Goal: Task Accomplishment & Management: Manage account settings

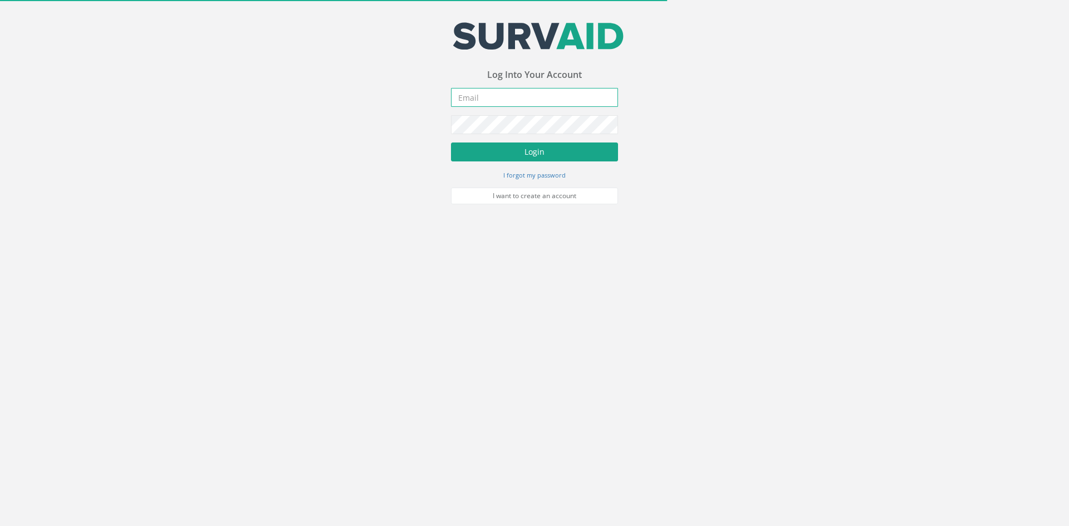
type input "[PERSON_NAME][EMAIL_ADDRESS][PERSON_NAME][DOMAIN_NAME]"
click at [537, 149] on button "Login" at bounding box center [534, 152] width 167 height 19
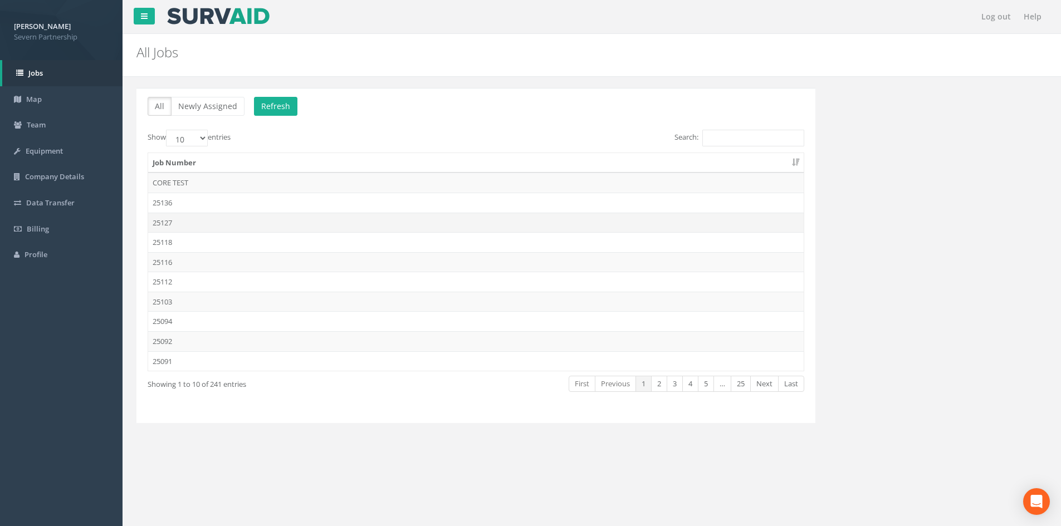
click at [262, 217] on td "25127" at bounding box center [475, 223] width 655 height 20
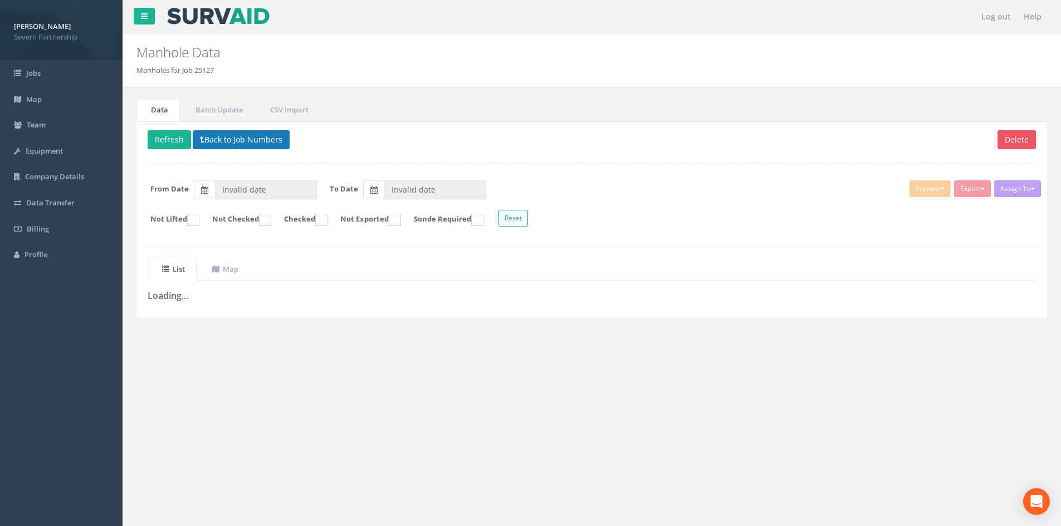
type input "[DATE]"
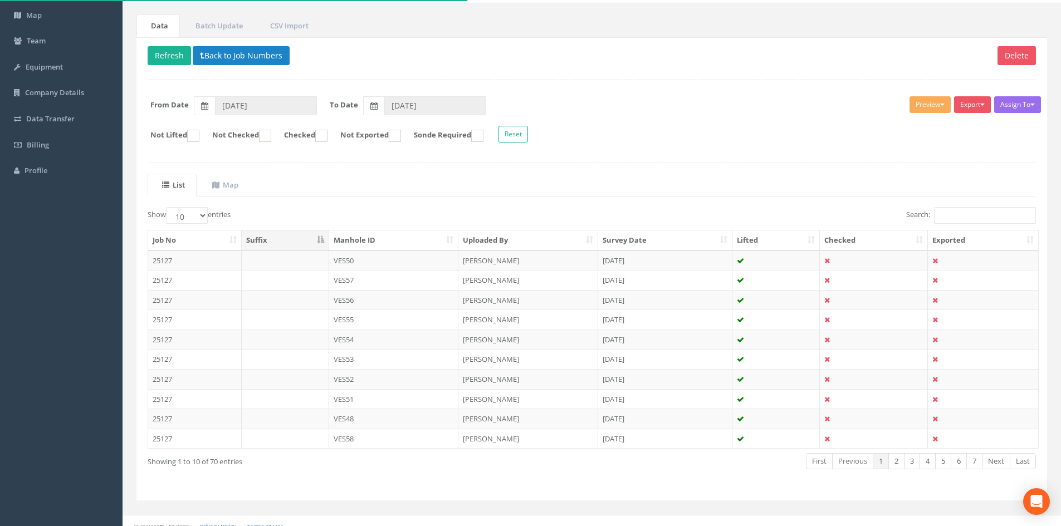
scroll to position [95, 0]
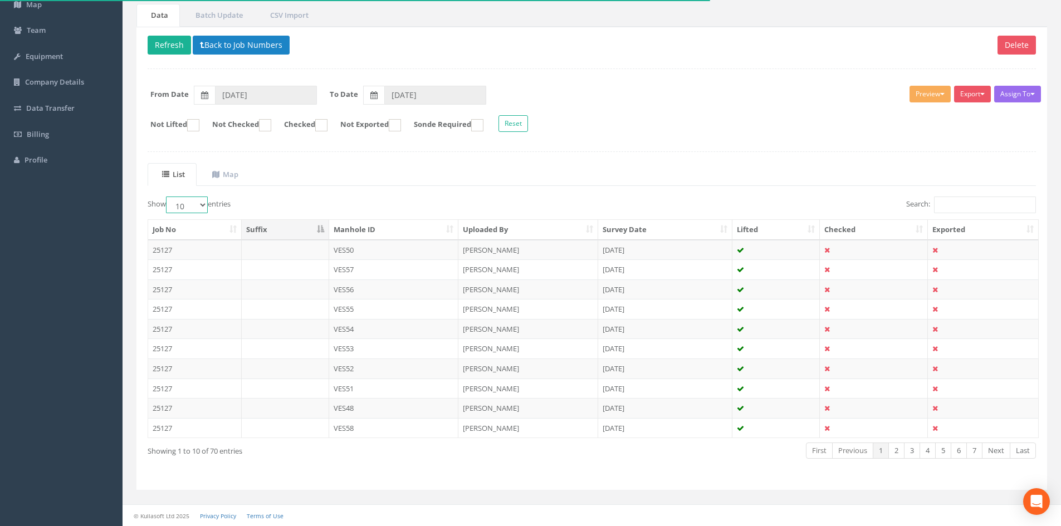
click at [193, 199] on select "10 25 50 100" at bounding box center [187, 205] width 42 height 17
select select "100"
click at [168, 197] on select "10 25 50 100" at bounding box center [187, 205] width 42 height 17
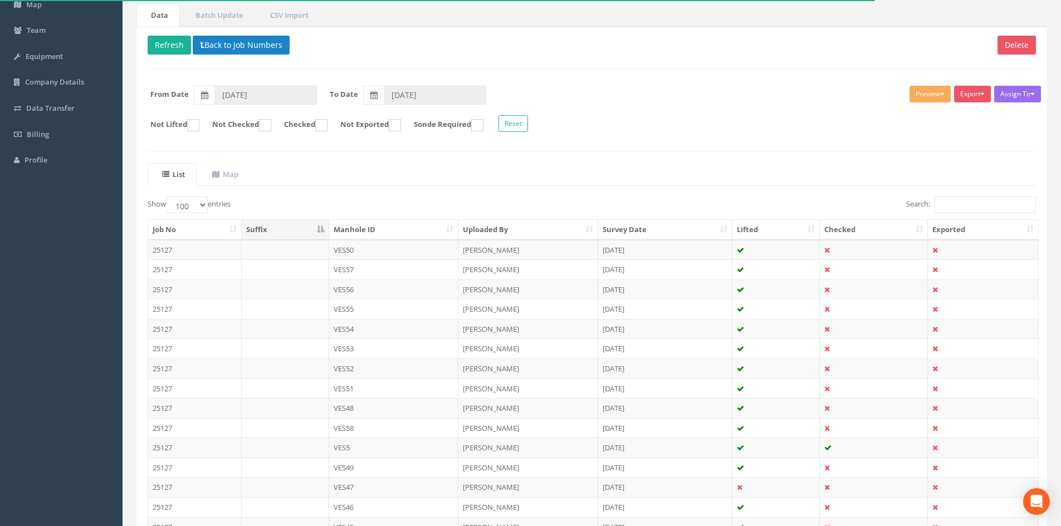
click at [369, 230] on th "Manhole ID" at bounding box center [394, 230] width 130 height 20
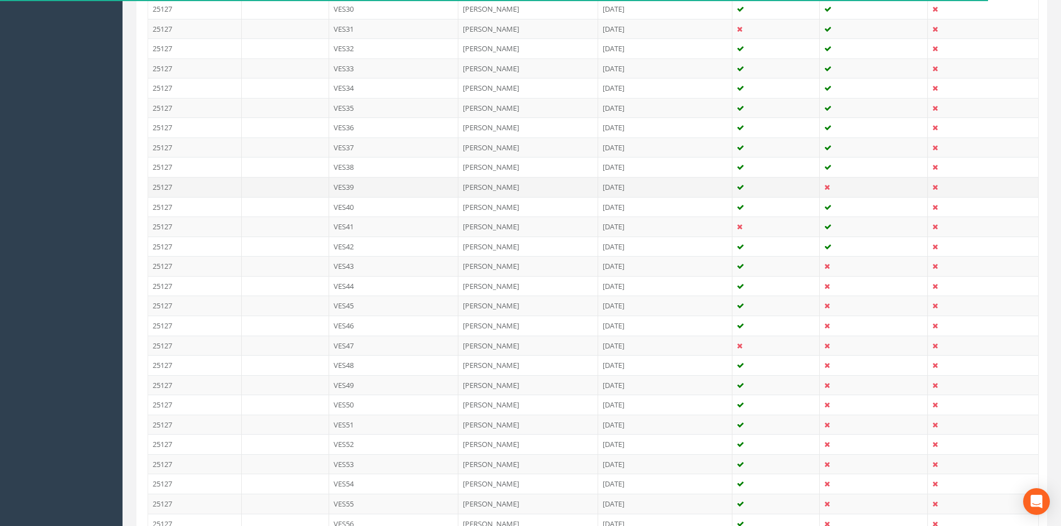
scroll to position [930, 0]
click at [570, 251] on td "[PERSON_NAME]" at bounding box center [528, 246] width 140 height 20
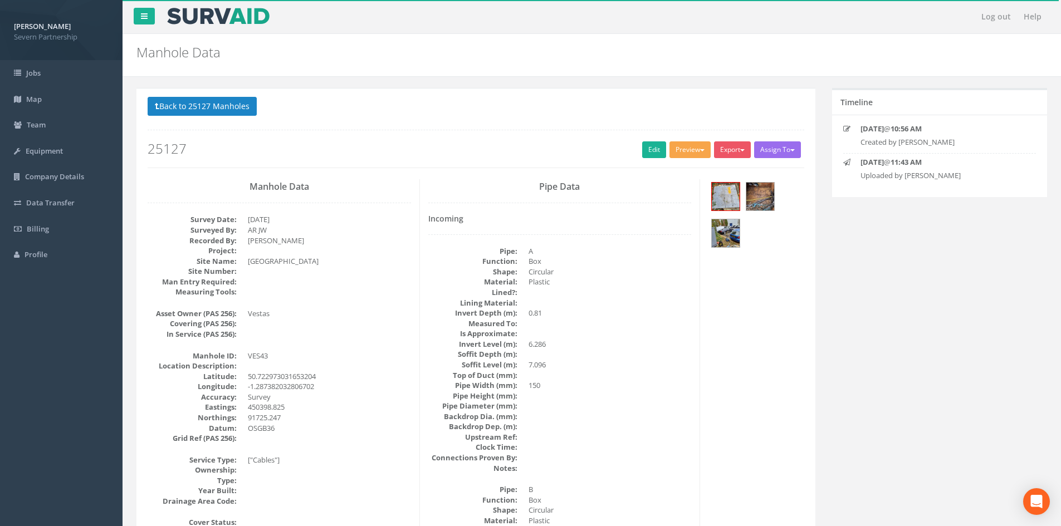
click at [689, 146] on button "Preview" at bounding box center [689, 149] width 41 height 17
click at [673, 173] on link "SP Manhole" at bounding box center [669, 172] width 85 height 17
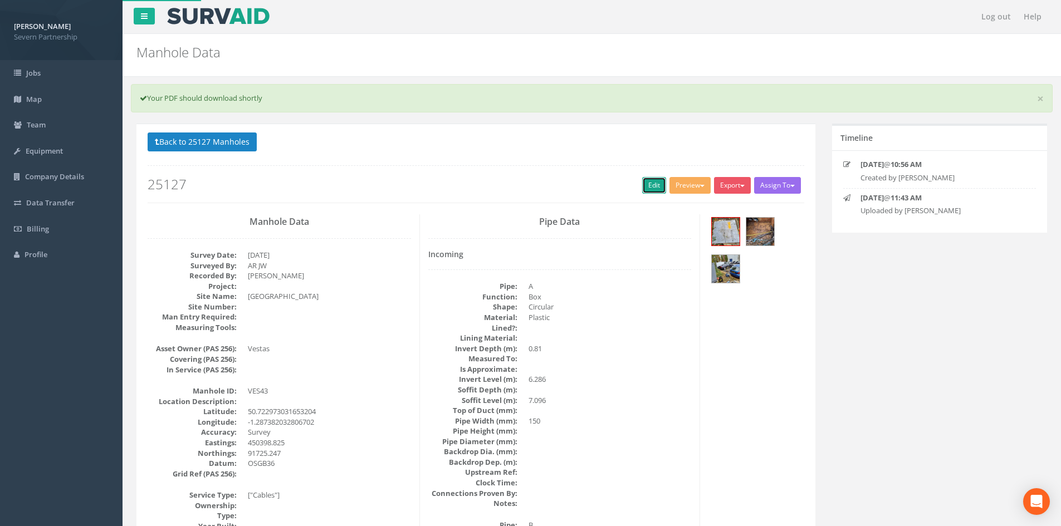
click at [655, 185] on link "Edit" at bounding box center [654, 185] width 24 height 17
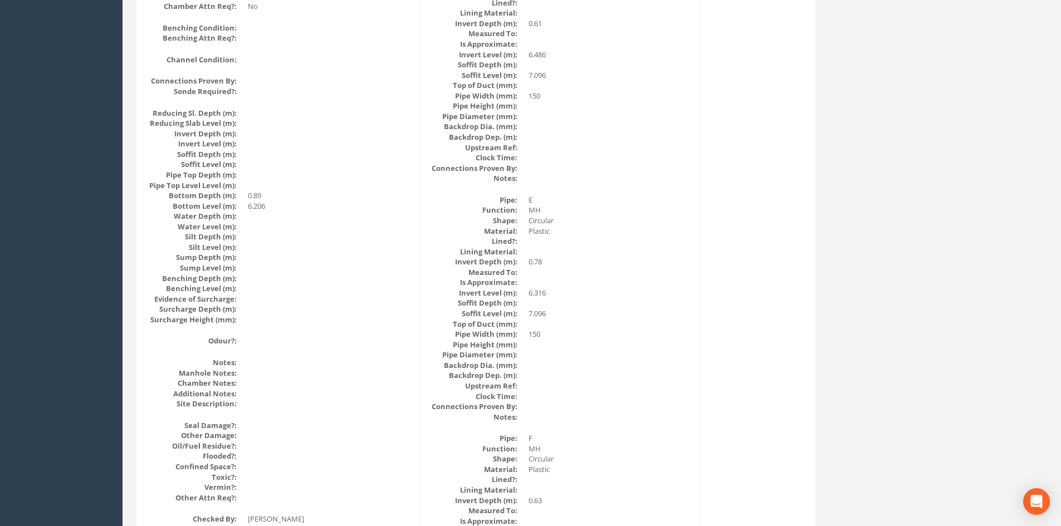
drag, startPoint x: 396, startPoint y: 343, endPoint x: 365, endPoint y: 286, distance: 65.1
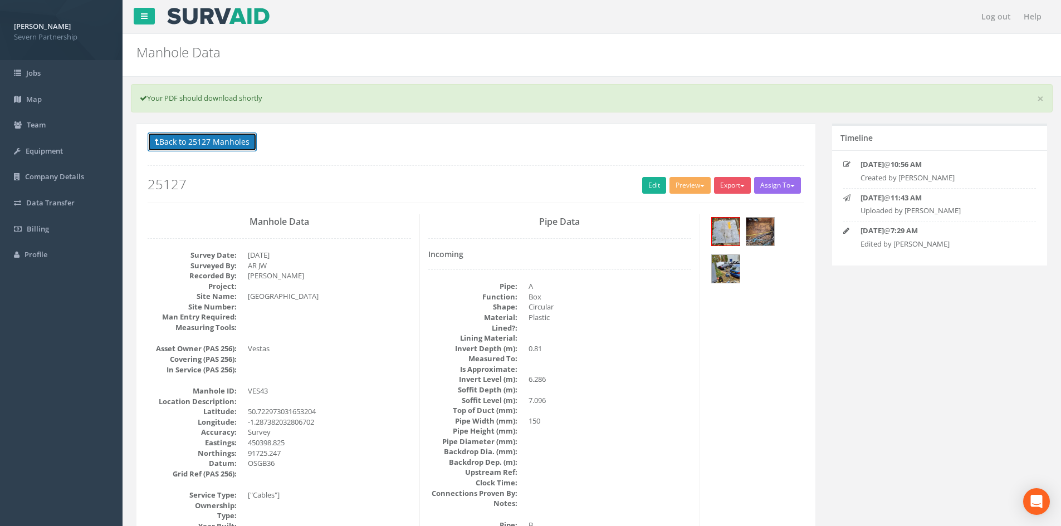
click at [218, 137] on button "Back to 25127 Manholes" at bounding box center [202, 142] width 109 height 19
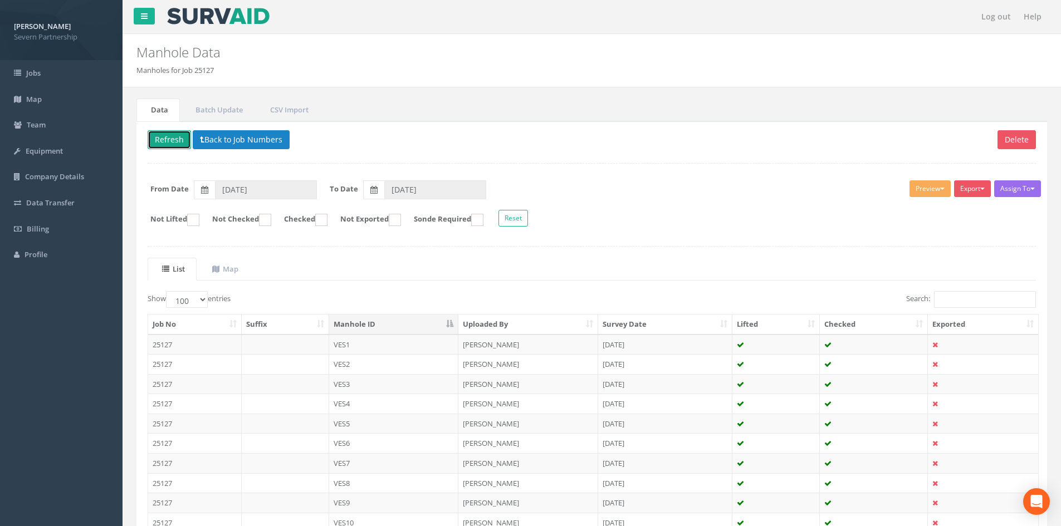
click at [171, 140] on button "Refresh" at bounding box center [169, 139] width 43 height 19
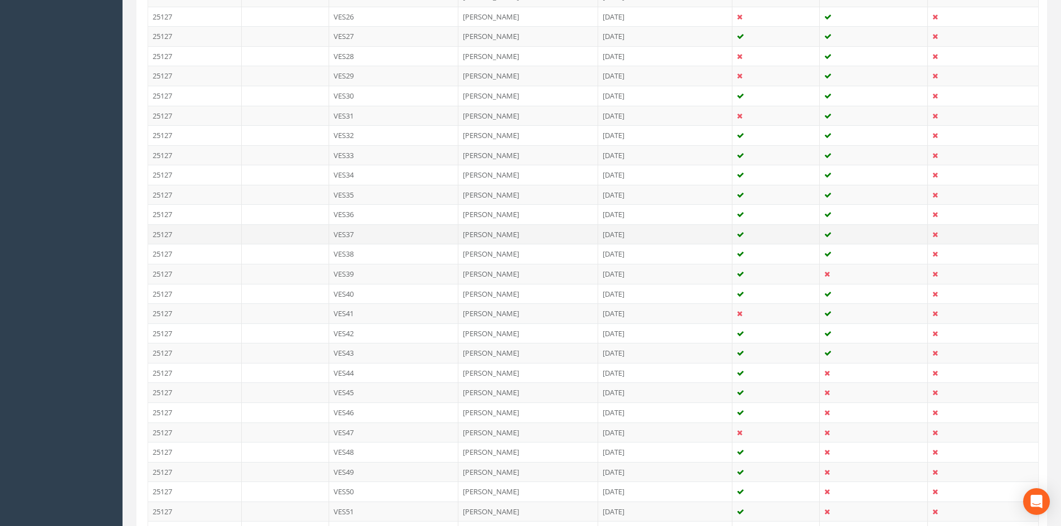
scroll to position [1002, 0]
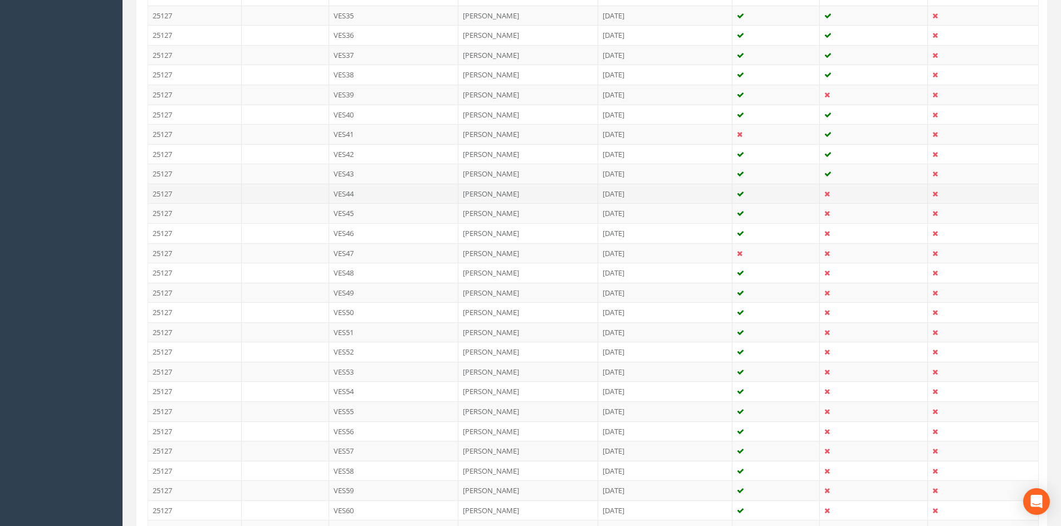
click at [384, 190] on td "VES44" at bounding box center [394, 194] width 130 height 20
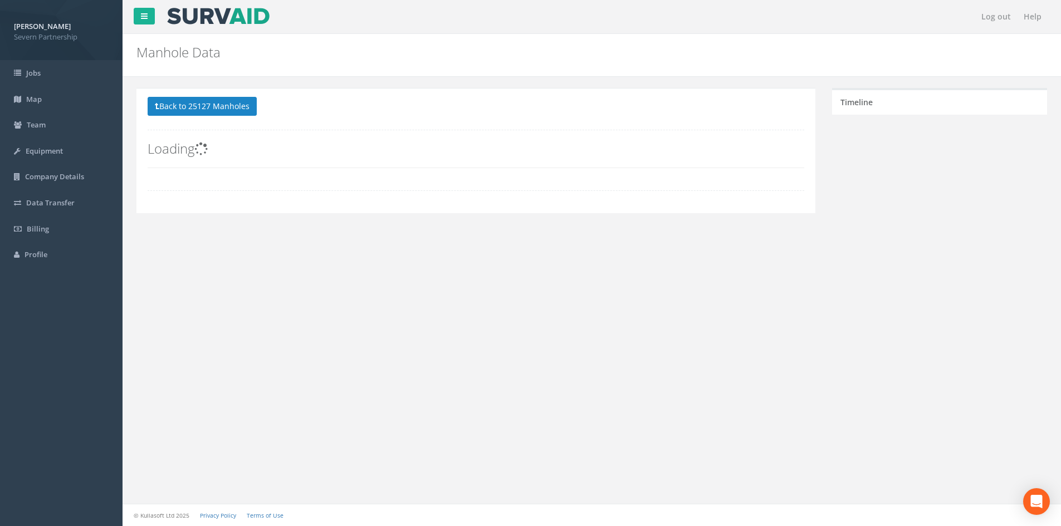
scroll to position [0, 0]
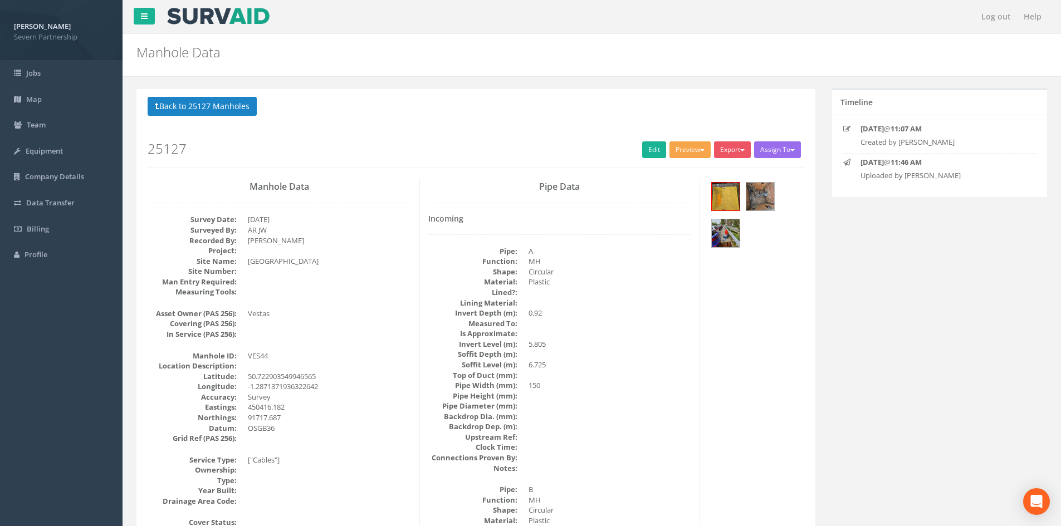
drag, startPoint x: 674, startPoint y: 150, endPoint x: 669, endPoint y: 156, distance: 8.0
click at [674, 150] on button "Preview" at bounding box center [689, 149] width 41 height 17
click at [660, 169] on link "SP Manhole" at bounding box center [669, 172] width 85 height 17
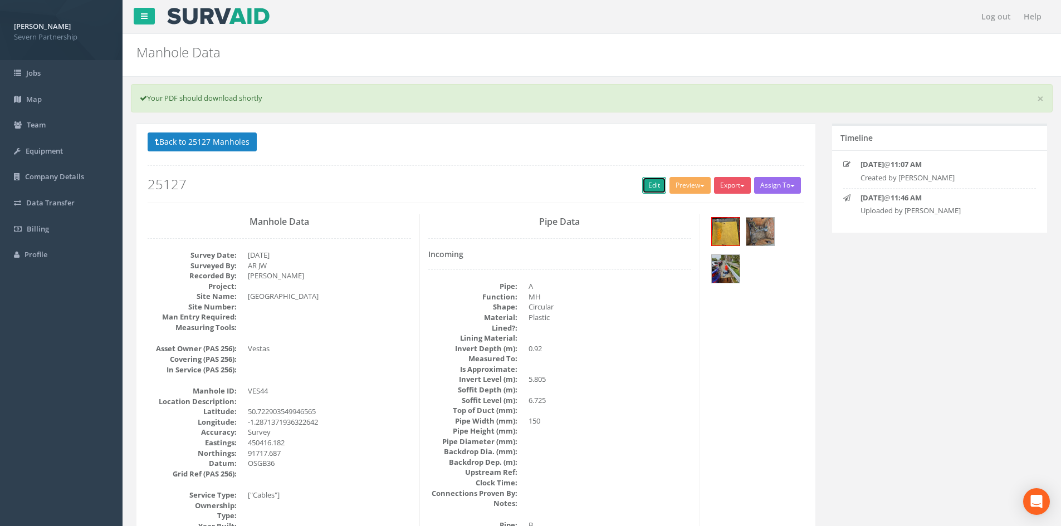
drag, startPoint x: 648, startPoint y: 179, endPoint x: 100, endPoint y: 298, distance: 560.1
click at [648, 179] on link "Edit" at bounding box center [654, 185] width 24 height 17
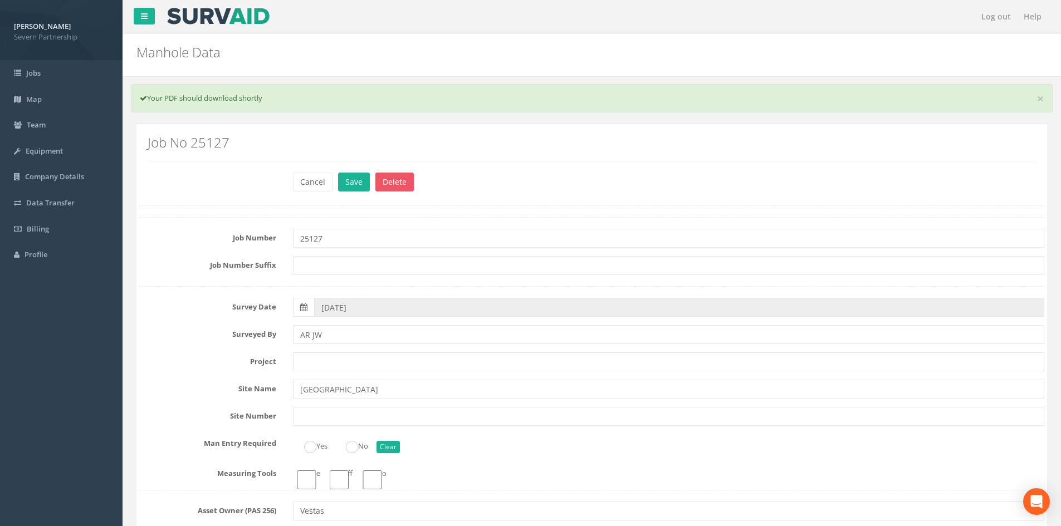
type input "[PERSON_NAME]"
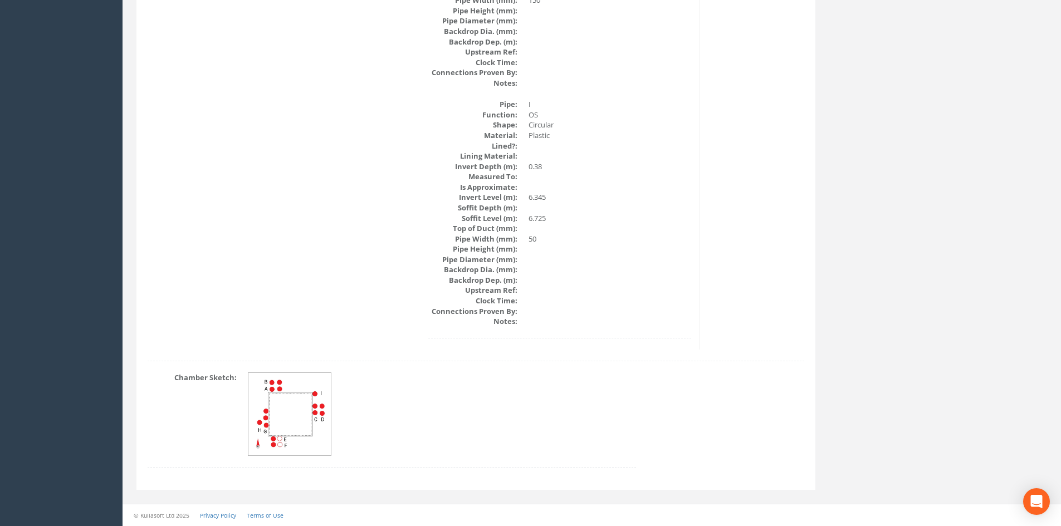
drag, startPoint x: 347, startPoint y: 290, endPoint x: 335, endPoint y: 227, distance: 64.2
drag, startPoint x: 306, startPoint y: 202, endPoint x: 296, endPoint y: 97, distance: 105.7
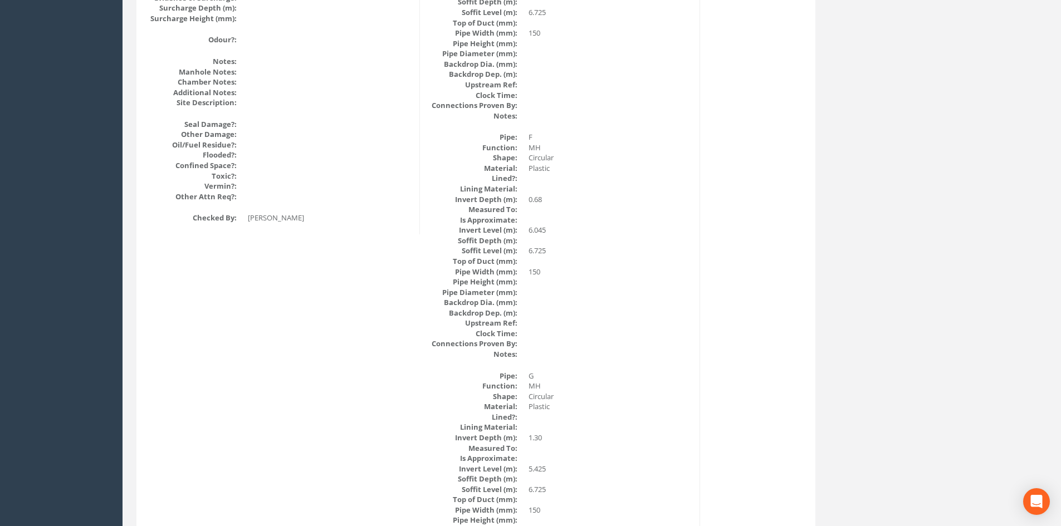
scroll to position [0, 0]
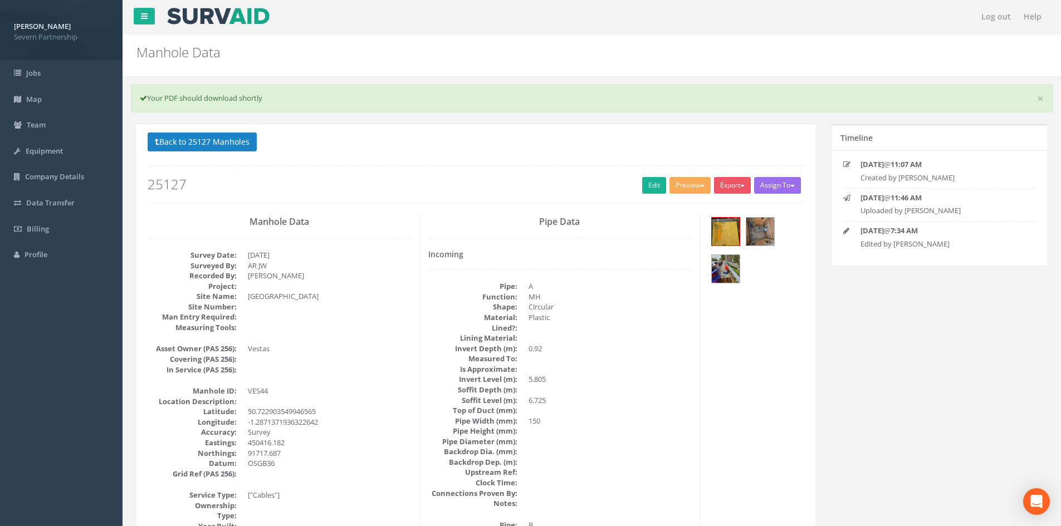
click at [224, 153] on div "Back to 25127 Manholes Back to Map Assign To No Companies Added Export SP Manho…" at bounding box center [476, 168] width 656 height 71
click at [226, 146] on button "Back to 25127 Manholes" at bounding box center [202, 142] width 109 height 19
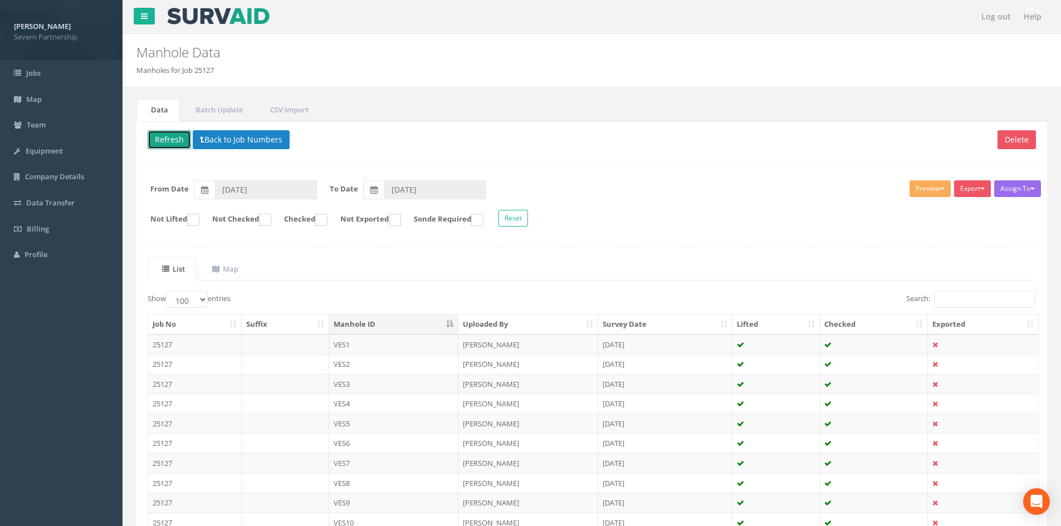
click at [175, 136] on button "Refresh" at bounding box center [169, 139] width 43 height 19
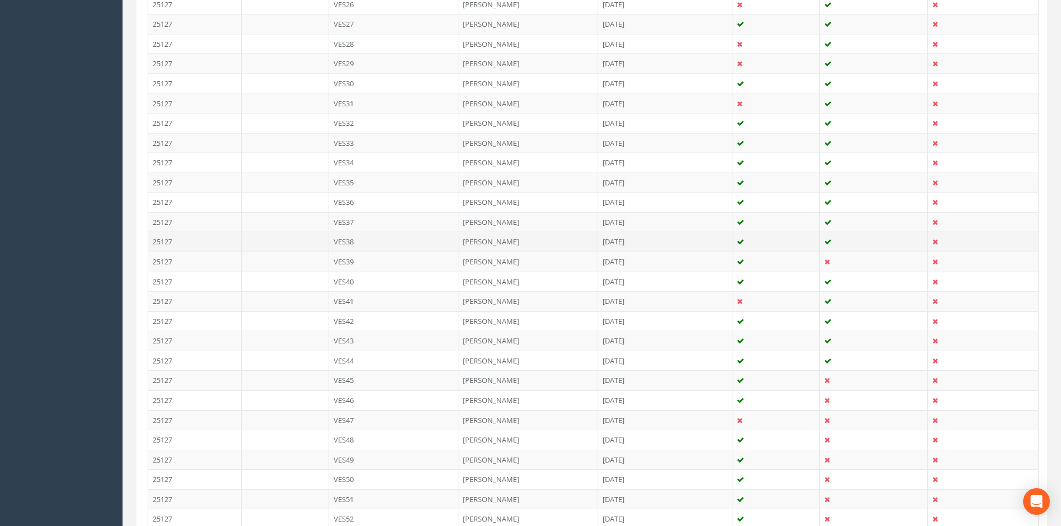
scroll to position [1058, 0]
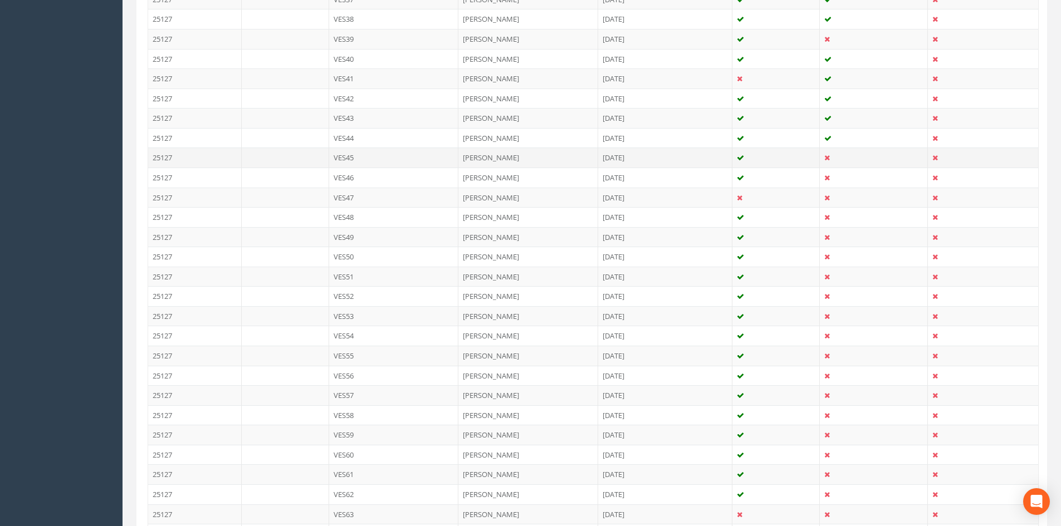
click at [514, 161] on td "[PERSON_NAME]" at bounding box center [528, 158] width 140 height 20
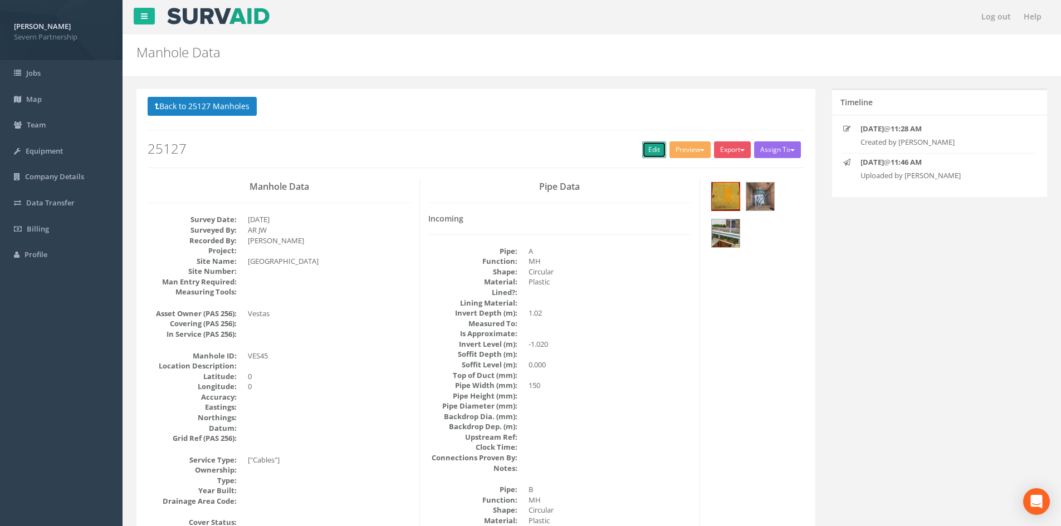
click at [656, 154] on link "Edit" at bounding box center [654, 149] width 24 height 17
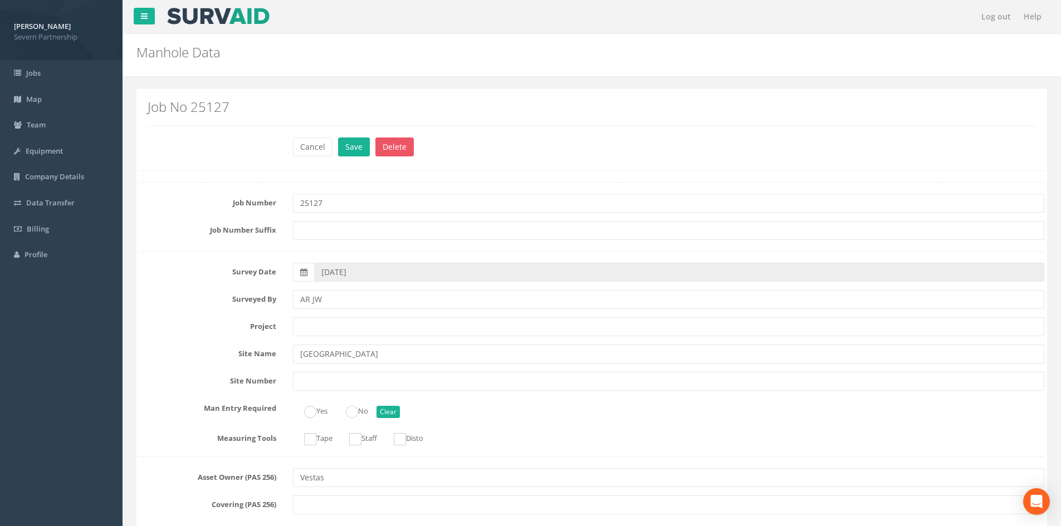
drag, startPoint x: 310, startPoint y: 130, endPoint x: 310, endPoint y: 154, distance: 24.5
paste input "450398.882"
type input "450398.882"
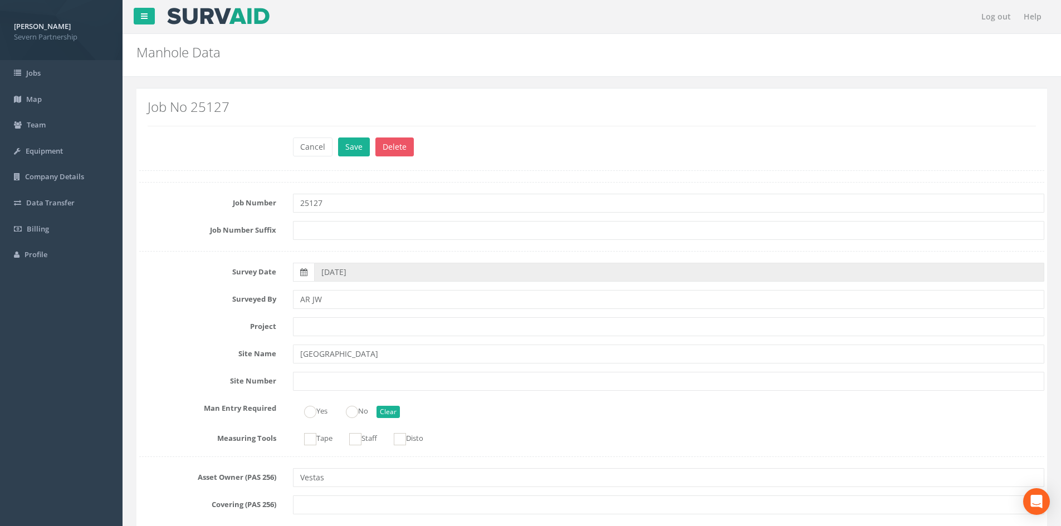
scroll to position [559, 0]
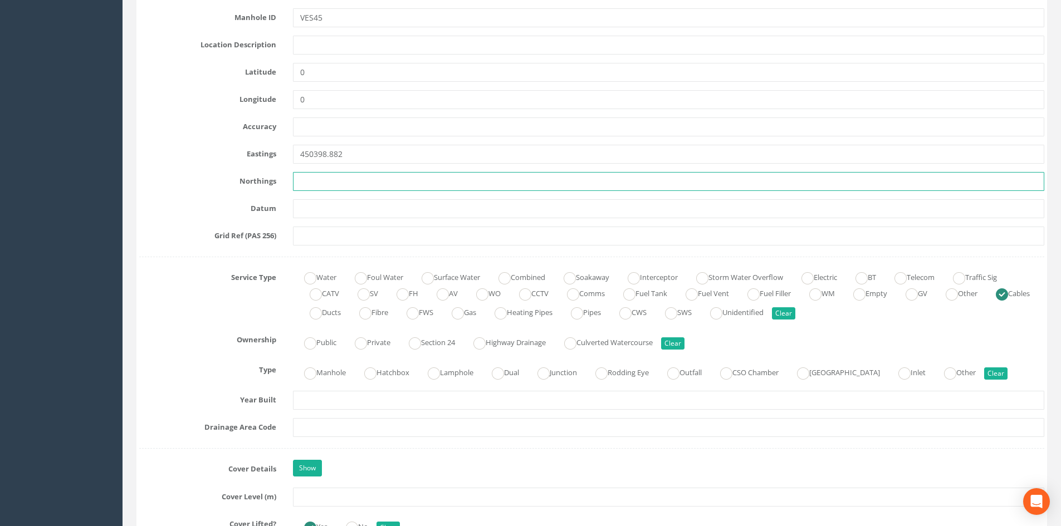
click at [312, 189] on input "text" at bounding box center [668, 181] width 751 height 19
paste input "91674.149"
type input "91674.149"
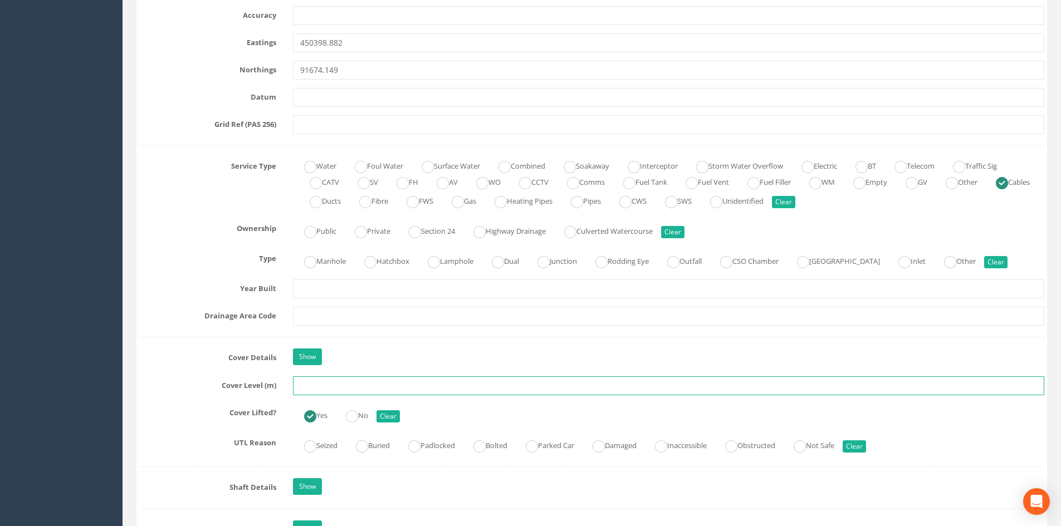
click at [307, 381] on input "text" at bounding box center [668, 385] width 751 height 19
paste input "7.010"
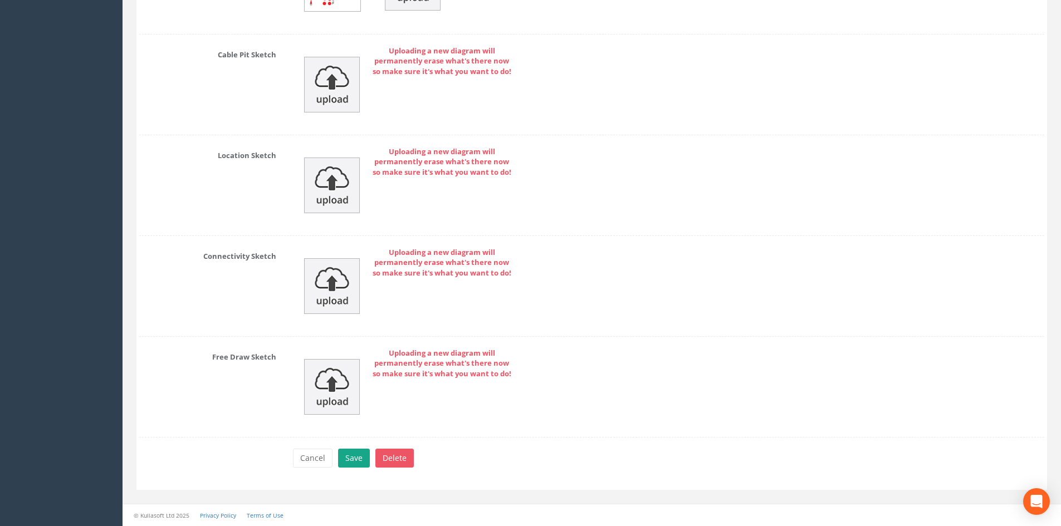
type input "7.010"
click at [352, 454] on button "Save" at bounding box center [354, 458] width 32 height 19
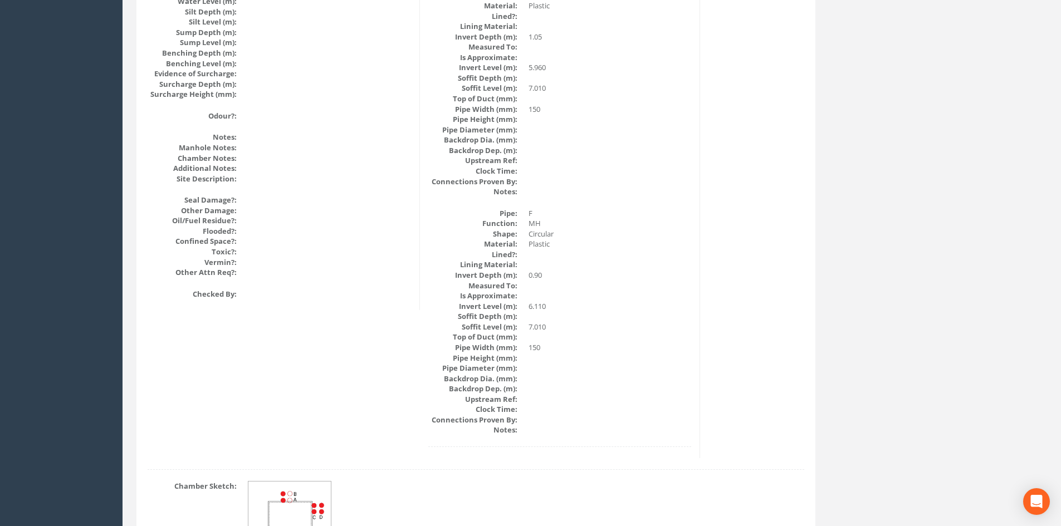
scroll to position [0, 0]
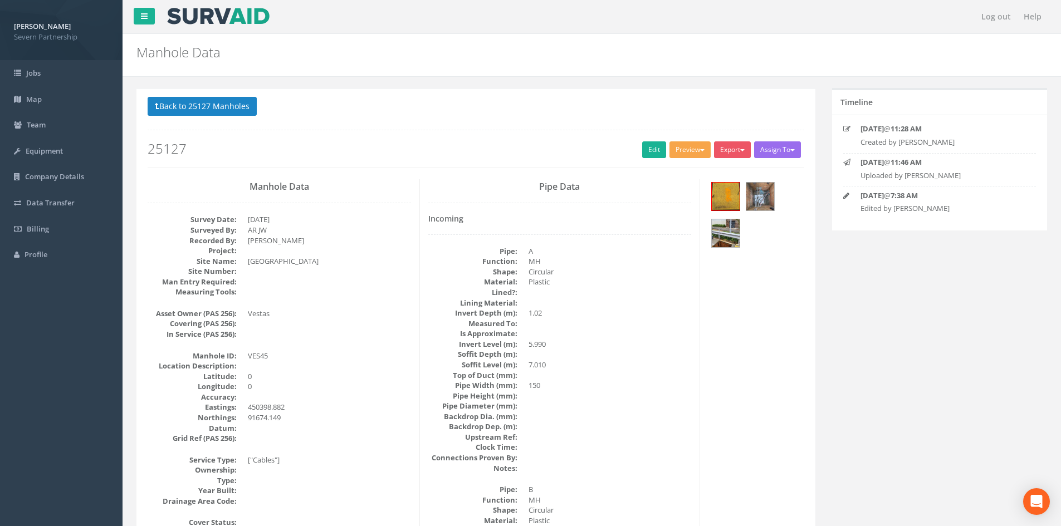
click at [688, 144] on button "Preview" at bounding box center [689, 149] width 41 height 17
click at [664, 169] on link "SP Manhole" at bounding box center [669, 172] width 85 height 17
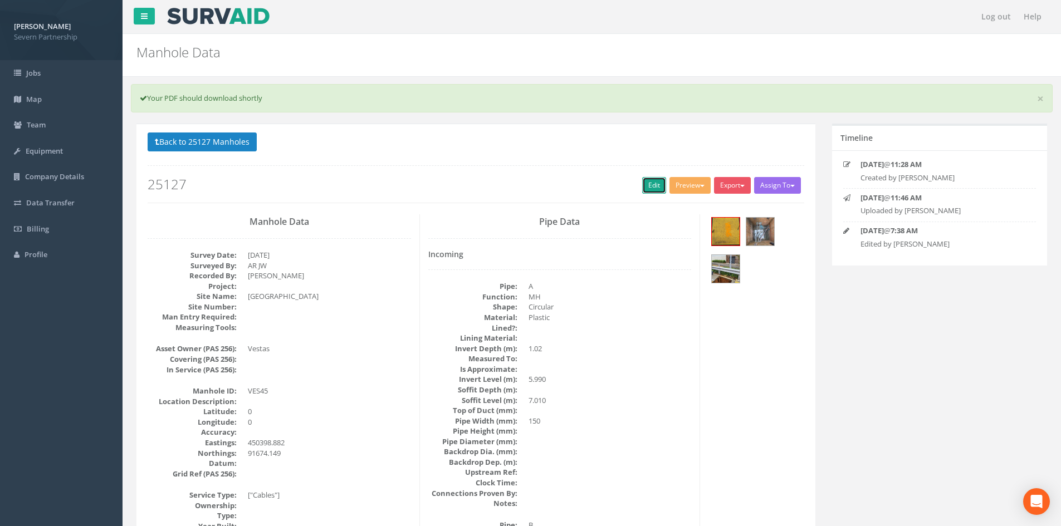
click at [653, 182] on link "Edit" at bounding box center [654, 185] width 24 height 17
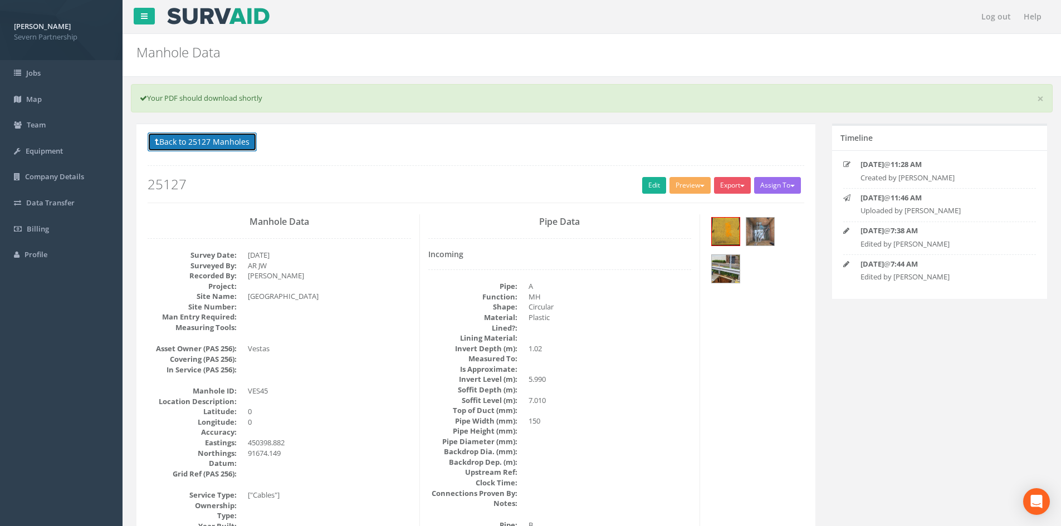
click at [229, 140] on button "Back to 25127 Manholes" at bounding box center [202, 142] width 109 height 19
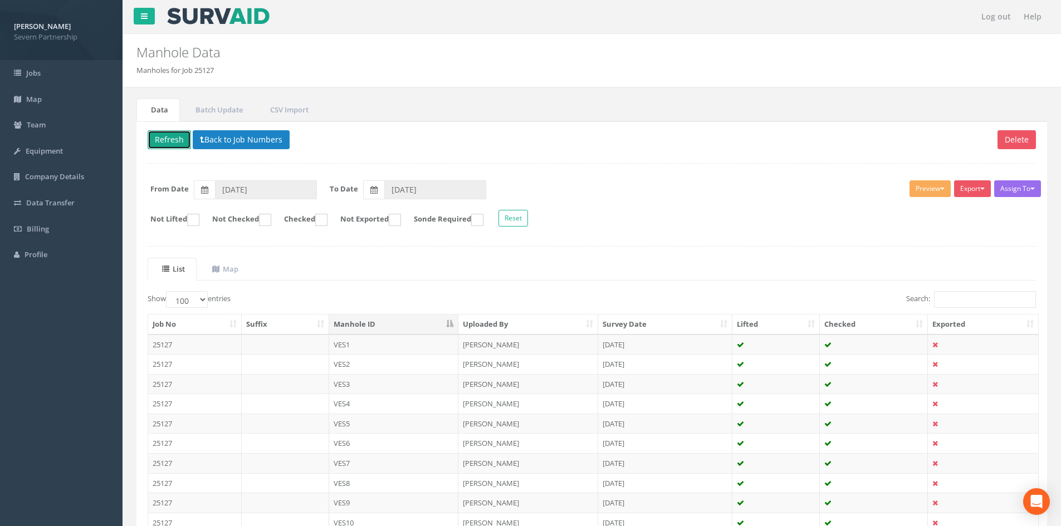
click at [169, 141] on button "Refresh" at bounding box center [169, 139] width 43 height 19
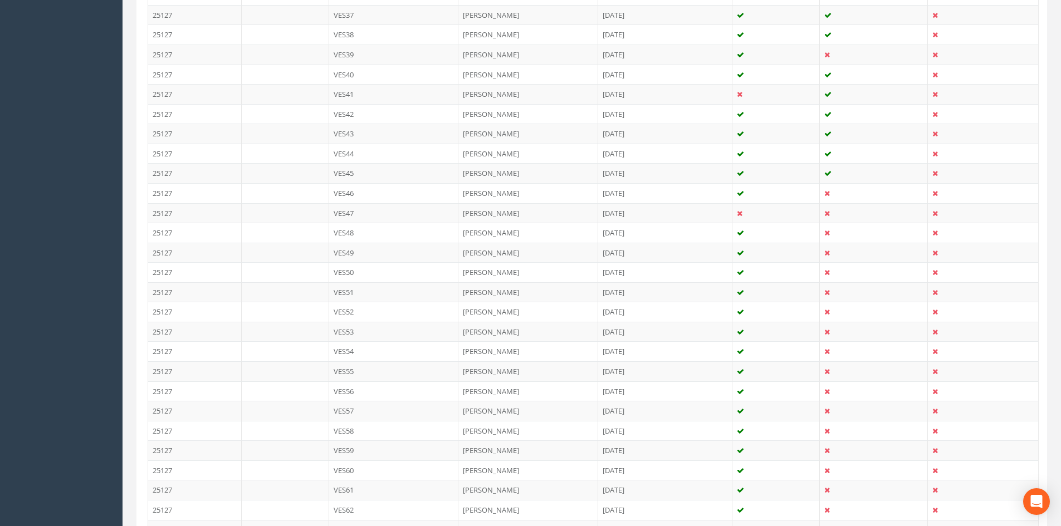
scroll to position [1058, 0]
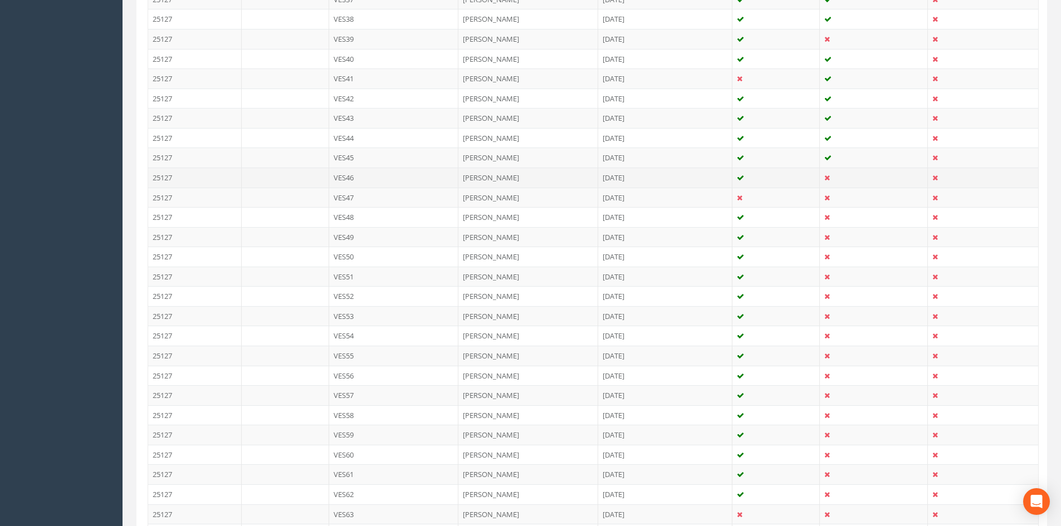
click at [551, 180] on td "[PERSON_NAME]" at bounding box center [528, 178] width 140 height 20
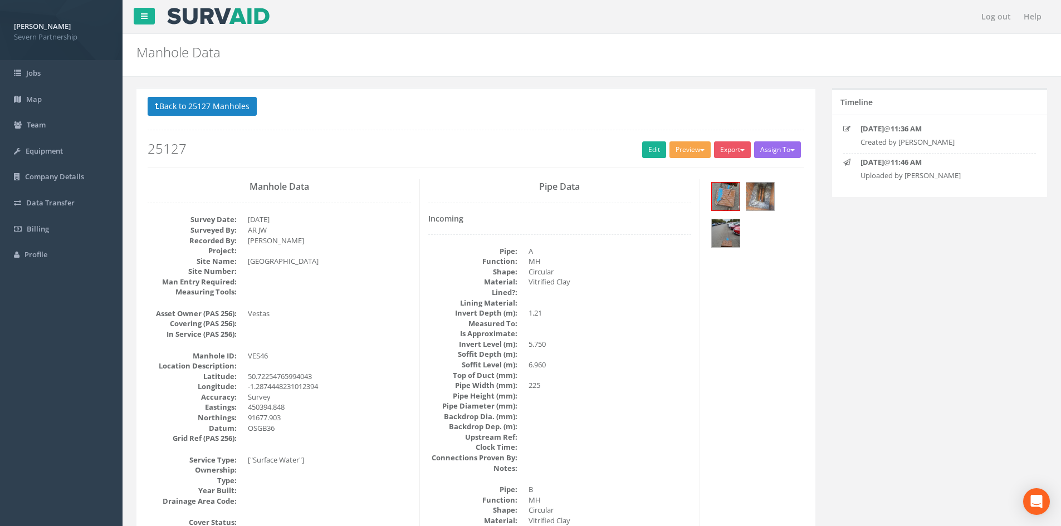
click at [682, 158] on button "Preview" at bounding box center [689, 149] width 41 height 17
click at [678, 173] on link "SP Manhole" at bounding box center [669, 172] width 85 height 17
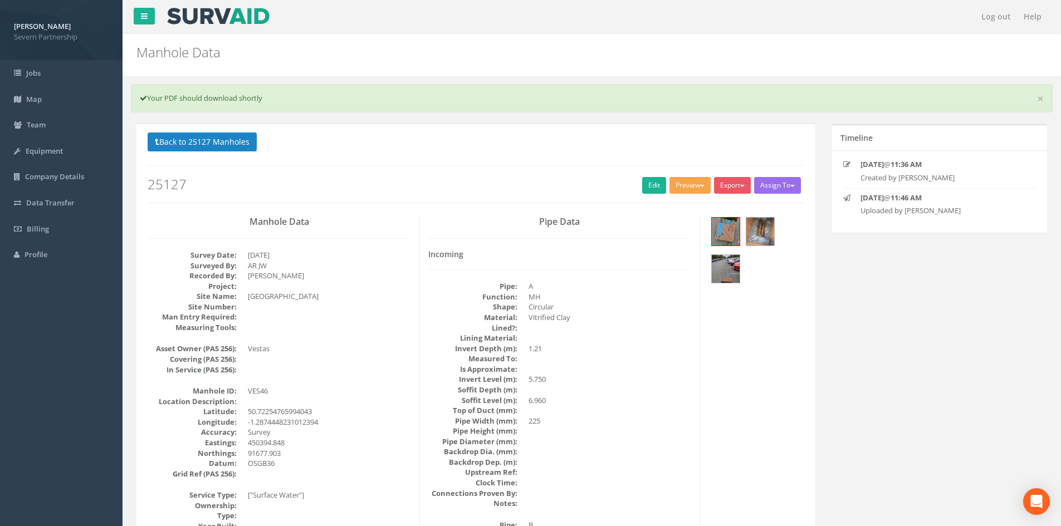
click at [699, 181] on button "Preview" at bounding box center [689, 185] width 41 height 17
click at [671, 201] on link "SP Manhole" at bounding box center [669, 208] width 85 height 17
click at [642, 188] on link "Edit" at bounding box center [654, 185] width 24 height 17
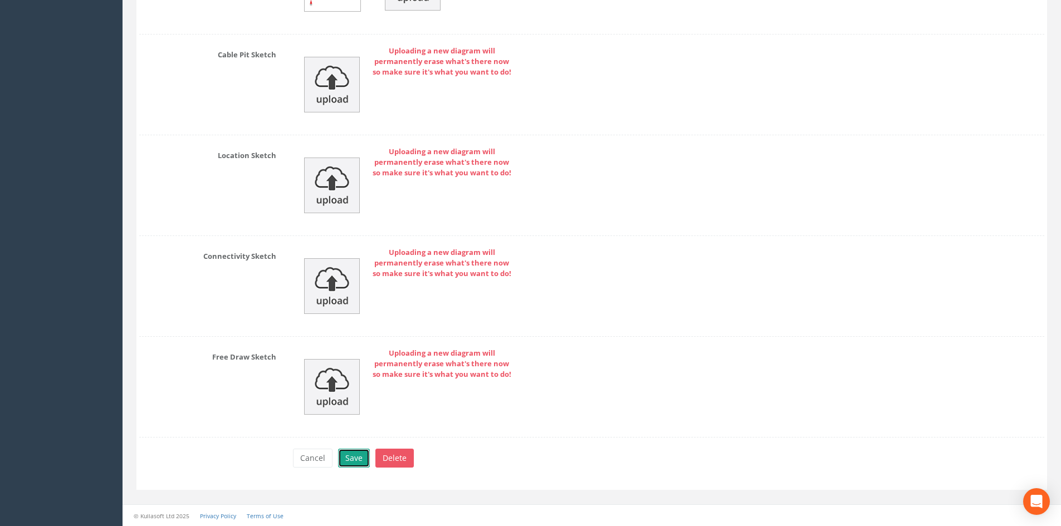
click at [362, 454] on button "Save" at bounding box center [354, 458] width 32 height 19
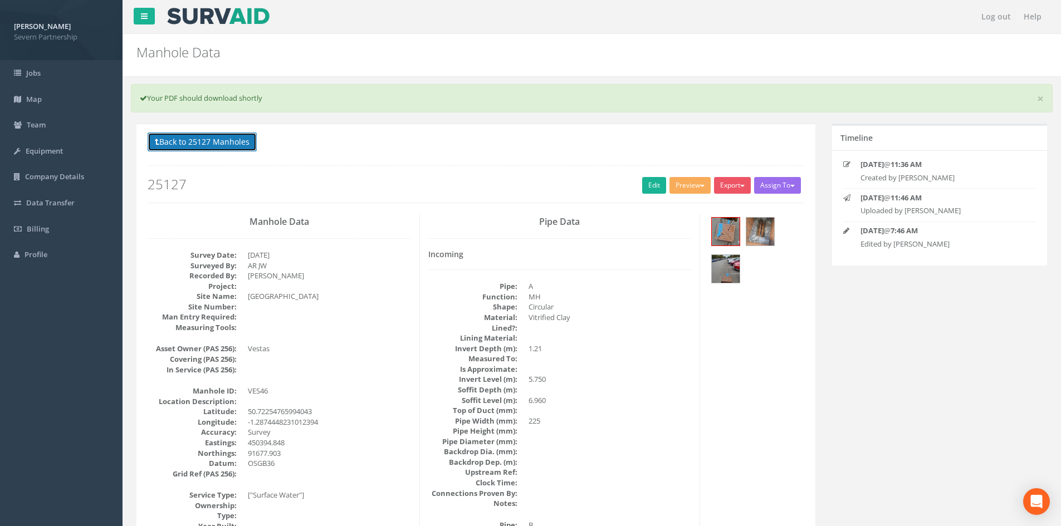
click at [195, 141] on button "Back to 25127 Manholes" at bounding box center [202, 142] width 109 height 19
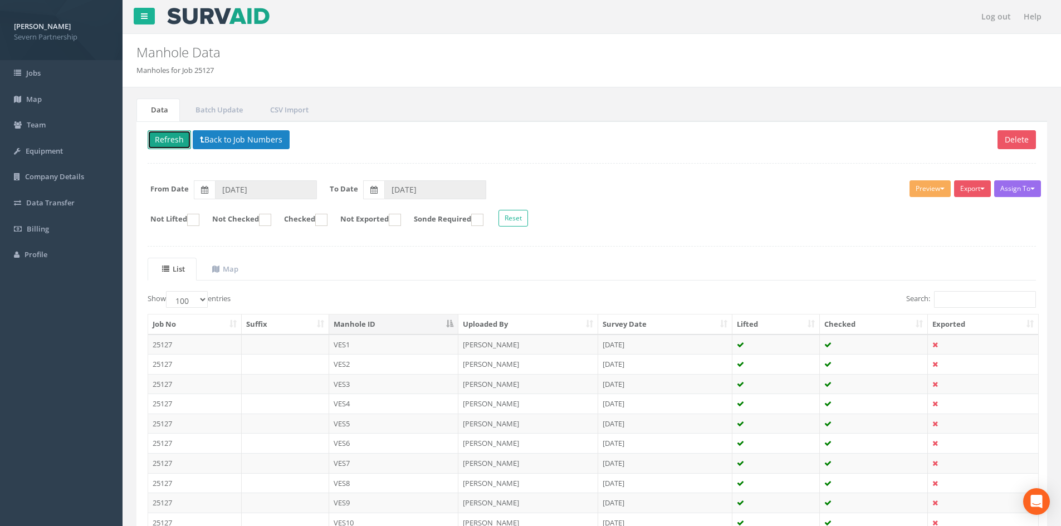
click at [165, 141] on button "Refresh" at bounding box center [169, 139] width 43 height 19
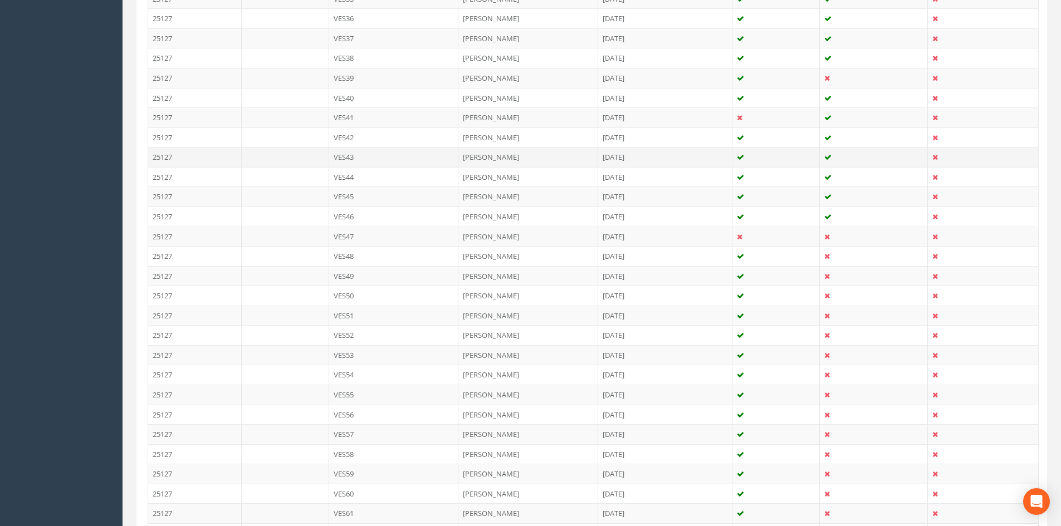
scroll to position [1002, 0]
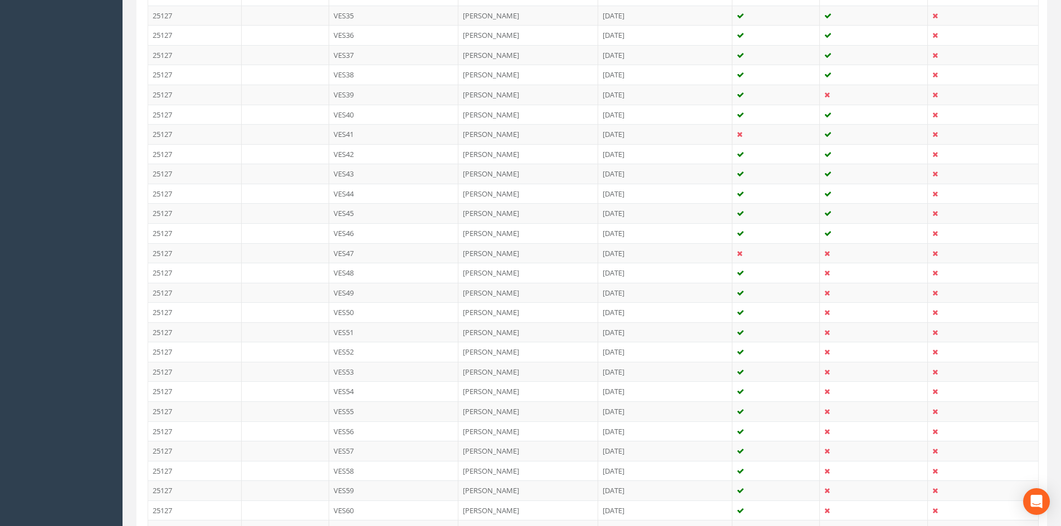
click at [524, 251] on td "[PERSON_NAME]" at bounding box center [528, 253] width 140 height 20
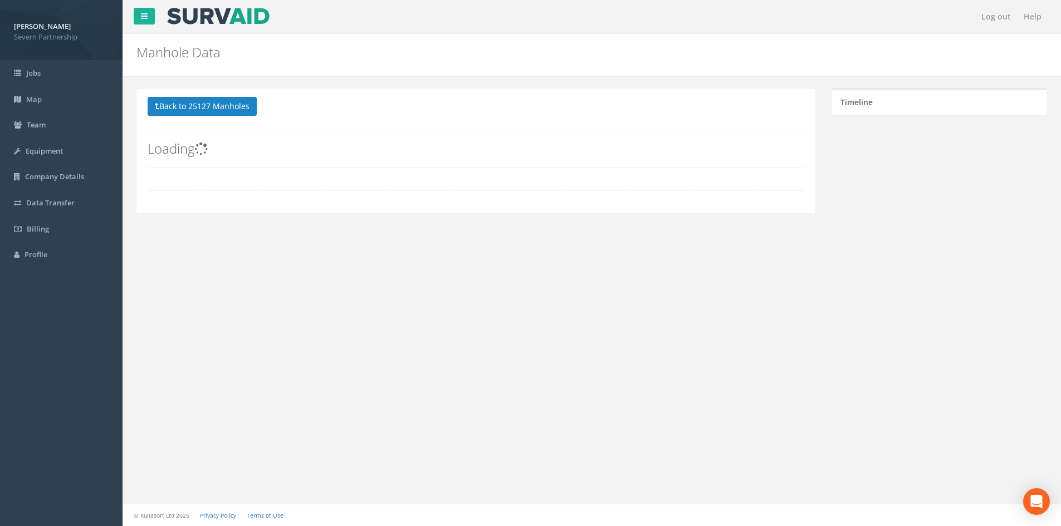
scroll to position [0, 0]
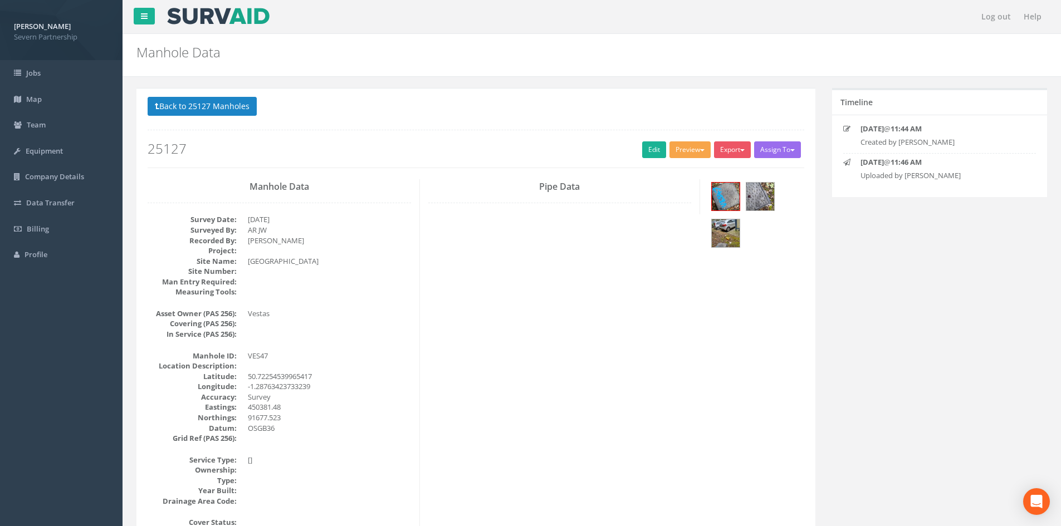
click at [691, 152] on button "Preview" at bounding box center [689, 149] width 41 height 17
click at [676, 168] on link "SP Manhole" at bounding box center [669, 172] width 85 height 17
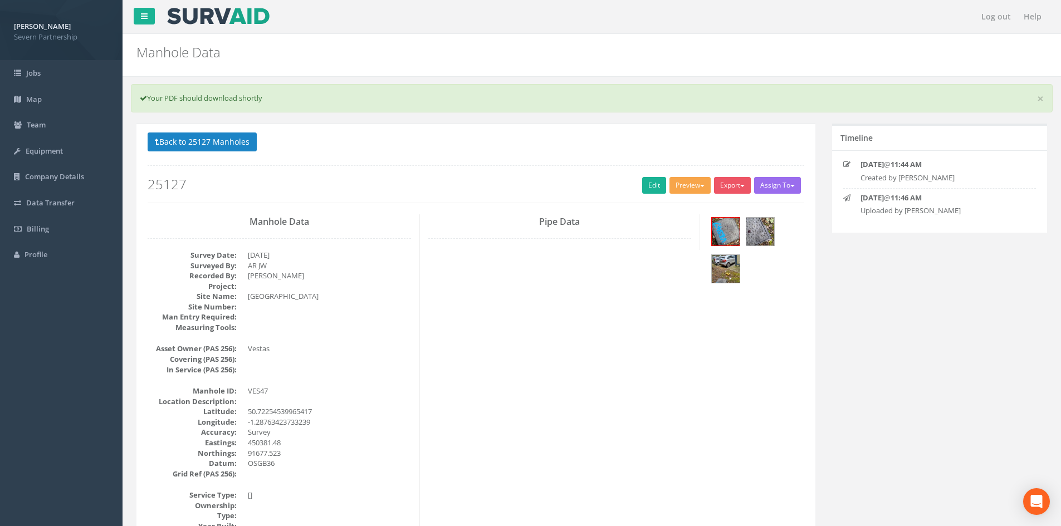
click at [695, 177] on button "Preview" at bounding box center [689, 185] width 41 height 17
click at [680, 198] on ul "SP Manhole SP Omni Heathrow United Utilities SurvAid IC SurvAid Manhole" at bounding box center [669, 266] width 89 height 136
click at [678, 195] on div "Preview SP Manhole SP Omni Heathrow United Utilities SurvAid IC SurvAid Manhole" at bounding box center [691, 186] width 45 height 19
click at [677, 189] on button "Preview" at bounding box center [689, 185] width 41 height 17
click at [676, 200] on link "SP Manhole" at bounding box center [669, 208] width 85 height 17
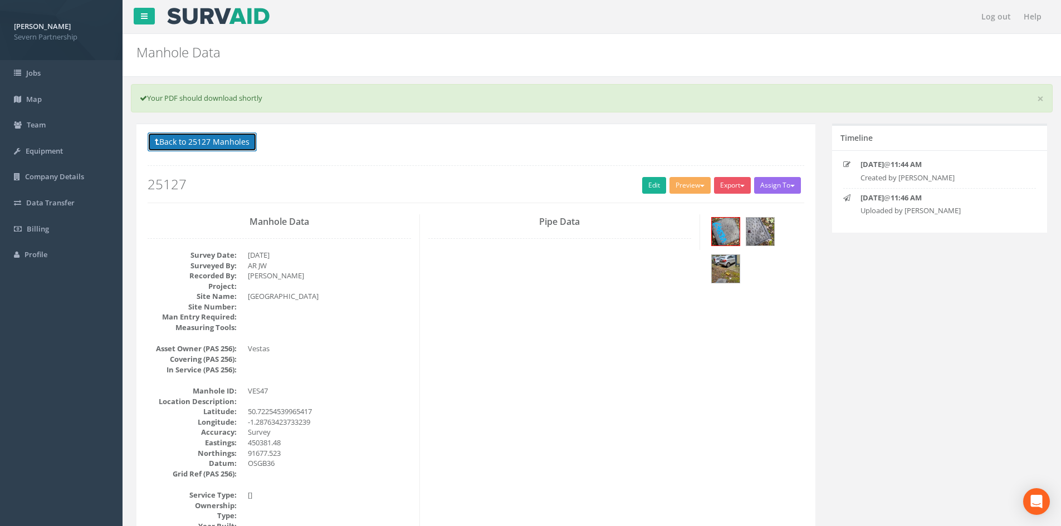
click at [167, 134] on button "Back to 25127 Manholes" at bounding box center [202, 142] width 109 height 19
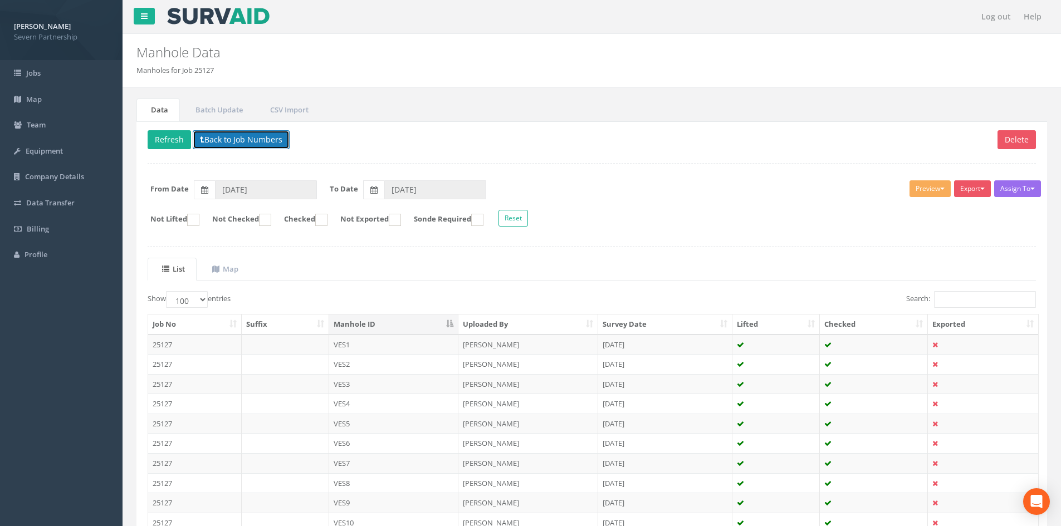
click at [213, 139] on button "Back to Job Numbers" at bounding box center [241, 139] width 97 height 19
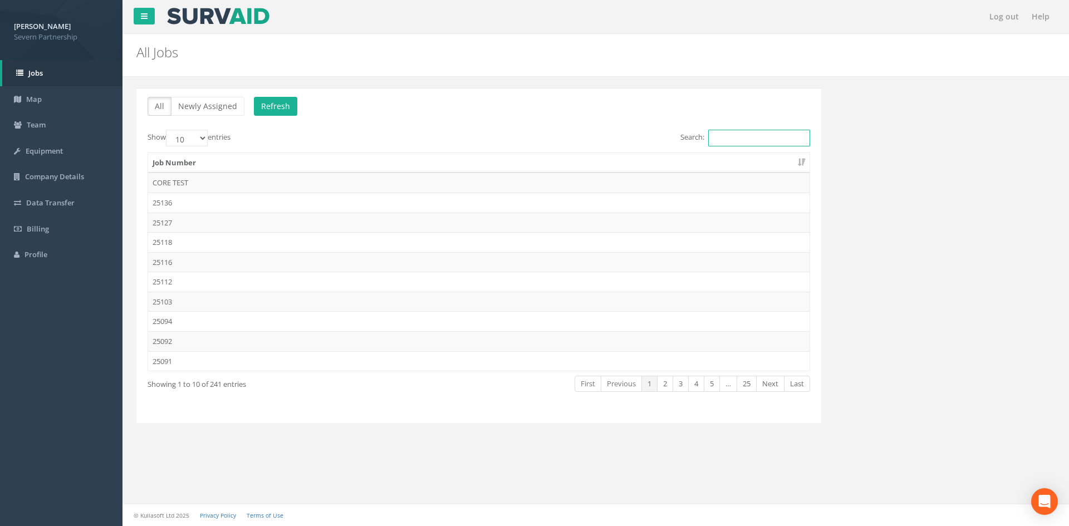
click at [731, 138] on input "Search:" at bounding box center [759, 138] width 102 height 17
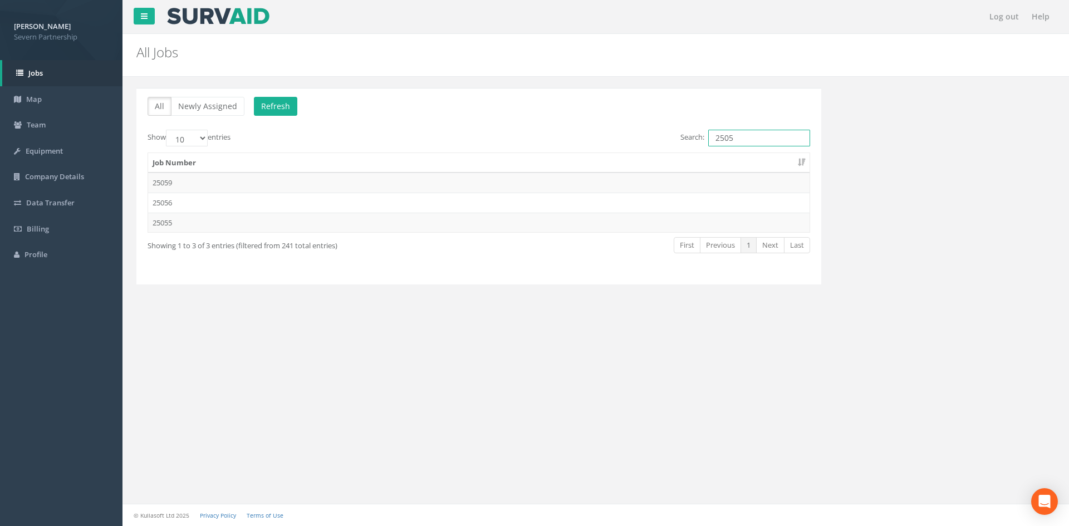
type input "2505"
click at [232, 170] on th "Job Number" at bounding box center [478, 163] width 661 height 20
click at [225, 169] on th "Job Number" at bounding box center [478, 163] width 661 height 20
click at [214, 174] on td "25059" at bounding box center [478, 183] width 661 height 20
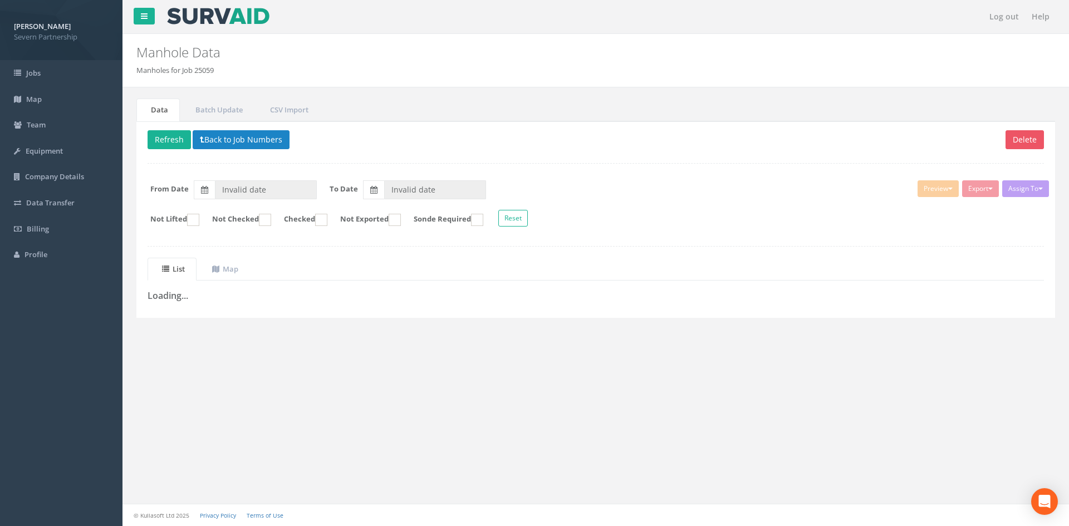
type input "[DATE]"
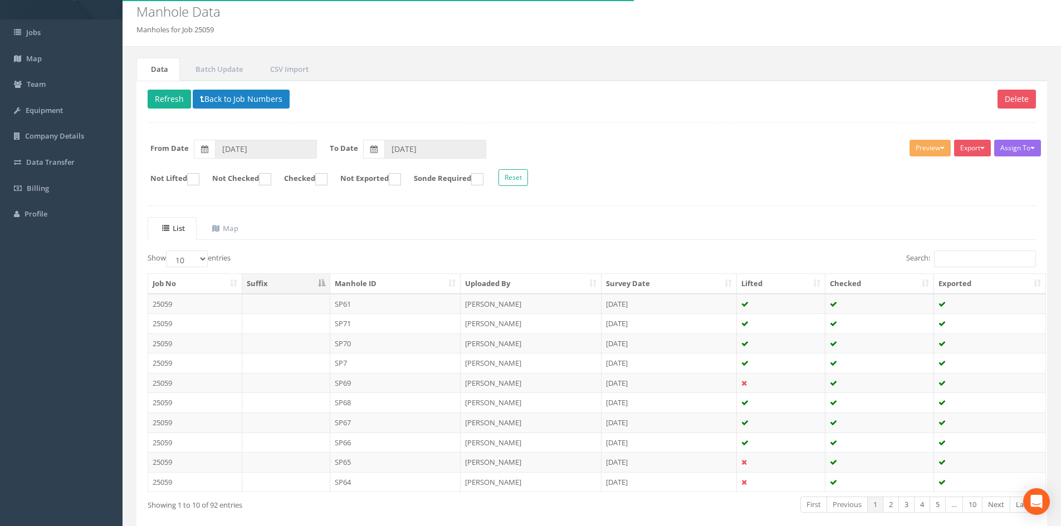
scroll to position [95, 0]
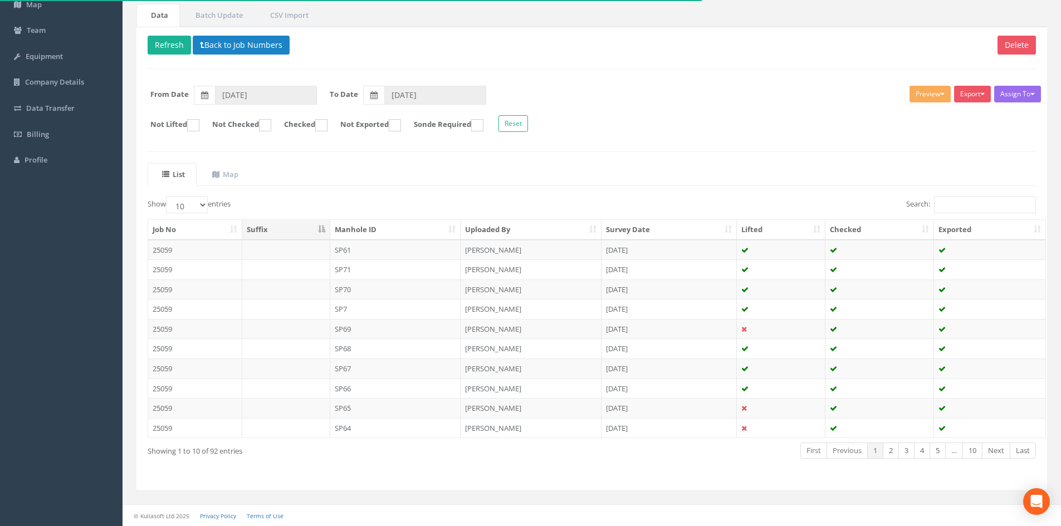
click at [394, 231] on th "Manhole ID" at bounding box center [395, 230] width 131 height 20
click at [846, 448] on link "Previous" at bounding box center [846, 451] width 41 height 16
click at [990, 457] on link "Next" at bounding box center [996, 451] width 28 height 16
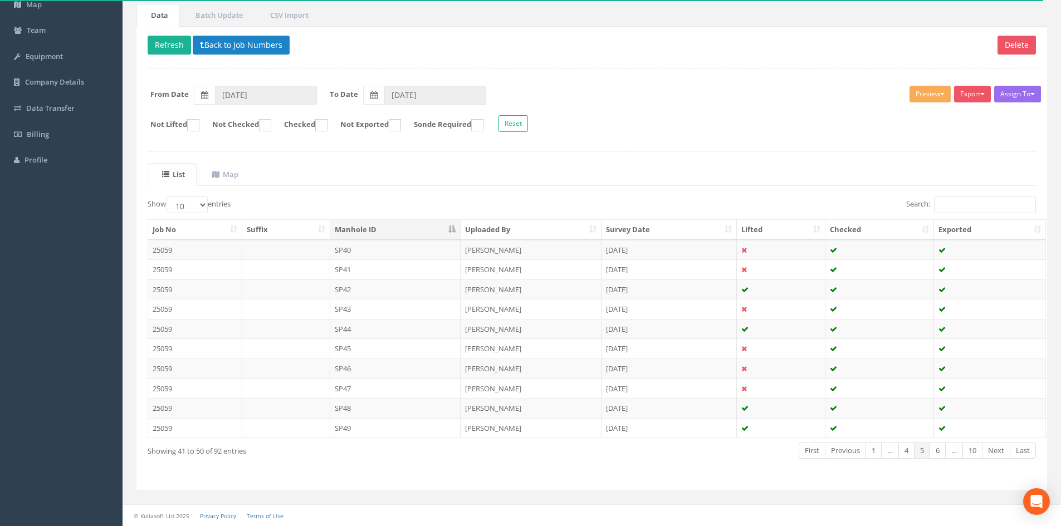
click at [990, 457] on link "Next" at bounding box center [996, 451] width 28 height 16
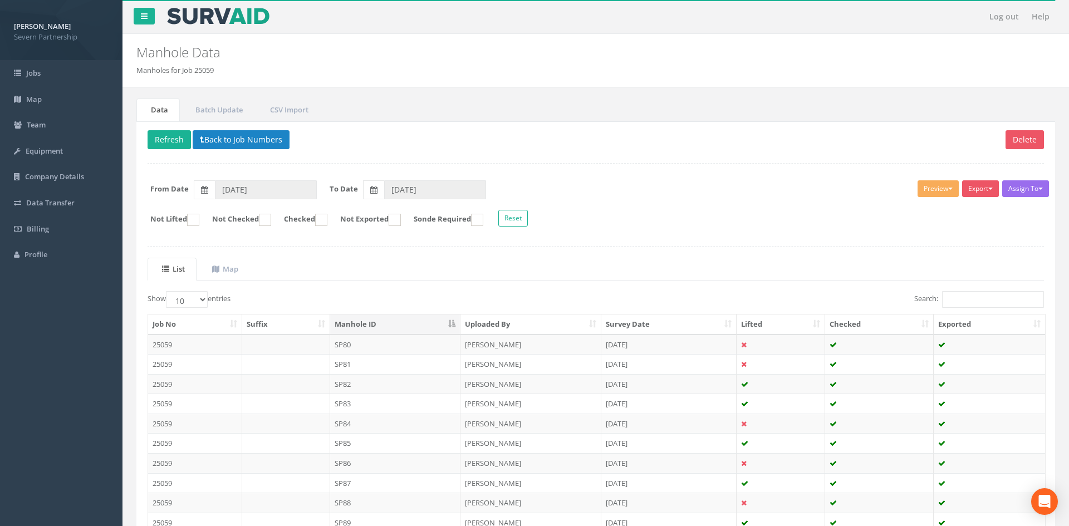
click at [990, 457] on div "Data Batch Update CSV Import Delete Refresh Back to Job Numbers Assign To No Co…" at bounding box center [596, 353] width 930 height 533
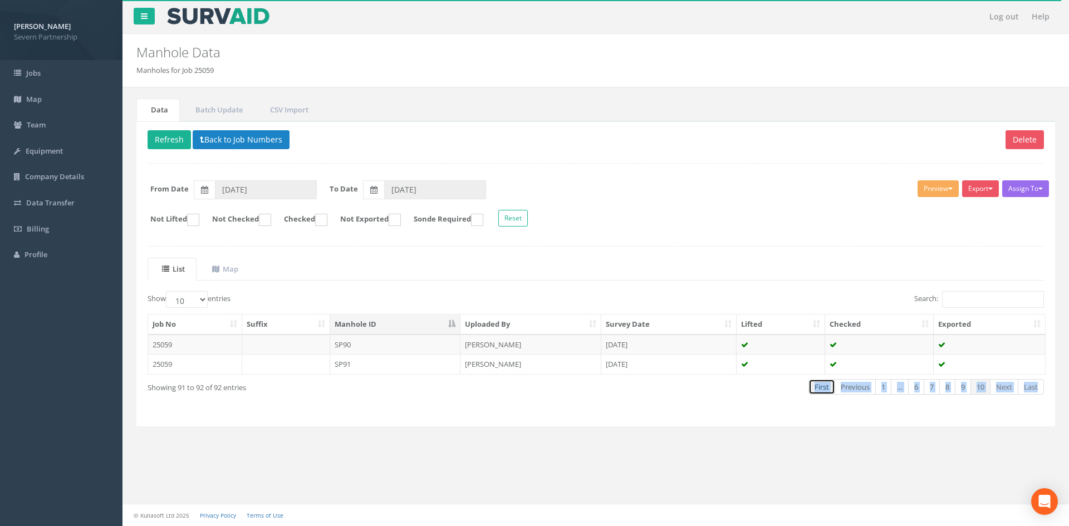
click at [823, 389] on link "First" at bounding box center [821, 387] width 27 height 16
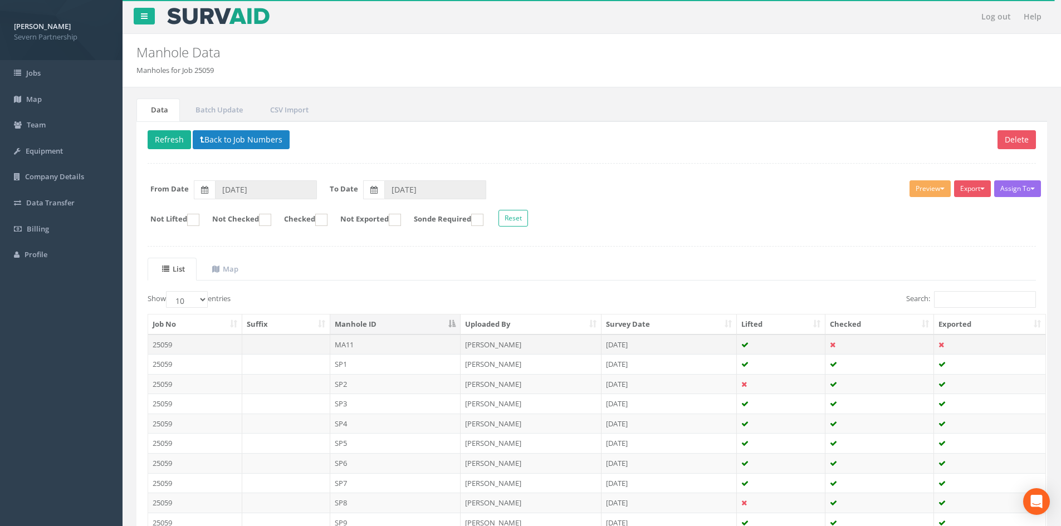
click at [393, 339] on td "MA11" at bounding box center [395, 345] width 131 height 20
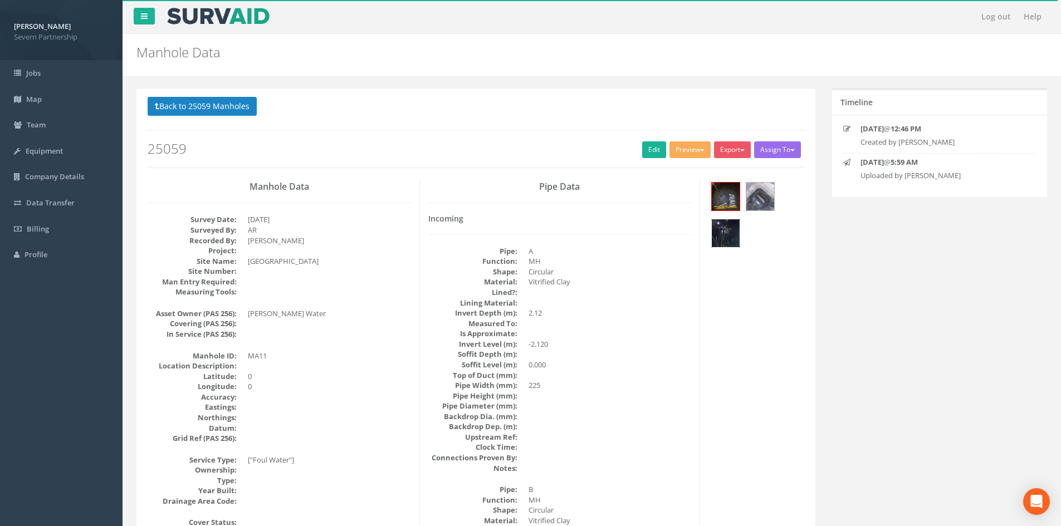
click at [724, 235] on img at bounding box center [726, 233] width 28 height 28
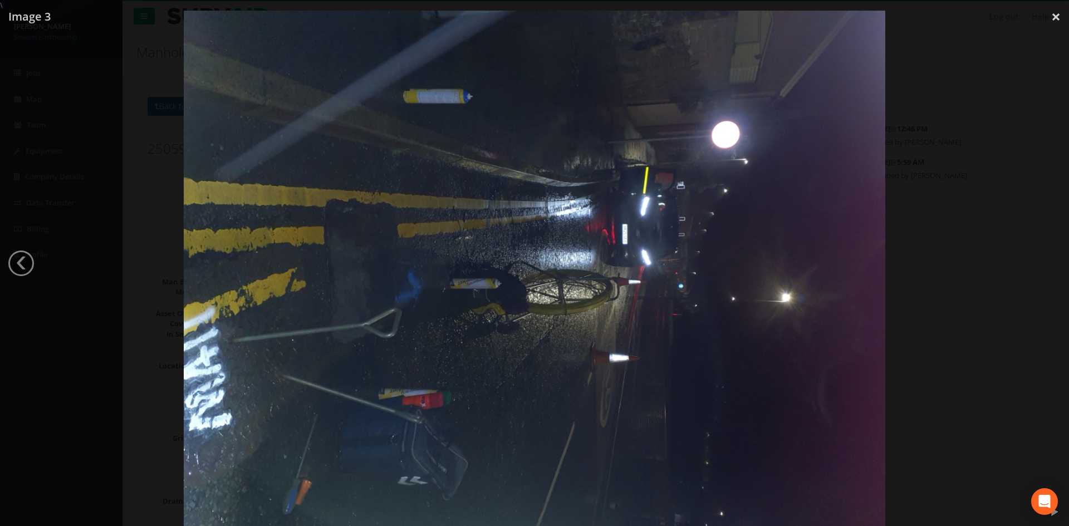
click at [953, 229] on div at bounding box center [534, 274] width 1069 height 526
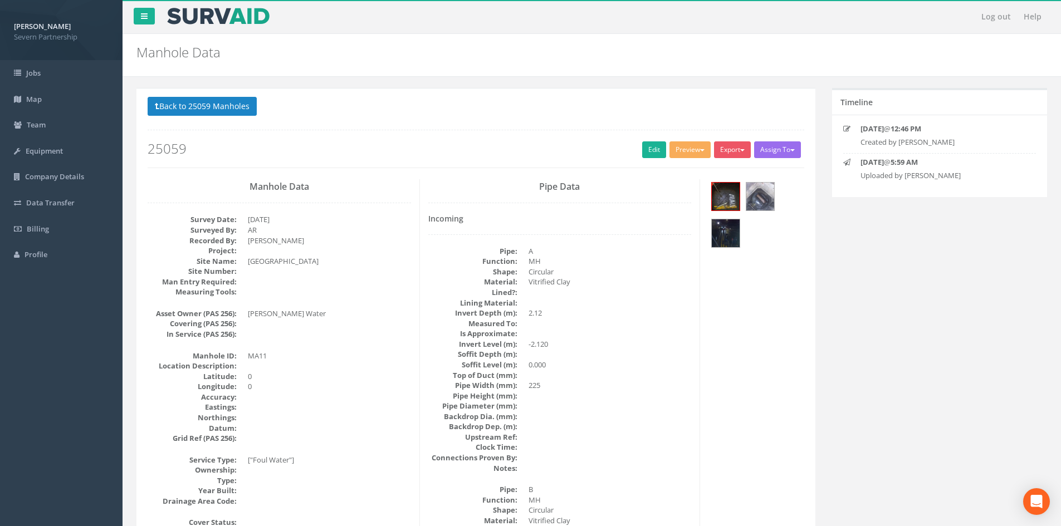
click at [709, 233] on div at bounding box center [755, 216] width 95 height 74
click at [727, 220] on img at bounding box center [726, 233] width 28 height 28
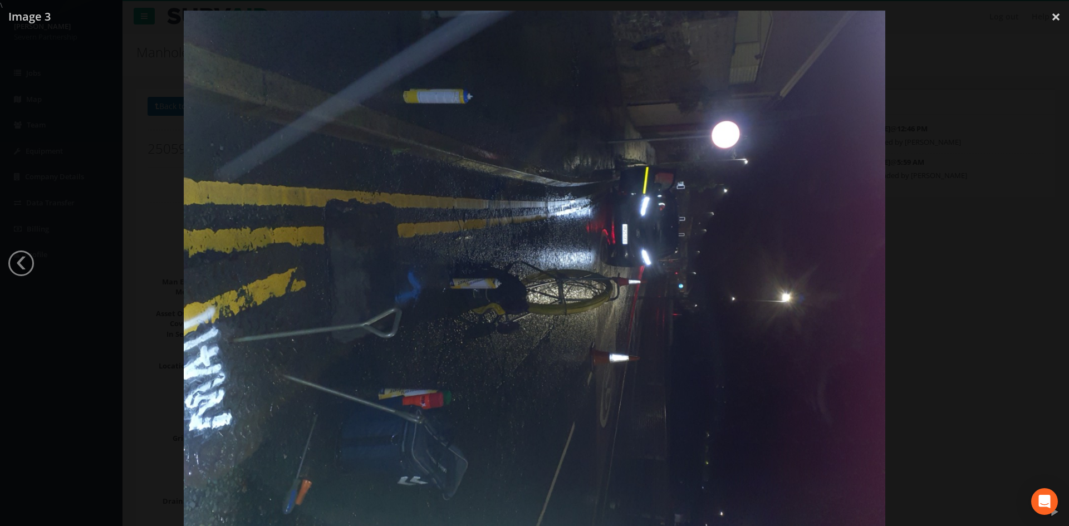
click at [61, 214] on div at bounding box center [534, 274] width 1069 height 526
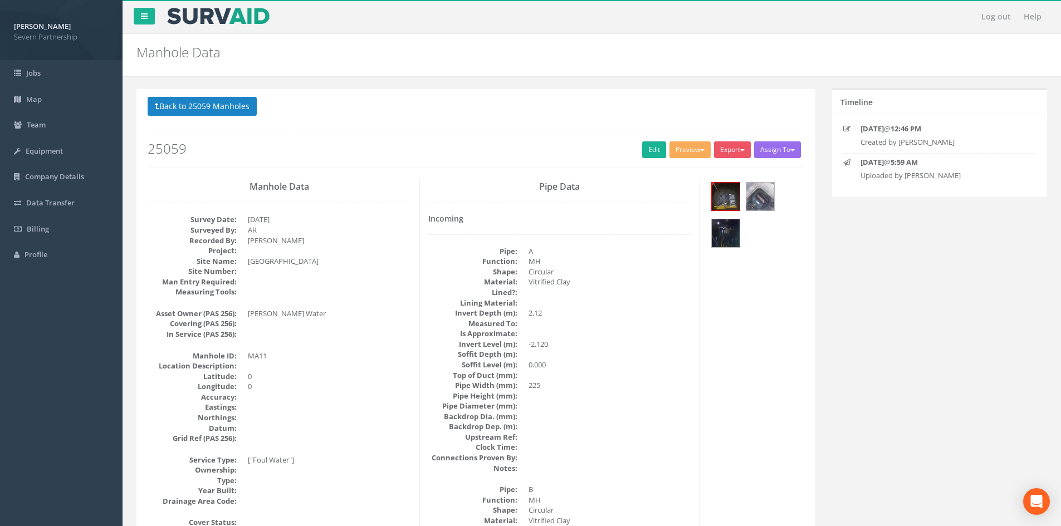
click at [654, 162] on div "Back to 25059 Manholes Back to Map Assign To No Companies Added Export SP Manho…" at bounding box center [476, 132] width 656 height 71
click at [651, 155] on link "Edit" at bounding box center [654, 149] width 24 height 17
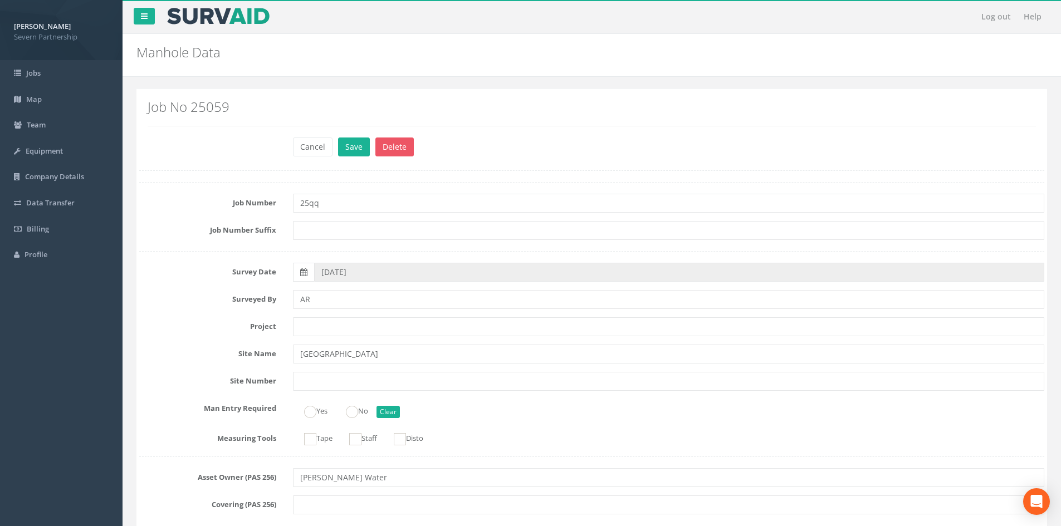
scroll to position [56, 0]
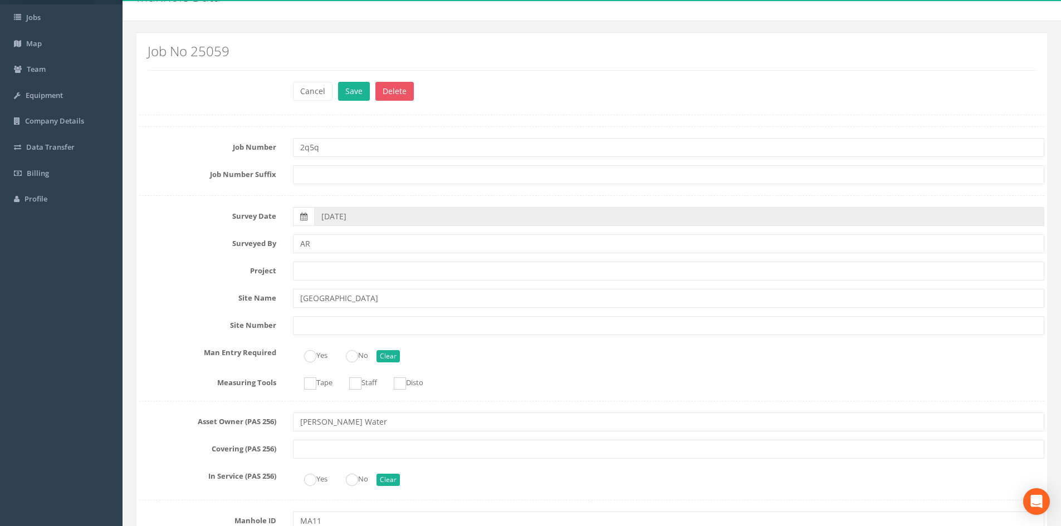
click at [322, 151] on input "2q5q" at bounding box center [668, 147] width 751 height 19
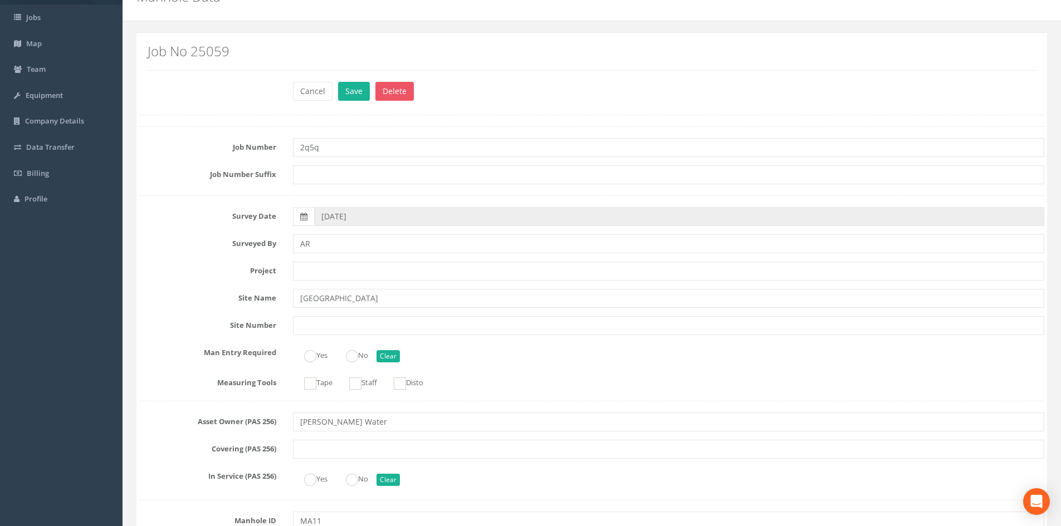
drag, startPoint x: 320, startPoint y: 150, endPoint x: 306, endPoint y: 150, distance: 13.9
click at [306, 150] on input "2q5q" at bounding box center [668, 147] width 751 height 19
type input "25112"
click at [357, 94] on button "Save" at bounding box center [354, 91] width 32 height 19
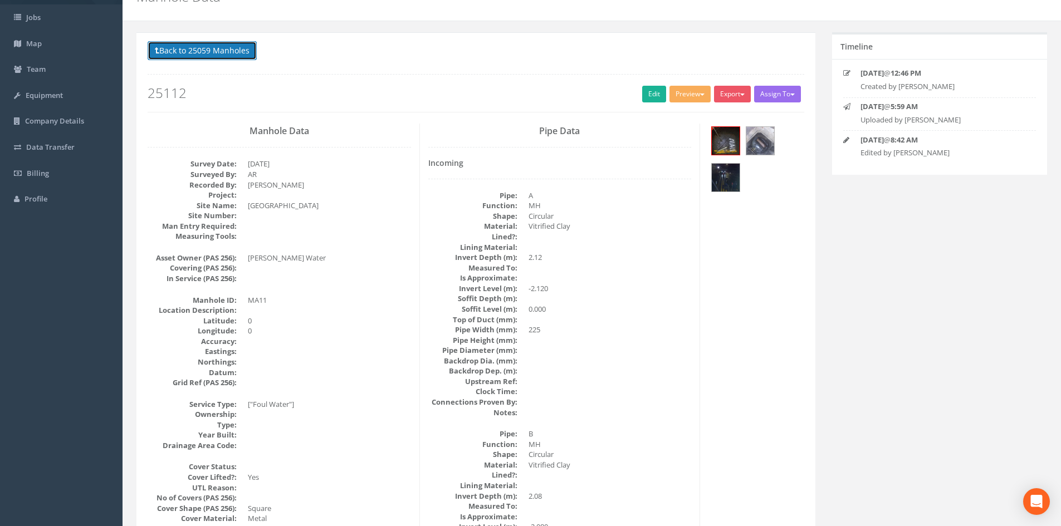
click at [229, 50] on button "Back to 25059 Manholes" at bounding box center [202, 50] width 109 height 19
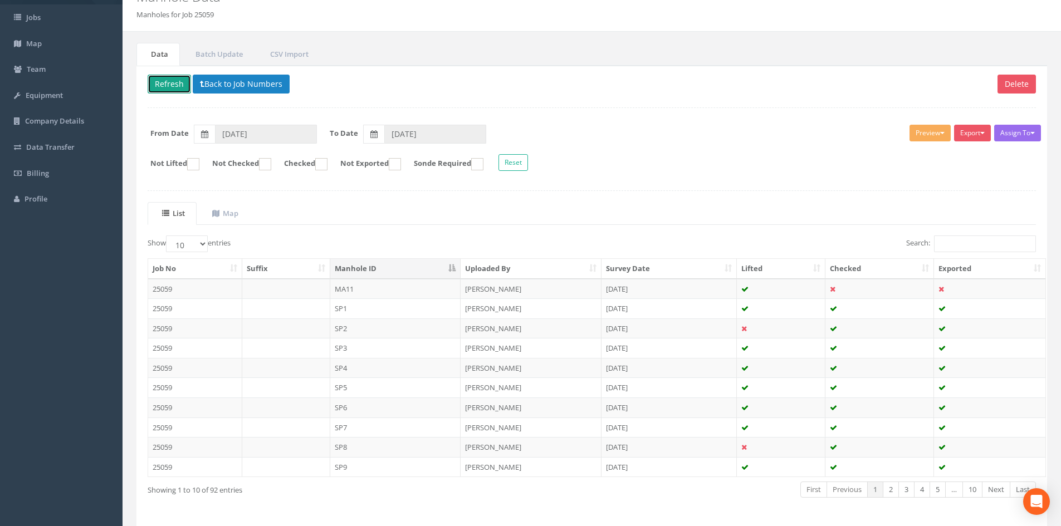
click at [172, 82] on button "Refresh" at bounding box center [169, 84] width 43 height 19
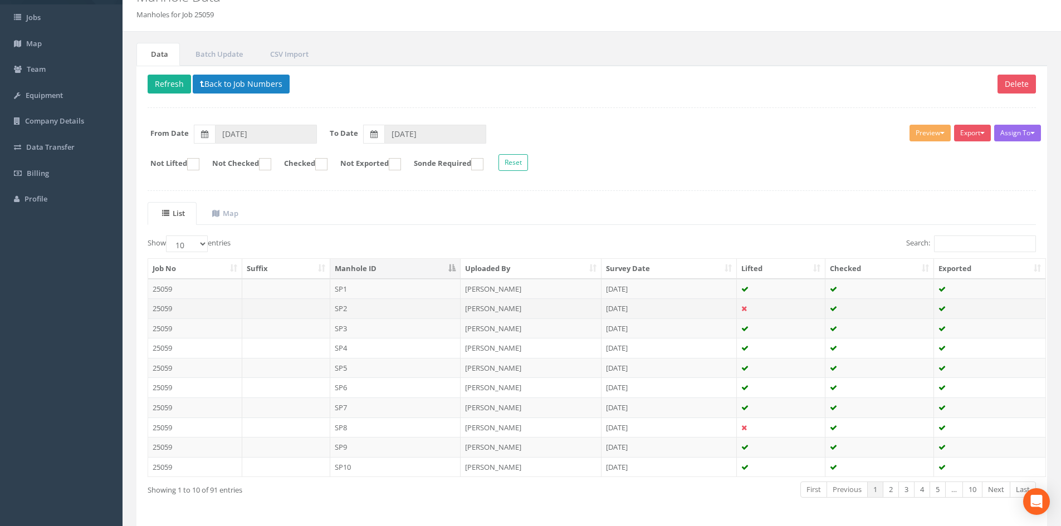
click at [378, 312] on td "SP2" at bounding box center [395, 308] width 131 height 20
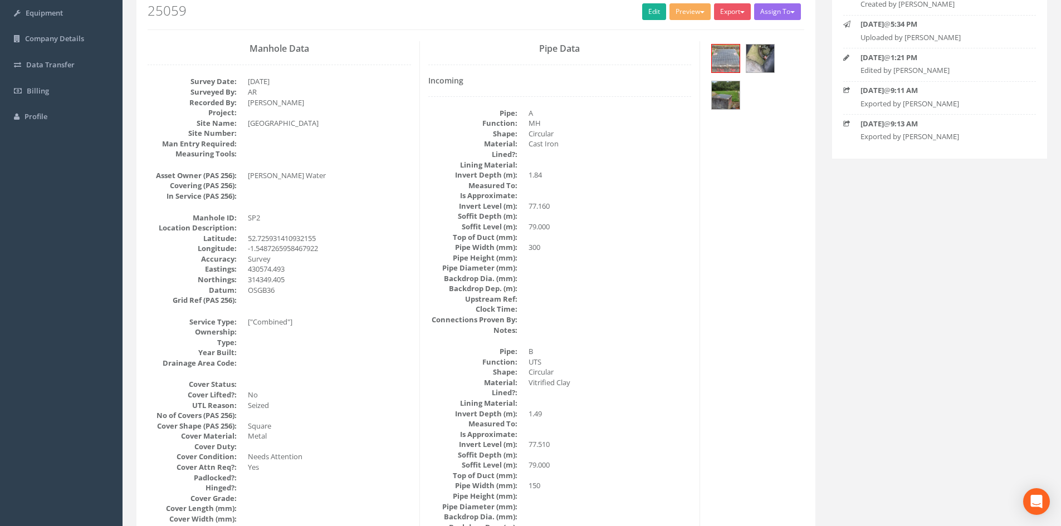
scroll to position [133, 0]
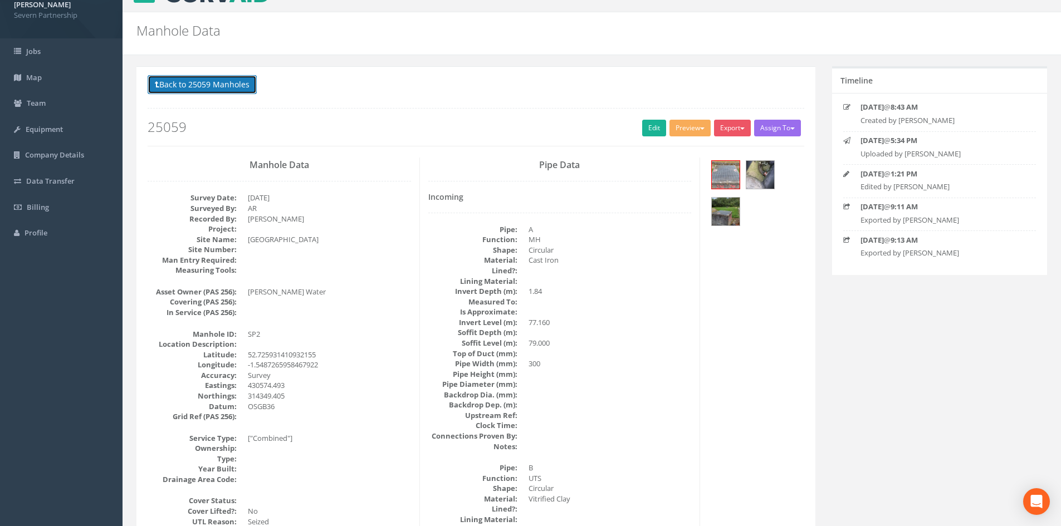
click at [175, 80] on button "Back to 25059 Manholes" at bounding box center [202, 84] width 109 height 19
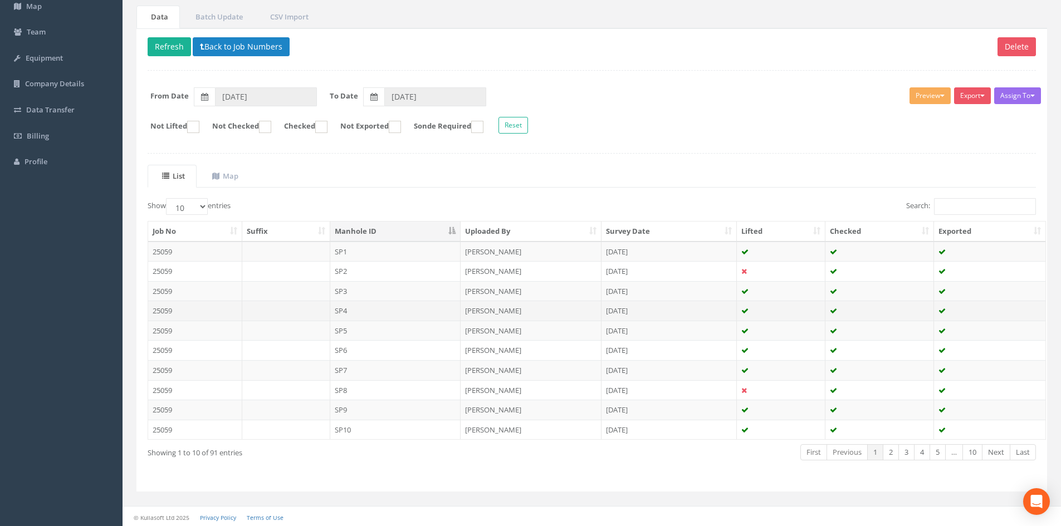
scroll to position [95, 0]
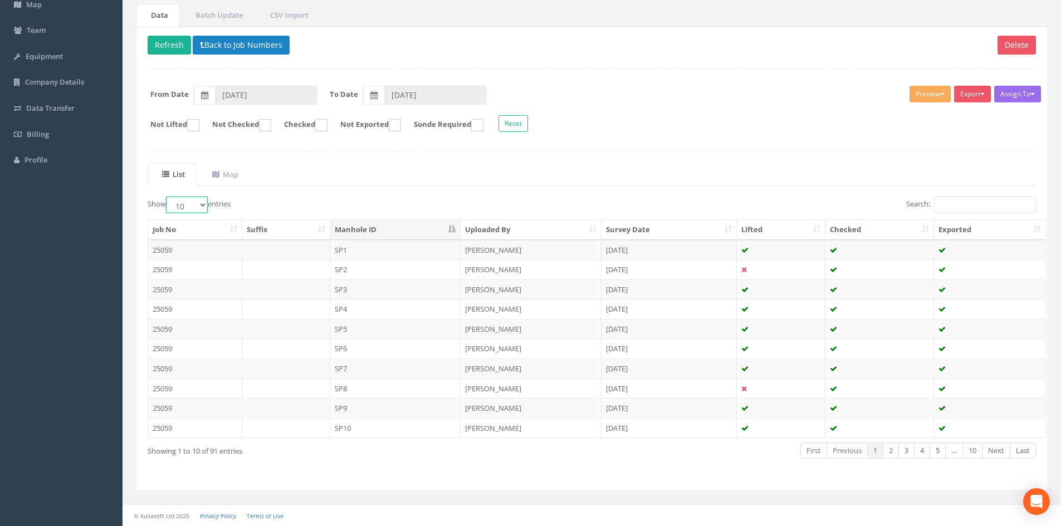
click at [185, 197] on select "10 25 50 100" at bounding box center [187, 205] width 42 height 17
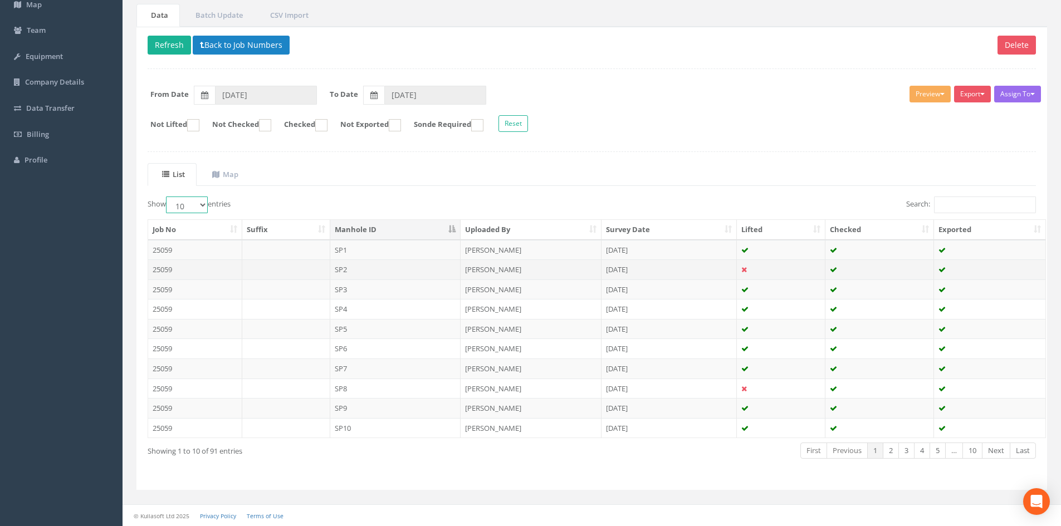
select select "100"
click at [168, 197] on select "10 25 50 100" at bounding box center [187, 205] width 42 height 17
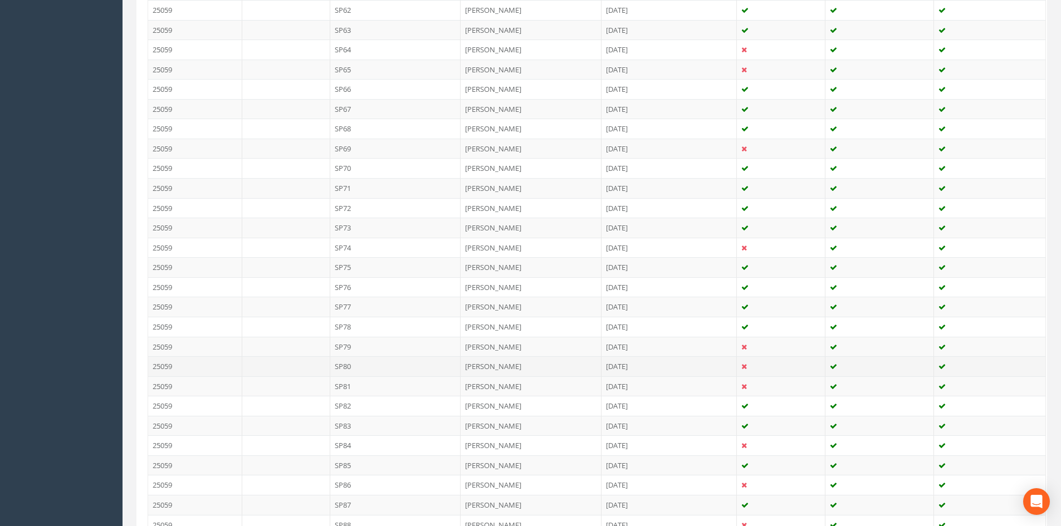
scroll to position [1699, 0]
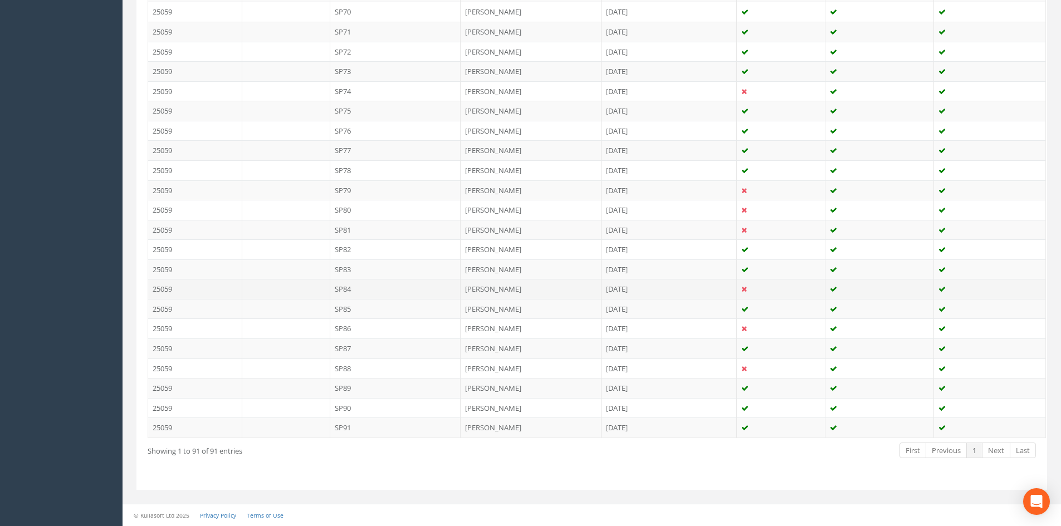
click at [359, 288] on td "SP84" at bounding box center [395, 289] width 131 height 20
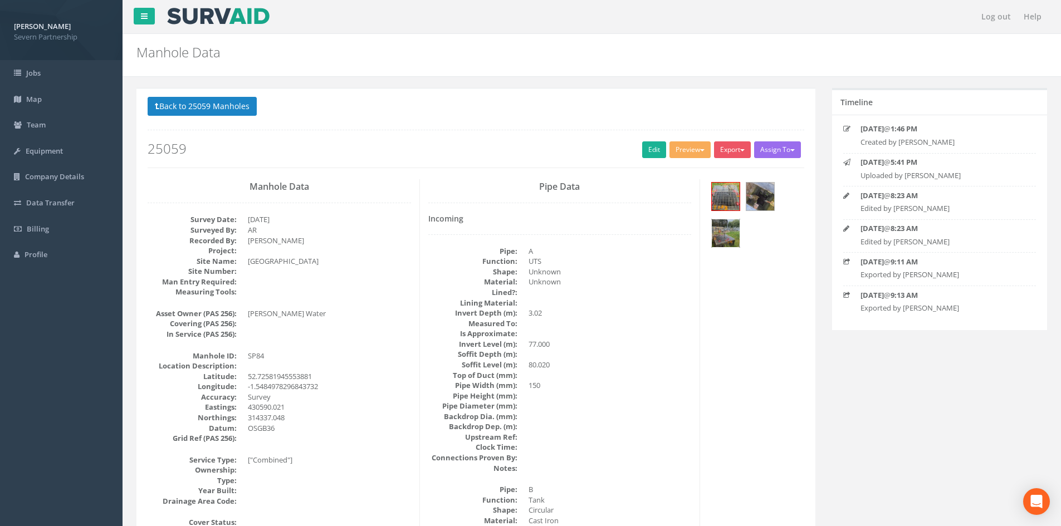
click at [721, 233] on img at bounding box center [726, 233] width 28 height 28
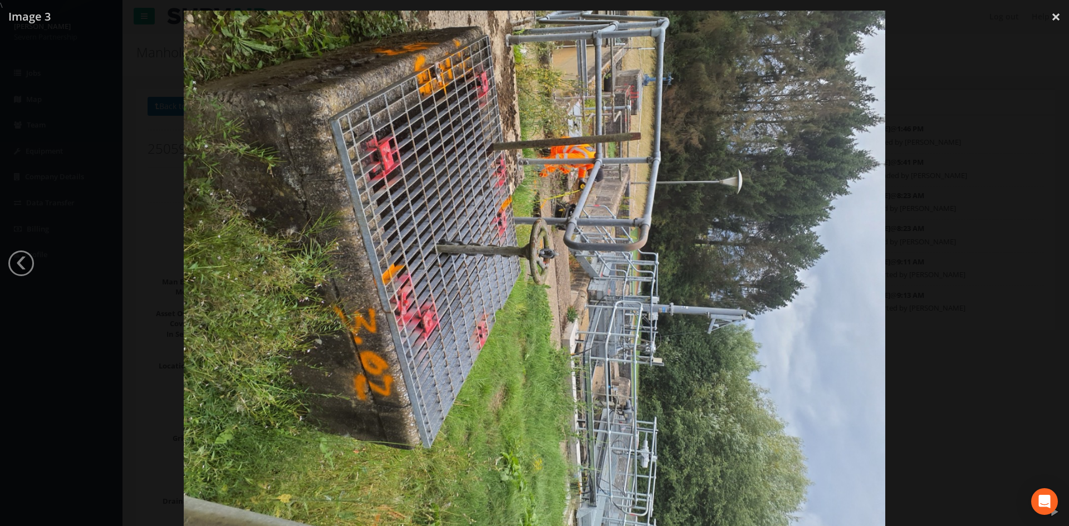
click at [927, 228] on div at bounding box center [534, 274] width 1069 height 526
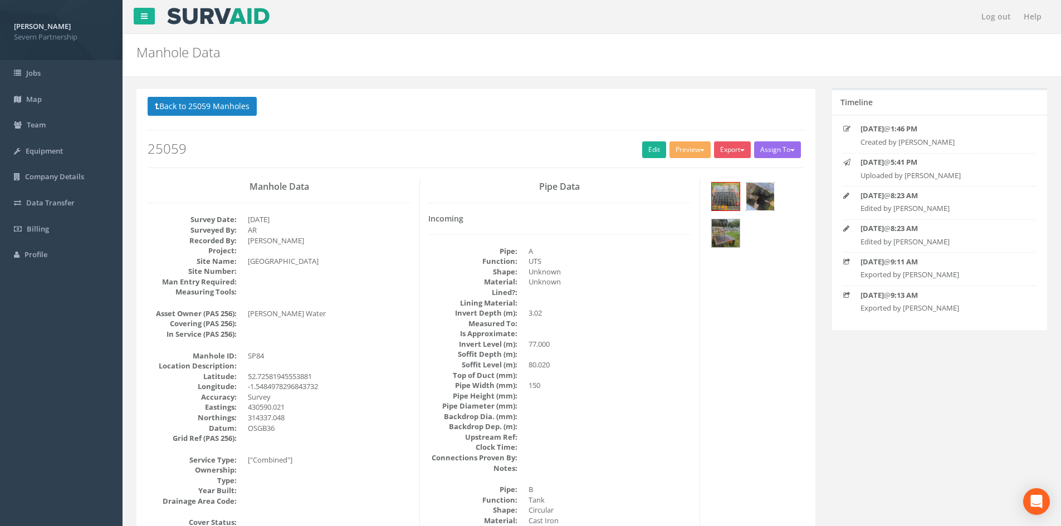
click at [759, 197] on img at bounding box center [760, 197] width 28 height 28
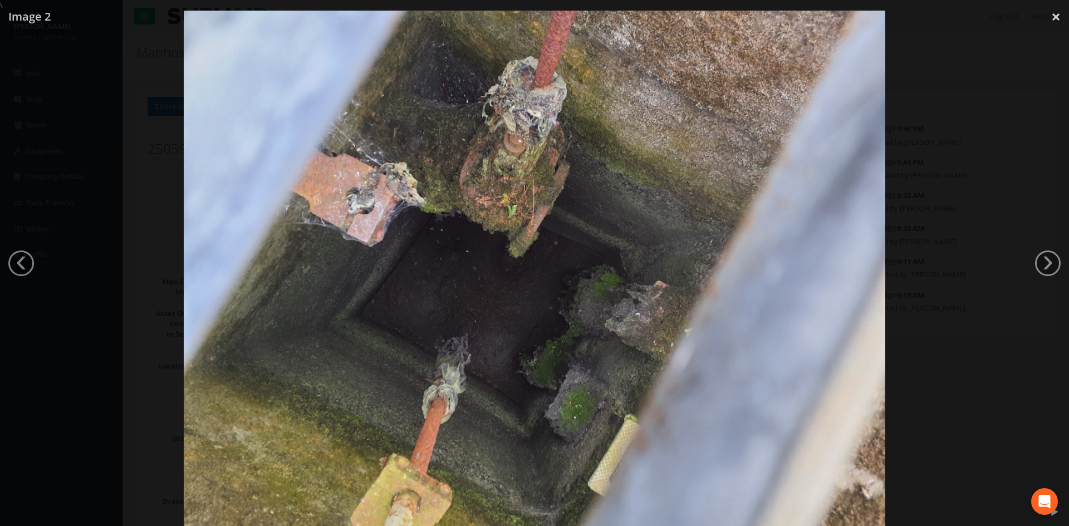
click at [978, 195] on div at bounding box center [534, 274] width 1069 height 526
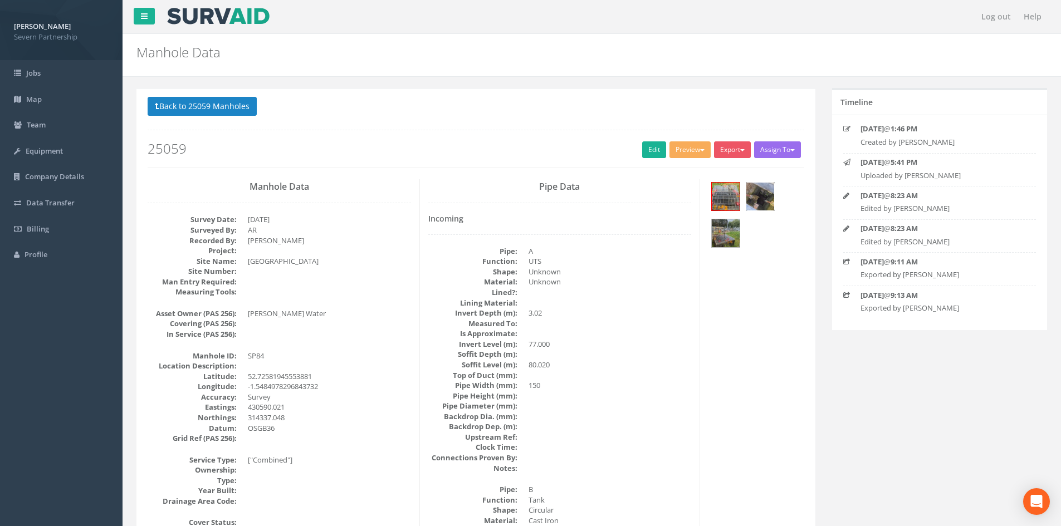
click at [759, 203] on img at bounding box center [760, 197] width 28 height 28
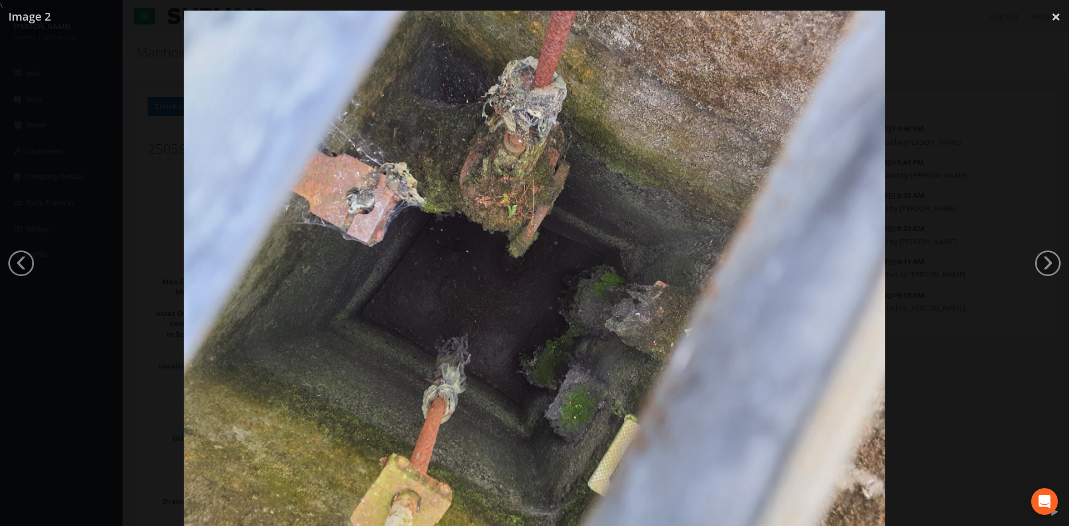
click at [1008, 230] on div at bounding box center [534, 274] width 1069 height 526
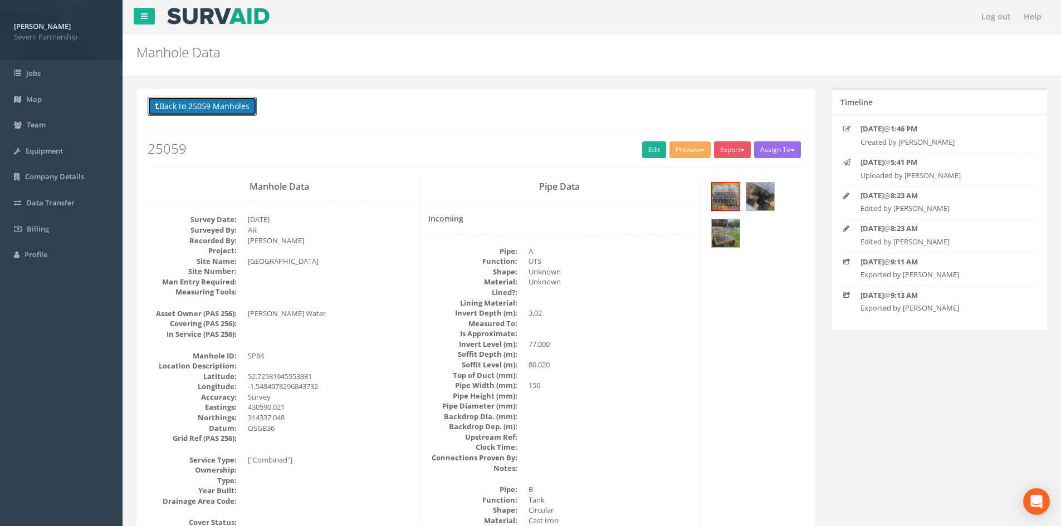
click at [239, 102] on button "Back to 25059 Manholes" at bounding box center [202, 106] width 109 height 19
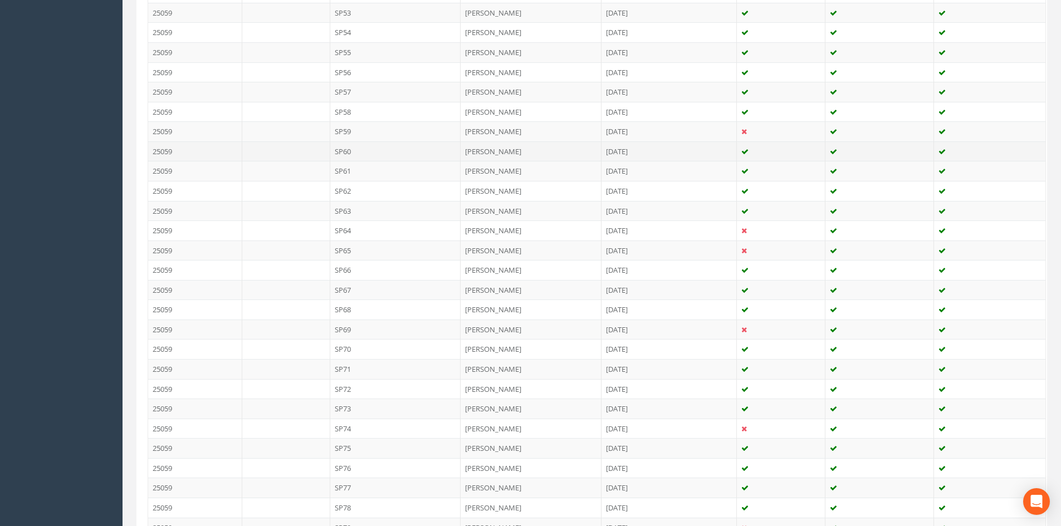
scroll to position [1448, 0]
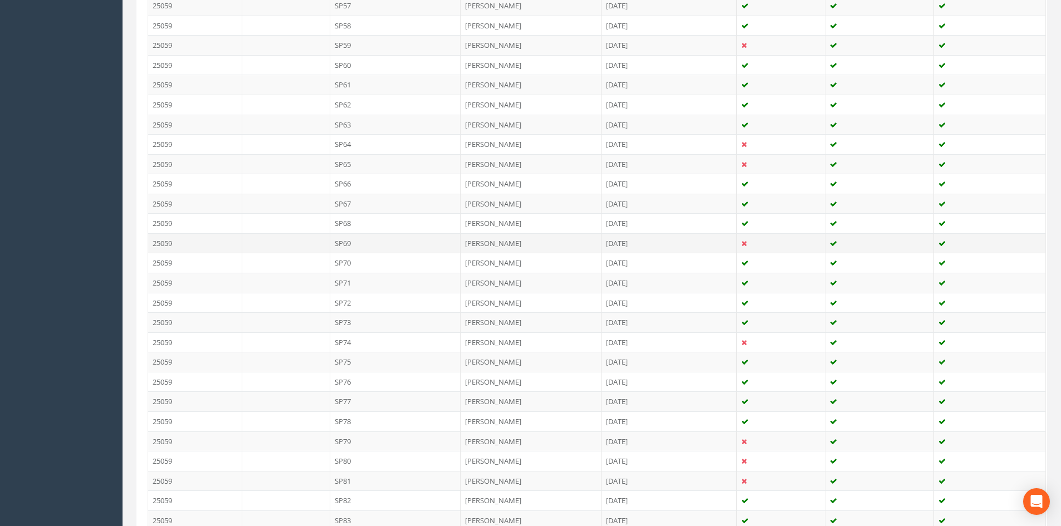
click at [355, 245] on td "SP69" at bounding box center [395, 243] width 131 height 20
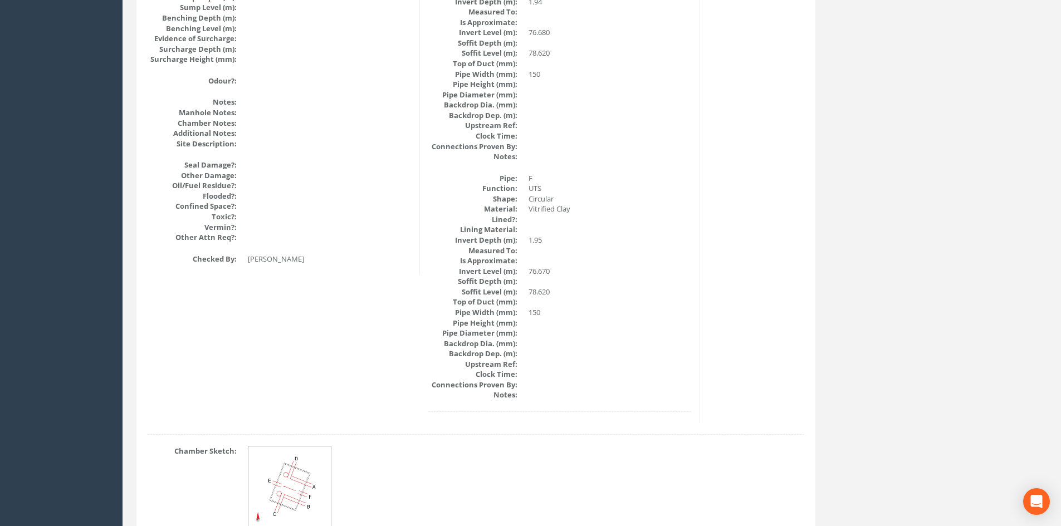
scroll to position [1339, 0]
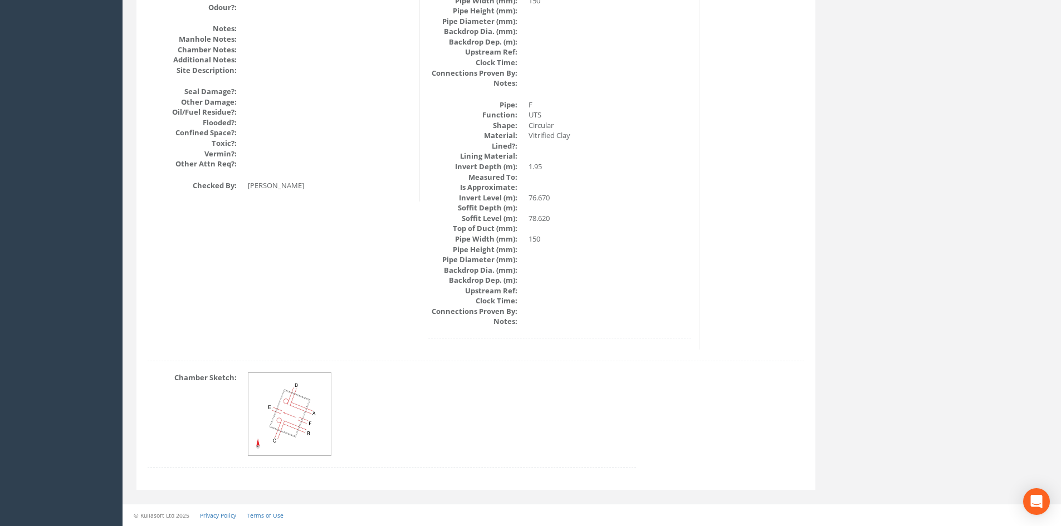
click at [285, 424] on img at bounding box center [290, 415] width 84 height 84
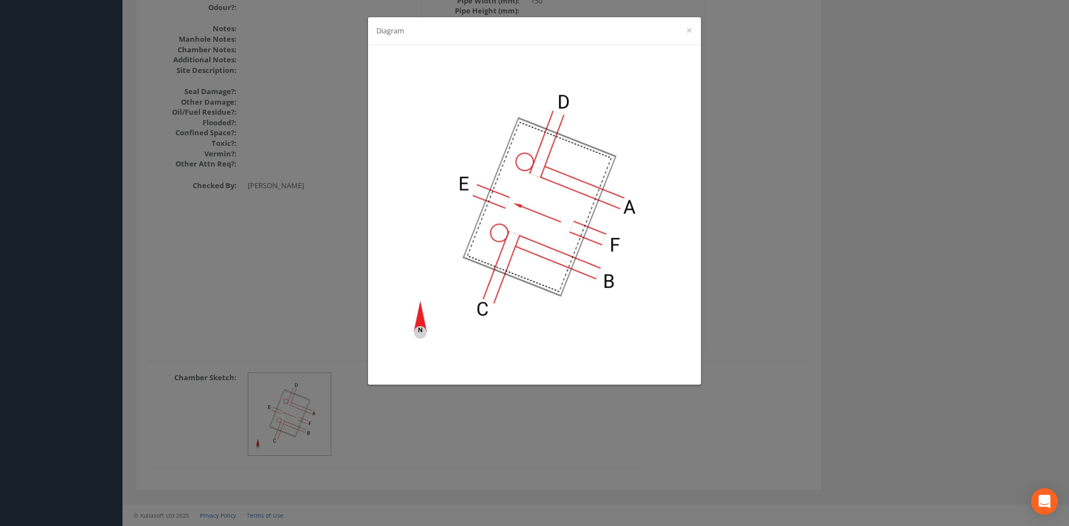
click at [403, 419] on div "Diagram ×" at bounding box center [534, 263] width 1069 height 526
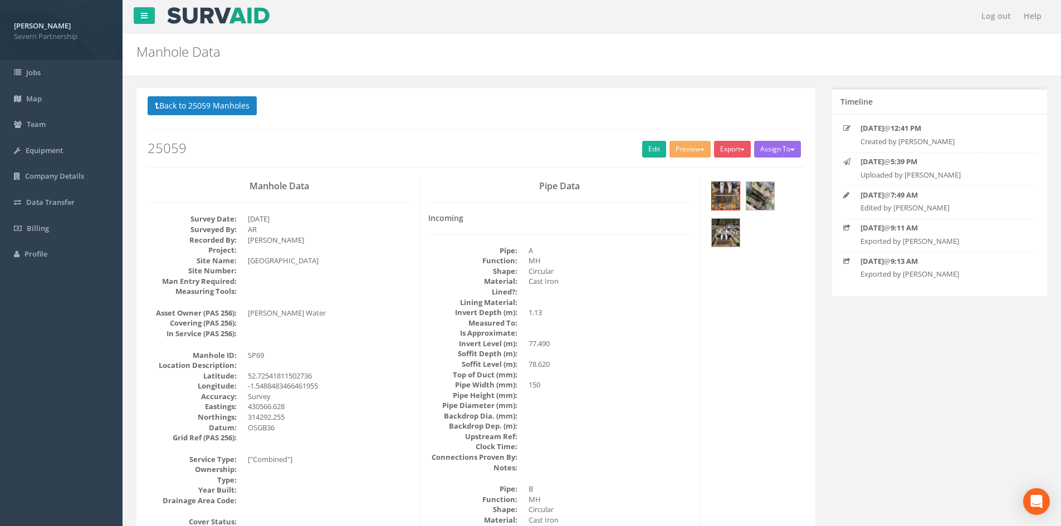
scroll to position [0, 0]
click at [725, 233] on img at bounding box center [726, 233] width 28 height 28
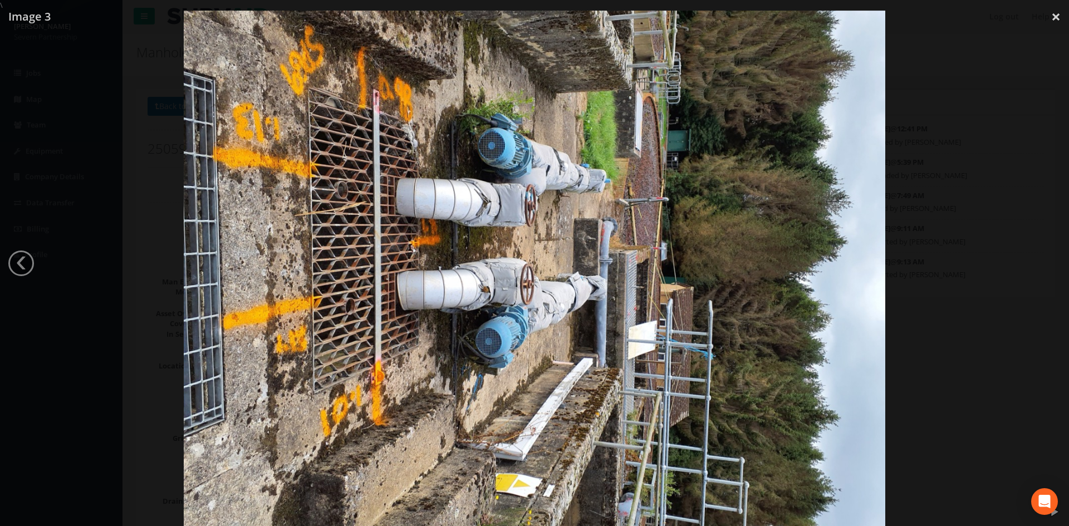
click at [927, 237] on div at bounding box center [534, 274] width 1069 height 526
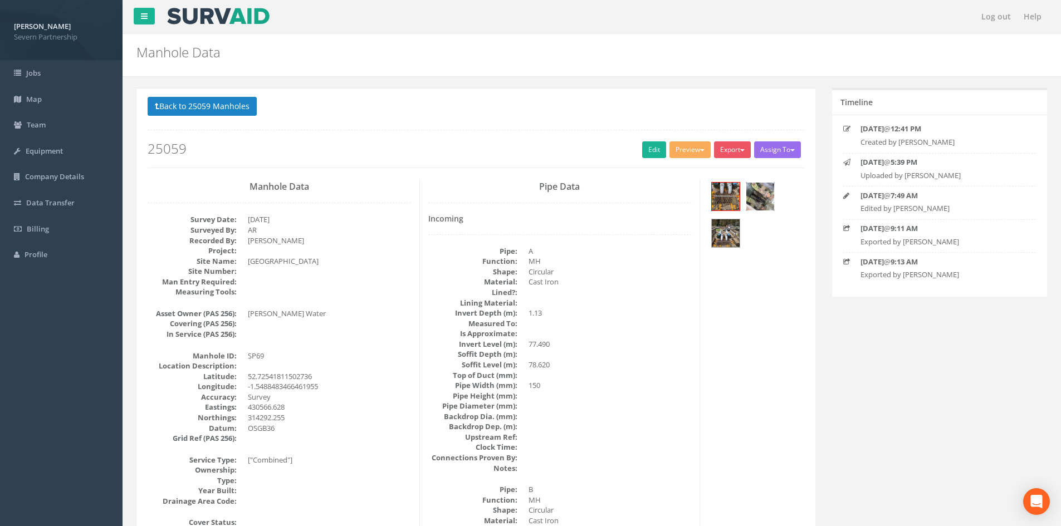
click at [772, 196] on img at bounding box center [760, 197] width 28 height 28
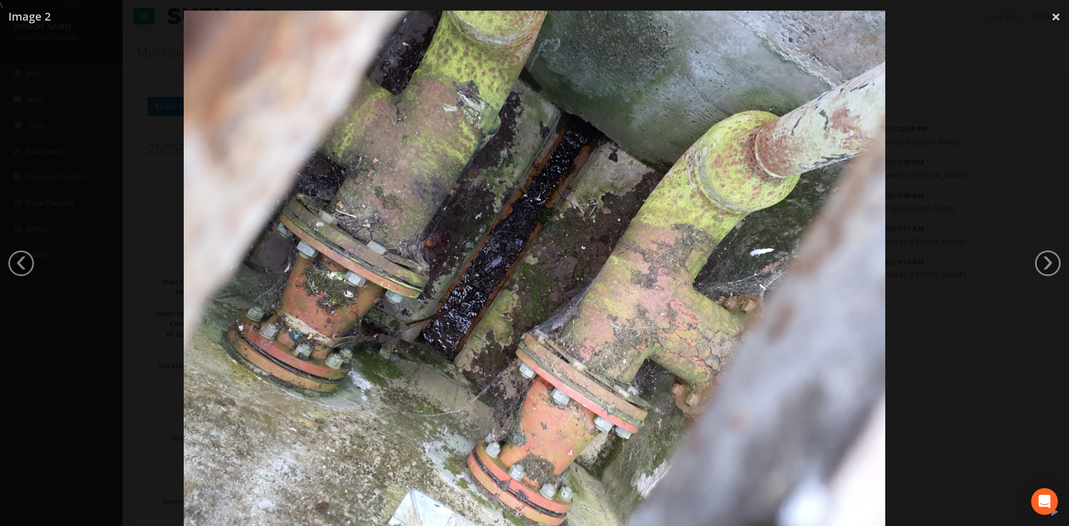
click at [991, 151] on div at bounding box center [534, 274] width 1069 height 526
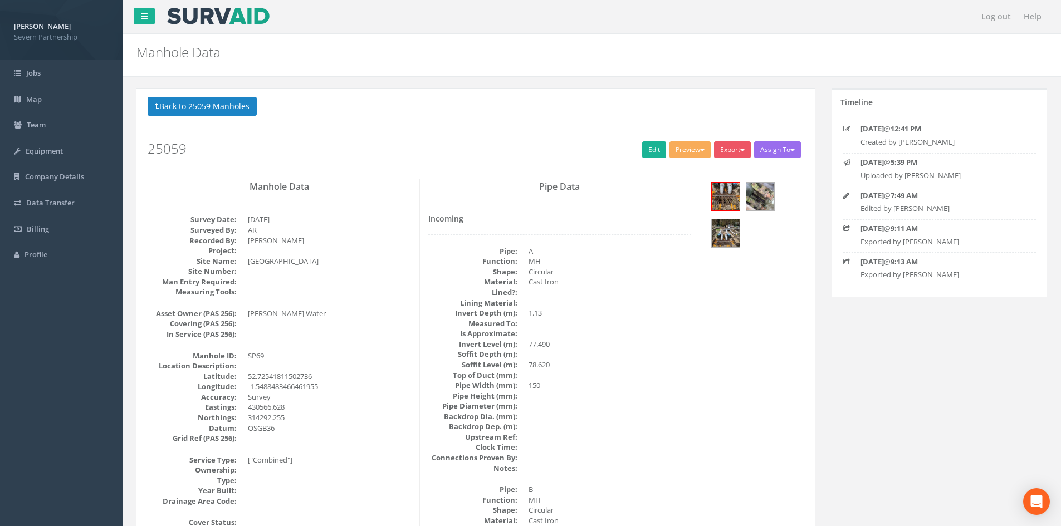
click at [223, 119] on p "Back to 25059 Manholes Back to Map" at bounding box center [476, 108] width 656 height 22
click at [225, 106] on button "Back to 25059 Manholes" at bounding box center [202, 106] width 109 height 19
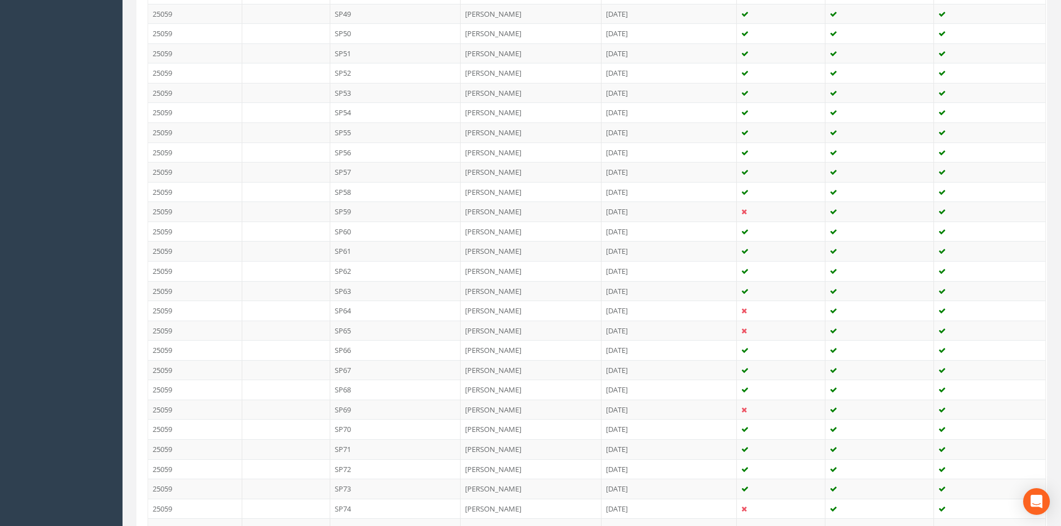
scroll to position [1392, 0]
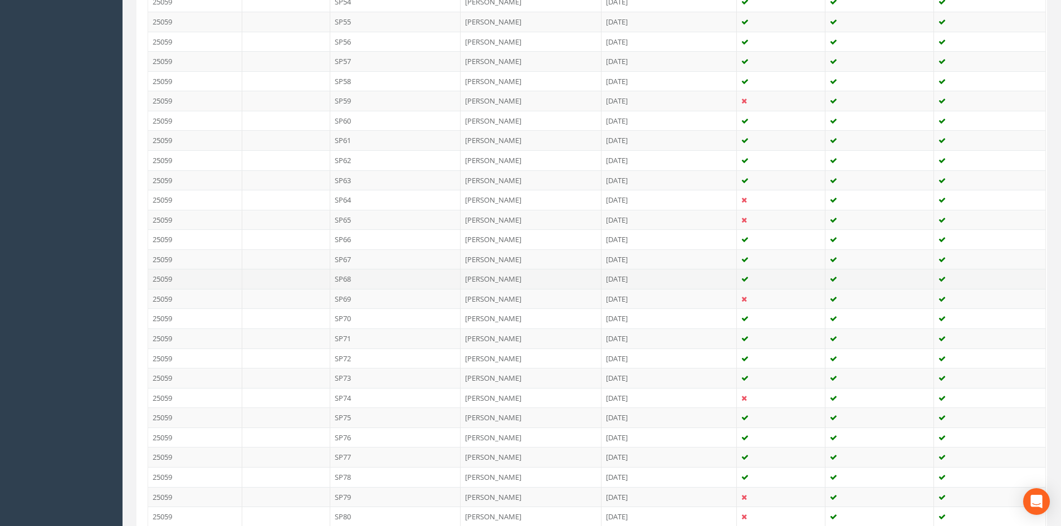
click at [368, 282] on td "SP68" at bounding box center [395, 279] width 131 height 20
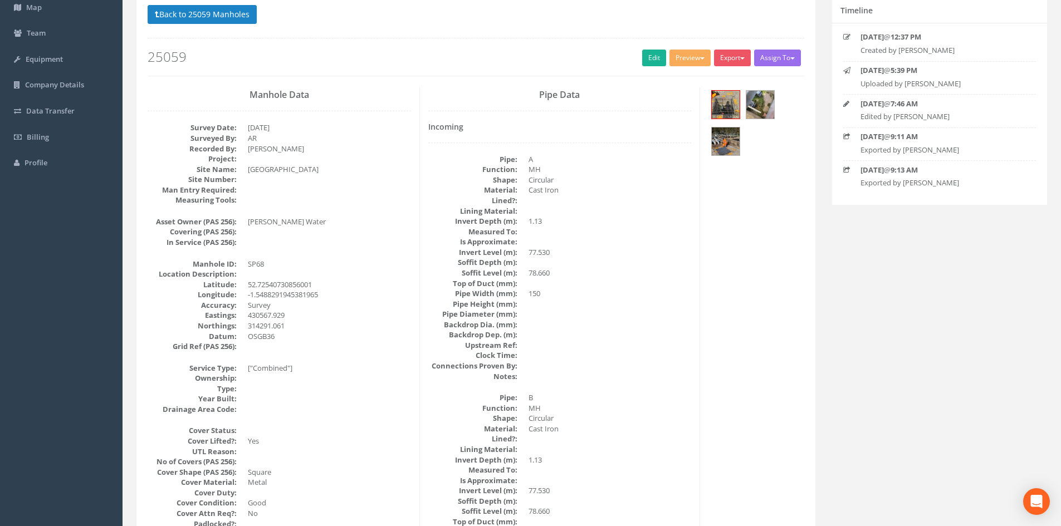
scroll to position [0, 0]
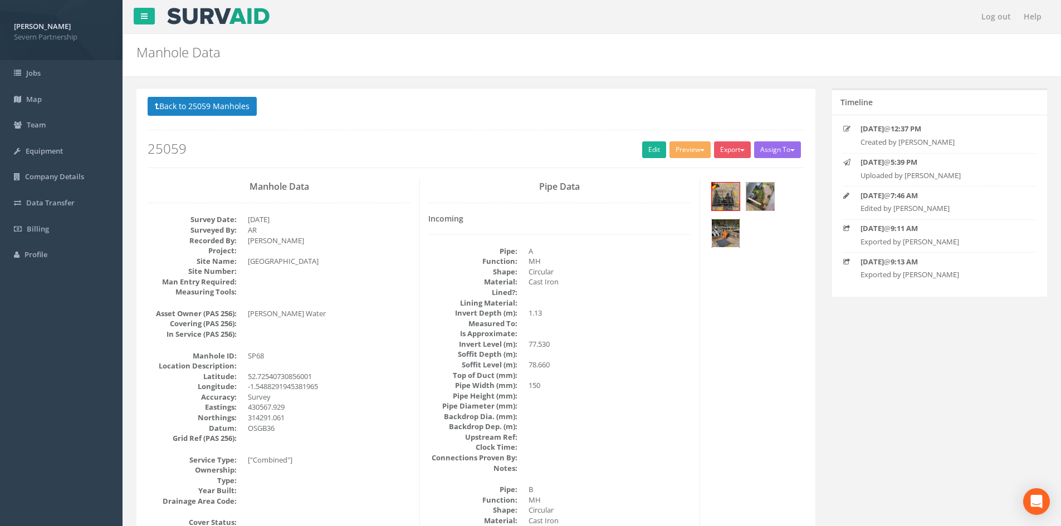
click at [736, 240] on img at bounding box center [726, 233] width 28 height 28
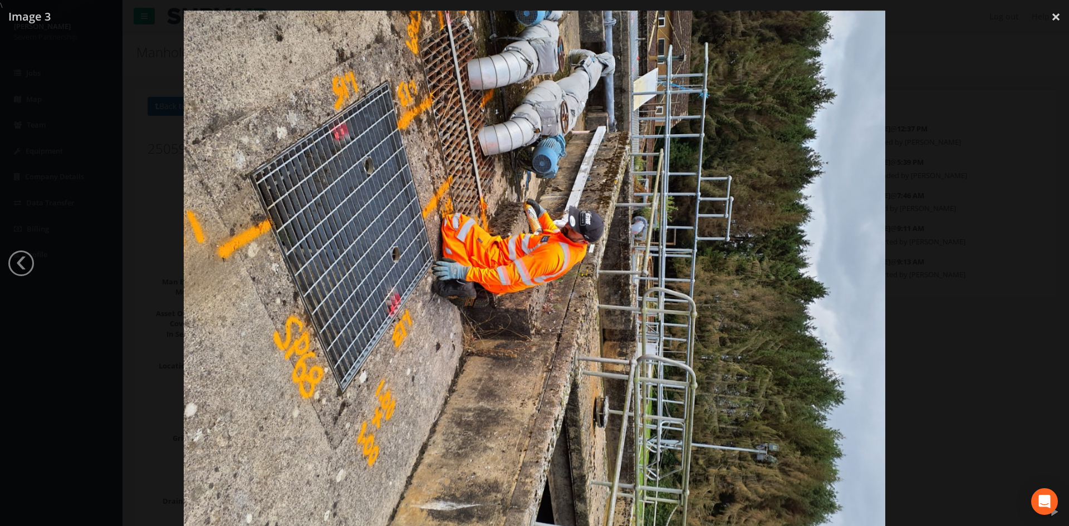
click at [911, 215] on div at bounding box center [534, 274] width 1069 height 526
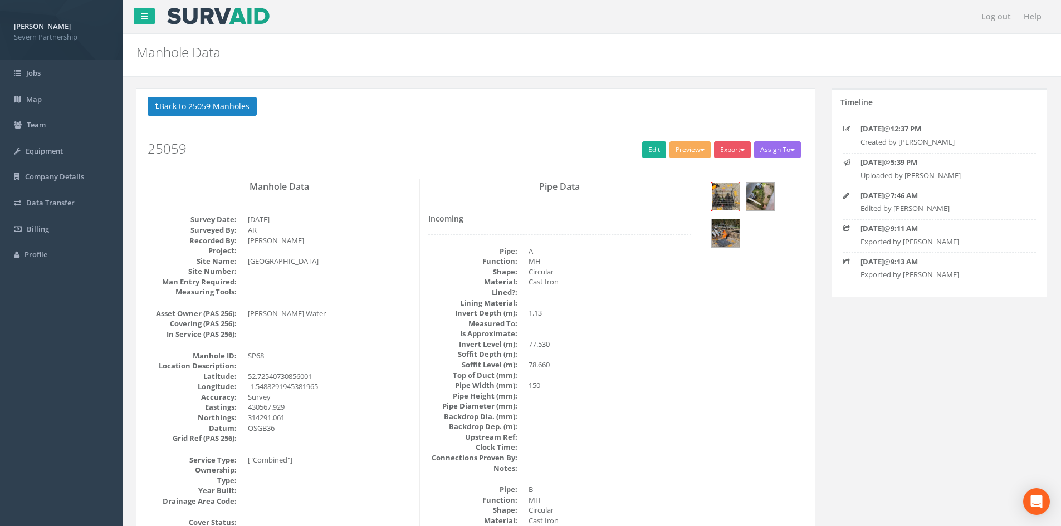
click at [731, 190] on img at bounding box center [726, 197] width 28 height 28
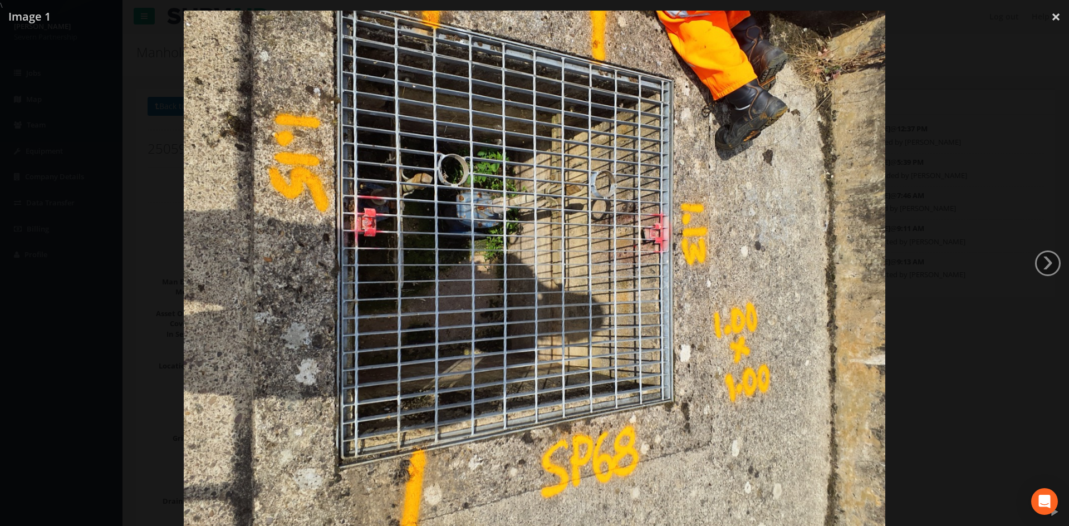
click at [913, 204] on div at bounding box center [534, 274] width 1069 height 526
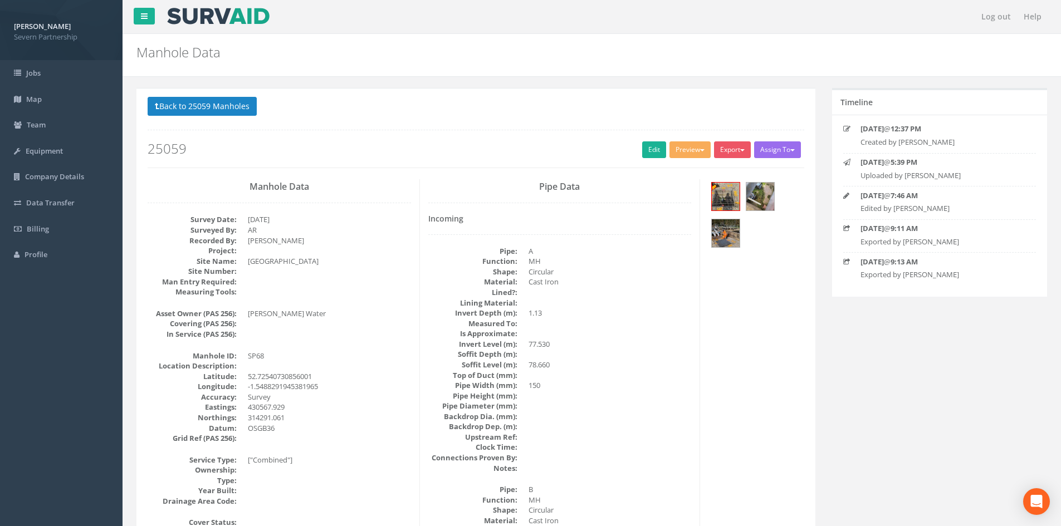
click at [758, 213] on div at bounding box center [755, 216] width 95 height 74
click at [763, 205] on img at bounding box center [760, 197] width 28 height 28
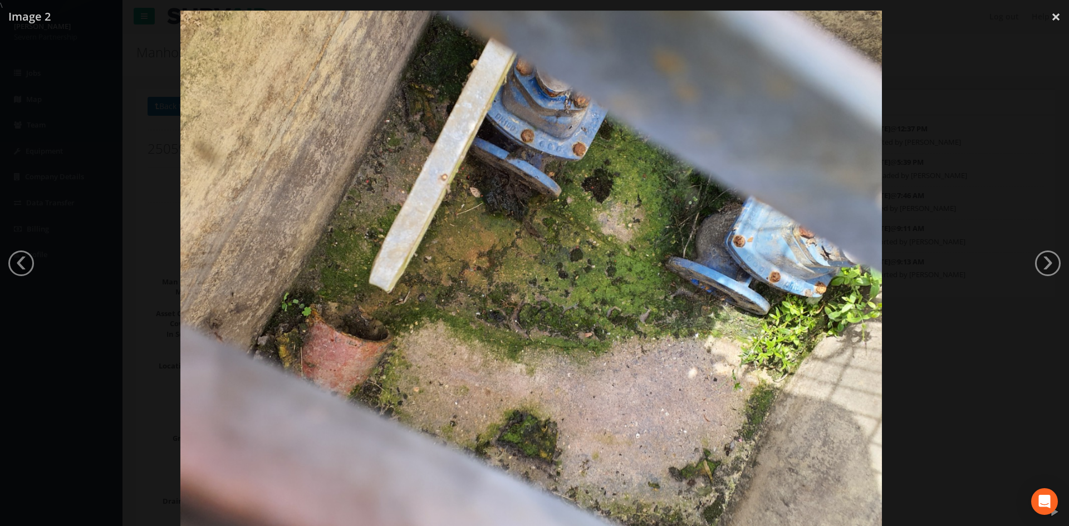
click at [1031, 183] on div at bounding box center [531, 274] width 1069 height 526
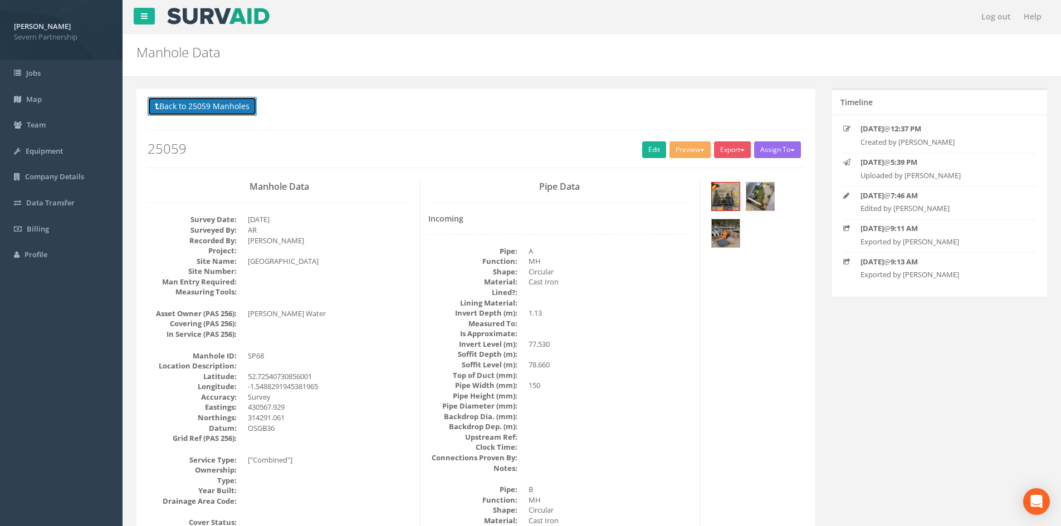
click at [180, 105] on button "Back to 25059 Manholes" at bounding box center [202, 106] width 109 height 19
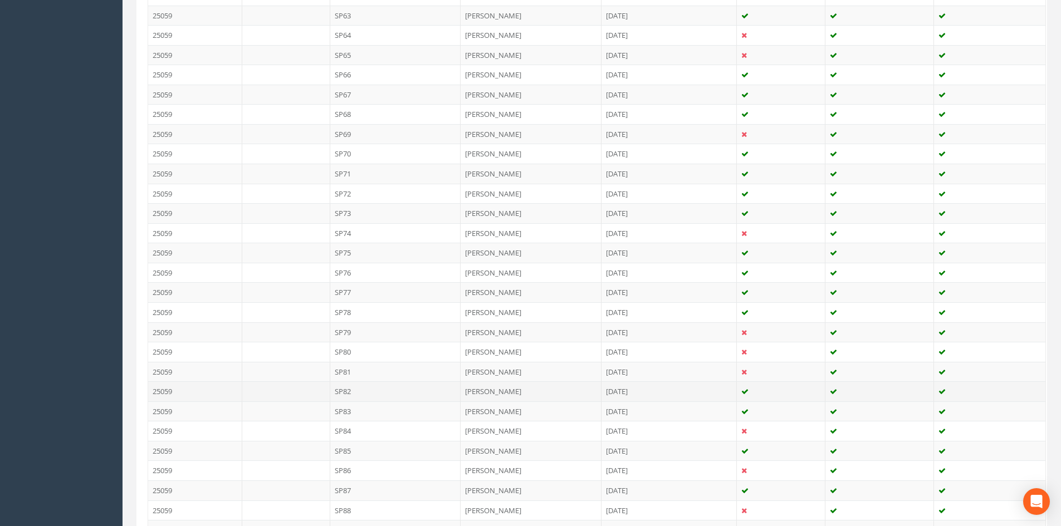
scroll to position [1559, 0]
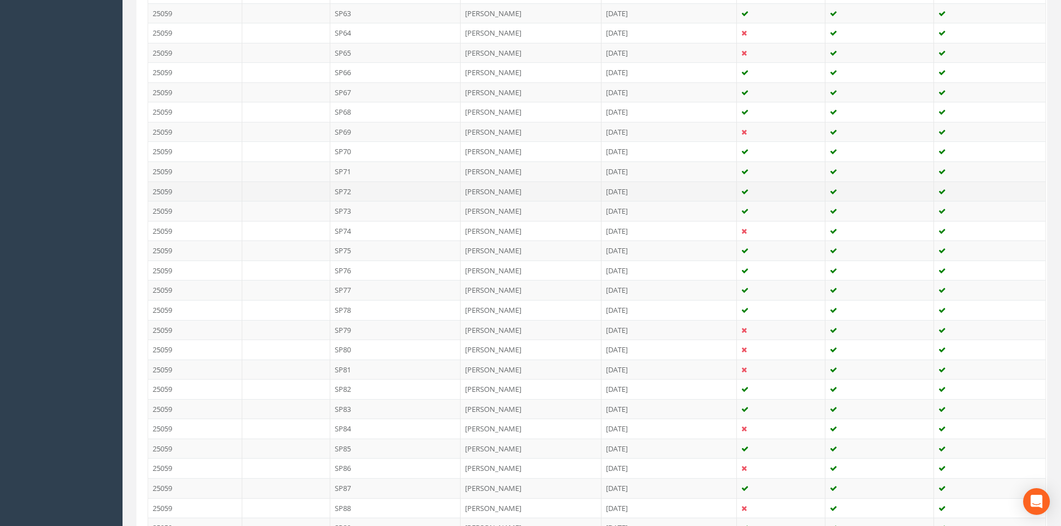
click at [356, 194] on td "SP72" at bounding box center [395, 192] width 131 height 20
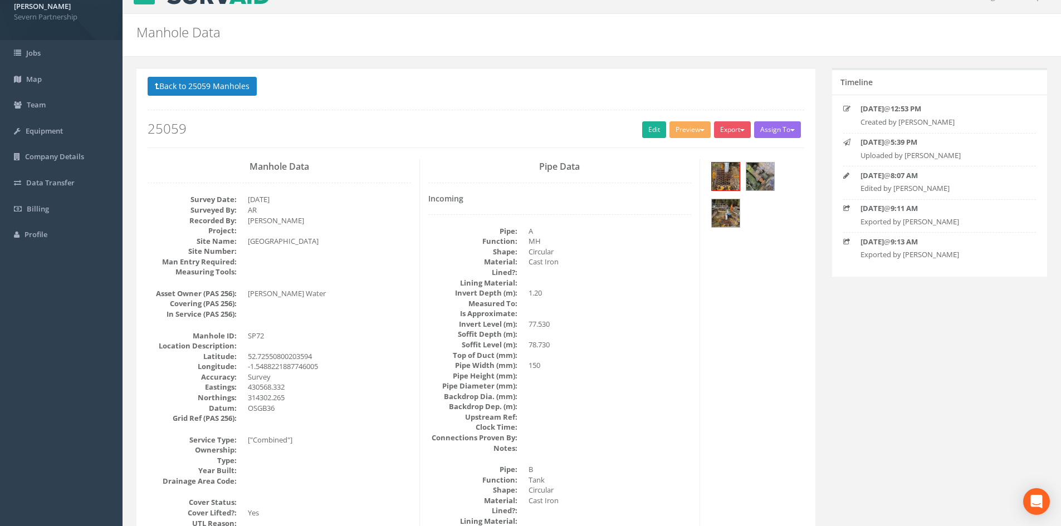
scroll to position [0, 0]
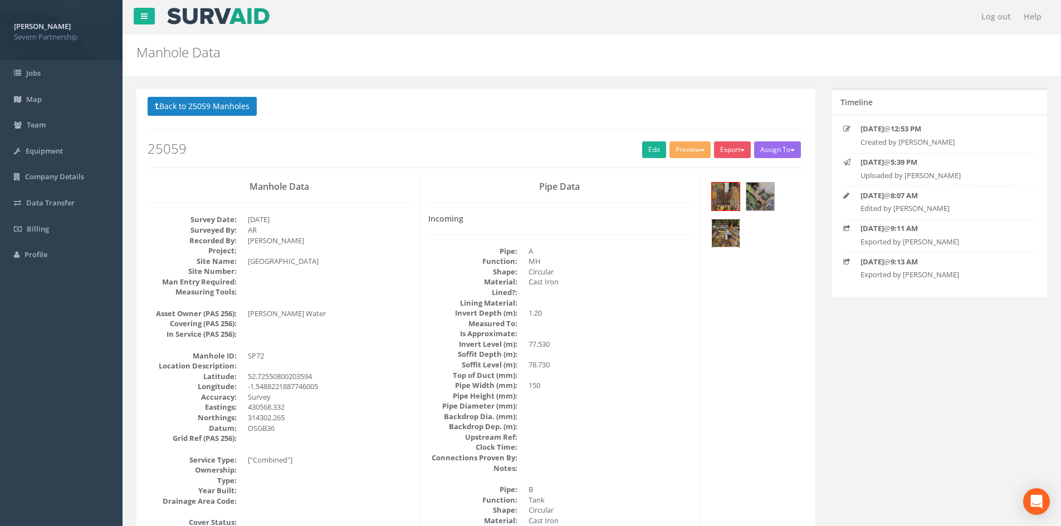
click at [729, 233] on img at bounding box center [726, 233] width 28 height 28
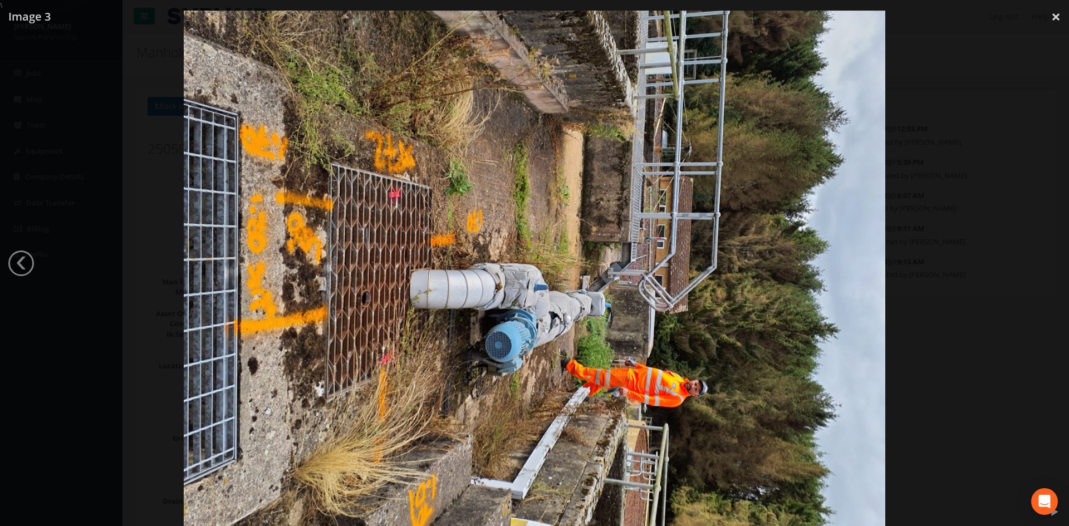
click at [945, 182] on div at bounding box center [534, 274] width 1069 height 526
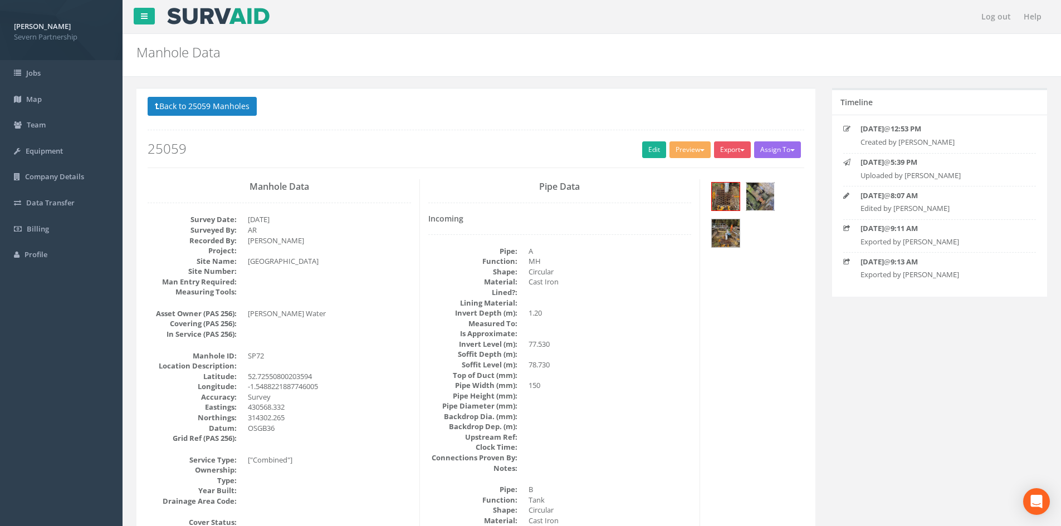
click at [768, 190] on img at bounding box center [760, 197] width 28 height 28
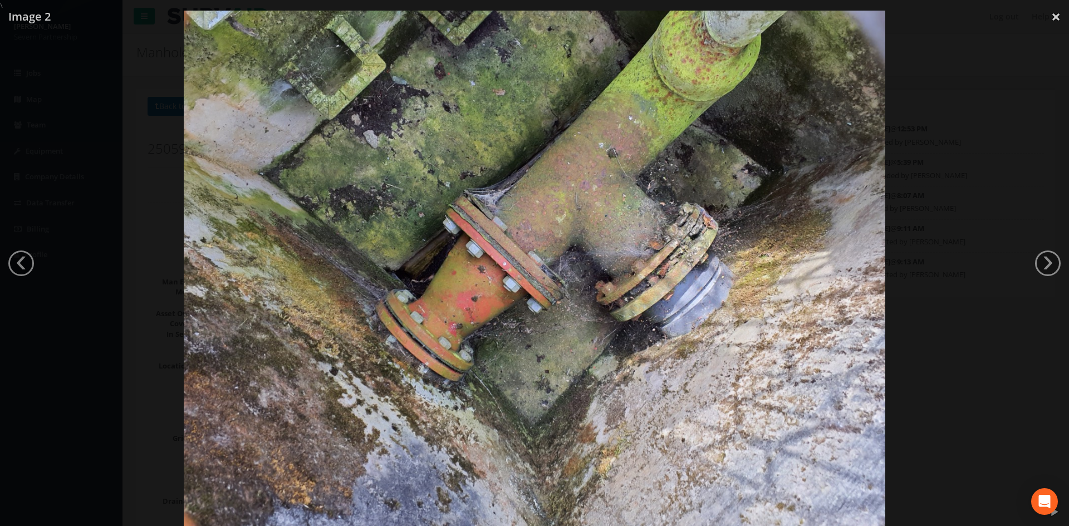
click at [953, 167] on div at bounding box center [534, 274] width 1069 height 526
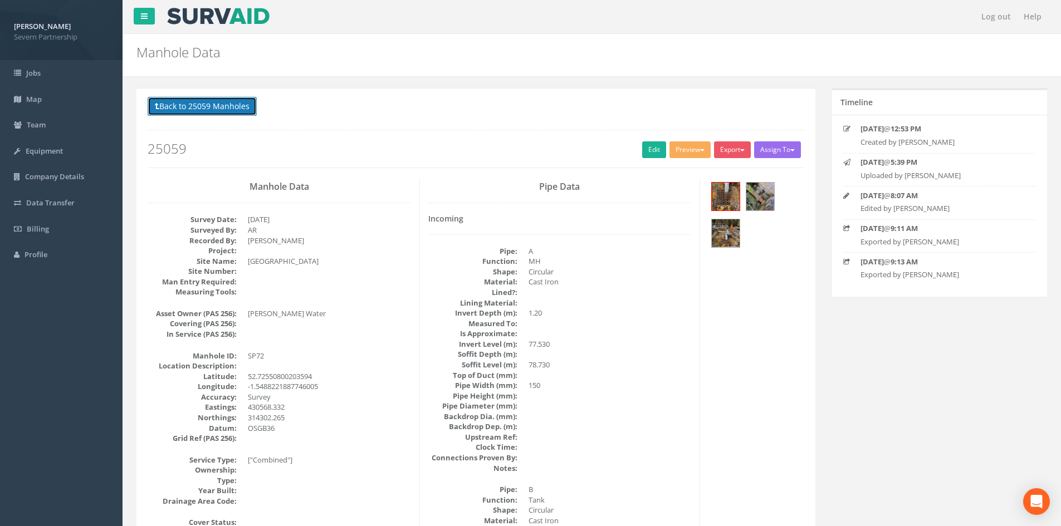
click at [249, 115] on button "Back to 25059 Manholes" at bounding box center [202, 106] width 109 height 19
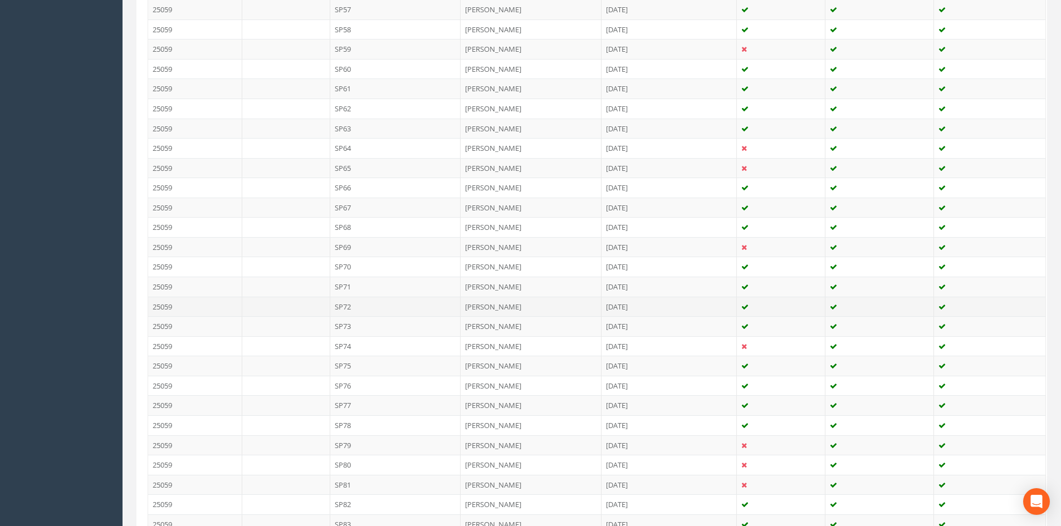
scroll to position [1448, 0]
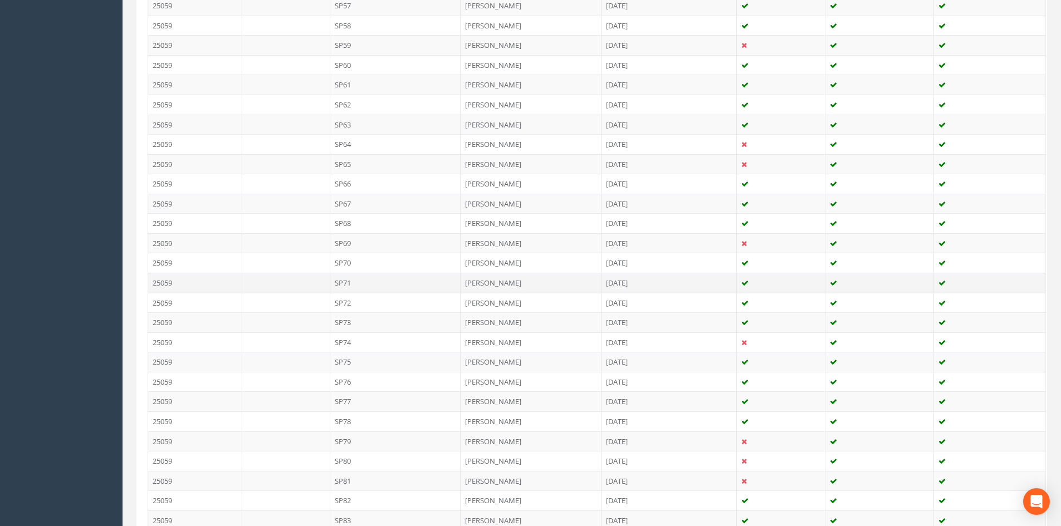
click at [389, 285] on td "SP71" at bounding box center [395, 283] width 131 height 20
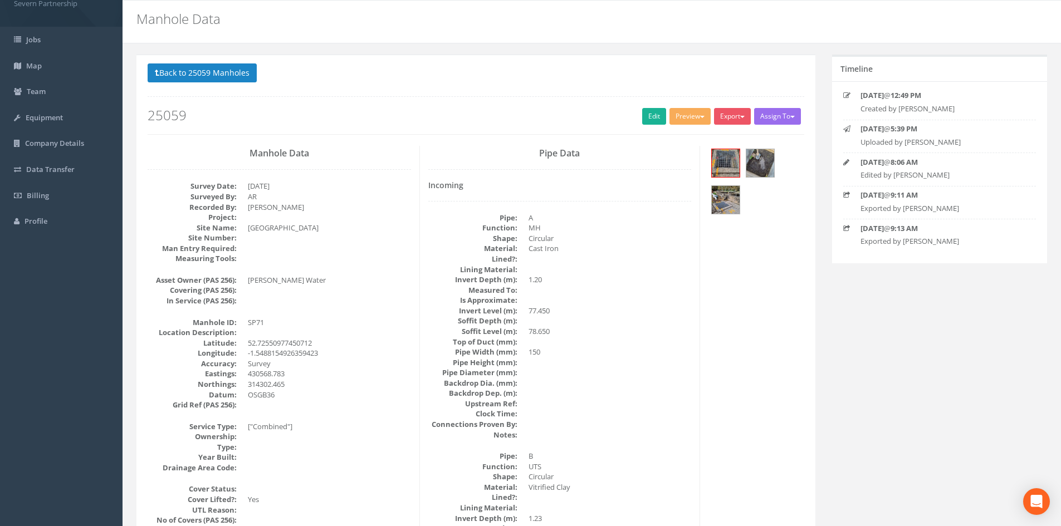
scroll to position [0, 0]
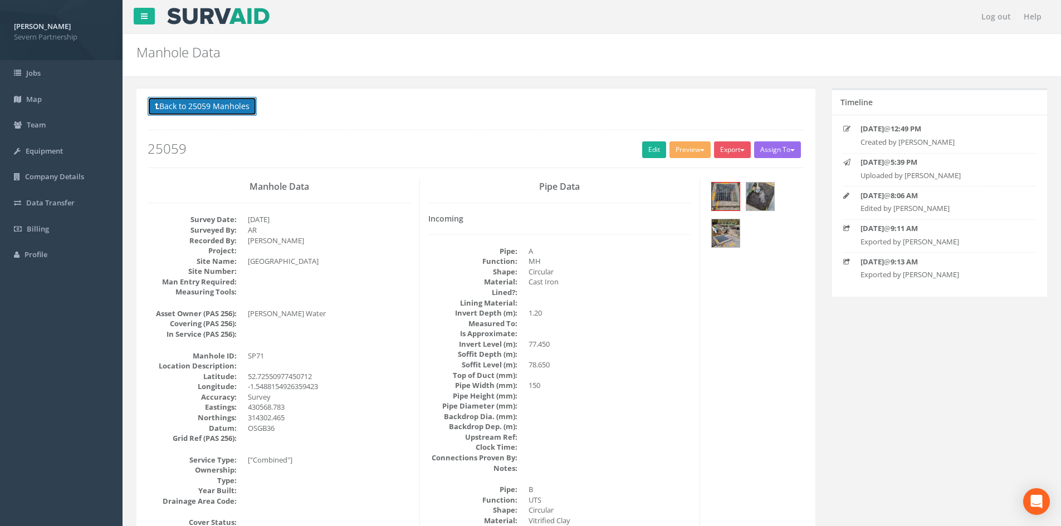
click at [216, 104] on button "Back to 25059 Manholes" at bounding box center [202, 106] width 109 height 19
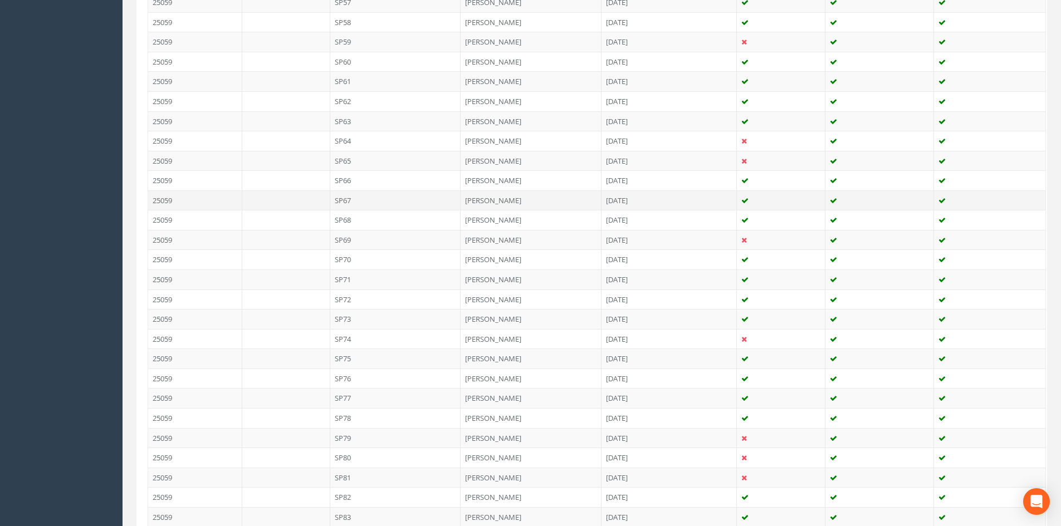
scroll to position [1392, 0]
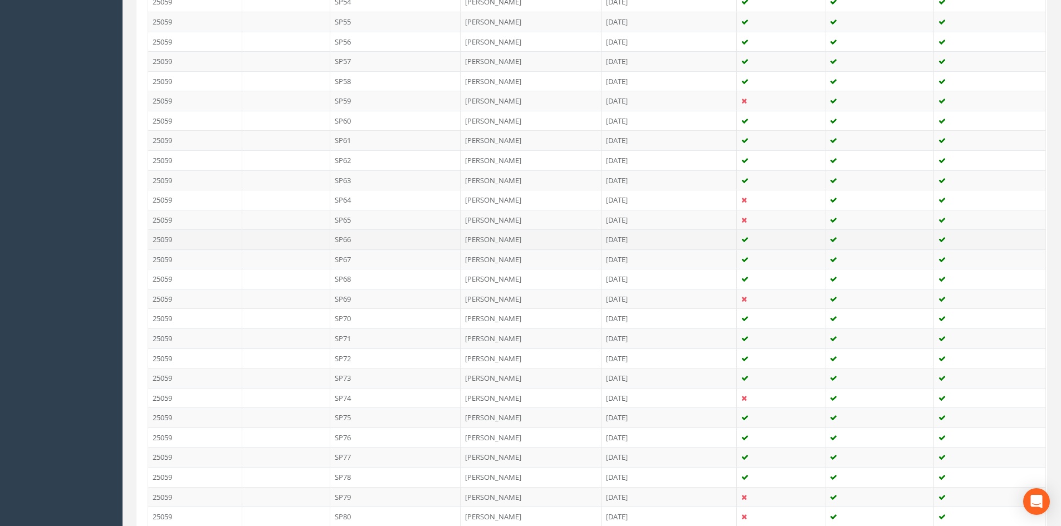
click at [359, 243] on td "SP66" at bounding box center [395, 239] width 131 height 20
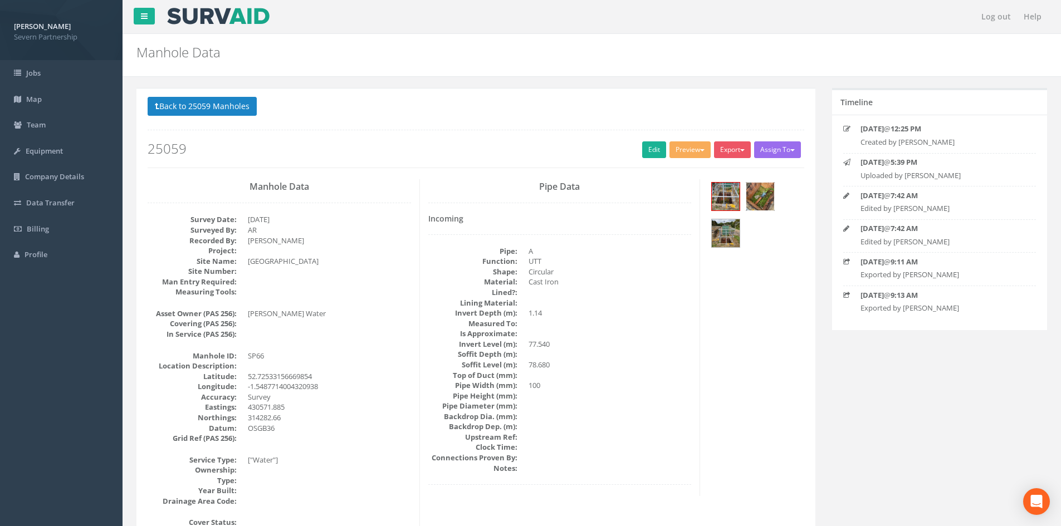
click at [764, 187] on img at bounding box center [760, 197] width 28 height 28
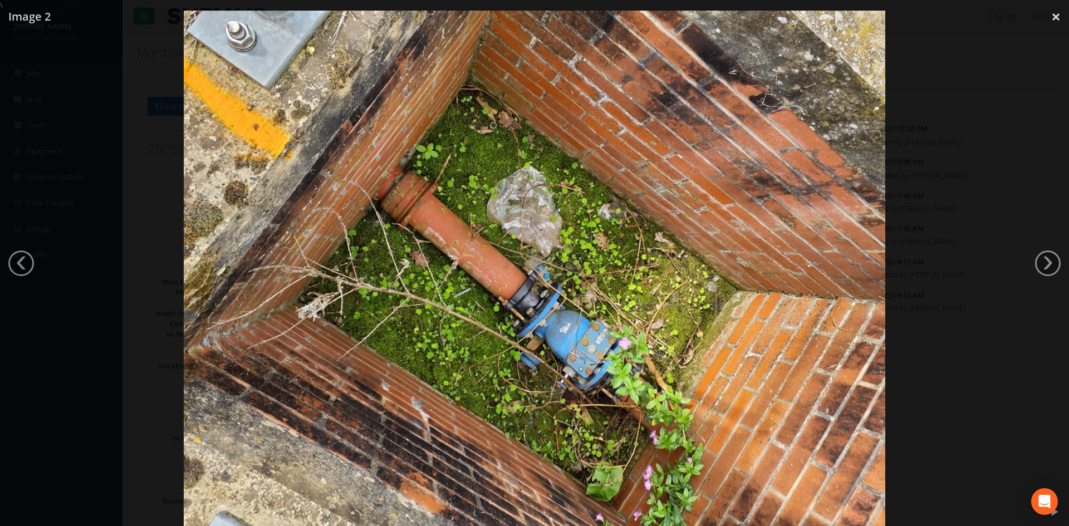
click at [888, 223] on div at bounding box center [534, 274] width 1069 height 526
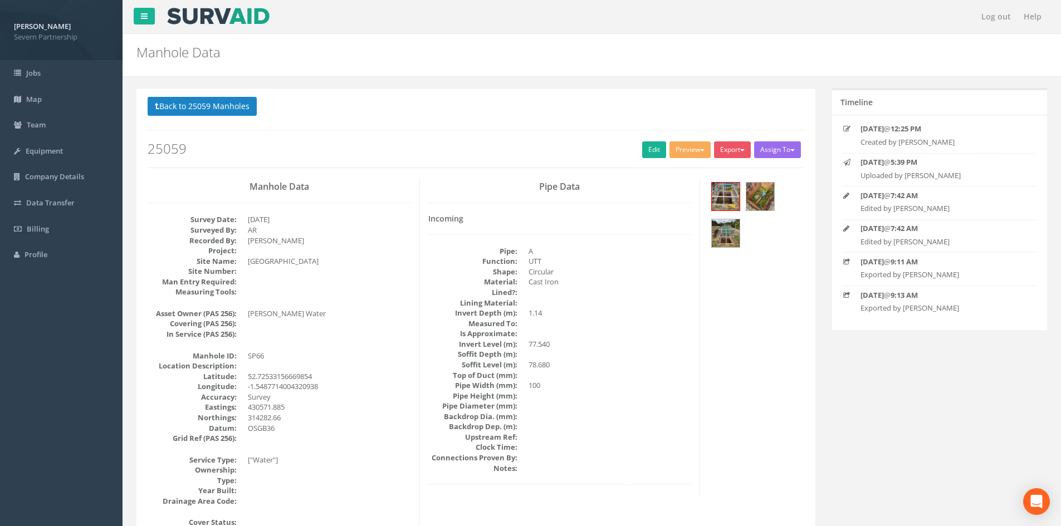
click at [246, 101] on button "Back to 25059 Manholes" at bounding box center [202, 106] width 109 height 19
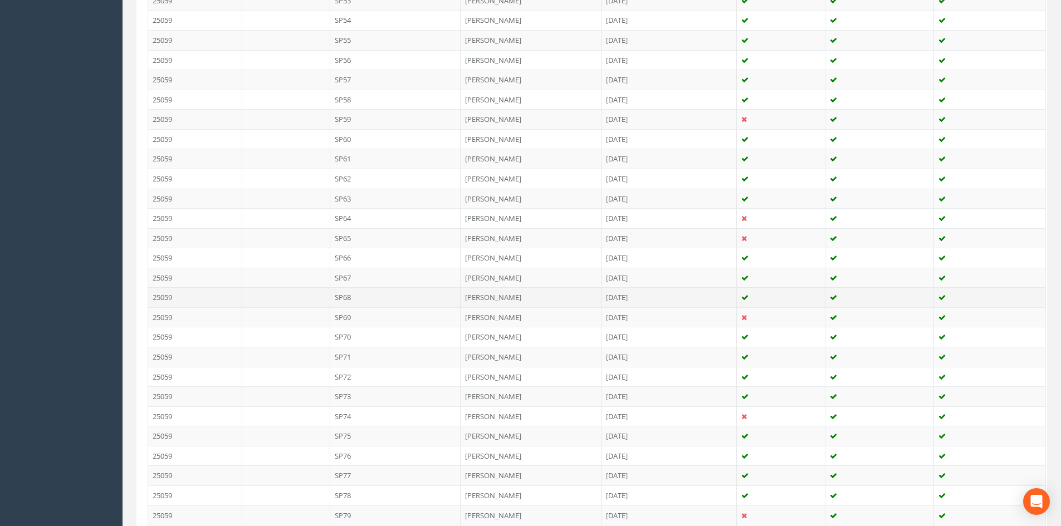
scroll to position [1448, 0]
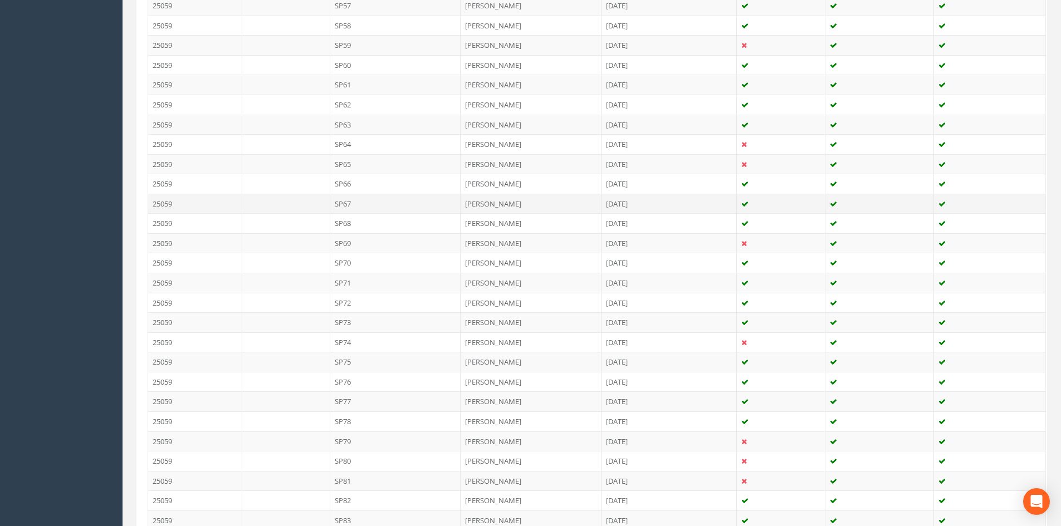
click at [346, 200] on td "SP67" at bounding box center [395, 204] width 131 height 20
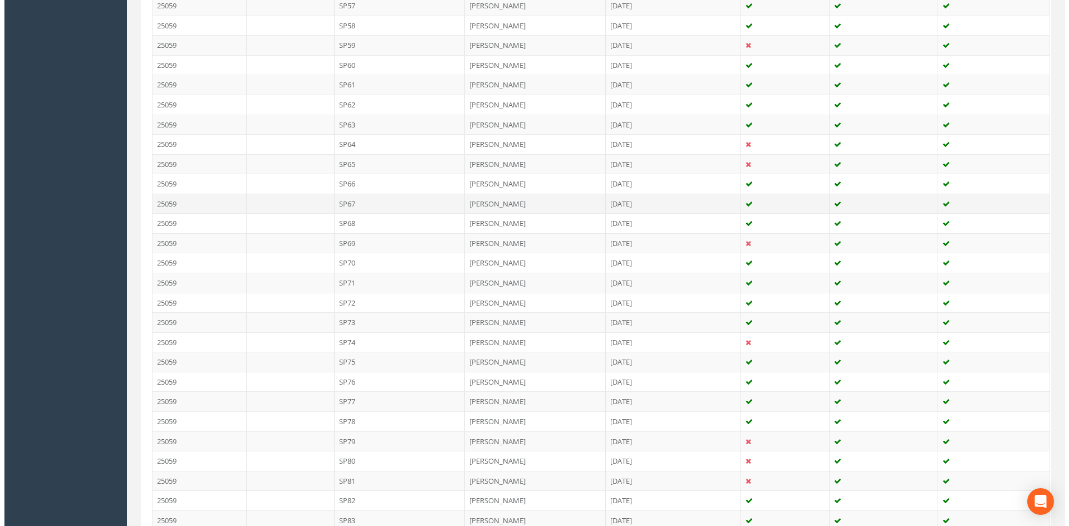
scroll to position [0, 0]
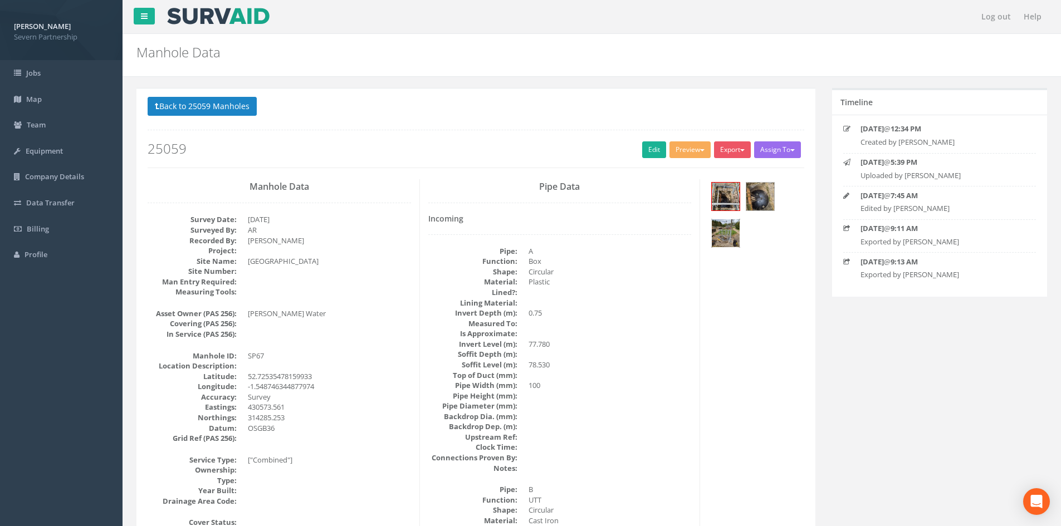
click at [727, 239] on img at bounding box center [726, 233] width 28 height 28
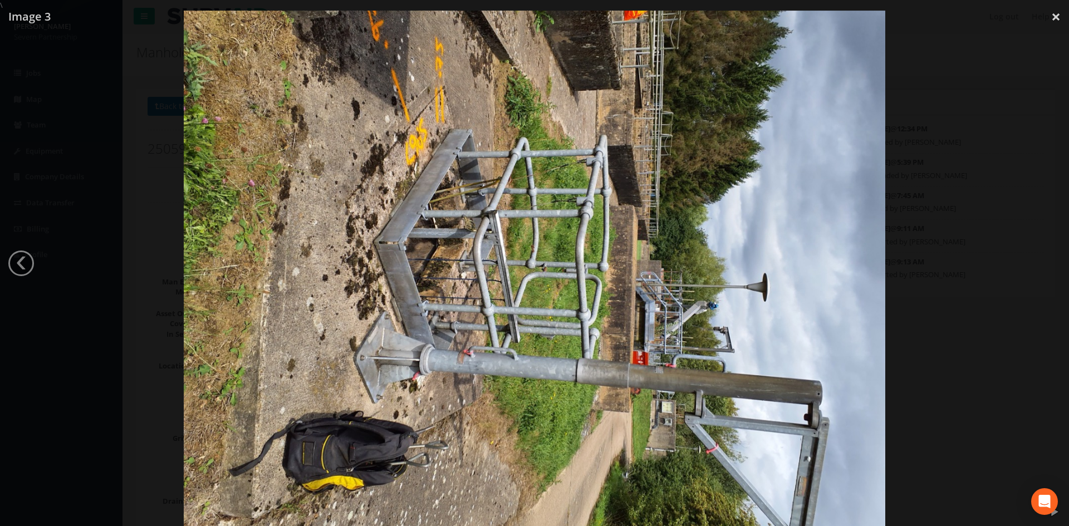
click at [865, 204] on img at bounding box center [535, 274] width 702 height 526
click at [974, 220] on div at bounding box center [534, 274] width 1069 height 526
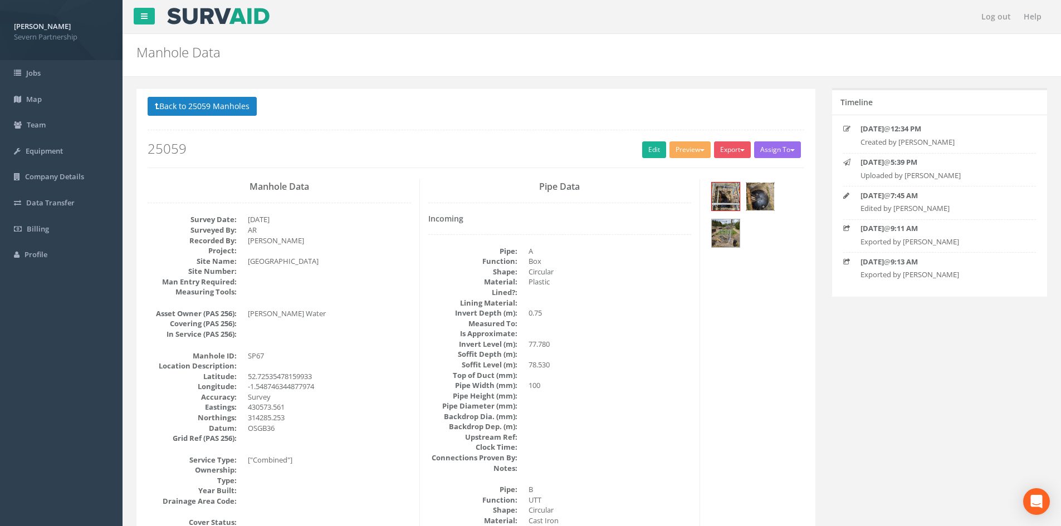
click at [771, 202] on img at bounding box center [760, 197] width 28 height 28
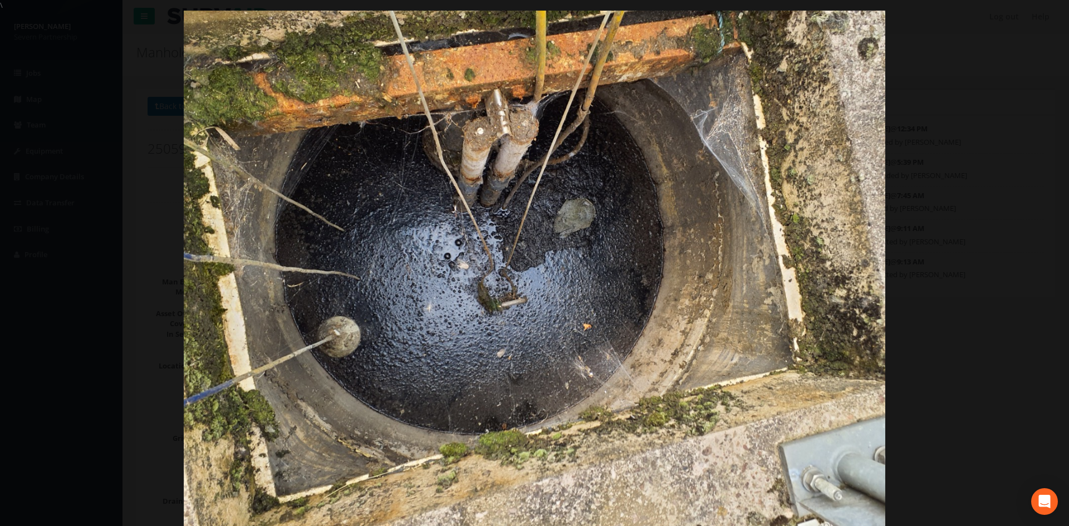
click at [994, 180] on div at bounding box center [534, 274] width 1069 height 526
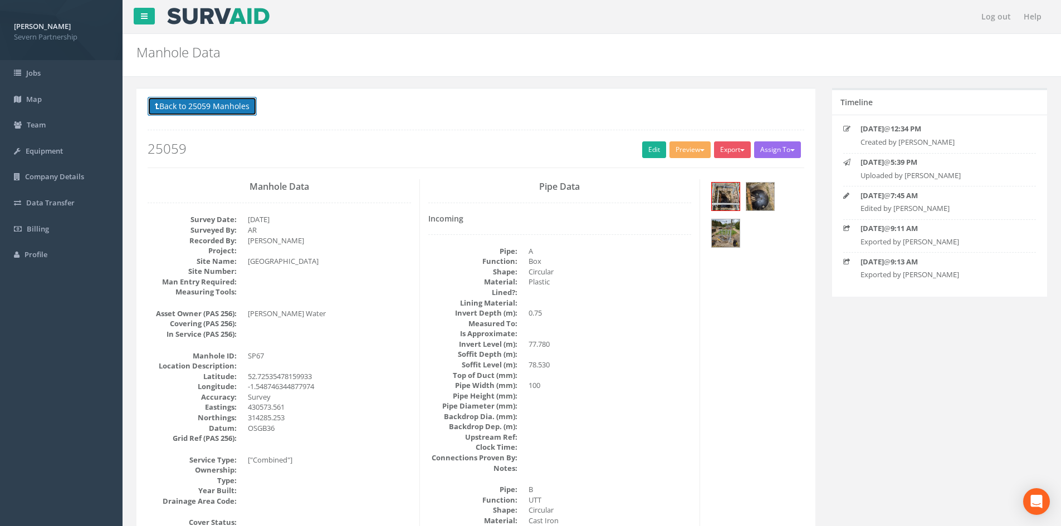
click at [225, 100] on button "Back to 25059 Manholes" at bounding box center [202, 106] width 109 height 19
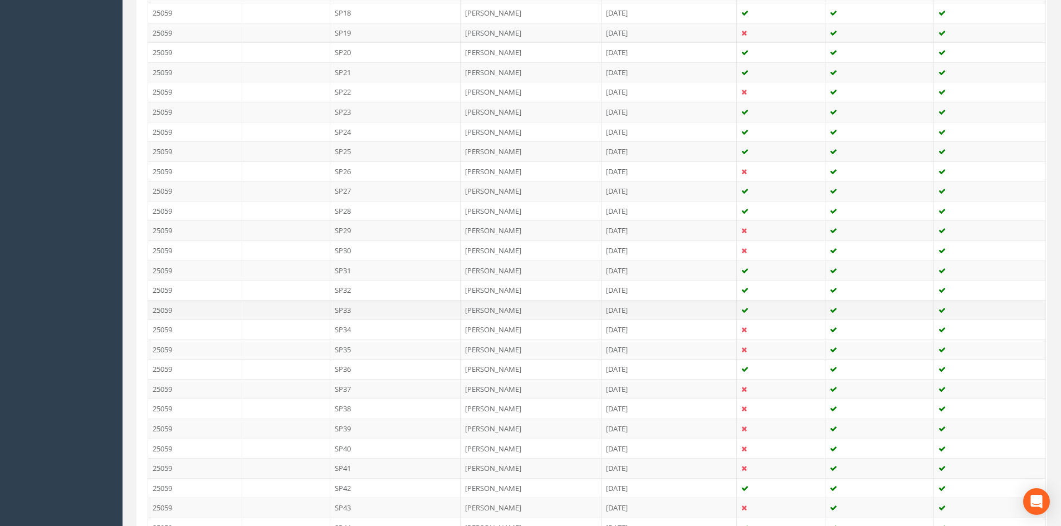
scroll to position [947, 0]
click at [380, 227] on td "SP43" at bounding box center [395, 229] width 131 height 20
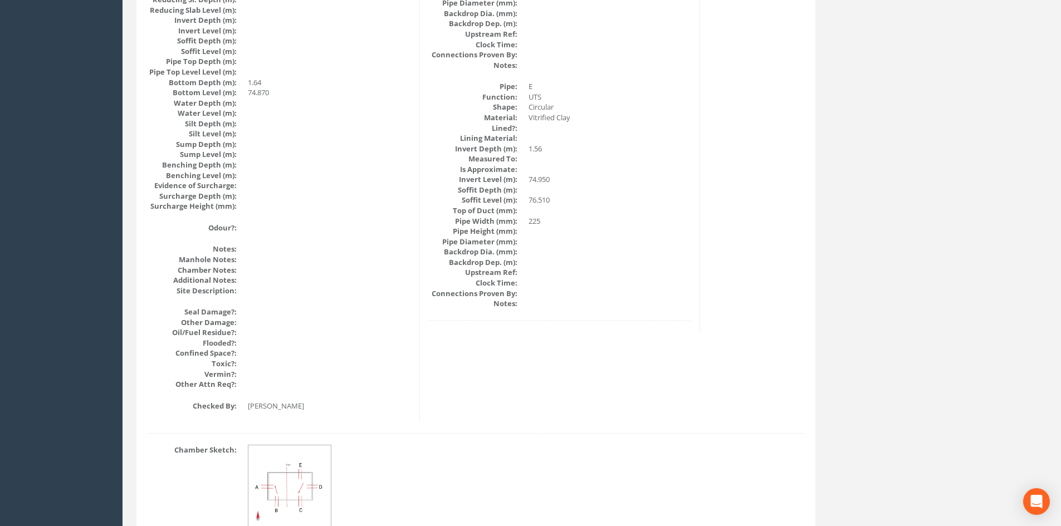
scroll to position [1191, 0]
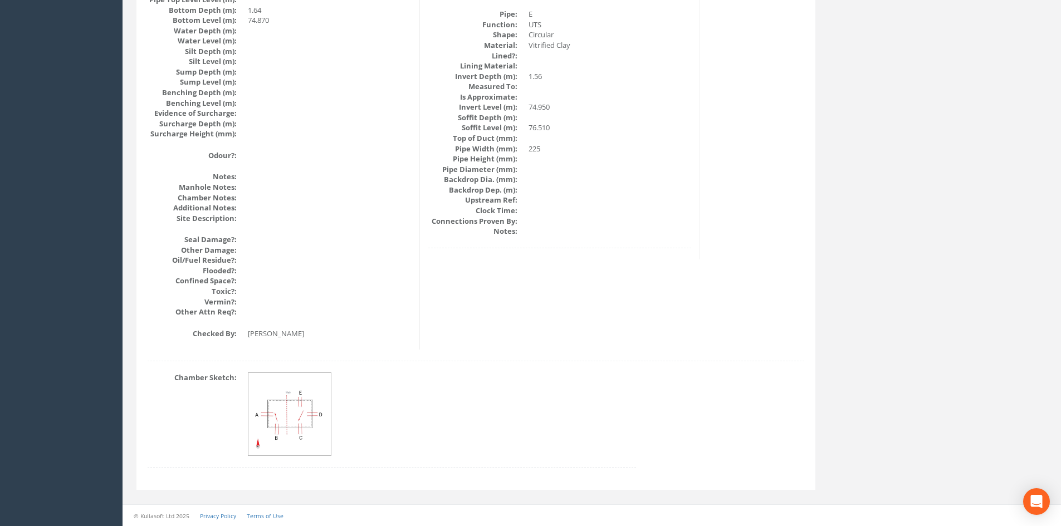
click at [300, 415] on img at bounding box center [290, 415] width 84 height 84
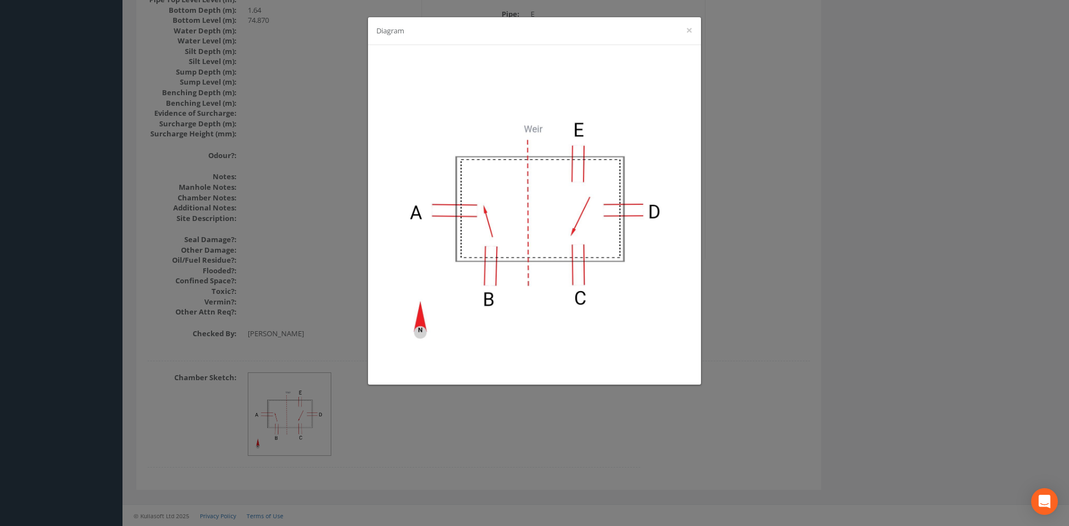
click at [146, 254] on div "Diagram ×" at bounding box center [534, 263] width 1069 height 526
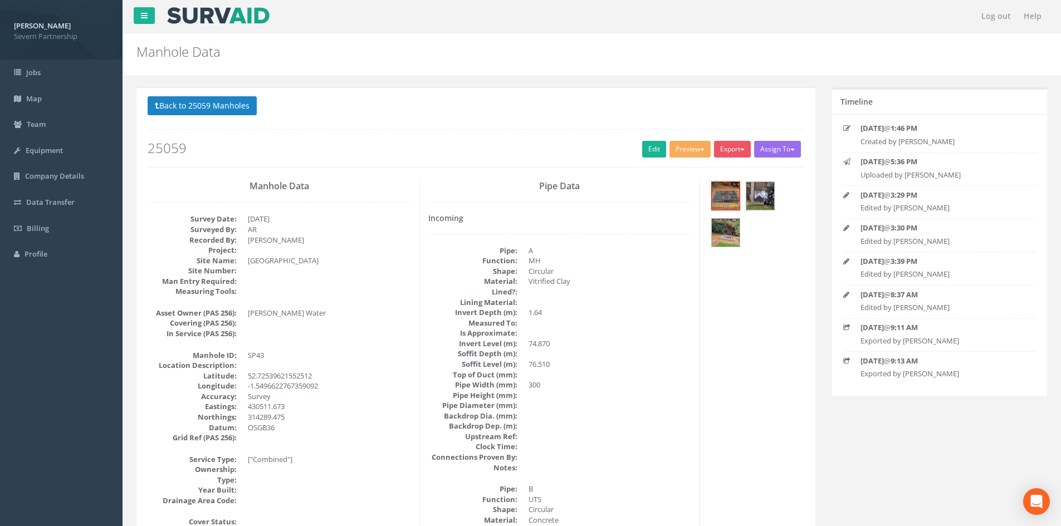
scroll to position [0, 0]
click at [203, 99] on button "Back to 25059 Manholes" at bounding box center [202, 106] width 109 height 19
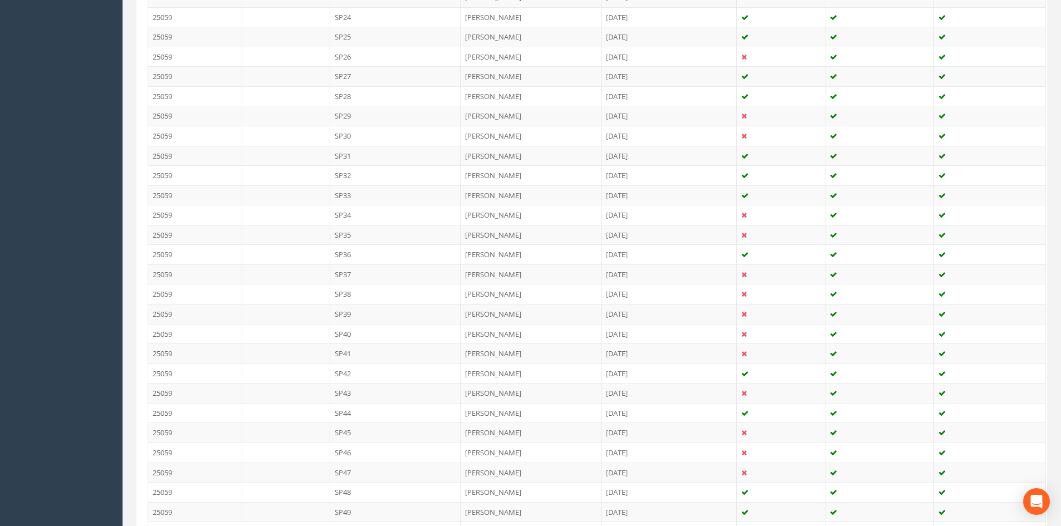
scroll to position [1114, 0]
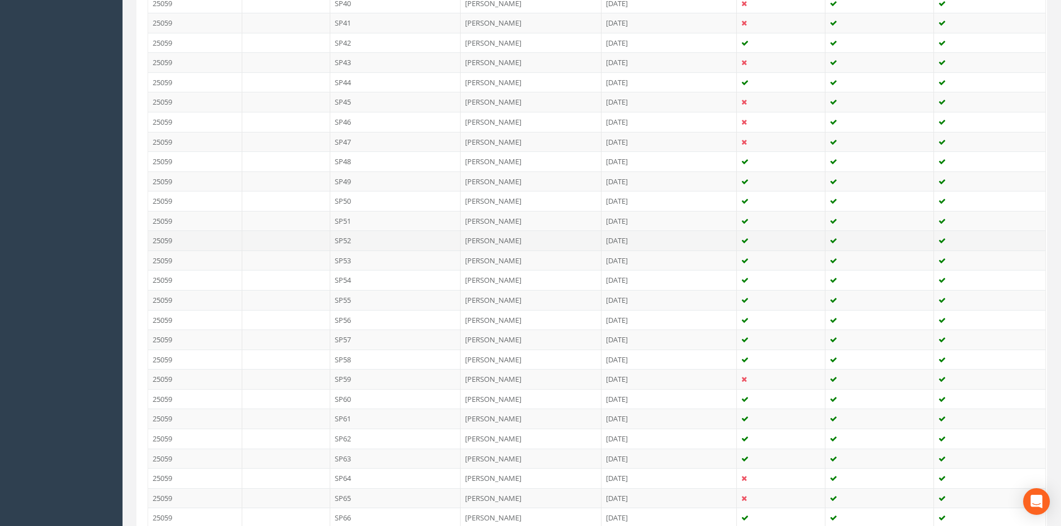
click at [355, 246] on td "SP52" at bounding box center [395, 241] width 131 height 20
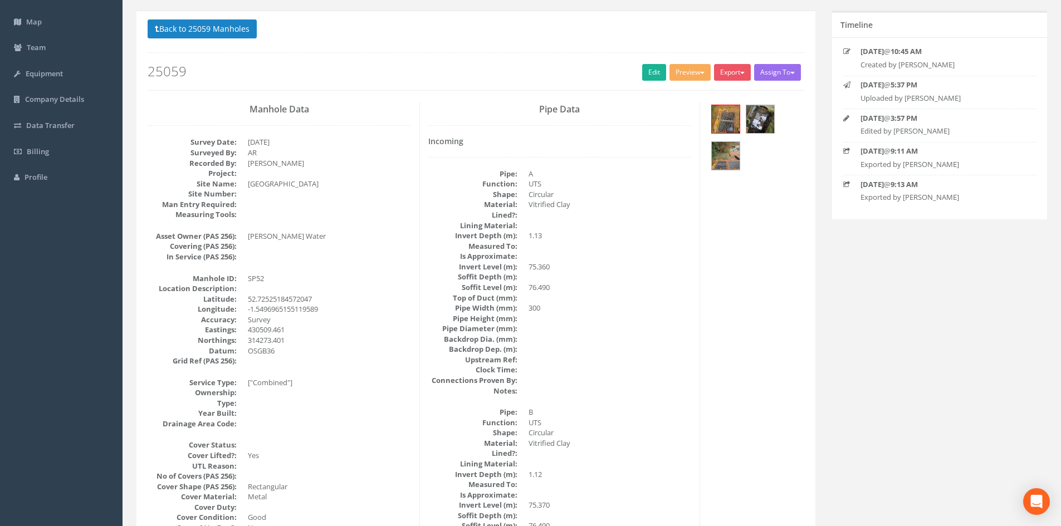
scroll to position [0, 0]
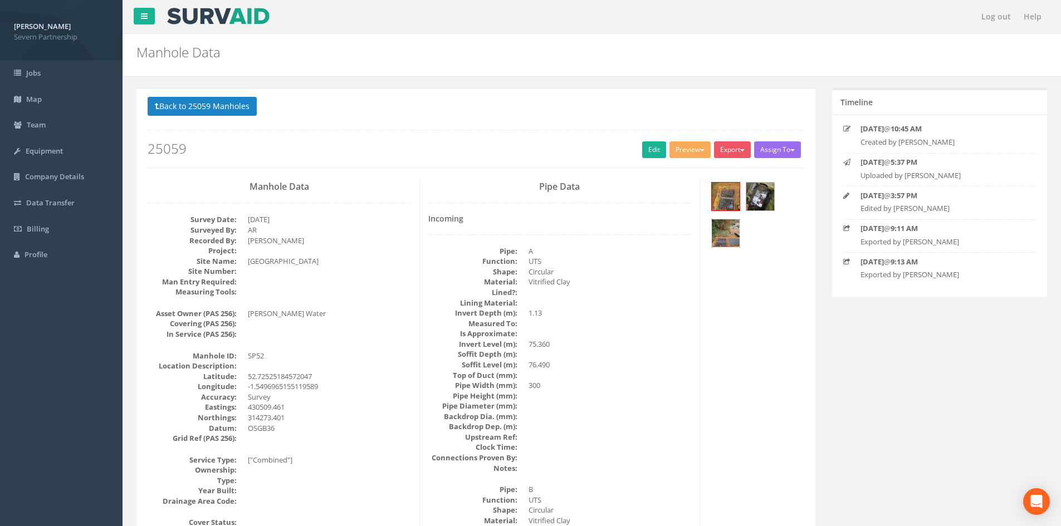
click at [722, 234] on img at bounding box center [726, 233] width 28 height 28
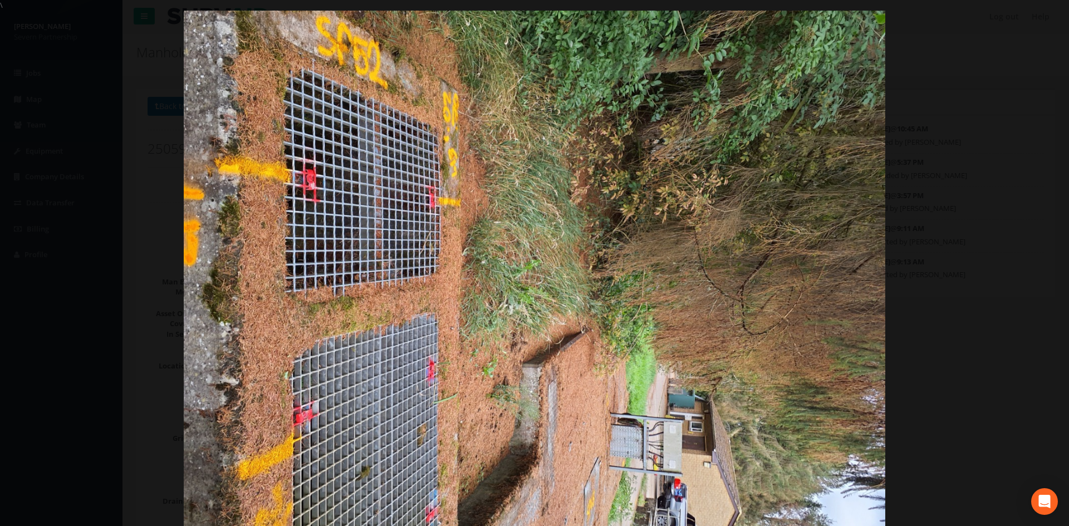
click at [856, 181] on img at bounding box center [535, 274] width 702 height 526
click at [914, 186] on div at bounding box center [534, 274] width 1069 height 526
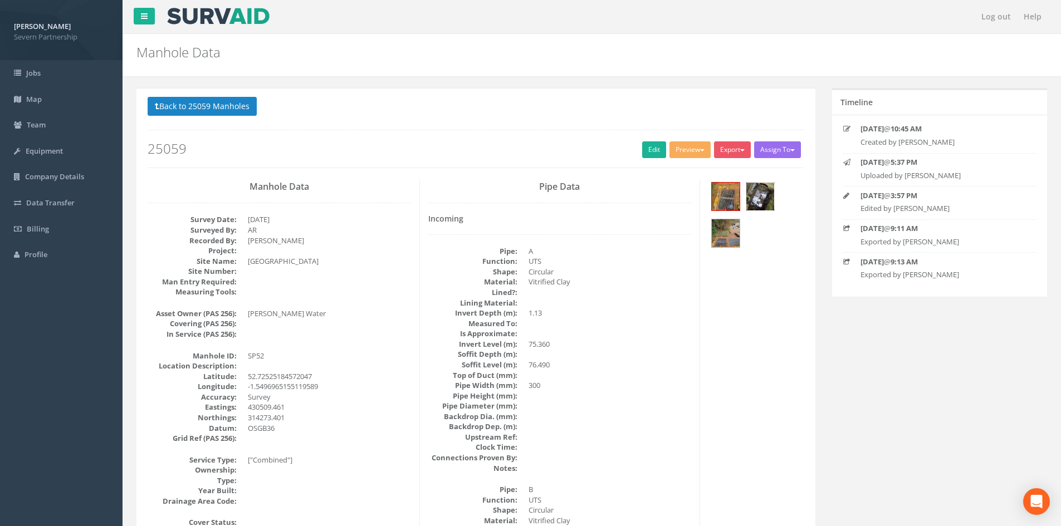
click at [771, 187] on img at bounding box center [760, 197] width 28 height 28
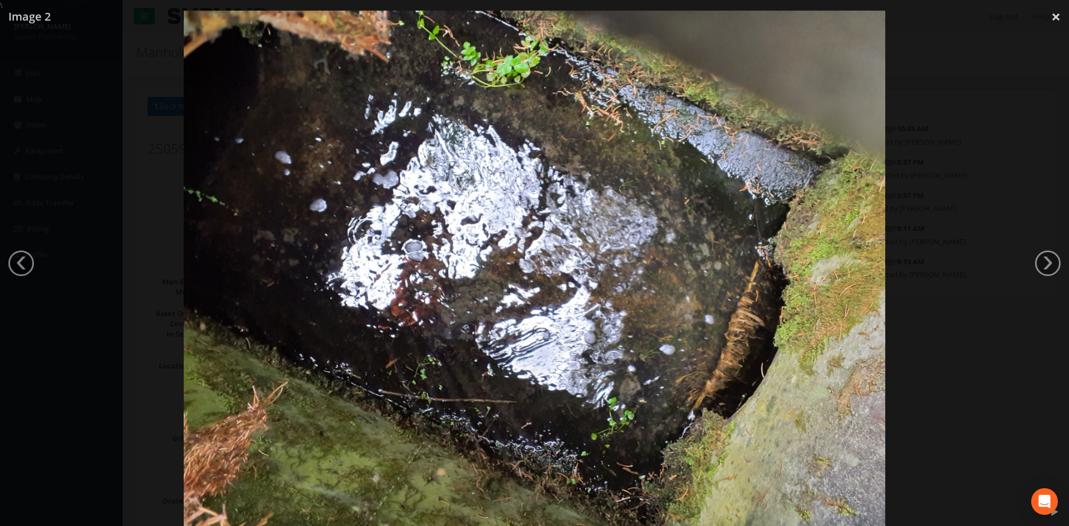
click at [974, 155] on div at bounding box center [534, 274] width 1069 height 526
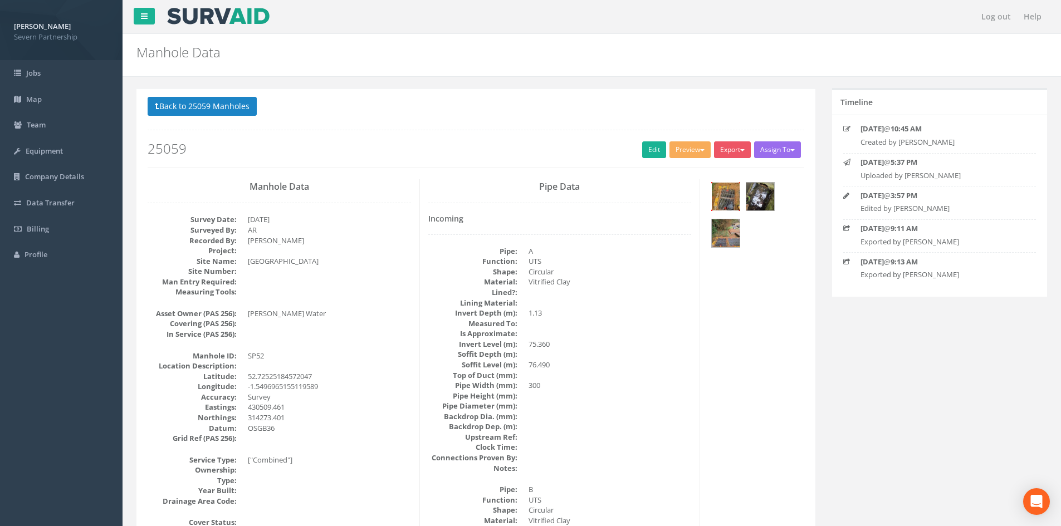
click at [740, 199] on div at bounding box center [725, 196] width 29 height 29
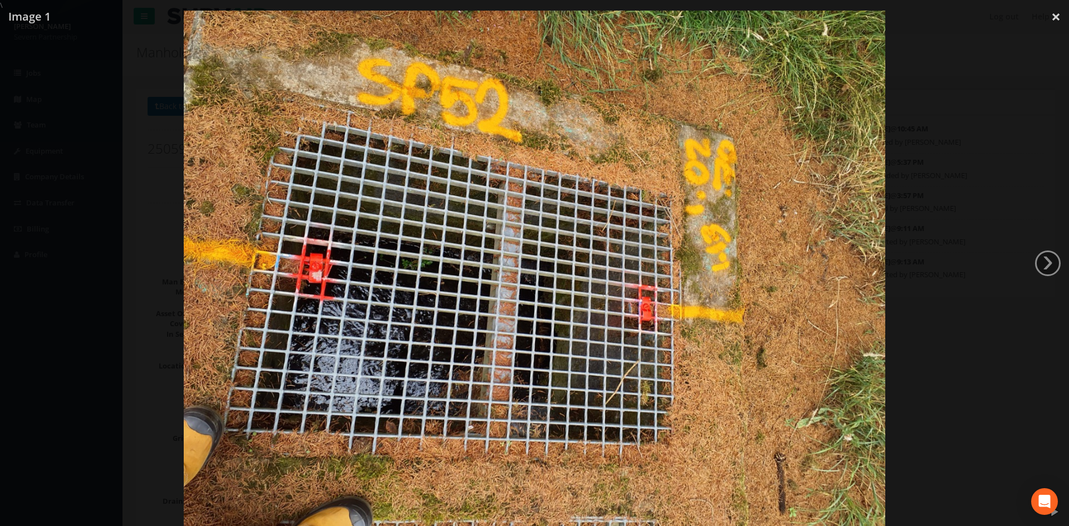
click at [972, 165] on div at bounding box center [534, 274] width 1069 height 526
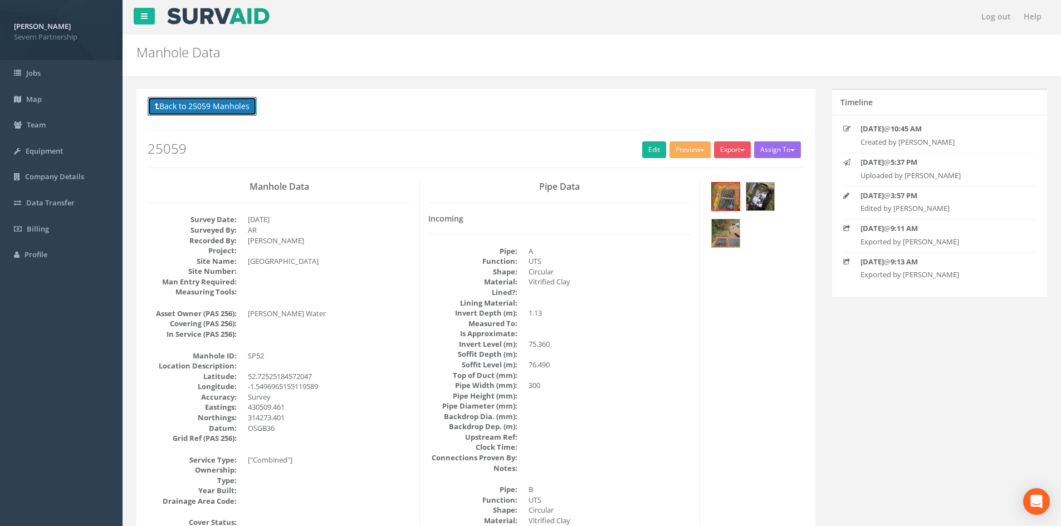
click at [244, 104] on button "Back to 25059 Manholes" at bounding box center [202, 106] width 109 height 19
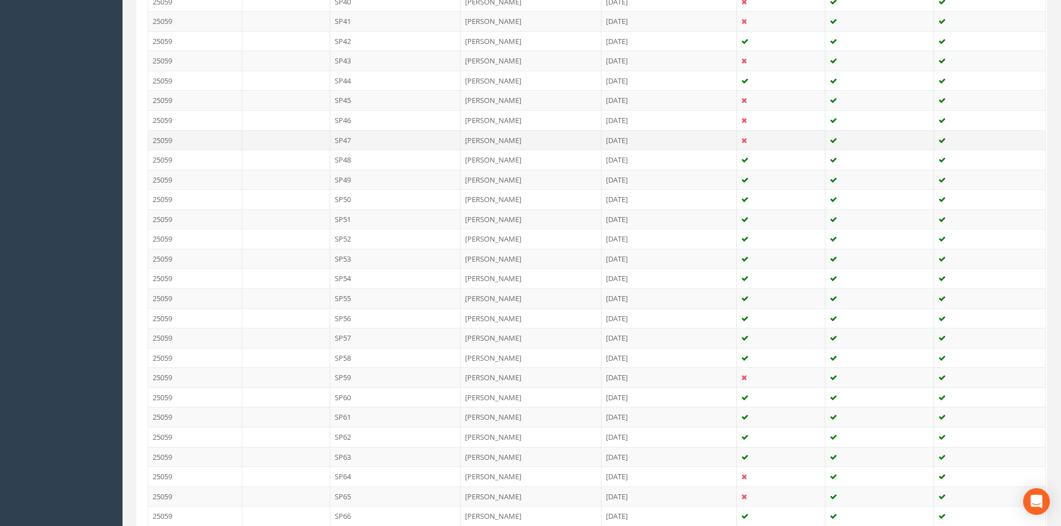
scroll to position [1225, 0]
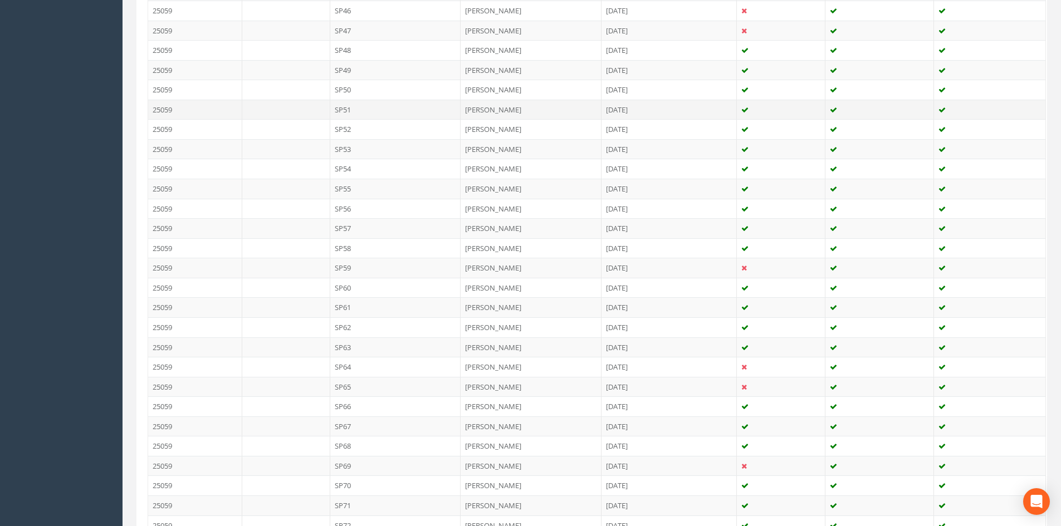
click at [359, 114] on td "SP51" at bounding box center [395, 110] width 131 height 20
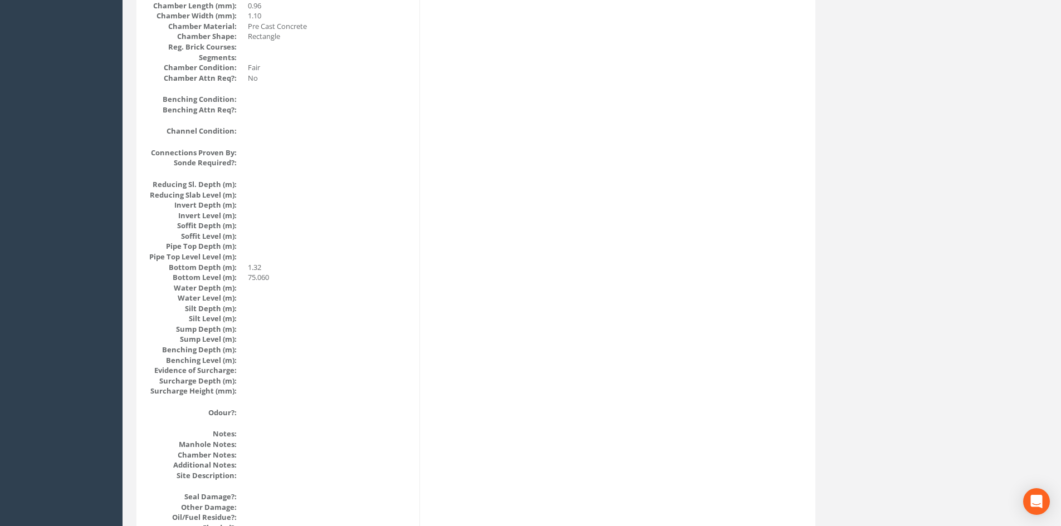
scroll to position [1191, 0]
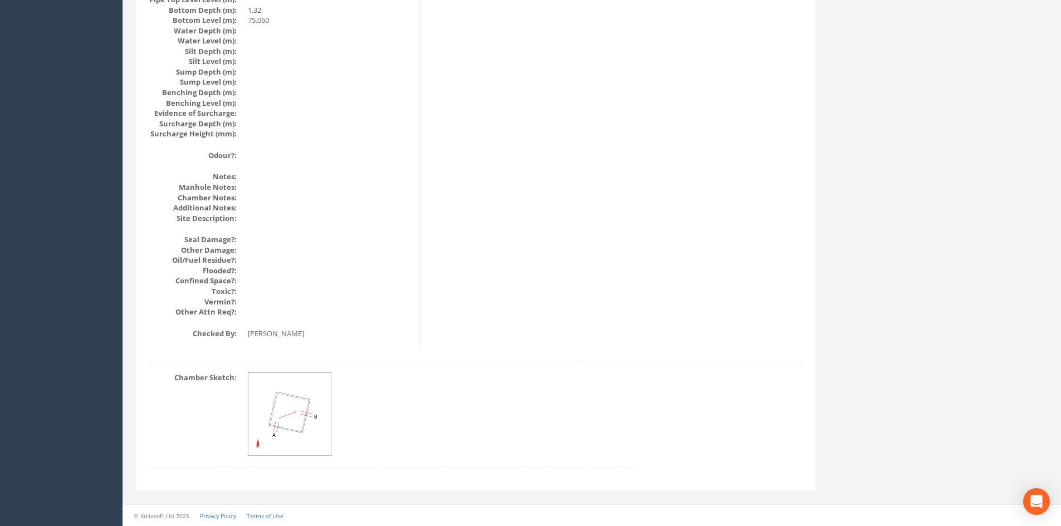
click at [313, 386] on img at bounding box center [290, 415] width 84 height 84
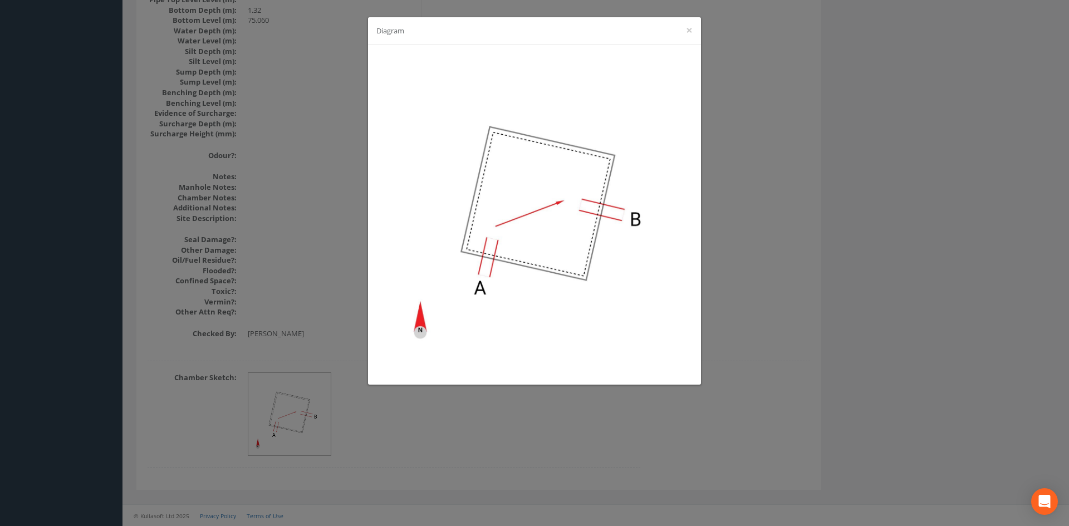
click at [283, 275] on div "Diagram ×" at bounding box center [534, 263] width 1069 height 526
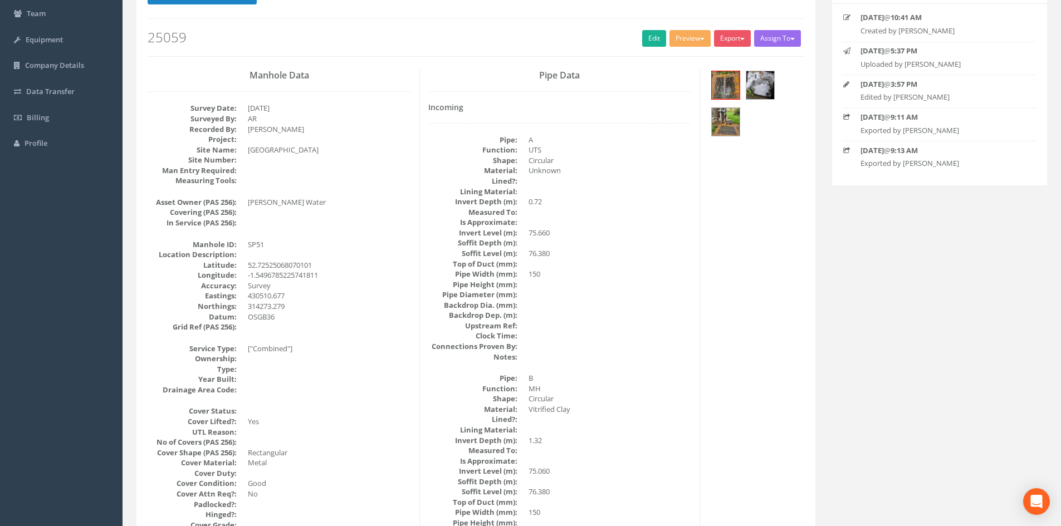
scroll to position [0, 0]
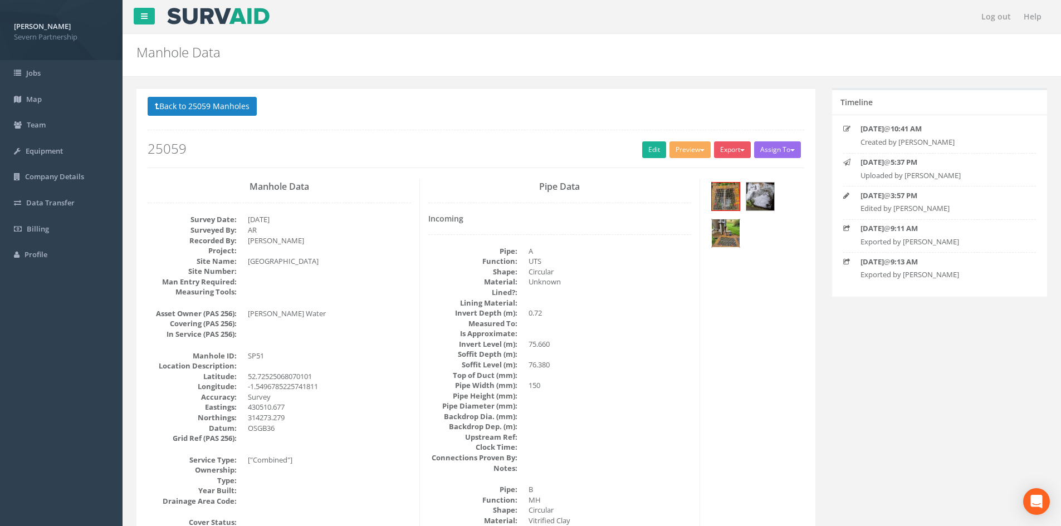
click at [724, 234] on img at bounding box center [726, 233] width 28 height 28
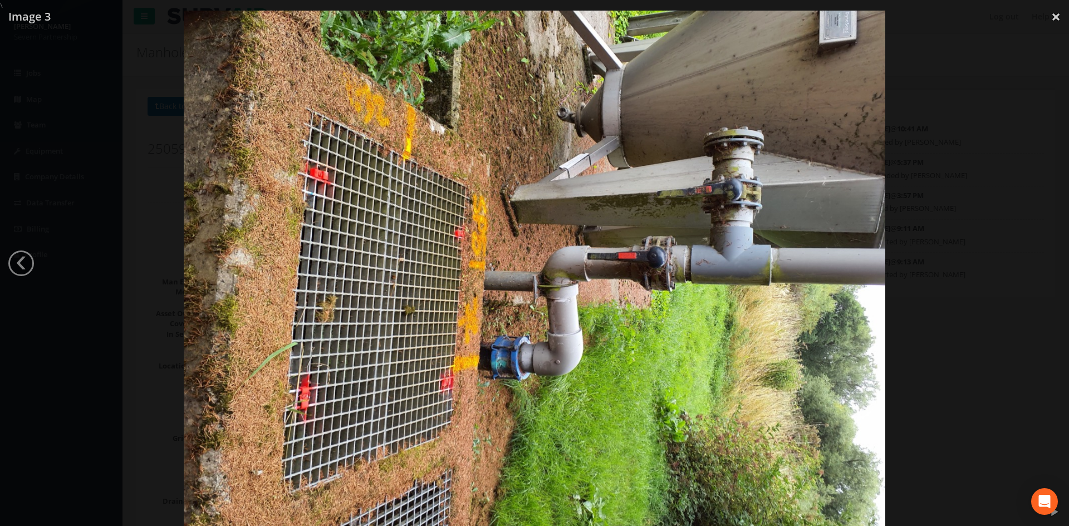
click at [586, 165] on img at bounding box center [535, 274] width 702 height 526
click at [86, 183] on div at bounding box center [534, 274] width 1069 height 526
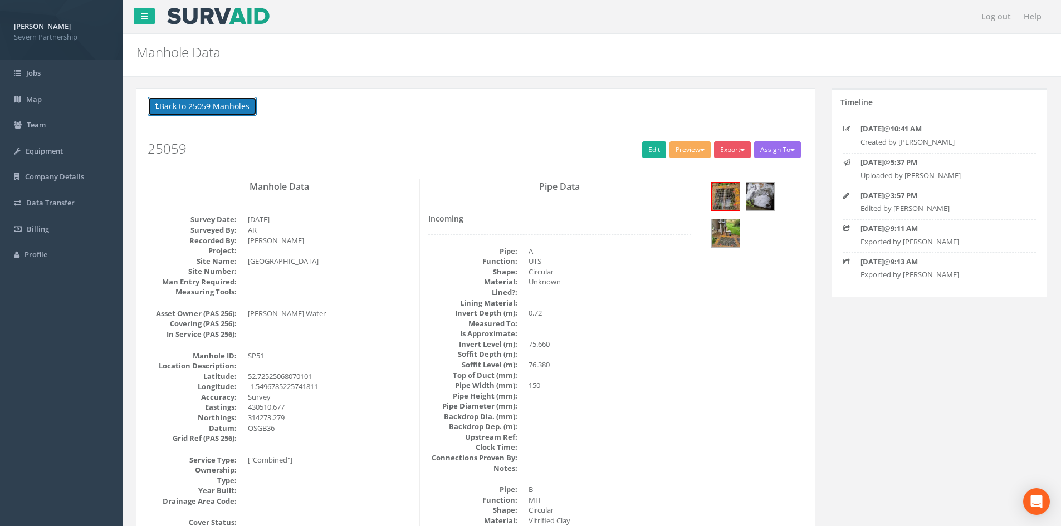
click at [204, 116] on button "Back to 25059 Manholes" at bounding box center [202, 106] width 109 height 19
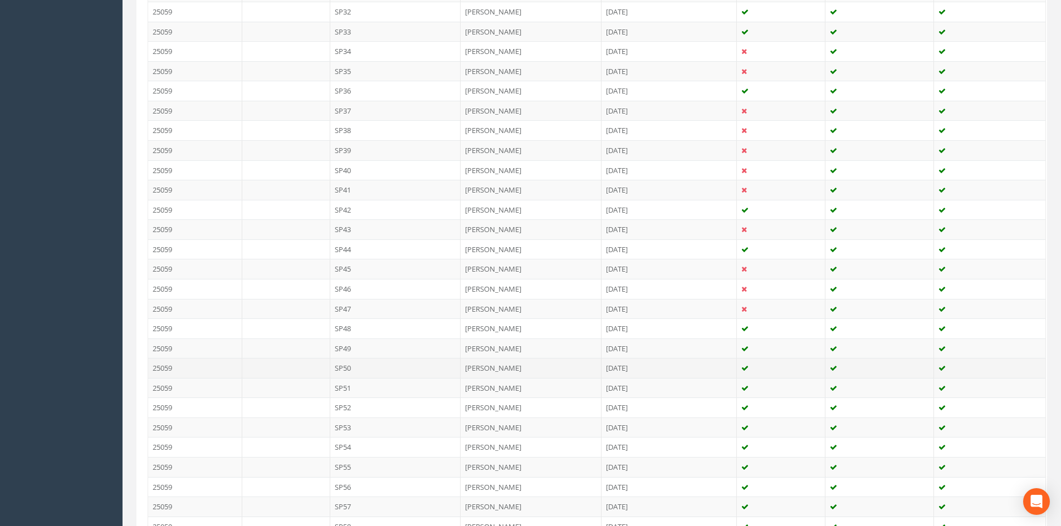
scroll to position [1225, 0]
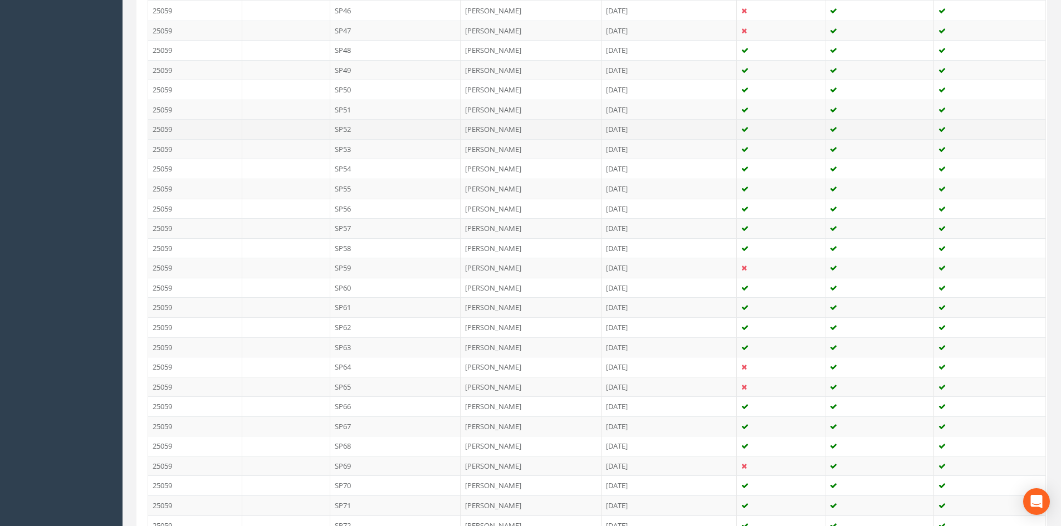
click at [364, 128] on td "SP52" at bounding box center [395, 129] width 131 height 20
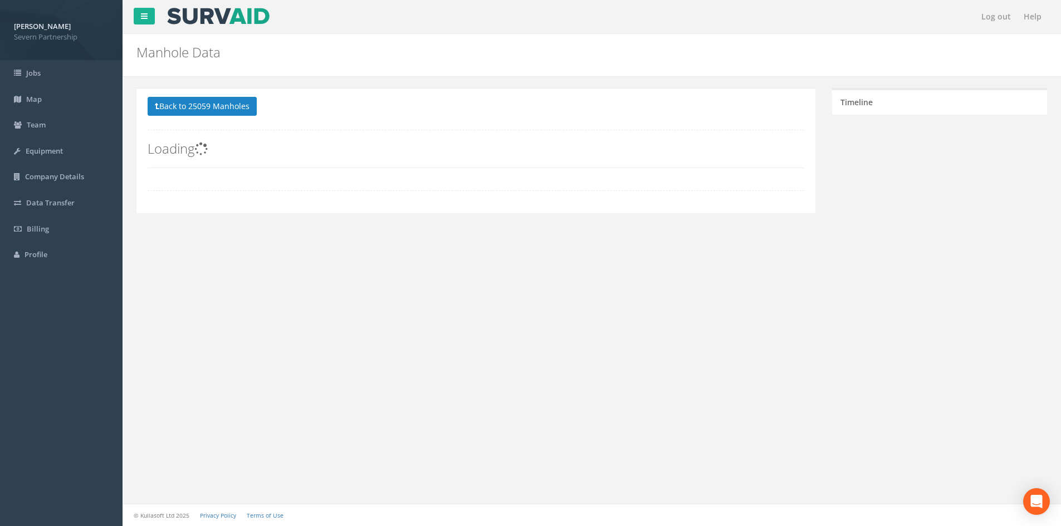
scroll to position [0, 0]
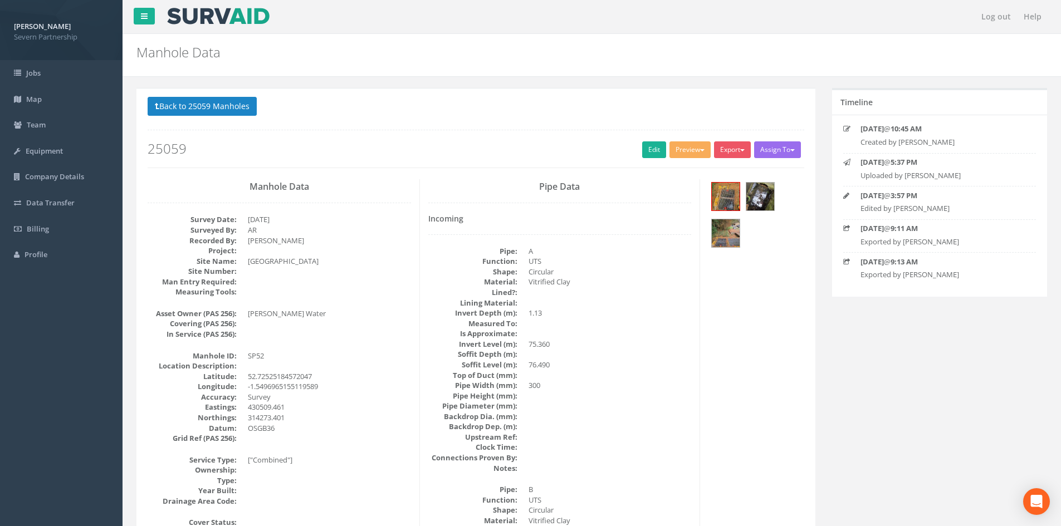
click at [708, 234] on div at bounding box center [756, 216] width 112 height 74
click at [709, 234] on div at bounding box center [755, 216] width 95 height 74
click at [714, 238] on img at bounding box center [726, 233] width 28 height 28
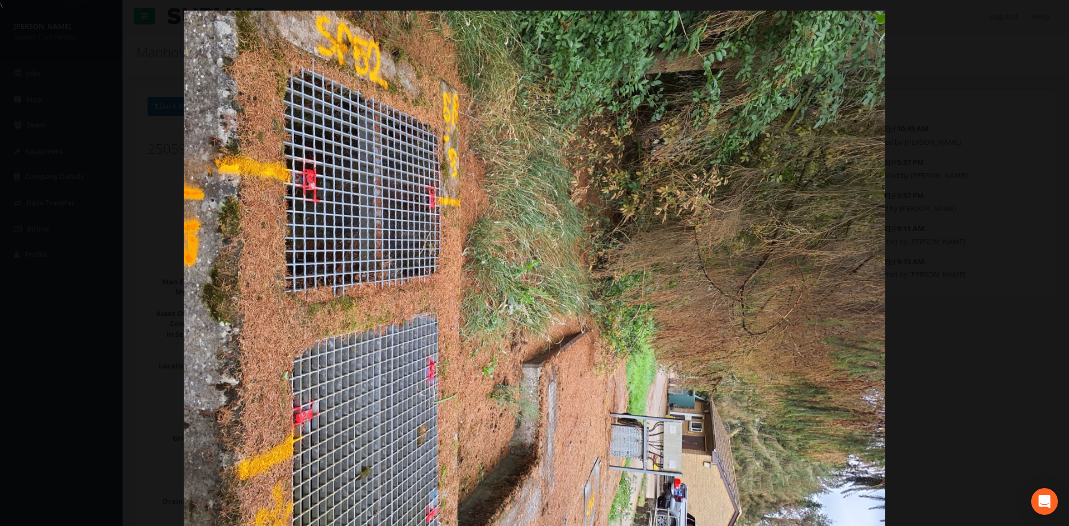
click at [996, 254] on div at bounding box center [534, 274] width 1069 height 526
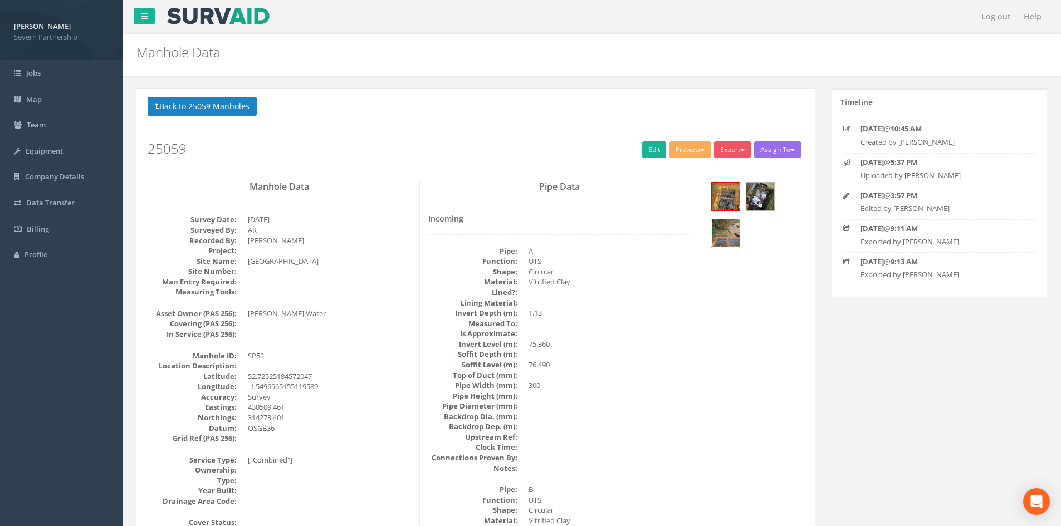
click at [731, 227] on img at bounding box center [726, 233] width 28 height 28
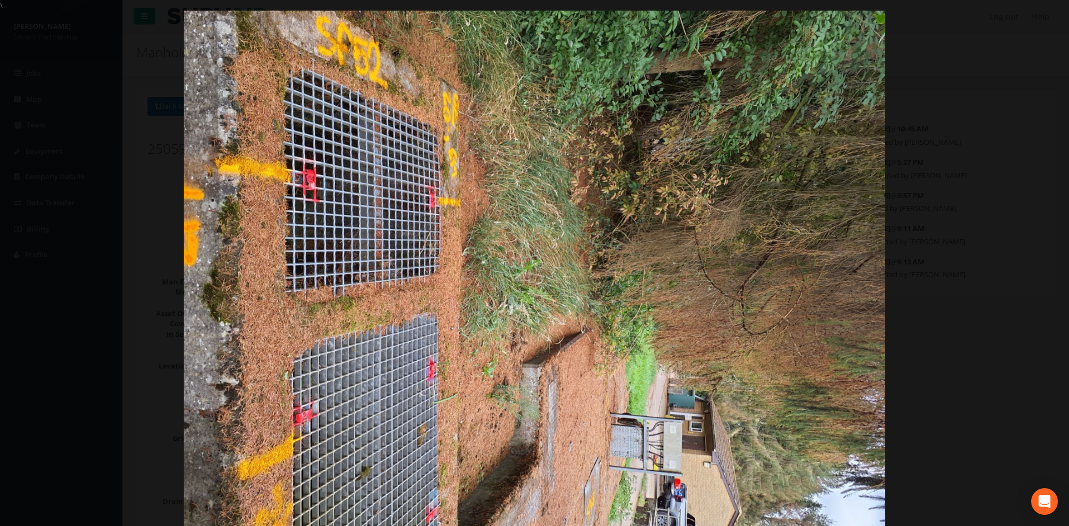
click at [1060, 207] on div at bounding box center [534, 274] width 1069 height 526
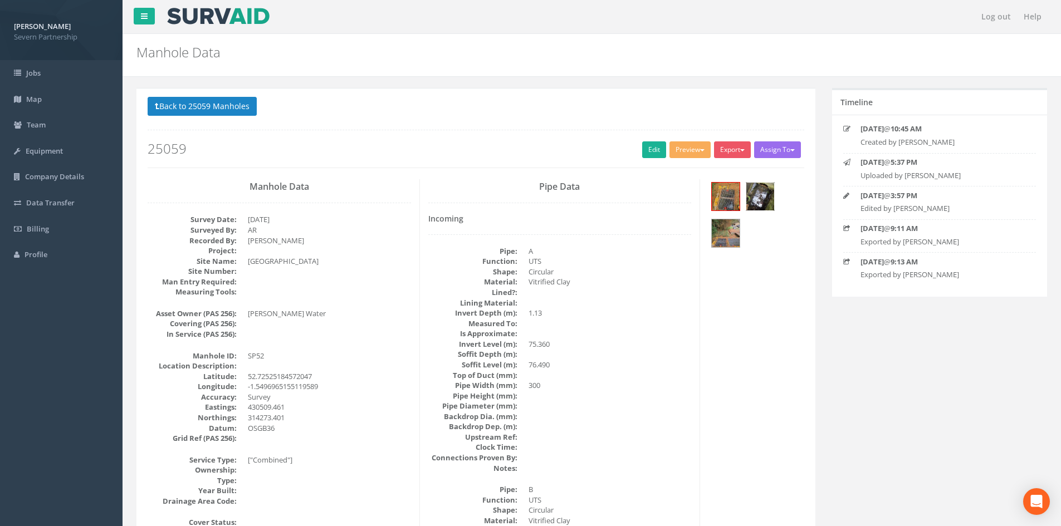
click at [766, 193] on img at bounding box center [760, 197] width 28 height 28
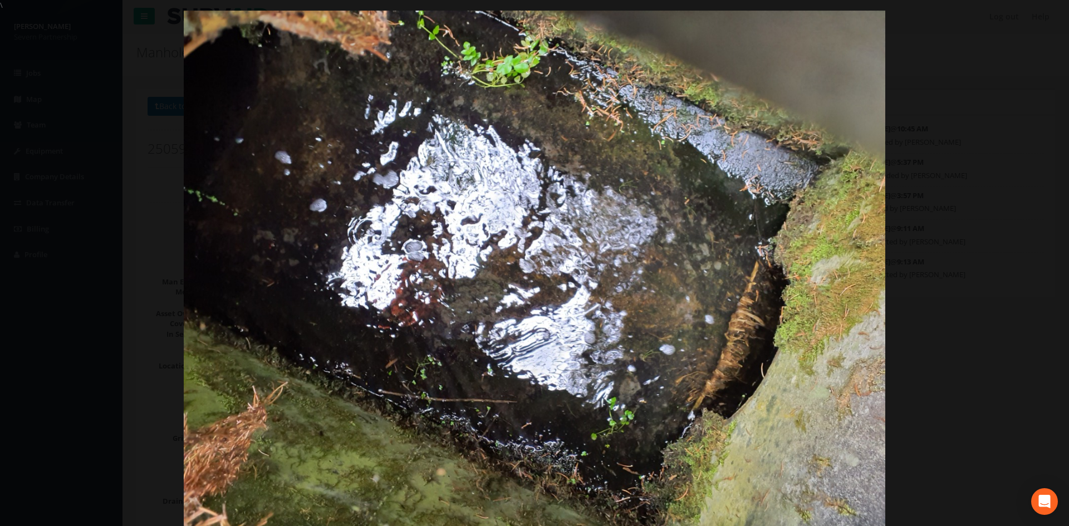
click at [1042, 184] on div at bounding box center [534, 274] width 1069 height 526
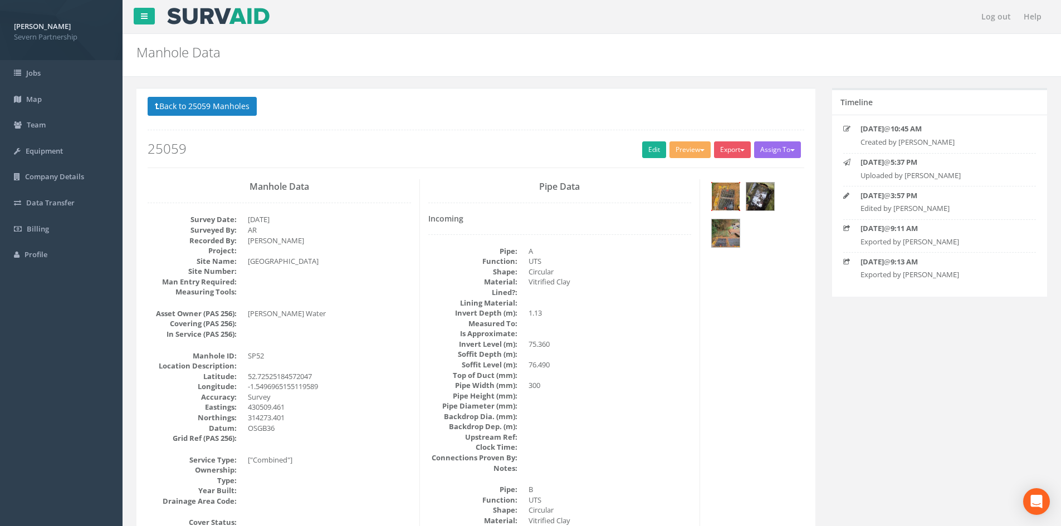
click at [715, 194] on img at bounding box center [726, 197] width 28 height 28
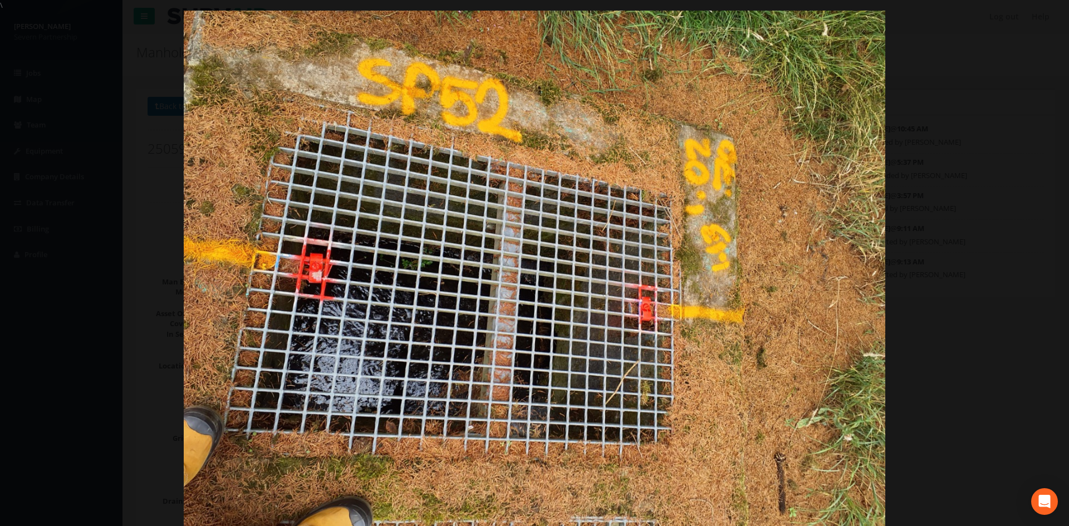
click at [999, 180] on div at bounding box center [534, 274] width 1069 height 526
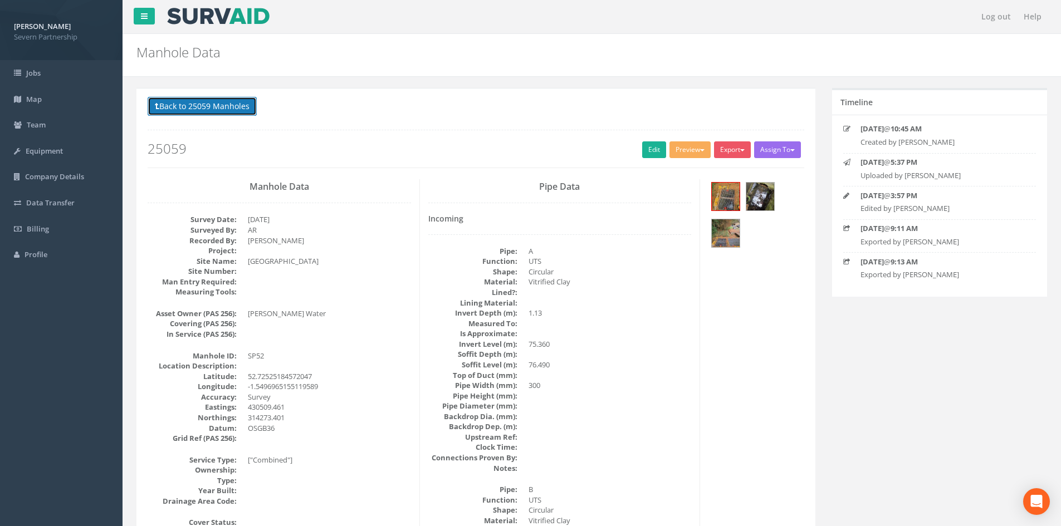
click at [179, 99] on button "Back to 25059 Manholes" at bounding box center [202, 106] width 109 height 19
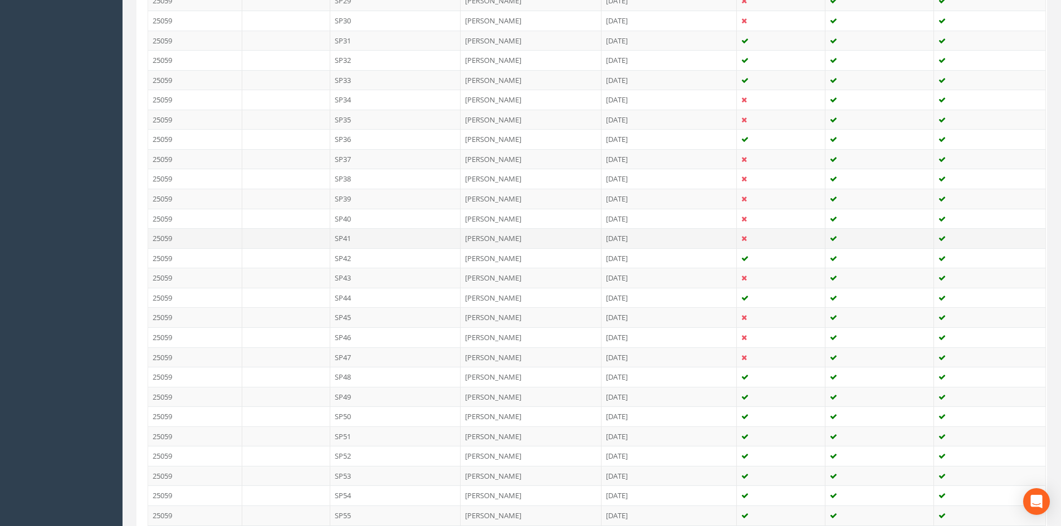
scroll to position [1058, 0]
click at [368, 278] on td "SP51" at bounding box center [395, 277] width 131 height 20
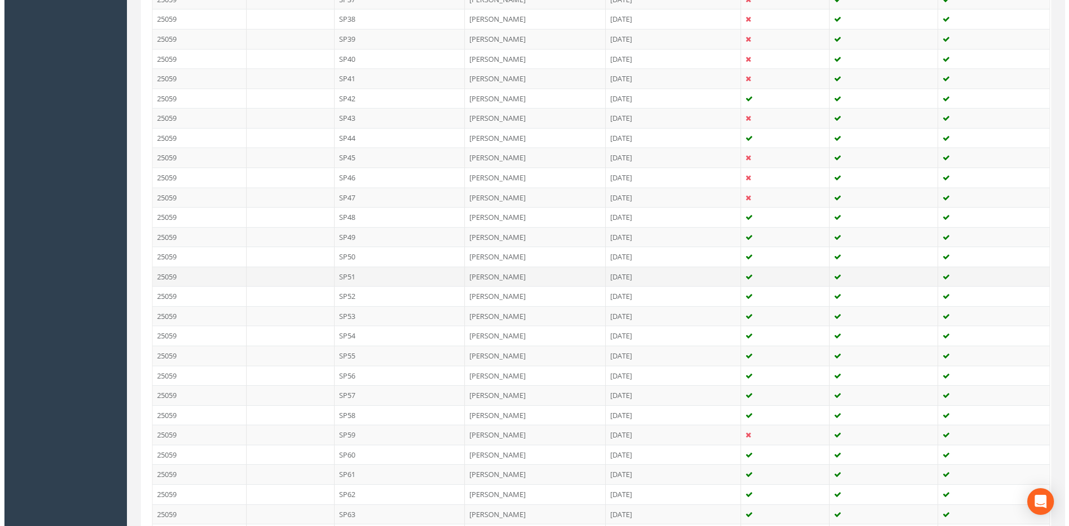
scroll to position [0, 0]
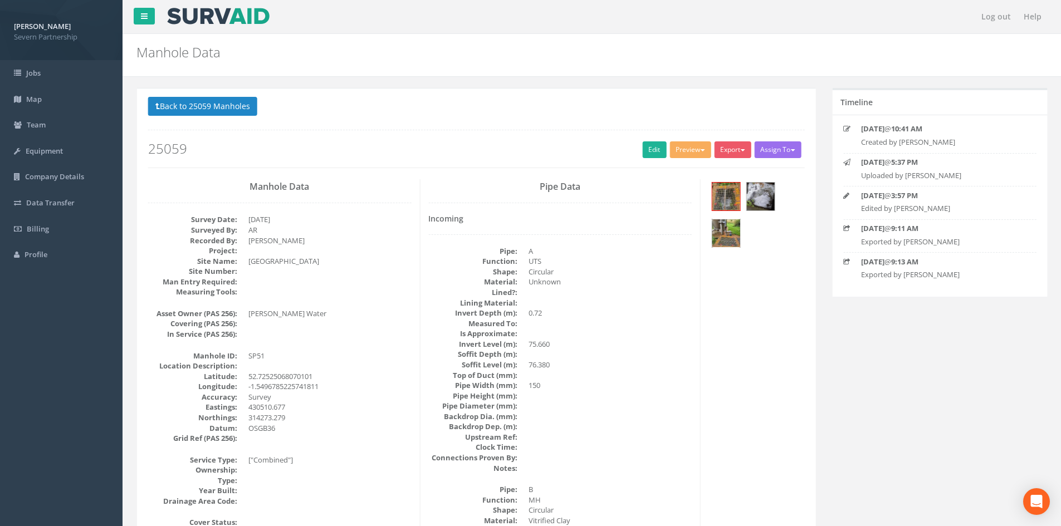
click at [740, 232] on div at bounding box center [725, 233] width 29 height 29
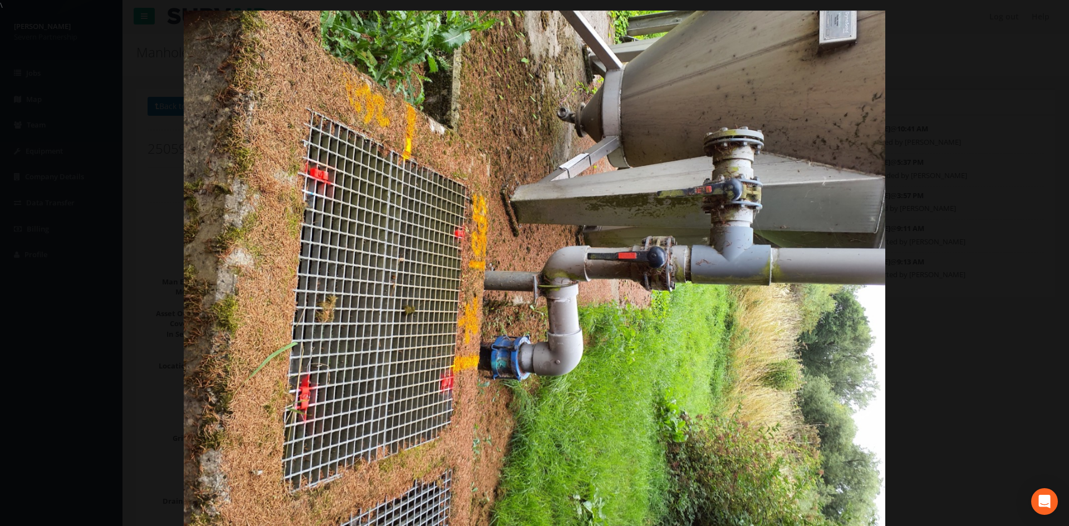
click at [888, 198] on div at bounding box center [534, 274] width 1069 height 526
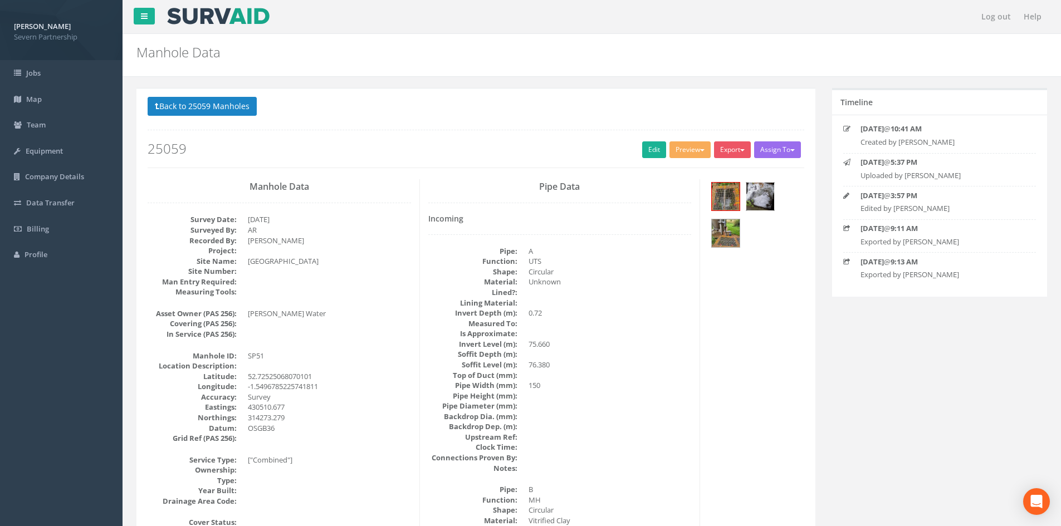
click at [769, 184] on img at bounding box center [760, 197] width 28 height 28
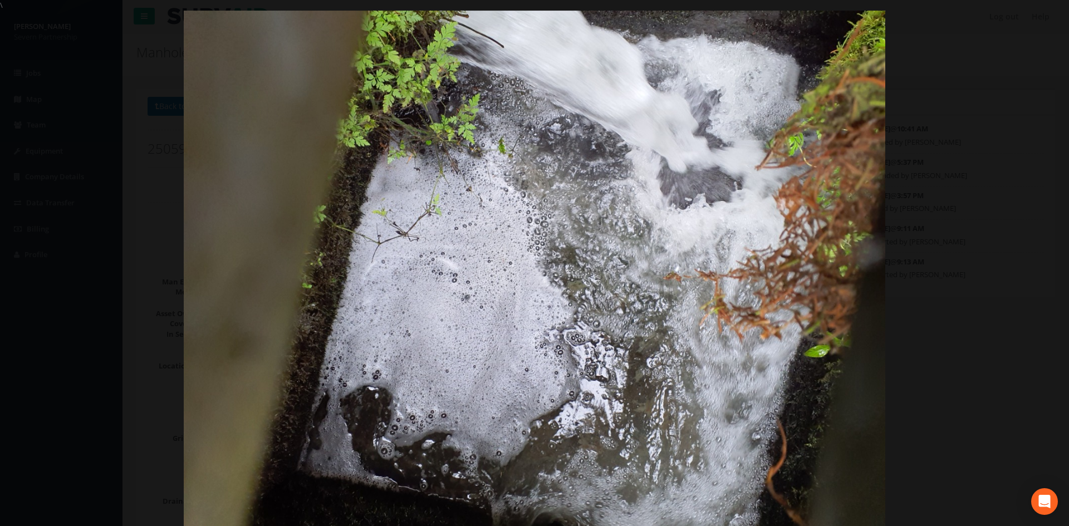
click at [1045, 248] on div at bounding box center [534, 274] width 1069 height 526
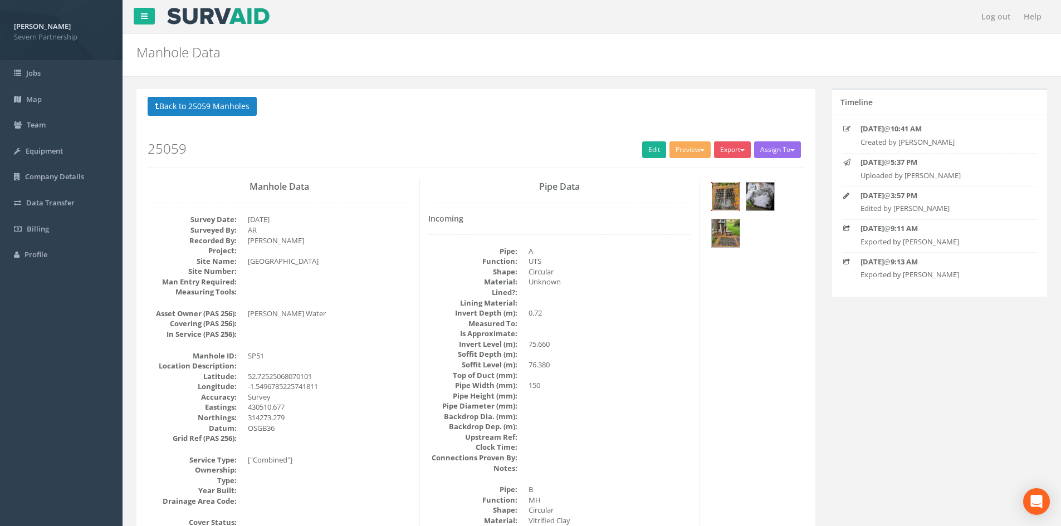
click at [722, 205] on img at bounding box center [726, 197] width 28 height 28
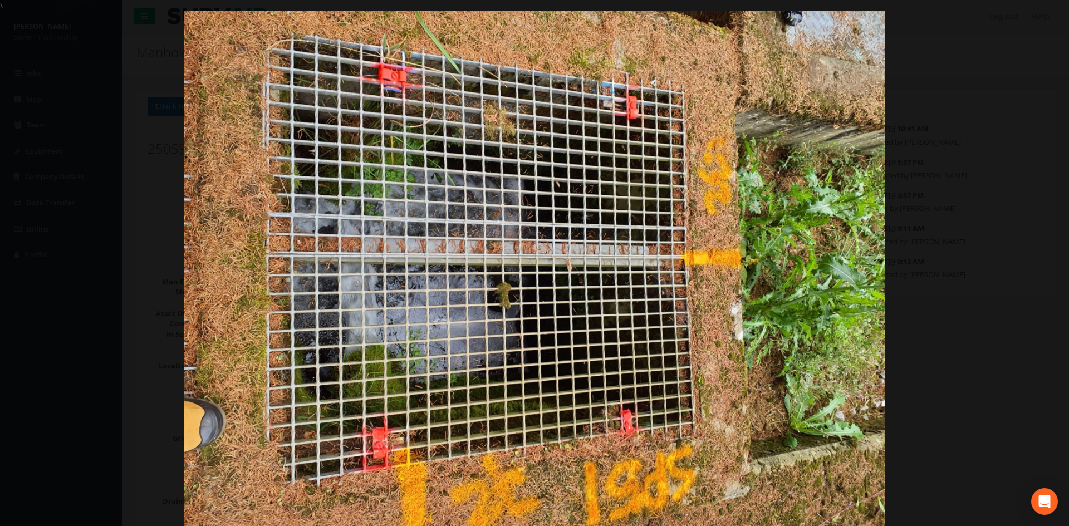
click at [1043, 196] on div at bounding box center [534, 274] width 1069 height 526
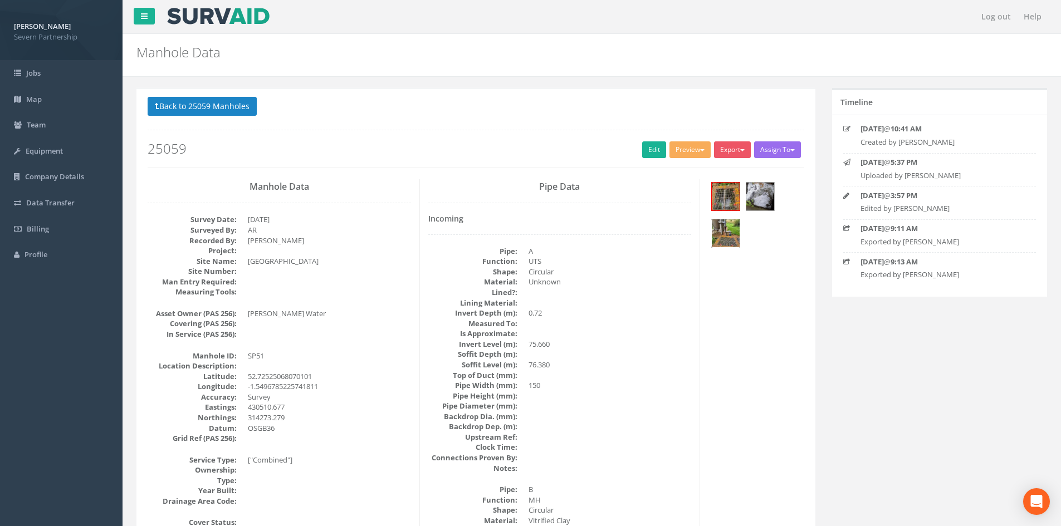
click at [734, 228] on img at bounding box center [726, 233] width 28 height 28
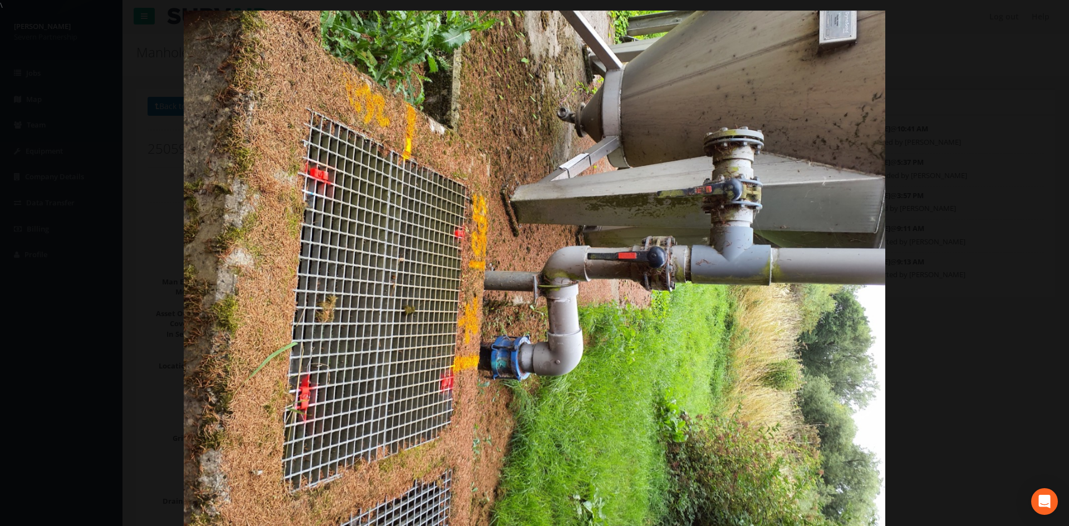
click at [960, 241] on div at bounding box center [534, 274] width 1069 height 526
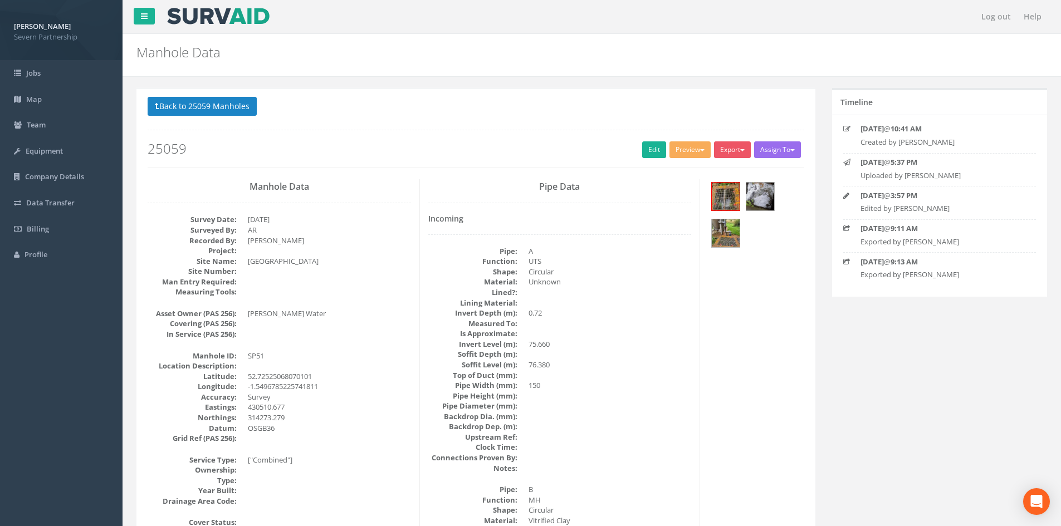
click at [254, 117] on p "Back to 25059 Manholes Back to Map" at bounding box center [476, 108] width 656 height 22
click at [243, 109] on button "Back to 25059 Manholes" at bounding box center [202, 106] width 109 height 19
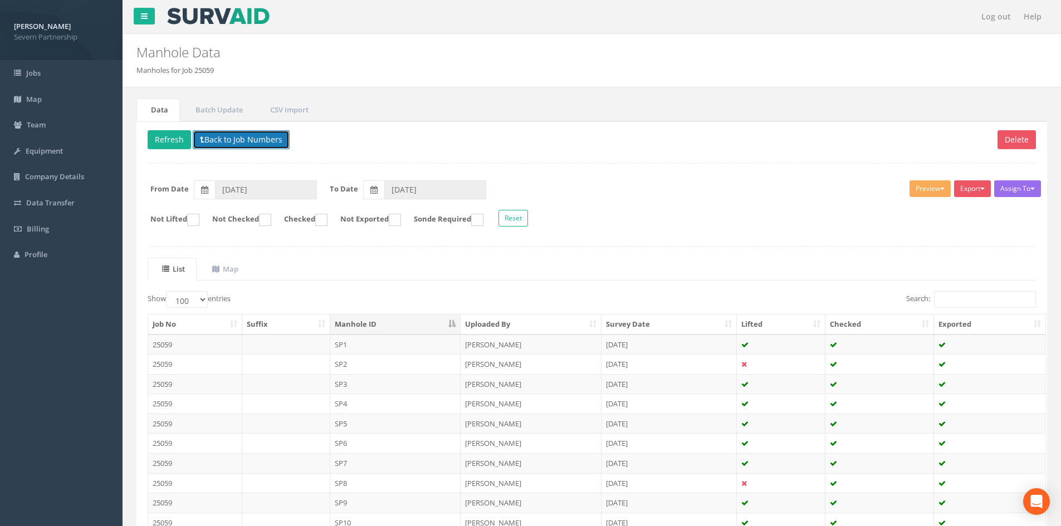
click at [218, 137] on button "Back to Job Numbers" at bounding box center [241, 139] width 97 height 19
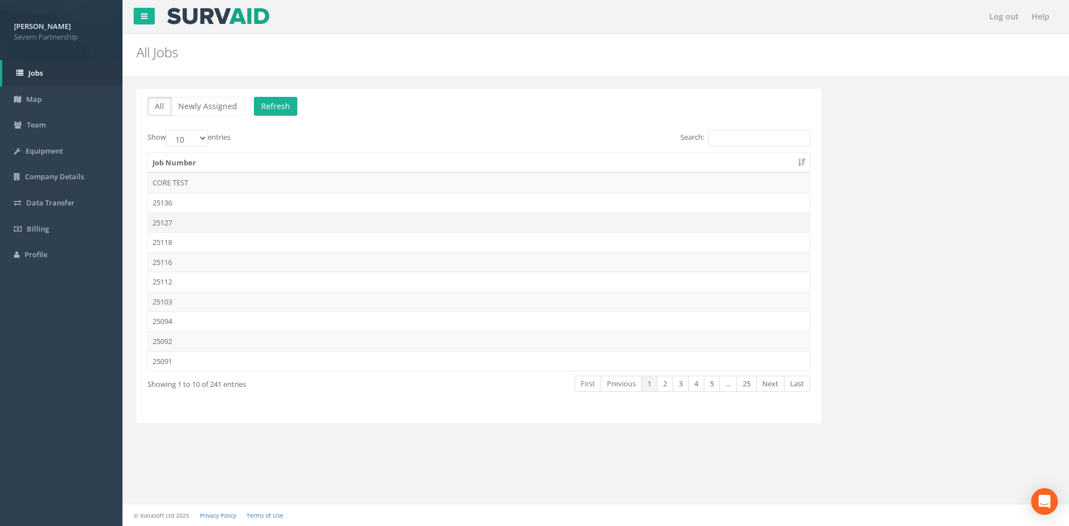
click at [191, 219] on td "25127" at bounding box center [478, 223] width 661 height 20
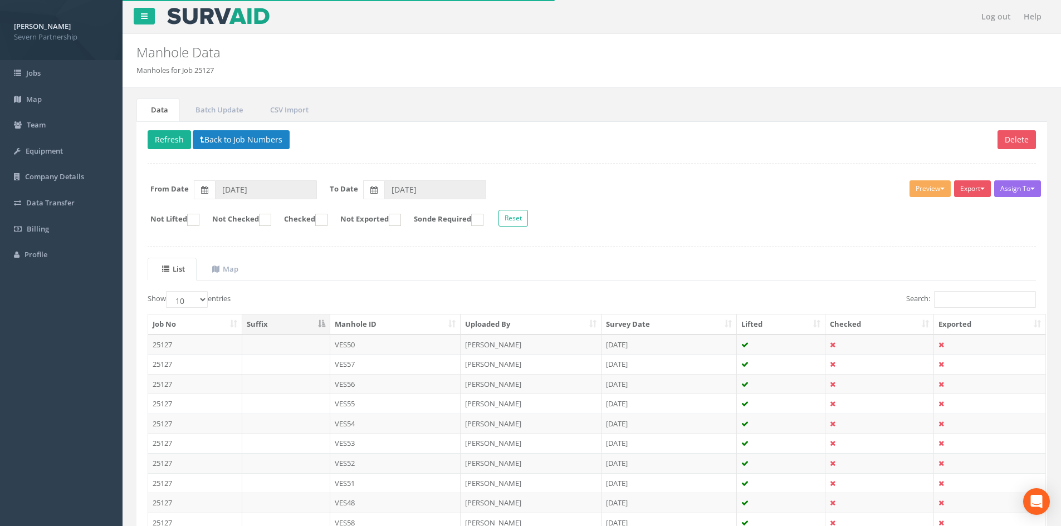
click at [303, 121] on div "Delete Refresh Back to Job Numbers Assign To No Companies Added Export SP Manho…" at bounding box center [591, 353] width 910 height 464
click at [301, 111] on link "CSV Import" at bounding box center [288, 110] width 65 height 23
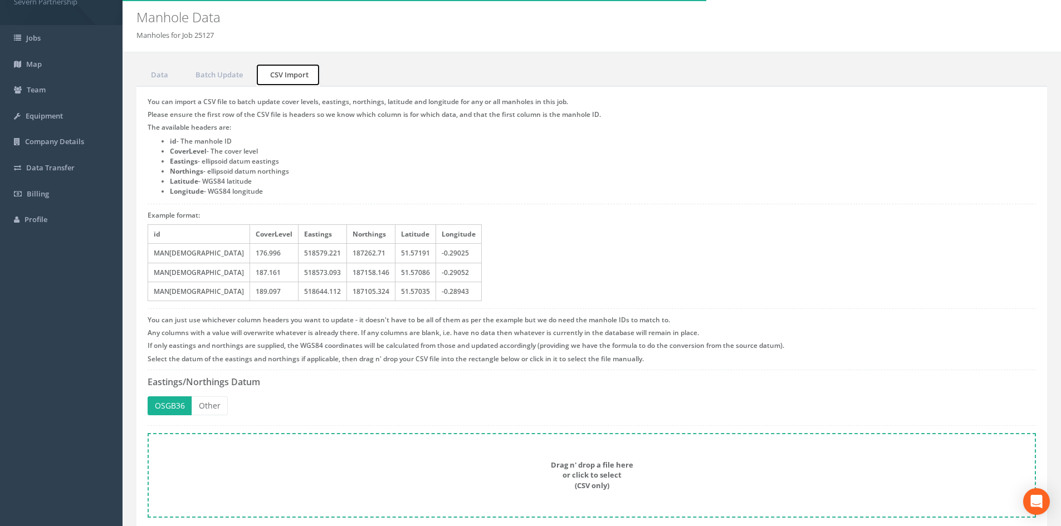
scroll to position [74, 0]
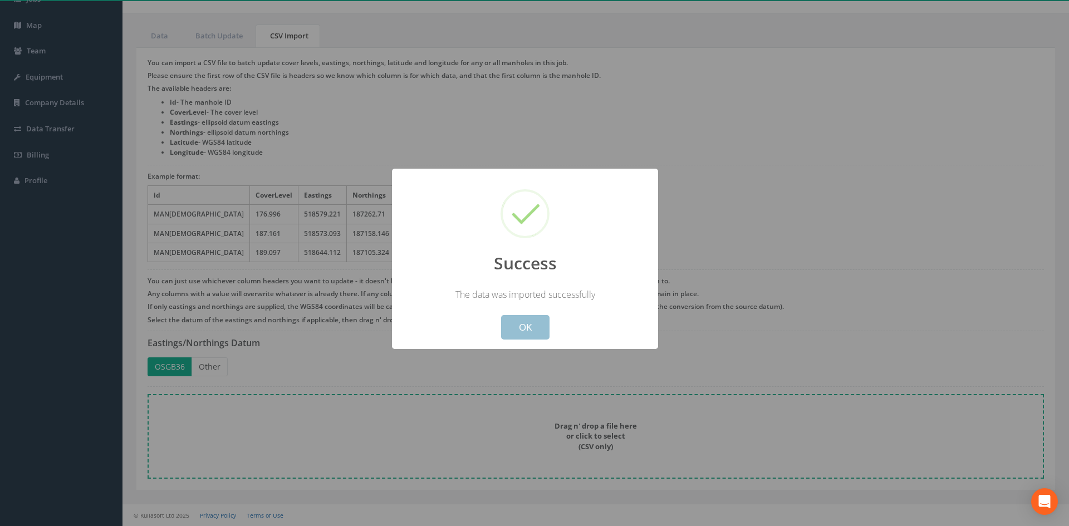
click at [535, 322] on button "OK" at bounding box center [525, 327] width 48 height 24
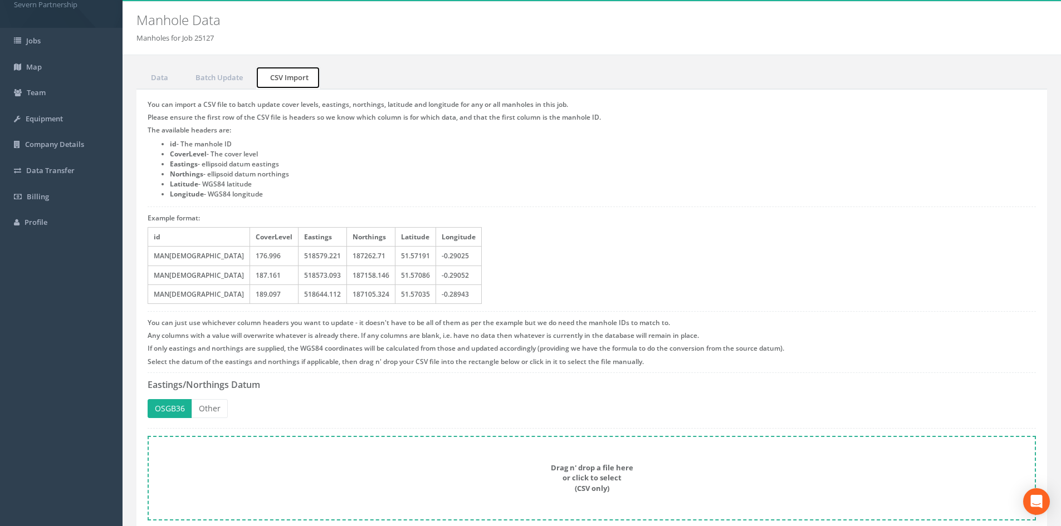
scroll to position [0, 0]
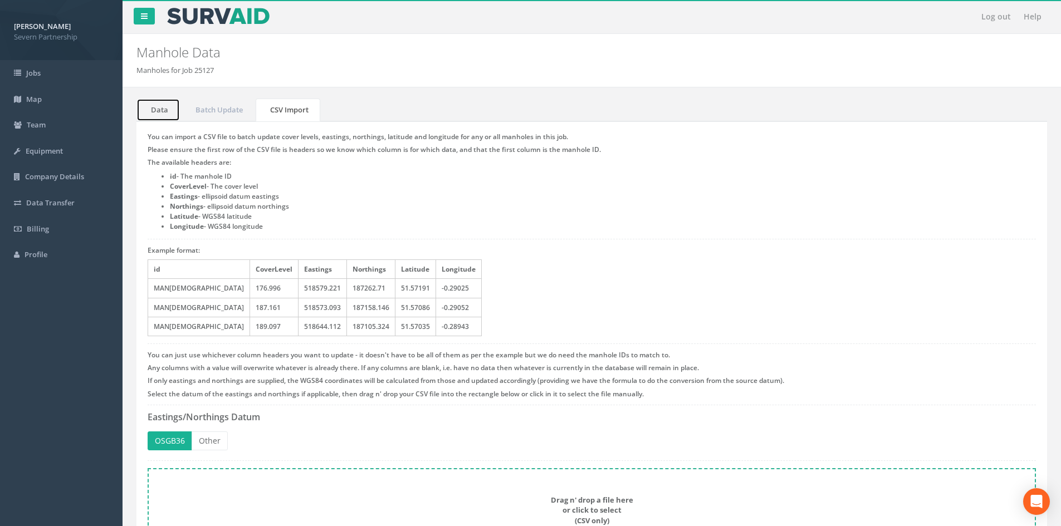
click at [163, 111] on link "Data" at bounding box center [157, 110] width 43 height 23
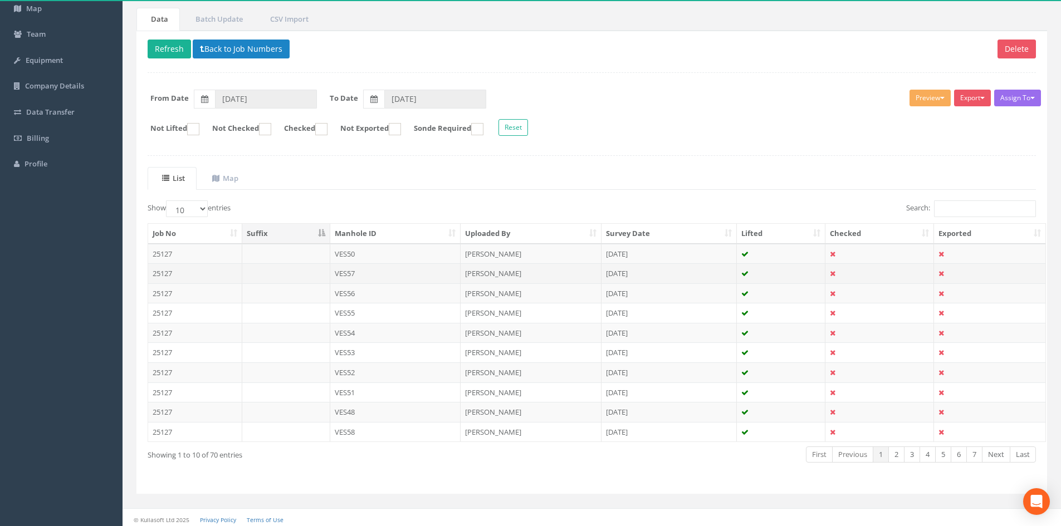
scroll to position [95, 0]
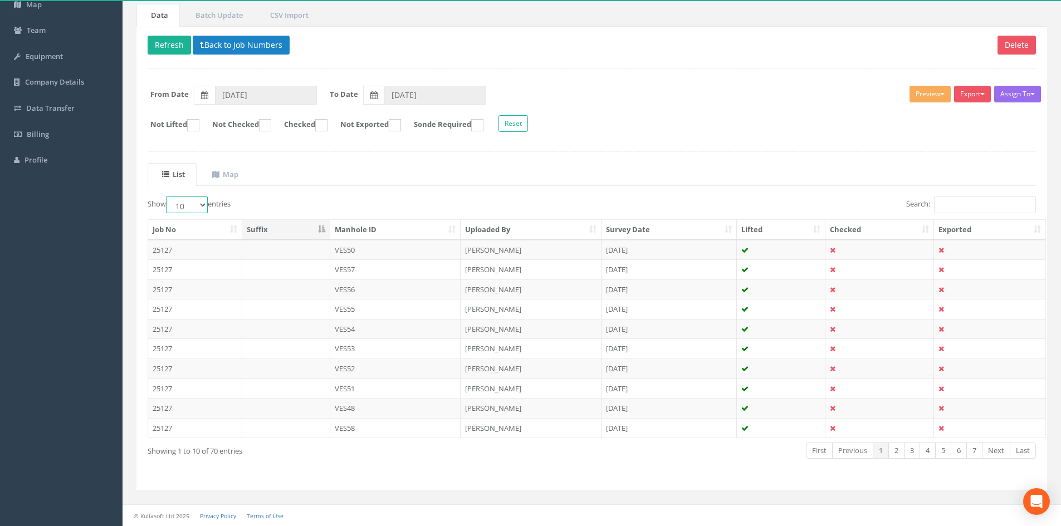
click at [169, 200] on select "10 25 50 100" at bounding box center [187, 205] width 42 height 17
select select "100"
click at [168, 197] on select "10 25 50 100" at bounding box center [187, 205] width 42 height 17
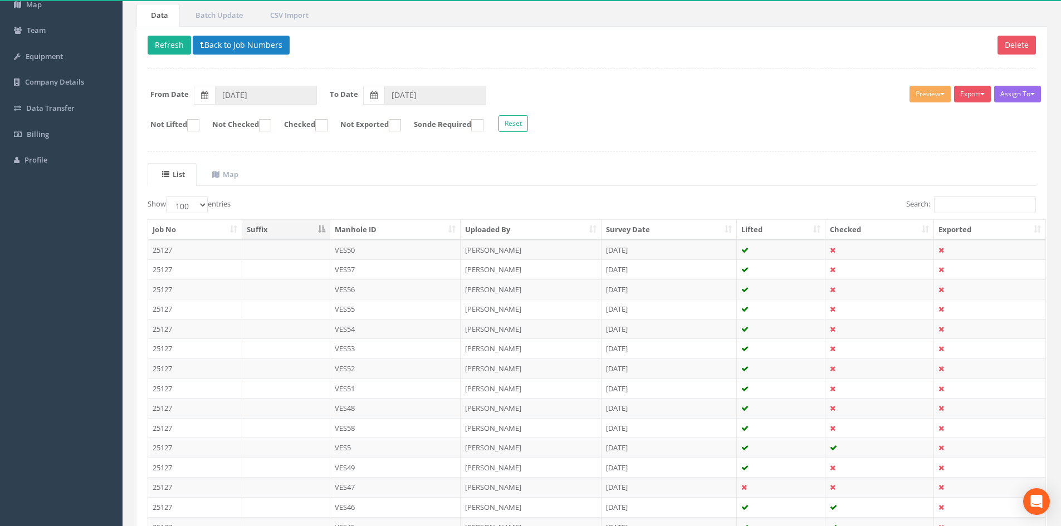
click at [392, 225] on th "Manhole ID" at bounding box center [395, 230] width 131 height 20
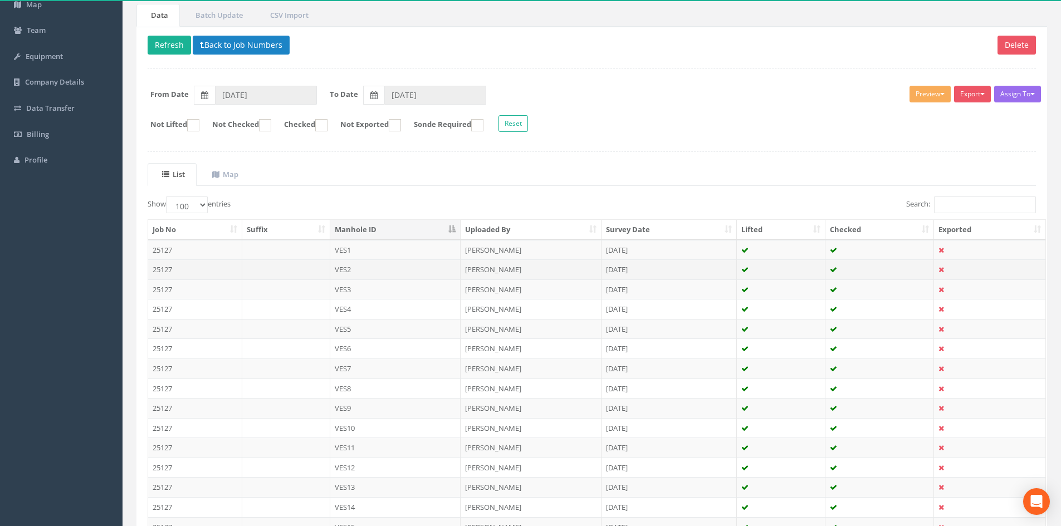
click at [357, 265] on td "VES2" at bounding box center [395, 269] width 131 height 20
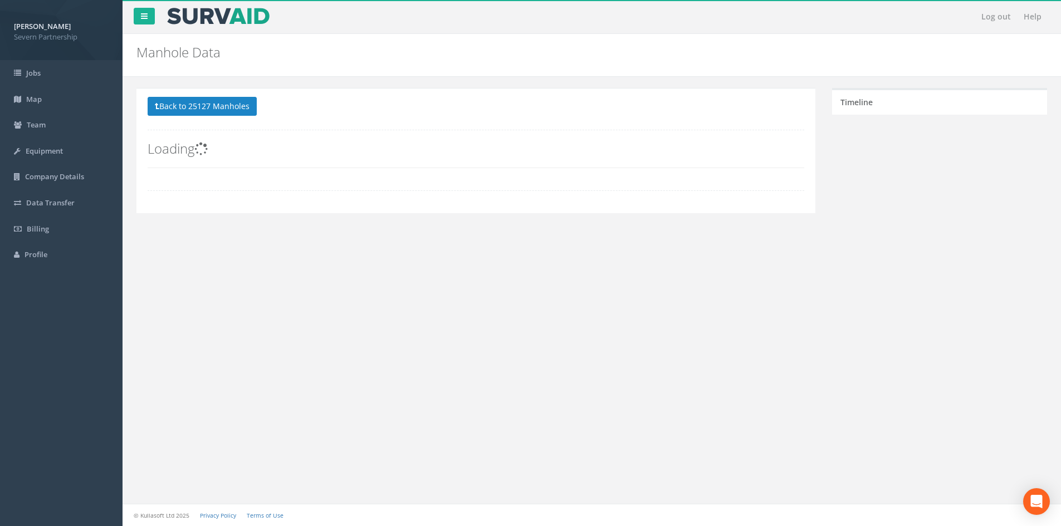
scroll to position [0, 0]
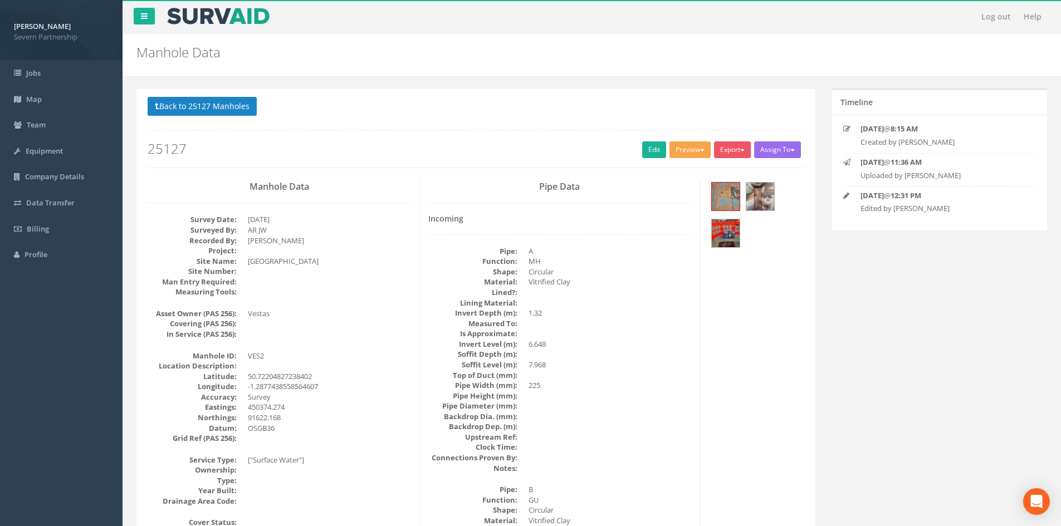
click at [700, 145] on button "Preview" at bounding box center [689, 149] width 41 height 17
click at [680, 168] on link "SP Manhole" at bounding box center [669, 172] width 85 height 17
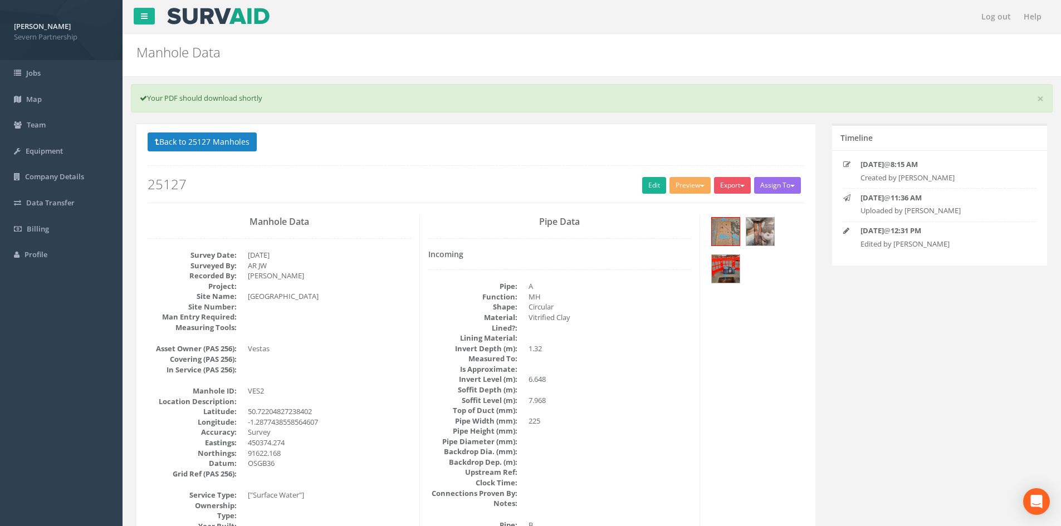
click at [236, 139] on button "Back to 25127 Manholes" at bounding box center [202, 142] width 109 height 19
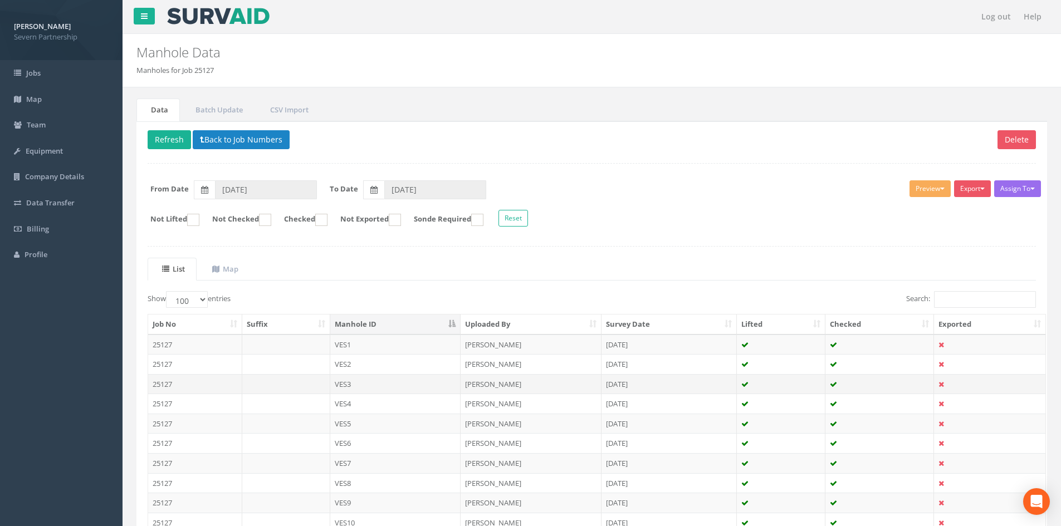
click at [437, 380] on td "VES3" at bounding box center [395, 384] width 131 height 20
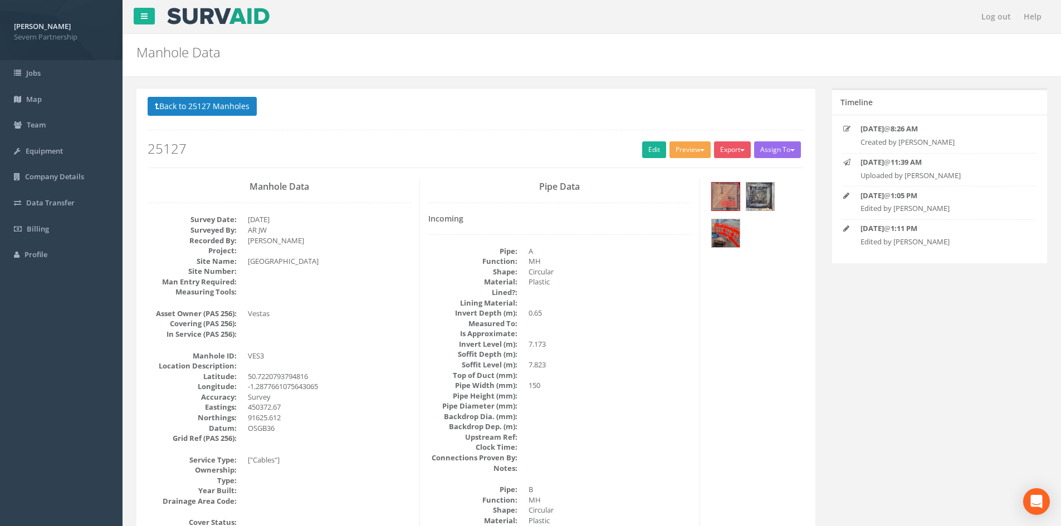
click at [673, 146] on button "Preview" at bounding box center [689, 149] width 41 height 17
click at [668, 172] on link "SP Manhole" at bounding box center [669, 172] width 85 height 17
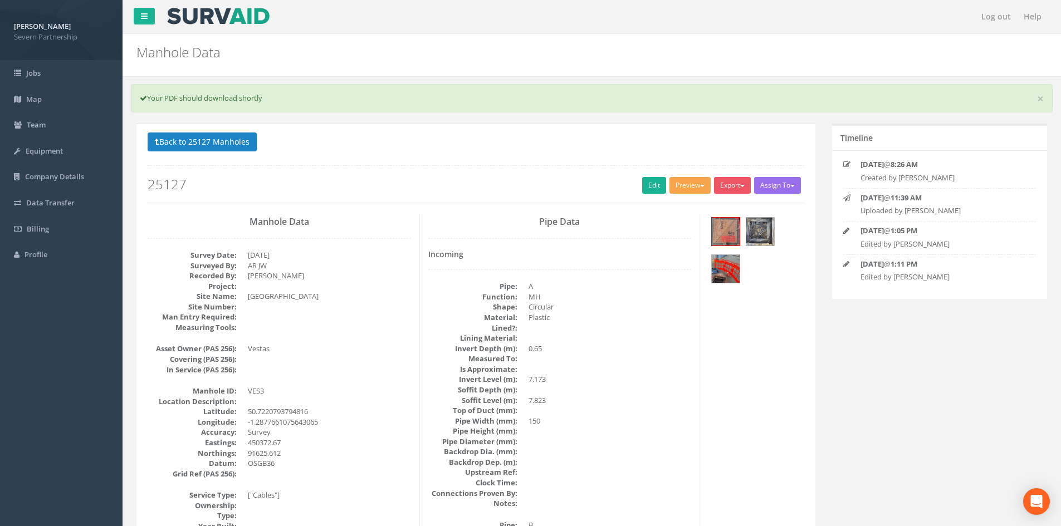
click at [669, 188] on button "Preview" at bounding box center [689, 185] width 41 height 17
click at [671, 202] on link "SP Manhole" at bounding box center [669, 208] width 85 height 17
click at [233, 136] on button "Back to 25127 Manholes" at bounding box center [202, 142] width 109 height 19
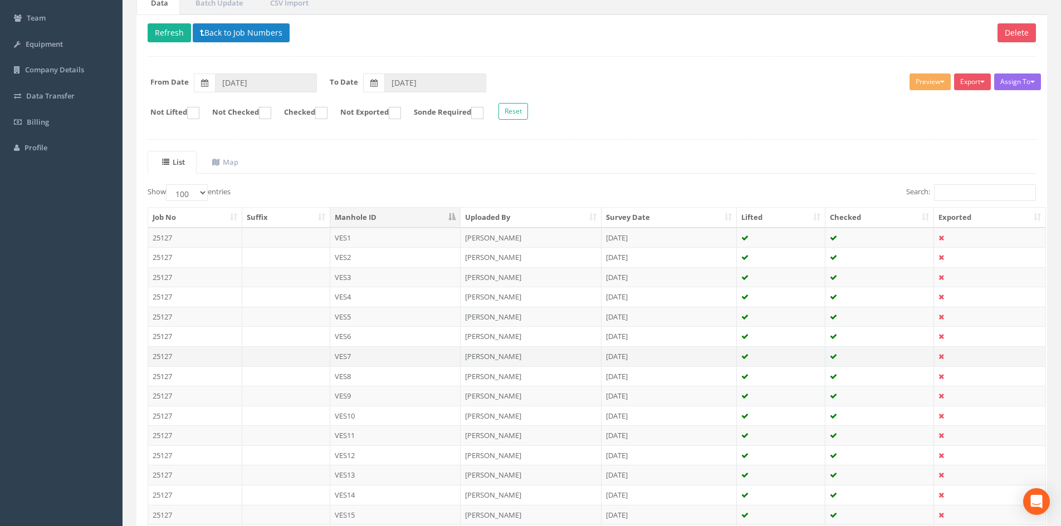
scroll to position [111, 0]
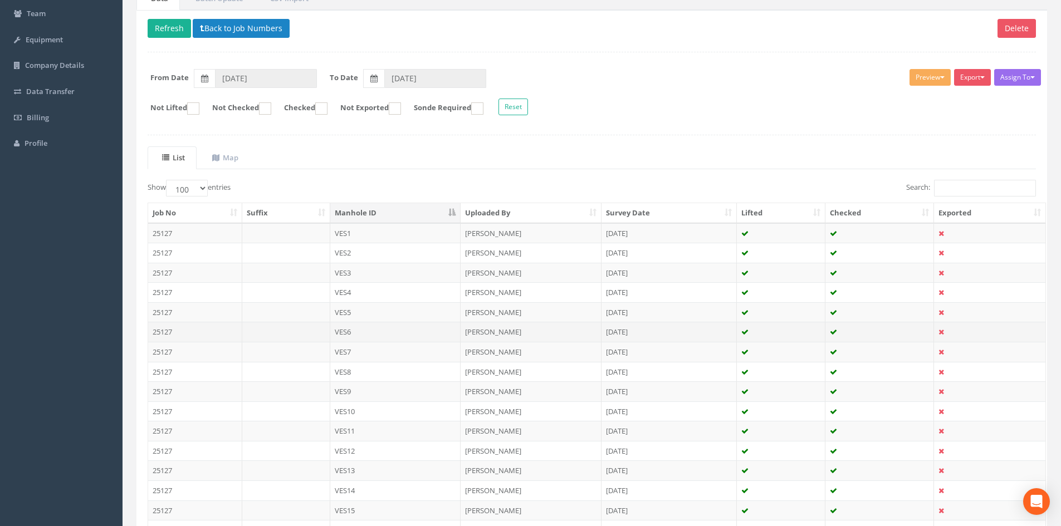
click at [362, 337] on td "VES6" at bounding box center [395, 332] width 131 height 20
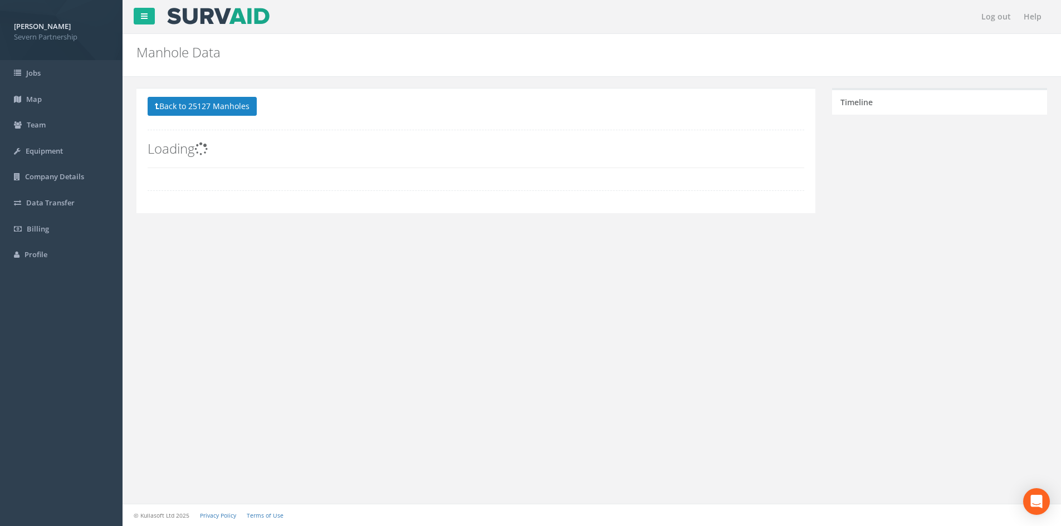
scroll to position [0, 0]
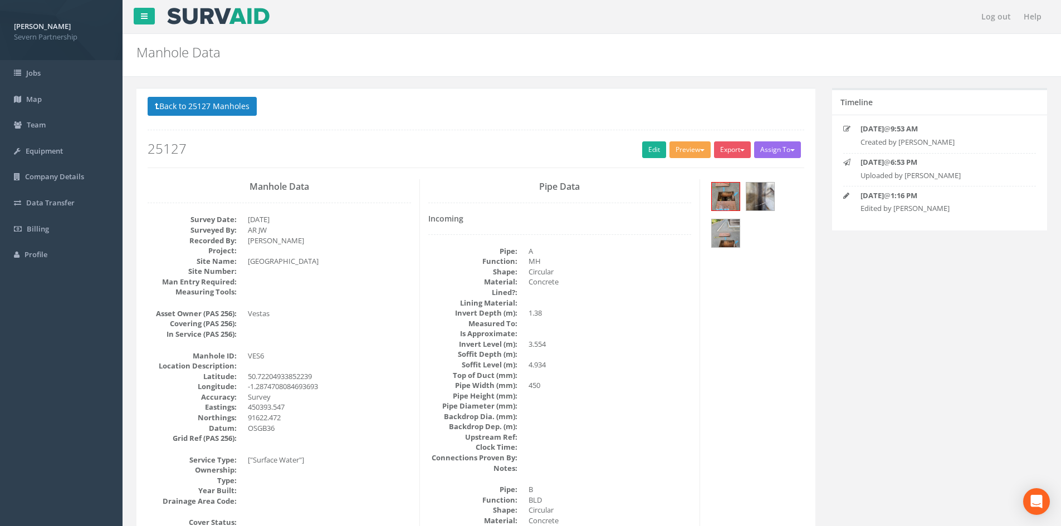
click at [694, 157] on button "Preview" at bounding box center [689, 149] width 41 height 17
click at [681, 174] on link "SP Manhole" at bounding box center [669, 172] width 85 height 17
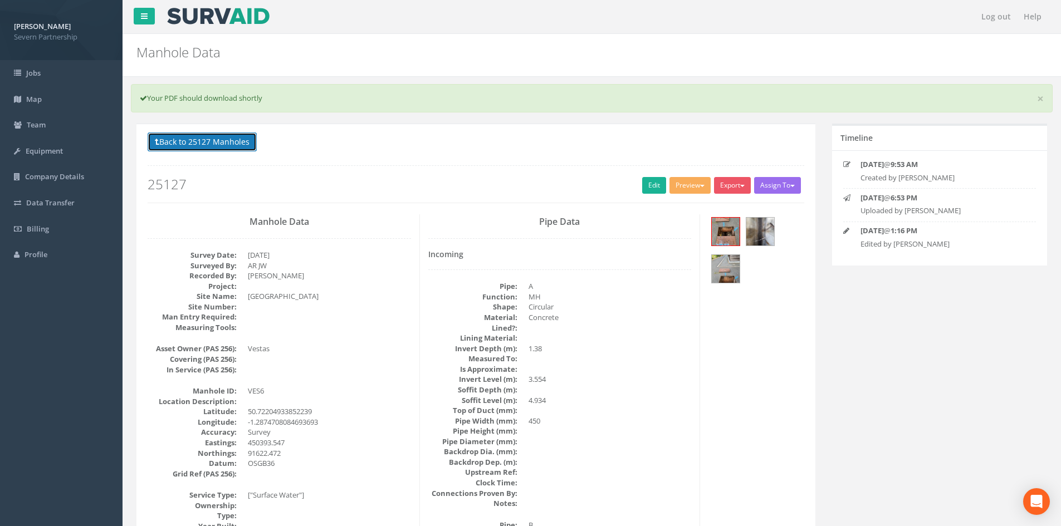
click at [210, 133] on button "Back to 25127 Manholes" at bounding box center [202, 142] width 109 height 19
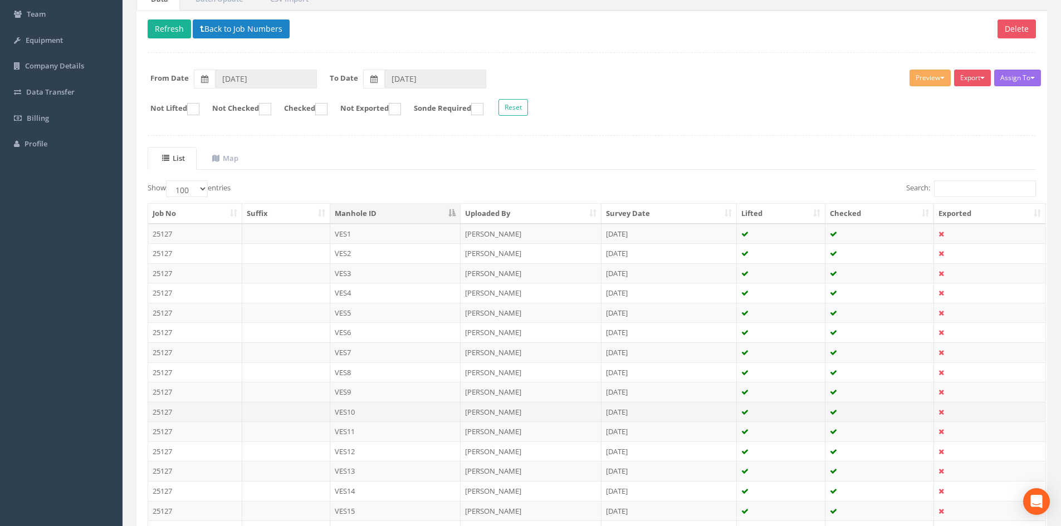
scroll to position [111, 0]
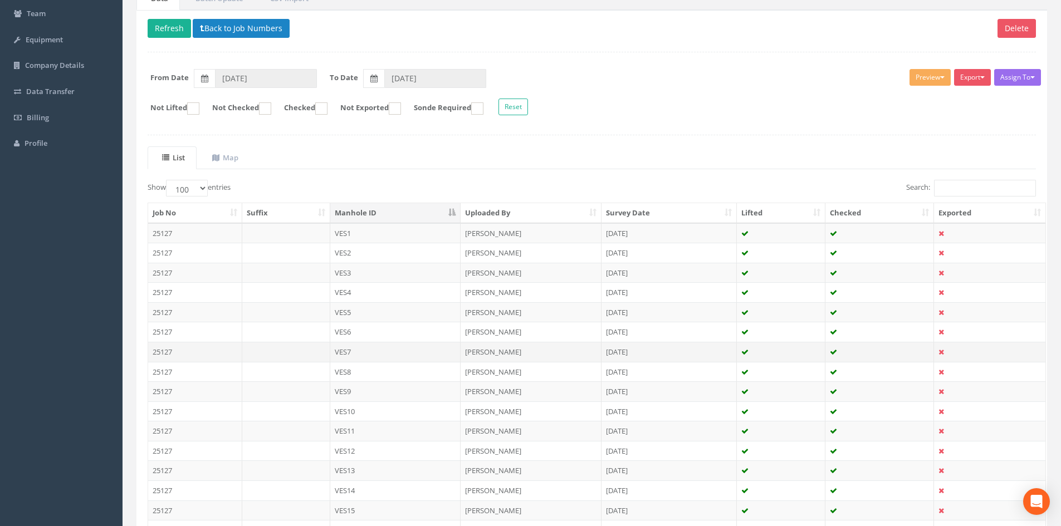
click at [353, 354] on td "VES7" at bounding box center [395, 352] width 131 height 20
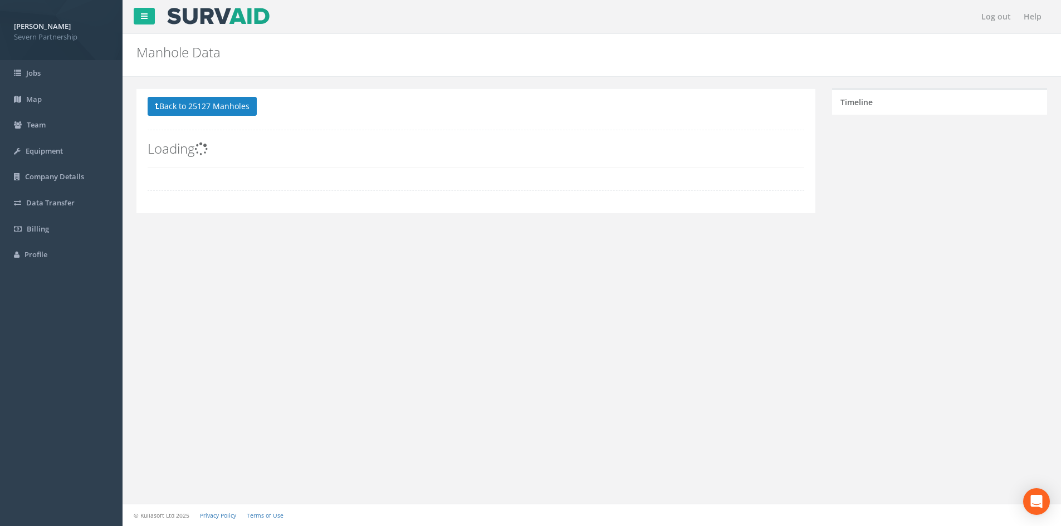
scroll to position [0, 0]
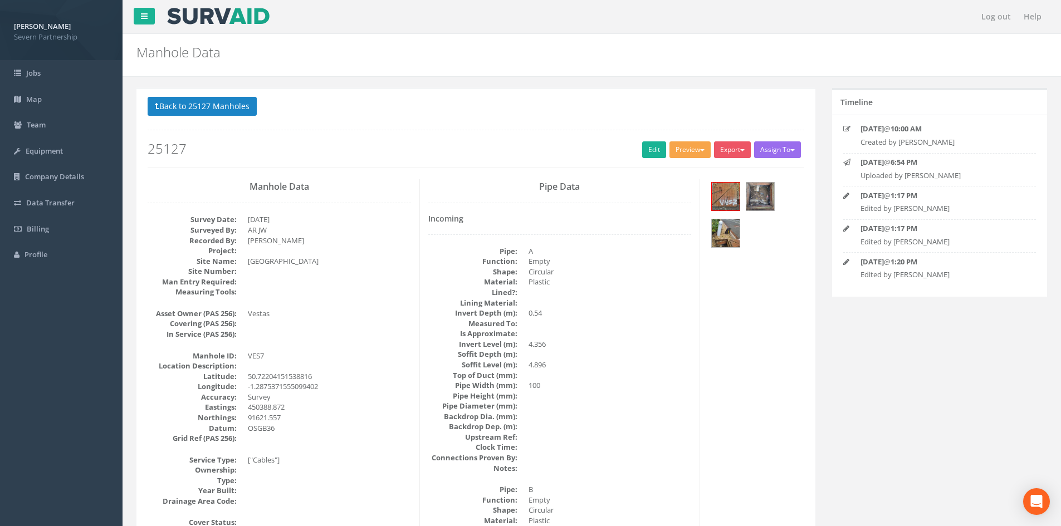
click at [702, 158] on button "Preview" at bounding box center [689, 149] width 41 height 17
click at [681, 169] on link "SP Manhole" at bounding box center [669, 172] width 85 height 17
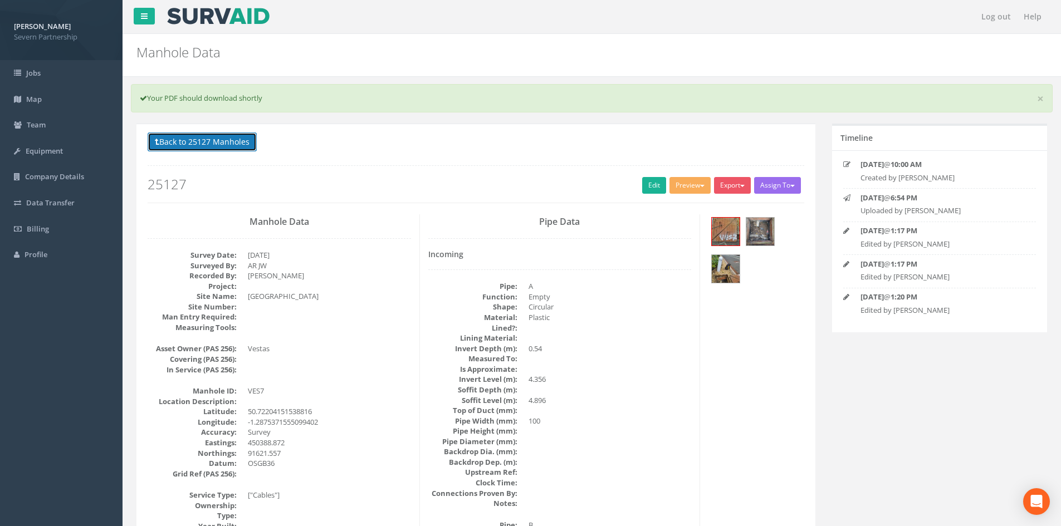
click at [246, 134] on button "Back to 25127 Manholes" at bounding box center [202, 142] width 109 height 19
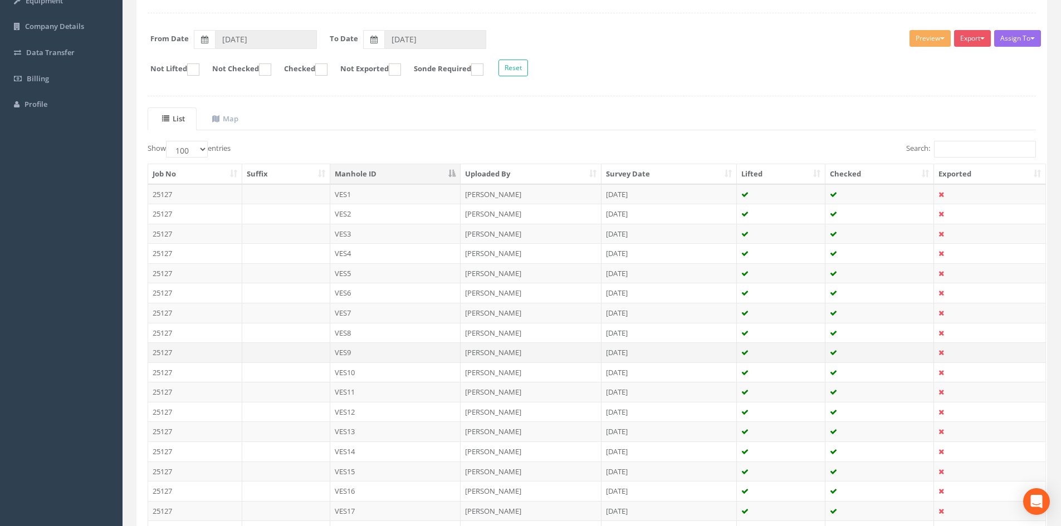
scroll to position [167, 0]
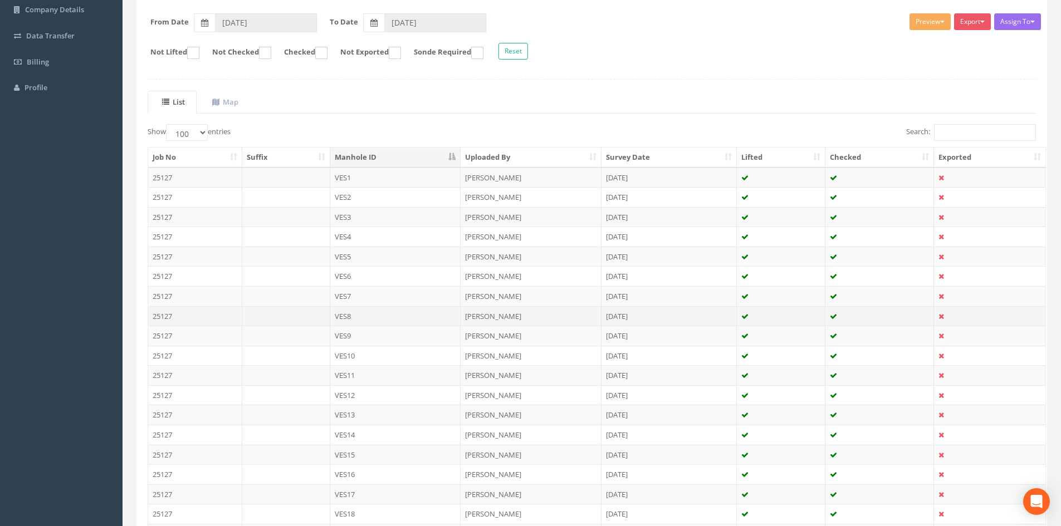
click at [379, 316] on td "VES8" at bounding box center [395, 316] width 131 height 20
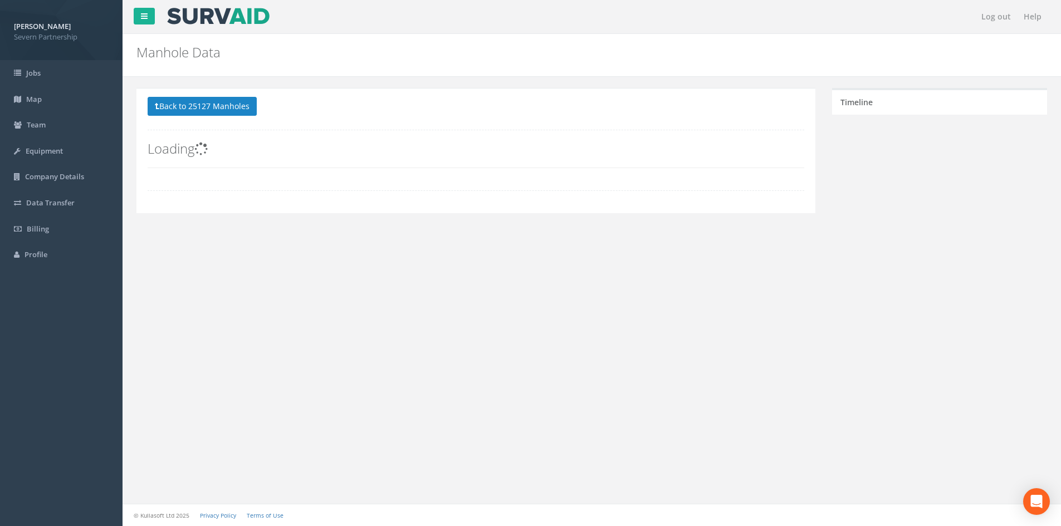
scroll to position [0, 0]
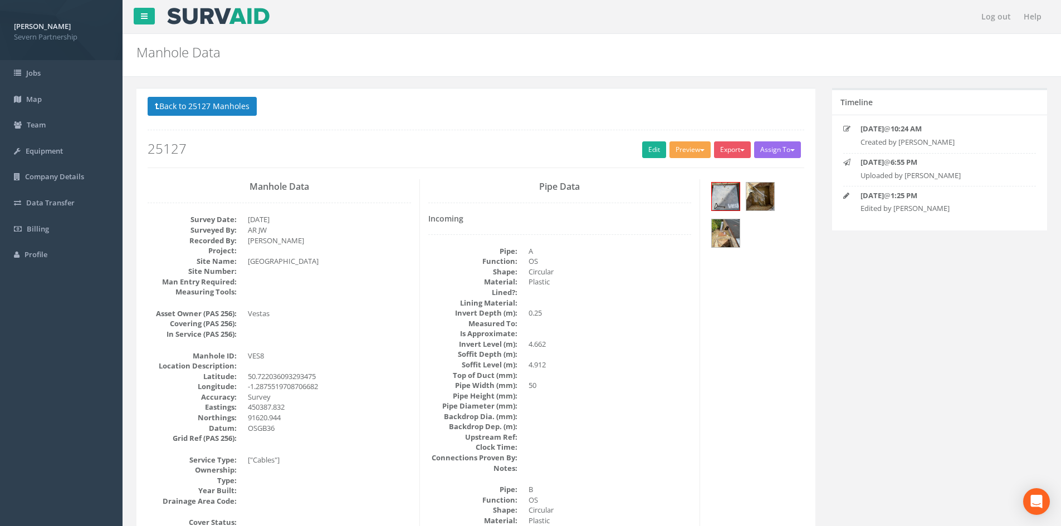
click at [676, 148] on button "Preview" at bounding box center [689, 149] width 41 height 17
click at [671, 168] on link "SP Manhole" at bounding box center [669, 172] width 85 height 17
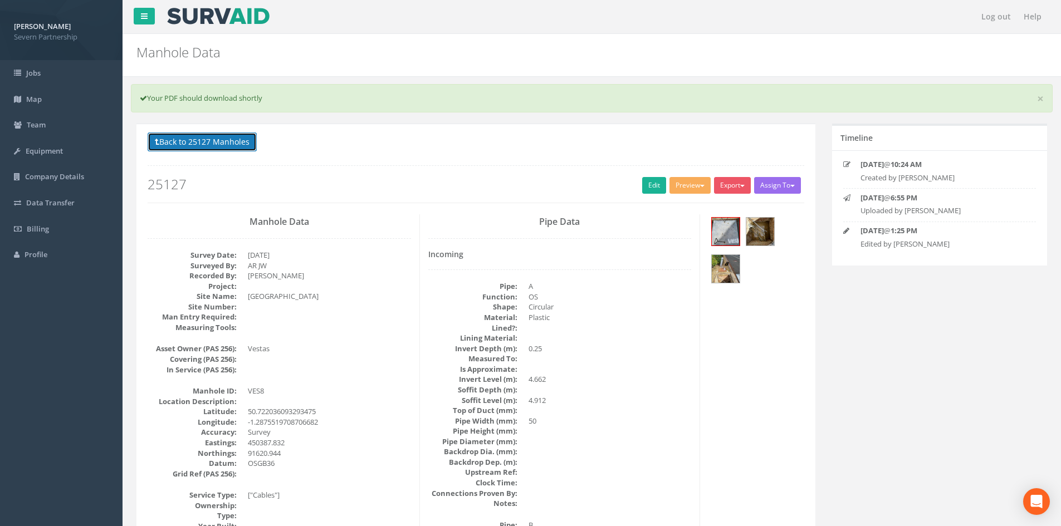
click at [228, 135] on button "Back to 25127 Manholes" at bounding box center [202, 142] width 109 height 19
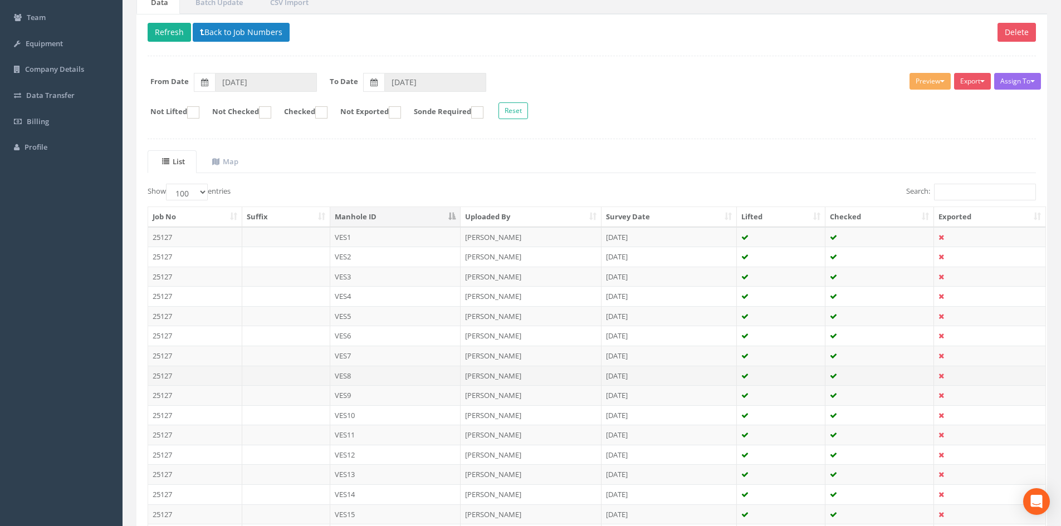
scroll to position [111, 0]
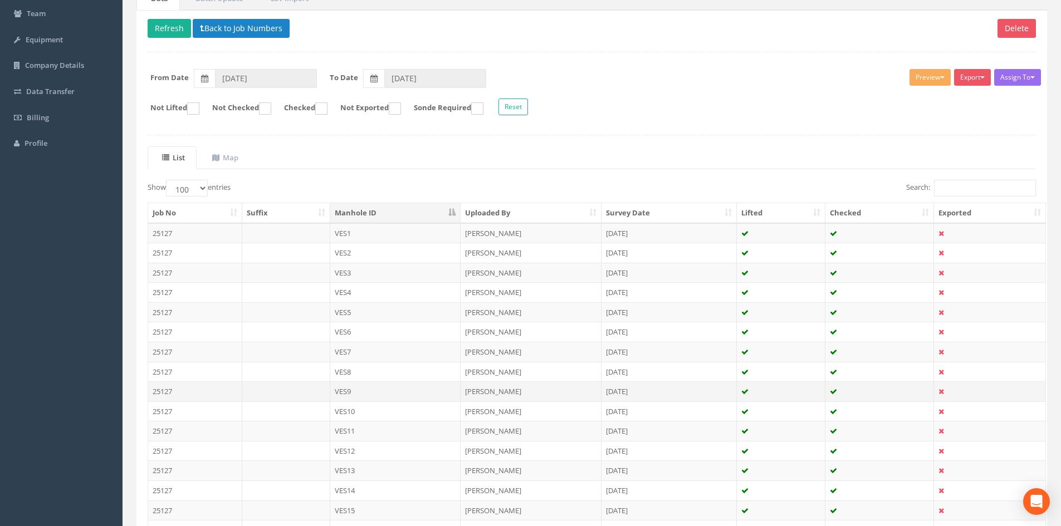
click at [350, 388] on td "VES9" at bounding box center [395, 391] width 131 height 20
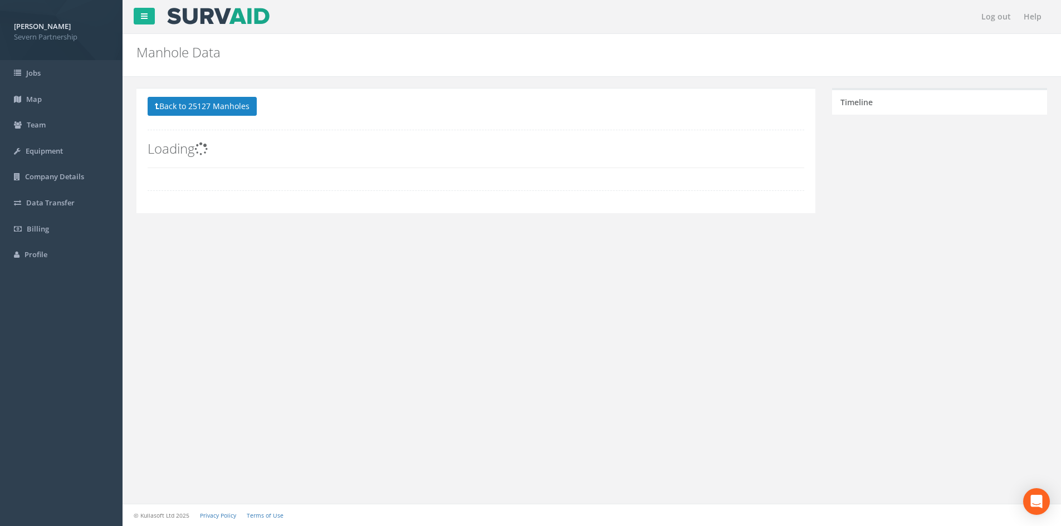
scroll to position [0, 0]
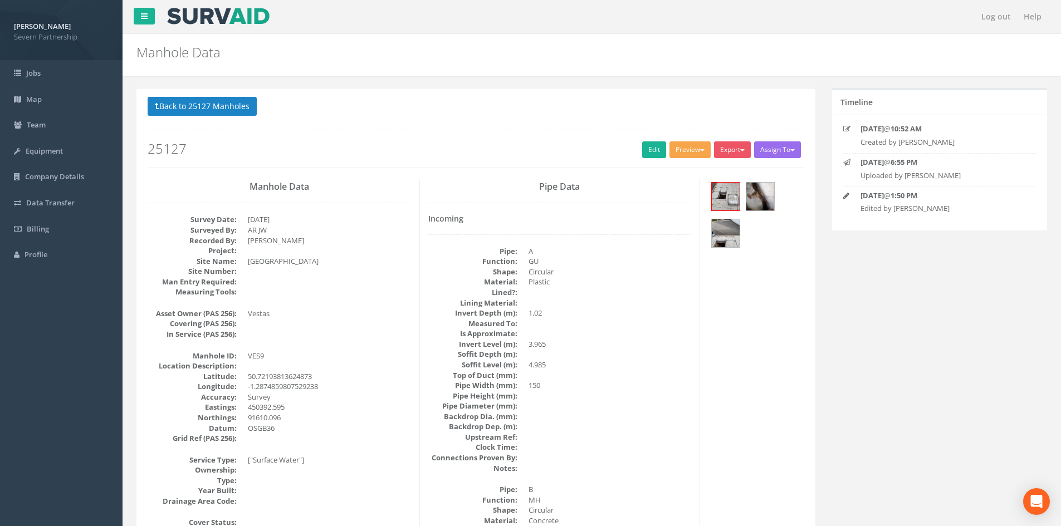
click at [685, 153] on button "Preview" at bounding box center [689, 149] width 41 height 17
click at [676, 173] on link "SP Manhole" at bounding box center [669, 172] width 85 height 17
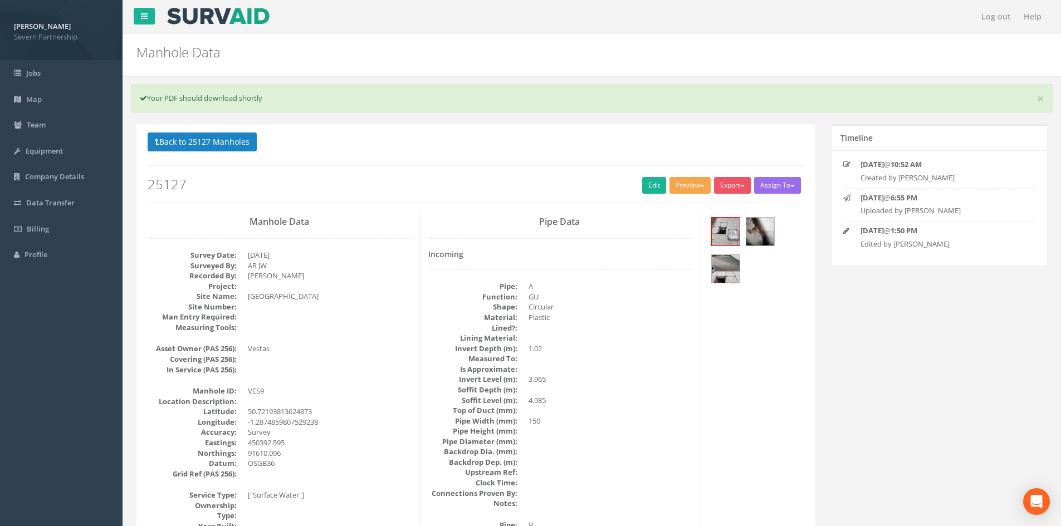
click at [675, 180] on button "Preview" at bounding box center [689, 185] width 41 height 17
click at [663, 210] on link "SP Manhole" at bounding box center [669, 208] width 85 height 17
click at [237, 144] on button "Back to 25127 Manholes" at bounding box center [202, 142] width 109 height 19
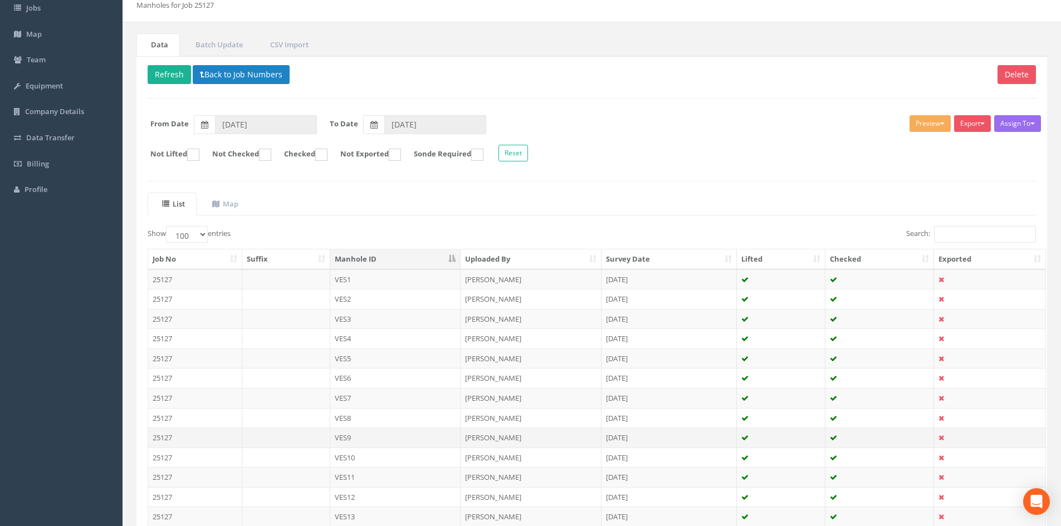
scroll to position [167, 0]
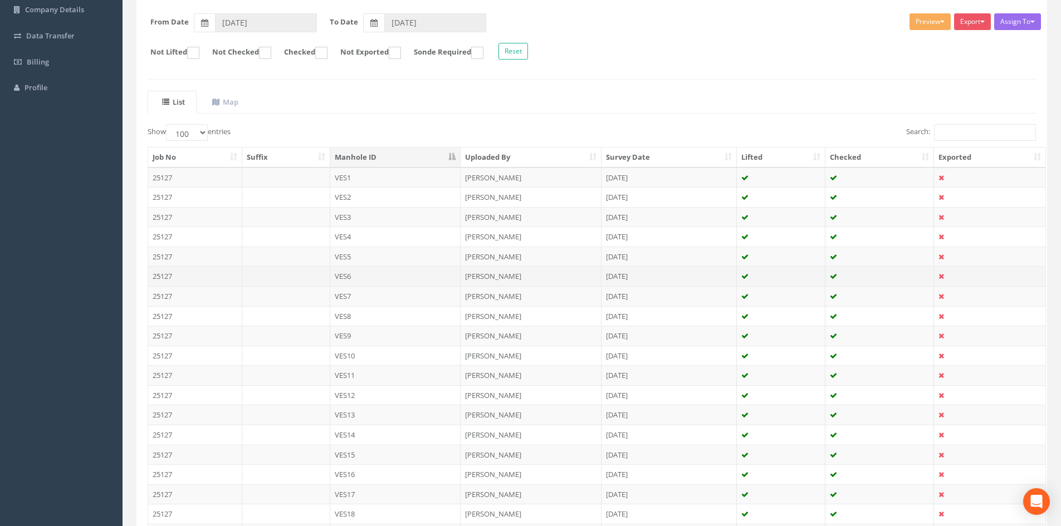
click at [389, 280] on td "VES6" at bounding box center [395, 276] width 131 height 20
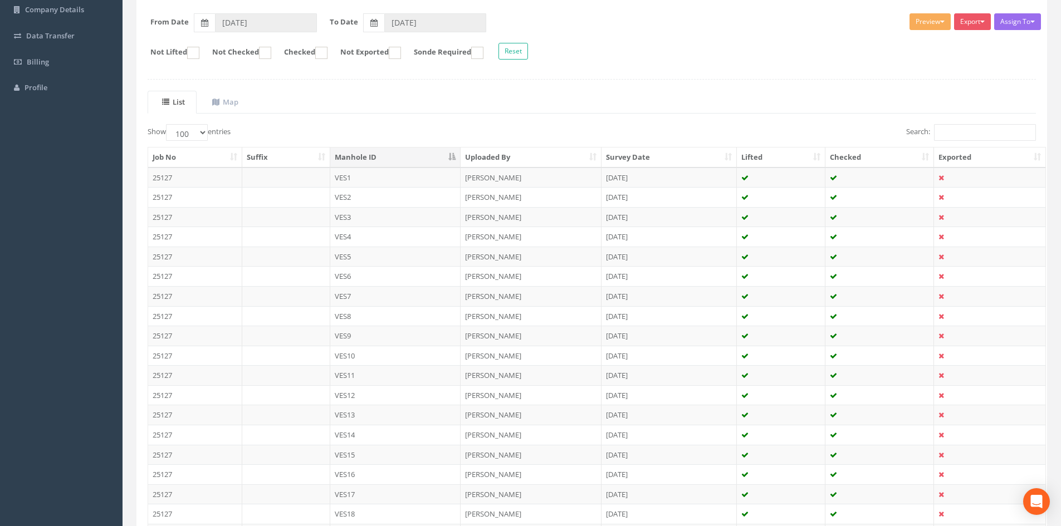
scroll to position [0, 0]
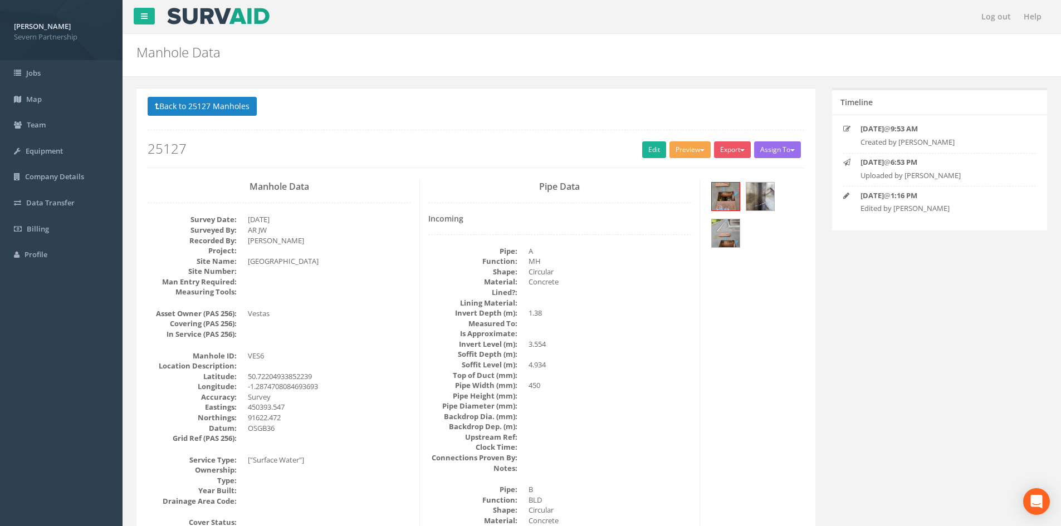
click at [698, 150] on button "Preview" at bounding box center [689, 149] width 41 height 17
click at [671, 170] on link "SP Manhole" at bounding box center [669, 172] width 85 height 17
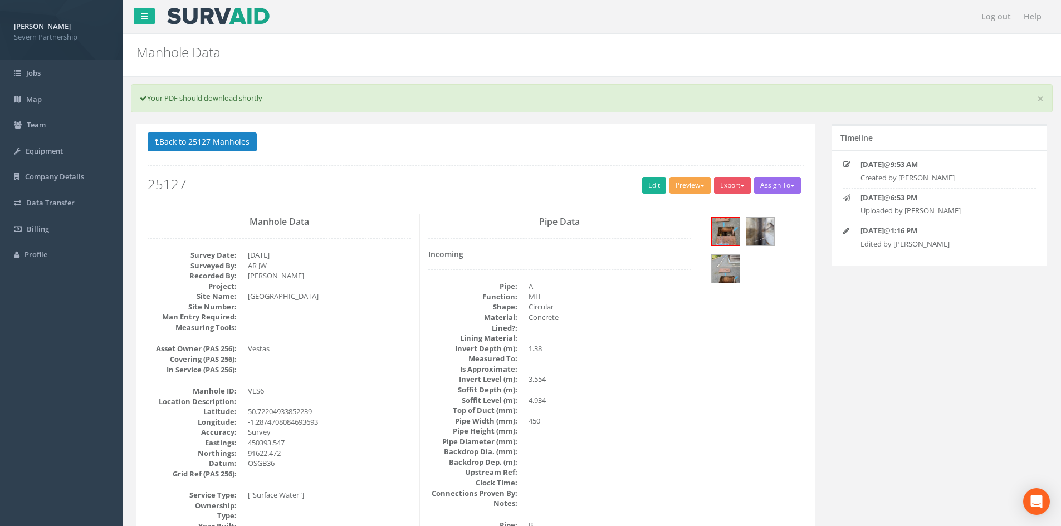
click at [703, 181] on button "Preview" at bounding box center [689, 185] width 41 height 17
click at [683, 208] on link "SP Manhole" at bounding box center [669, 208] width 85 height 17
click at [687, 194] on div "Preview SP Manhole SP Omni Heathrow United Utilities SurvAid IC SurvAid Manhole" at bounding box center [691, 186] width 45 height 19
click at [687, 188] on button "Preview" at bounding box center [689, 185] width 41 height 17
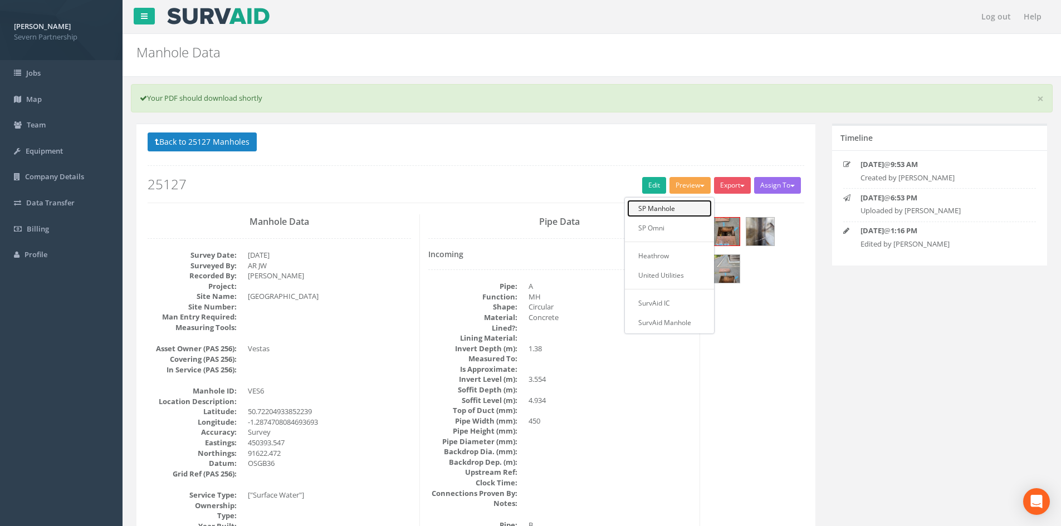
click at [680, 204] on link "SP Manhole" at bounding box center [669, 208] width 85 height 17
click at [180, 146] on button "Back to 25127 Manholes" at bounding box center [202, 142] width 109 height 19
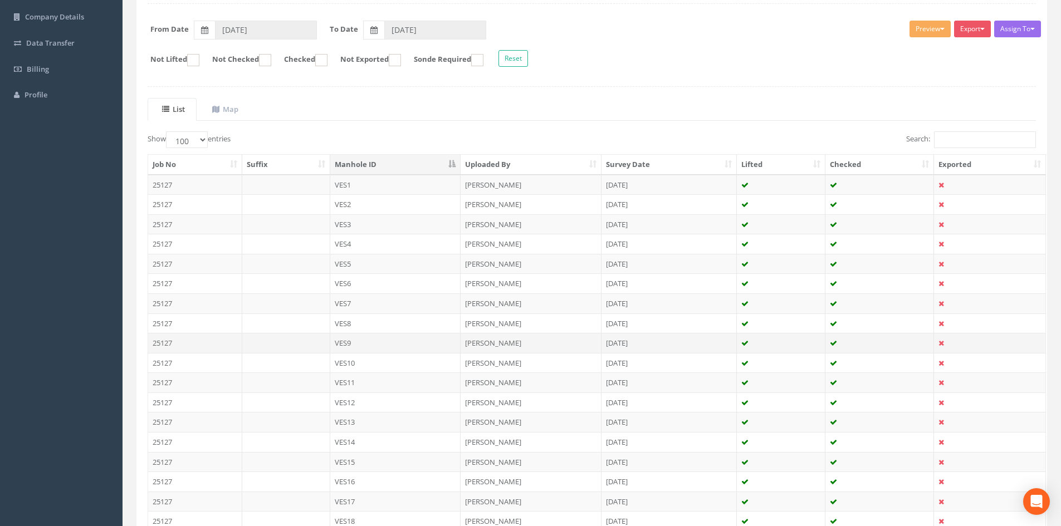
scroll to position [167, 0]
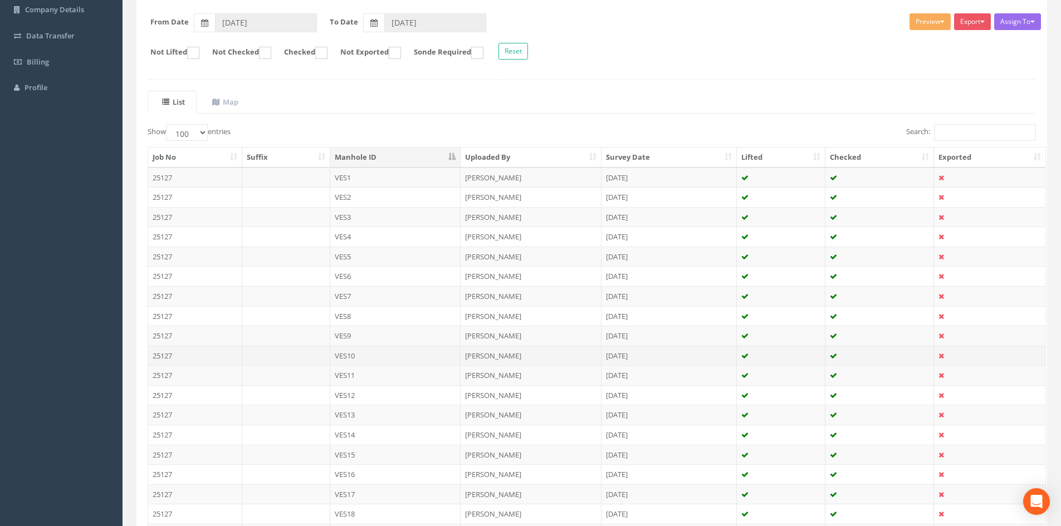
click at [382, 355] on td "VES10" at bounding box center [395, 356] width 131 height 20
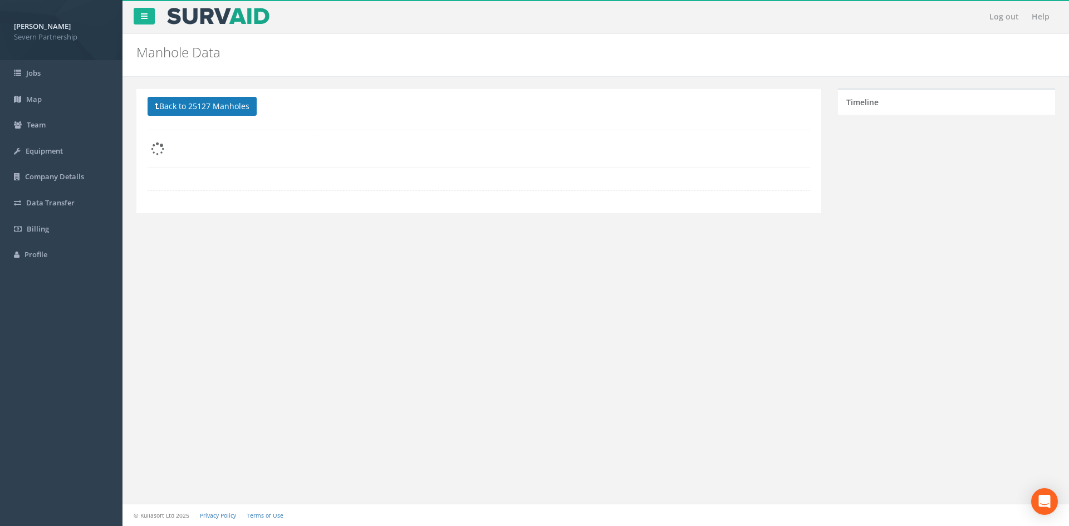
click at [210, 117] on p "Back to 25127 Manholes Back to Map" at bounding box center [479, 108] width 663 height 22
click at [209, 112] on button "Back to 25127 Manholes" at bounding box center [202, 106] width 109 height 19
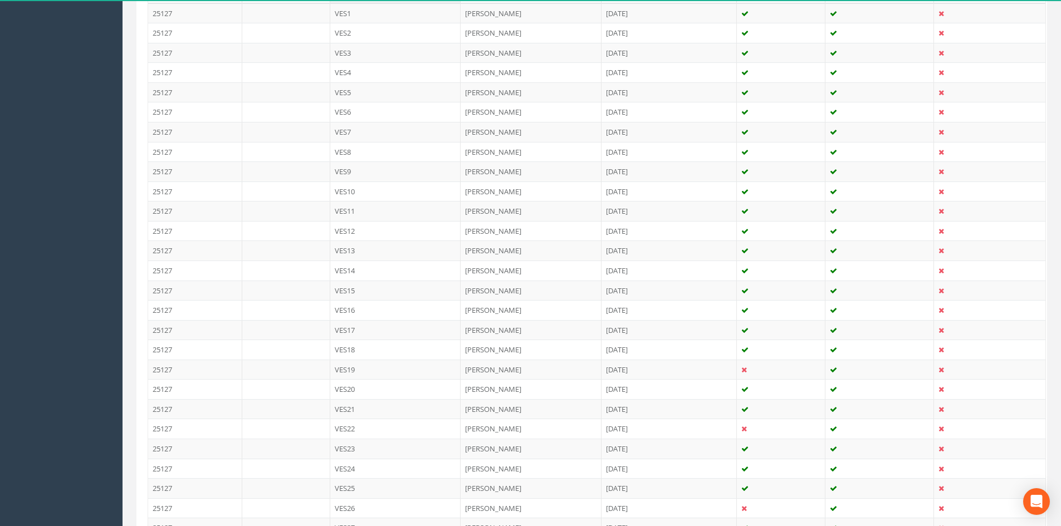
scroll to position [445, 0]
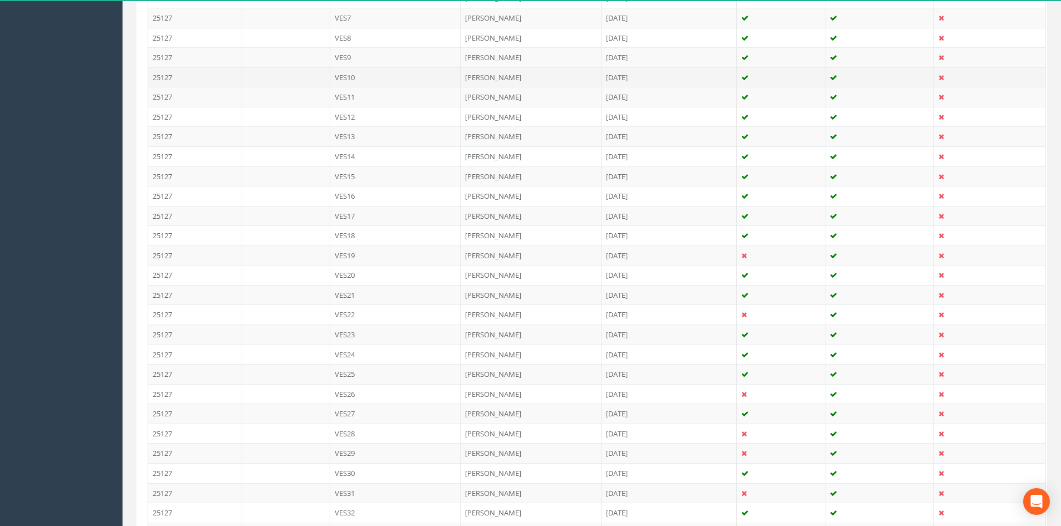
click at [372, 85] on td "VES10" at bounding box center [395, 77] width 131 height 20
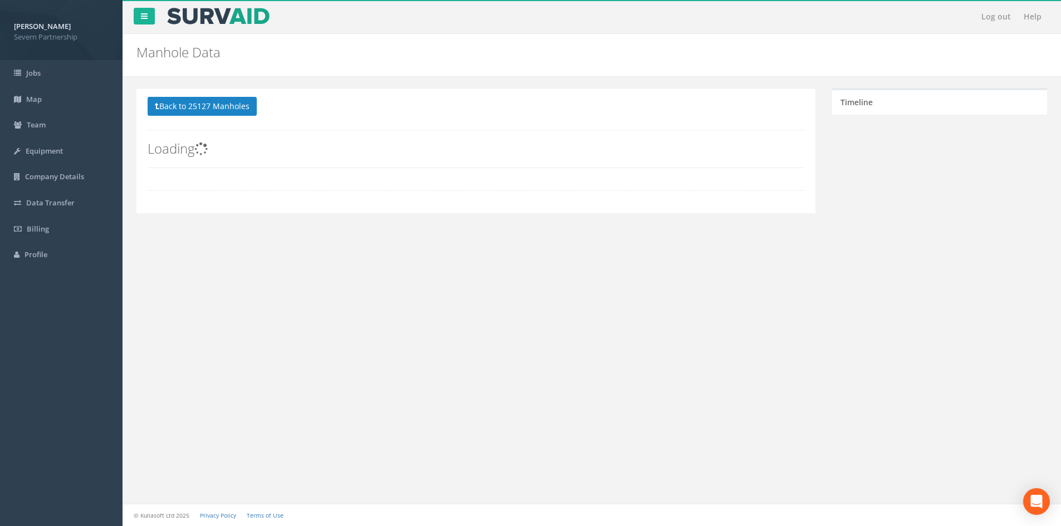
scroll to position [0, 0]
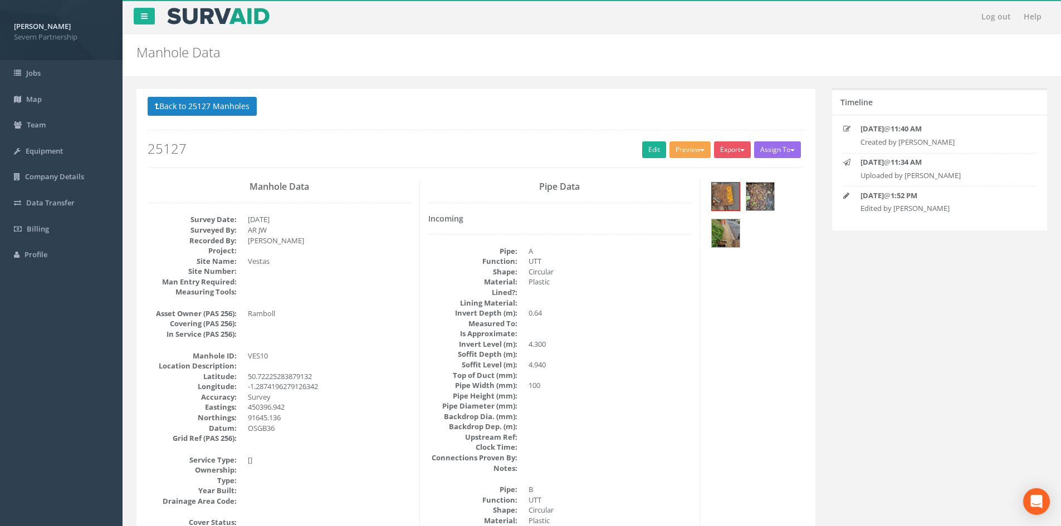
click at [697, 155] on button "Preview" at bounding box center [689, 149] width 41 height 17
click at [680, 168] on link "SP Manhole" at bounding box center [669, 172] width 85 height 17
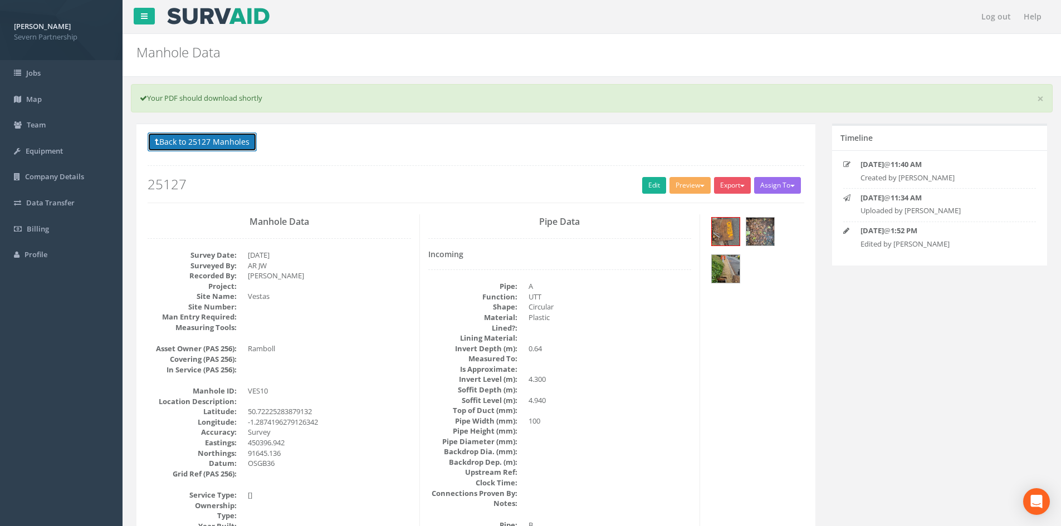
click at [213, 150] on button "Back to 25127 Manholes" at bounding box center [202, 142] width 109 height 19
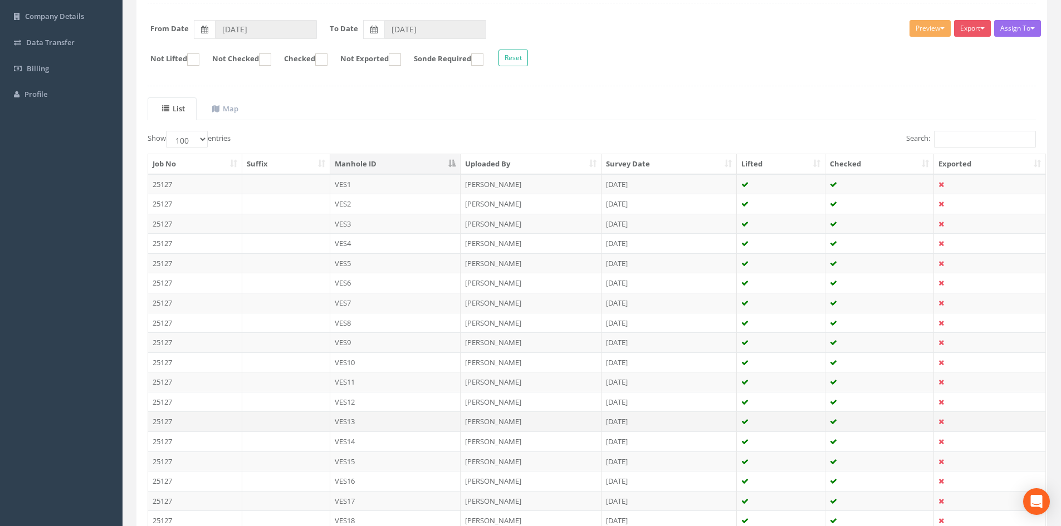
scroll to position [223, 0]
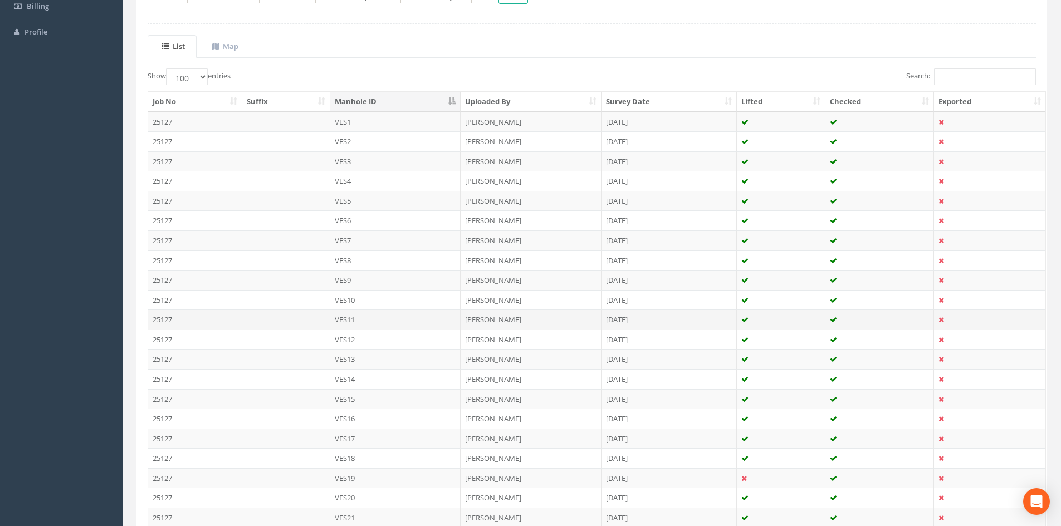
click at [358, 319] on td "VES11" at bounding box center [395, 320] width 131 height 20
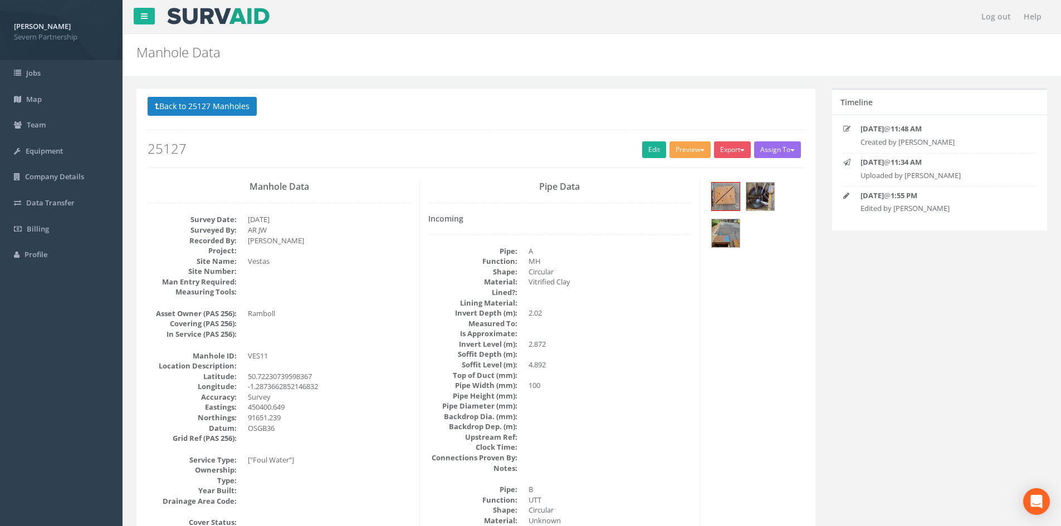
click at [680, 150] on button "Preview" at bounding box center [689, 149] width 41 height 17
click at [669, 177] on link "SP Manhole" at bounding box center [669, 172] width 85 height 17
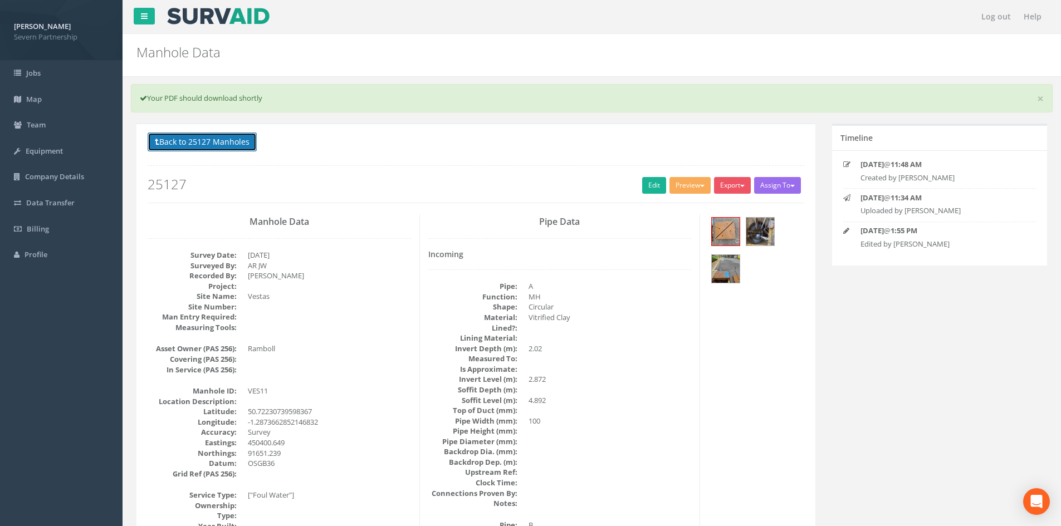
click at [236, 139] on button "Back to 25127 Manholes" at bounding box center [202, 142] width 109 height 19
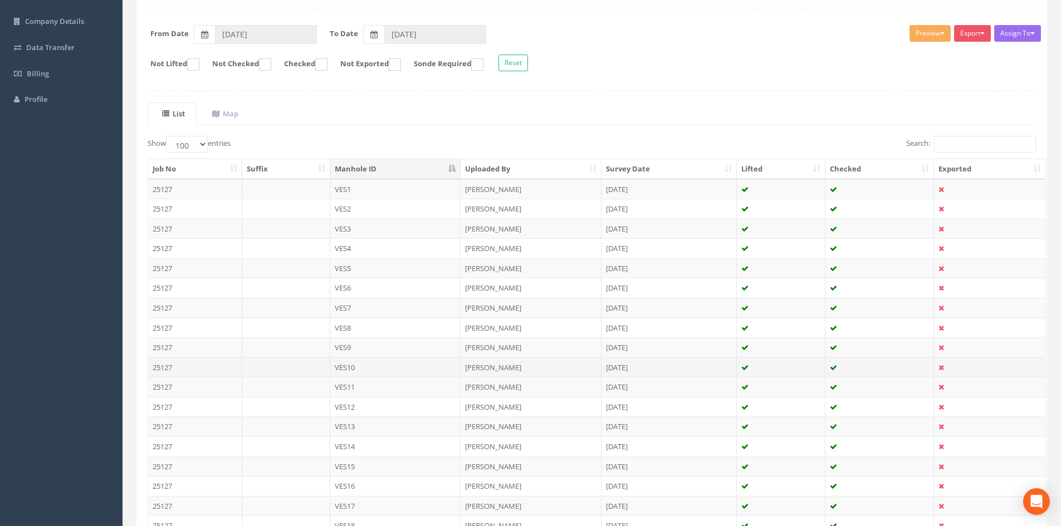
scroll to position [167, 0]
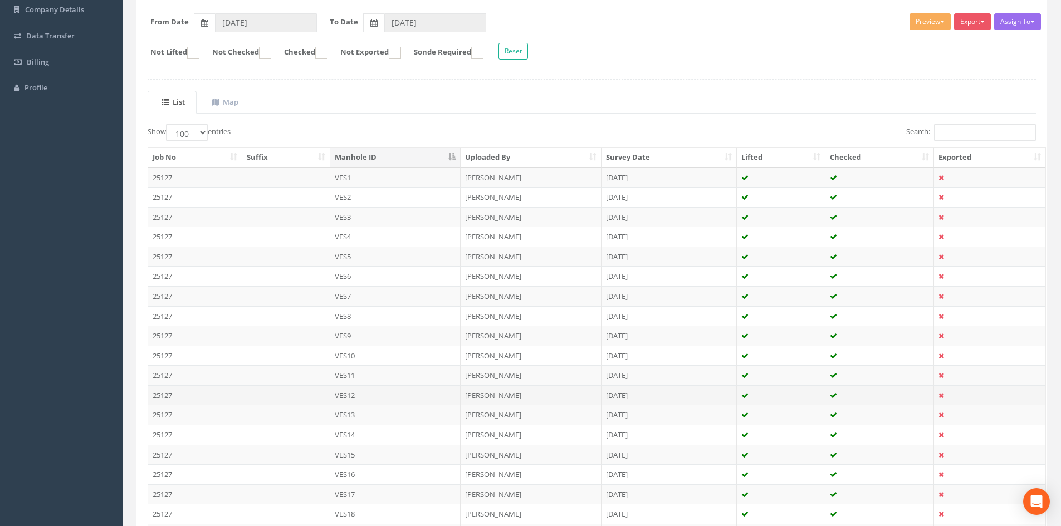
click at [379, 391] on td "VES12" at bounding box center [395, 395] width 131 height 20
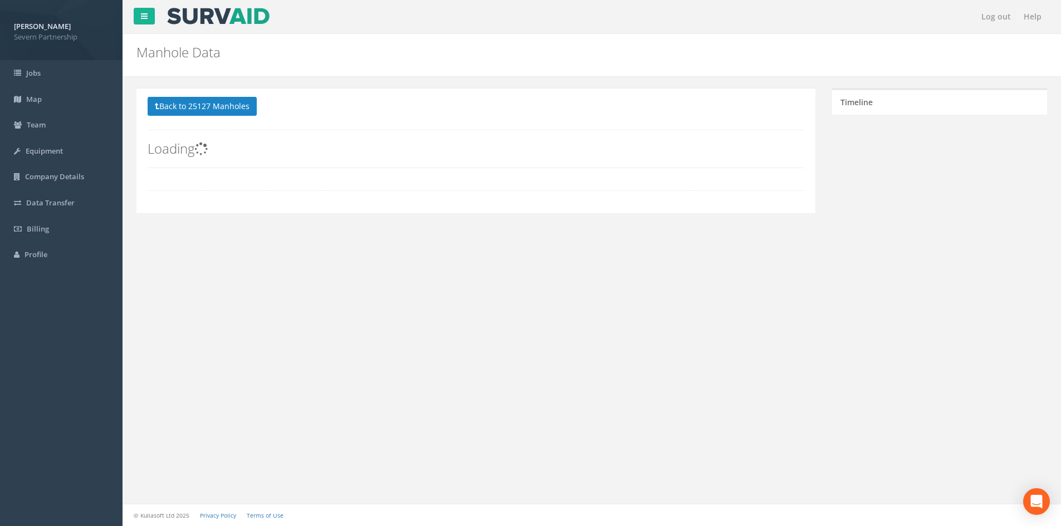
scroll to position [0, 0]
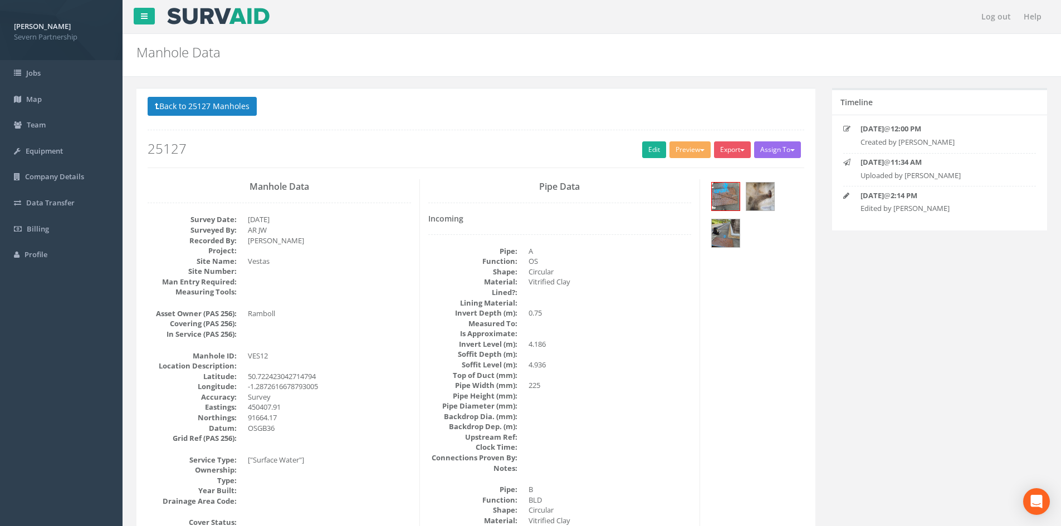
click at [684, 140] on div "Back to 25127 Manholes Back to Map Assign To No Companies Added Export SP Manho…" at bounding box center [476, 132] width 656 height 71
click at [678, 156] on button "Preview" at bounding box center [689, 149] width 41 height 17
click at [668, 169] on link "SP Manhole" at bounding box center [669, 172] width 85 height 17
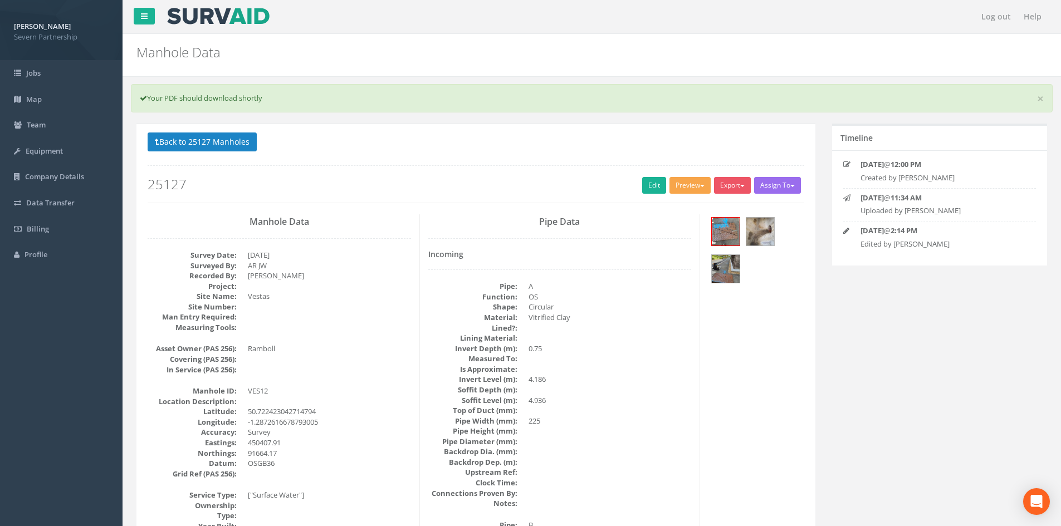
click at [700, 185] on span "button" at bounding box center [702, 186] width 4 height 2
click at [687, 205] on link "SP Manhole" at bounding box center [669, 208] width 85 height 17
click at [183, 135] on button "Back to 25127 Manholes" at bounding box center [202, 142] width 109 height 19
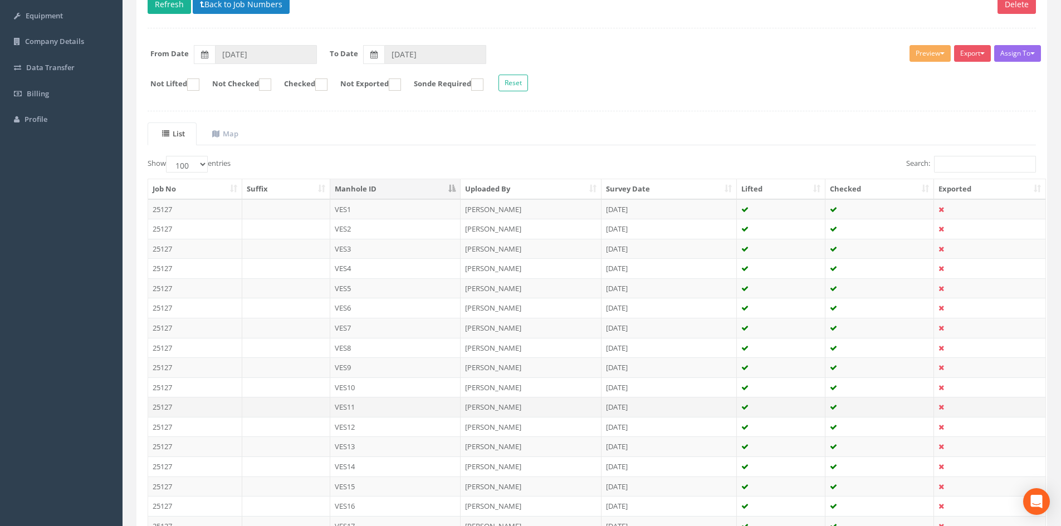
scroll to position [167, 0]
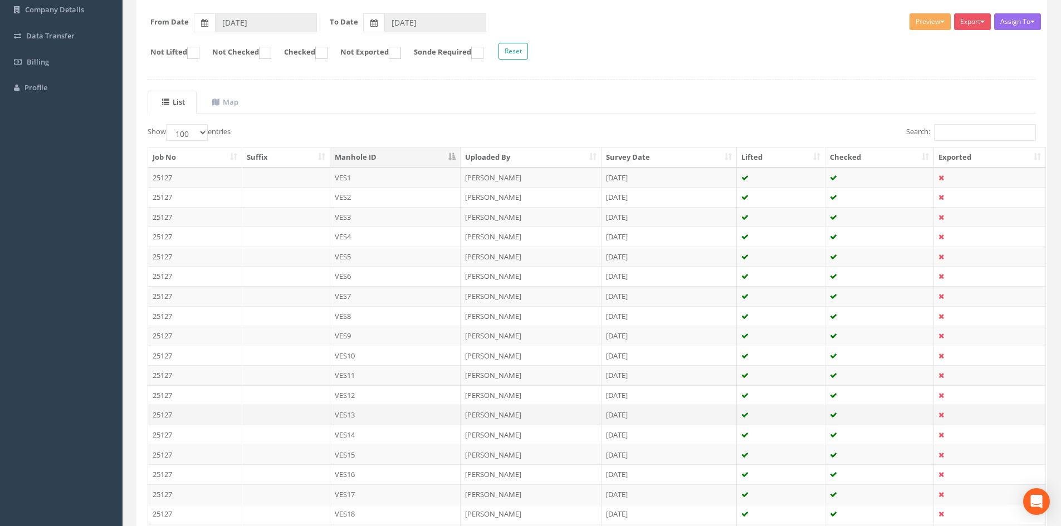
click at [365, 415] on td "VES13" at bounding box center [395, 415] width 131 height 20
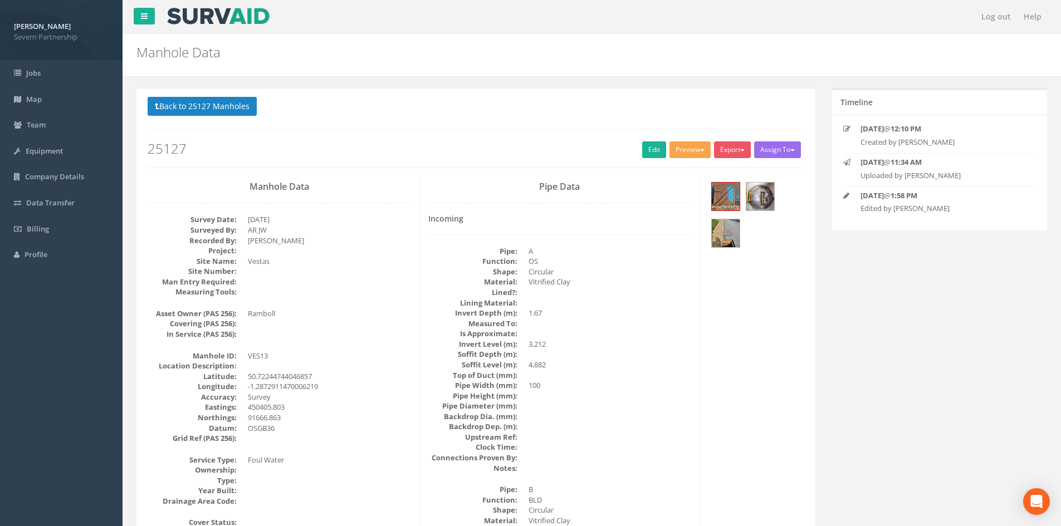
click at [676, 148] on button "Preview" at bounding box center [689, 149] width 41 height 17
click at [670, 170] on link "SP Manhole" at bounding box center [669, 172] width 85 height 17
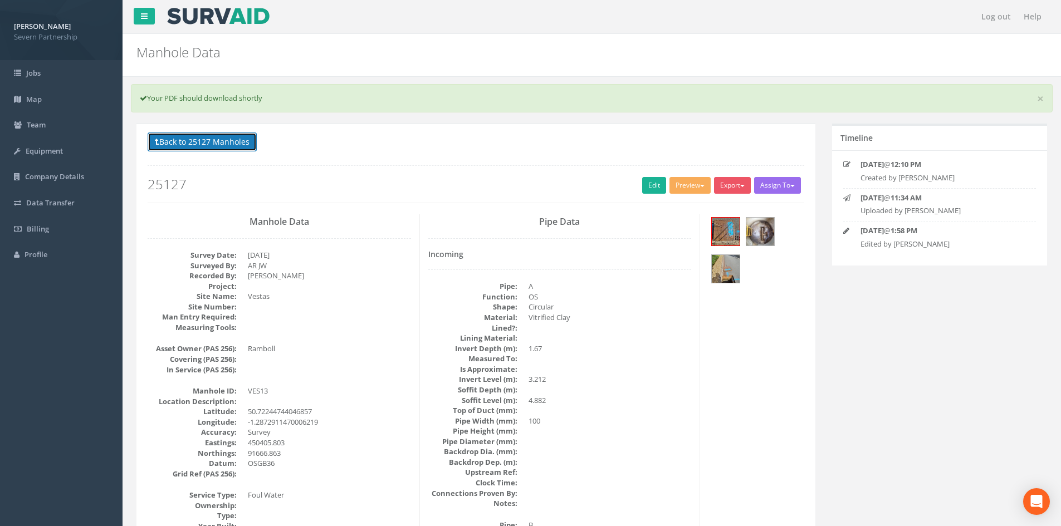
click at [229, 144] on button "Back to 25127 Manholes" at bounding box center [202, 142] width 109 height 19
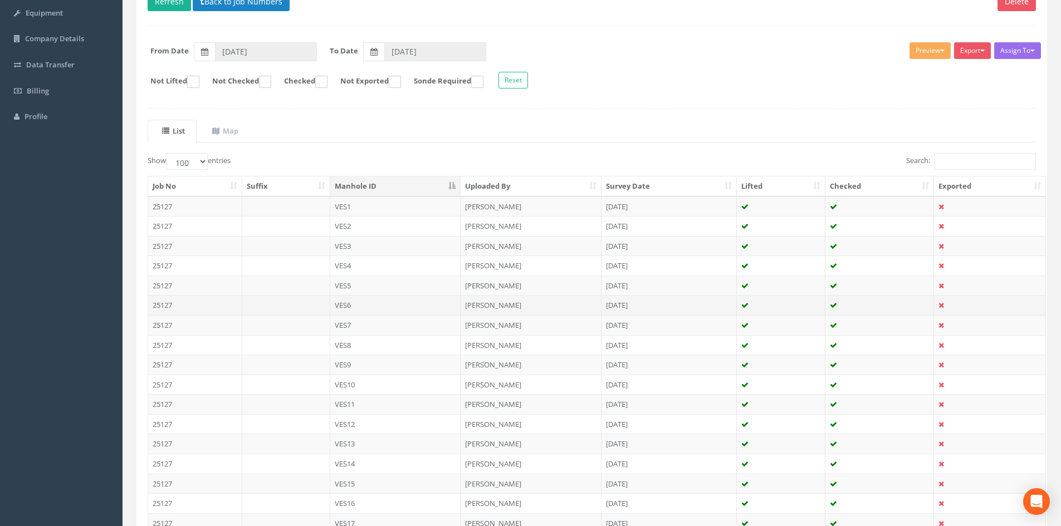
scroll to position [167, 0]
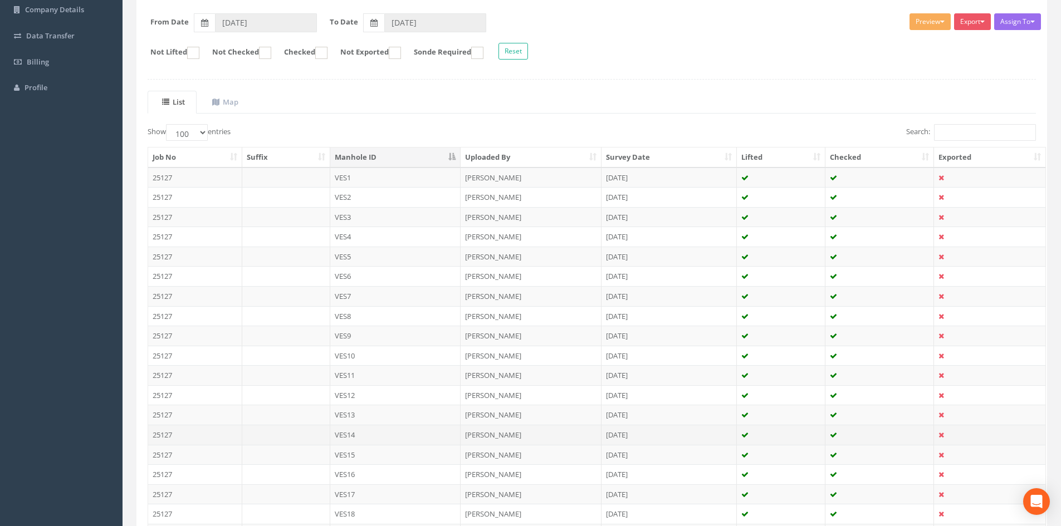
click at [369, 431] on td "VES14" at bounding box center [395, 435] width 131 height 20
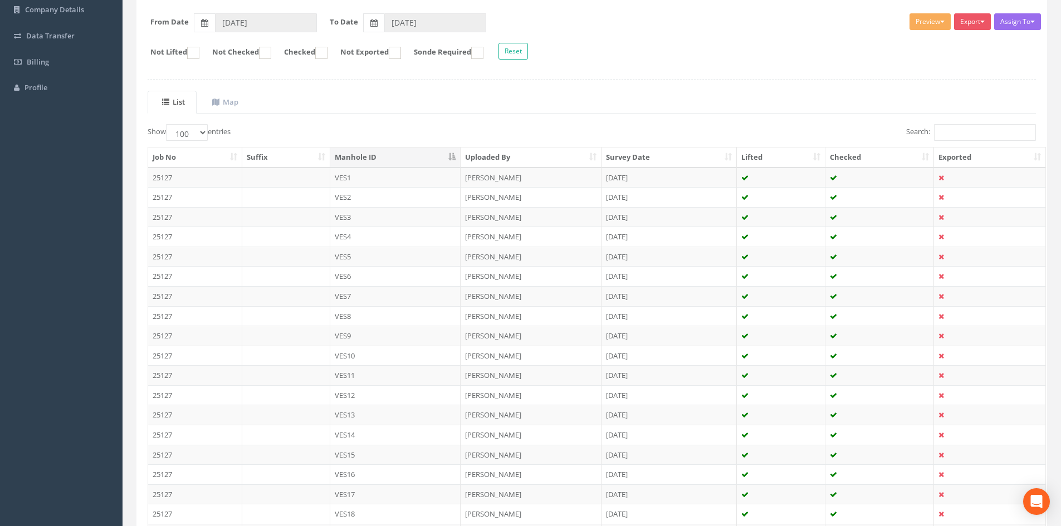
scroll to position [0, 0]
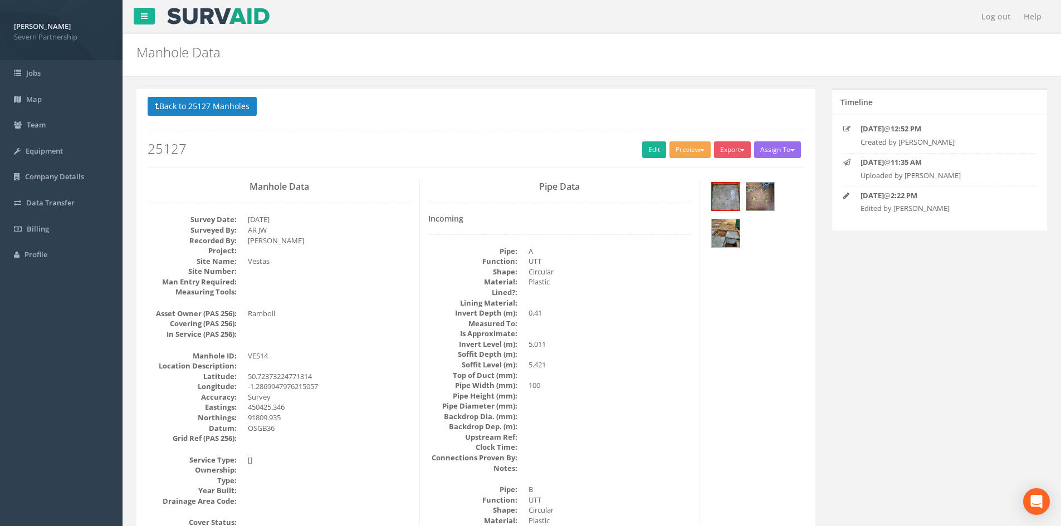
click at [688, 156] on button "Preview" at bounding box center [689, 149] width 41 height 17
click at [680, 169] on link "SP Manhole" at bounding box center [669, 172] width 85 height 17
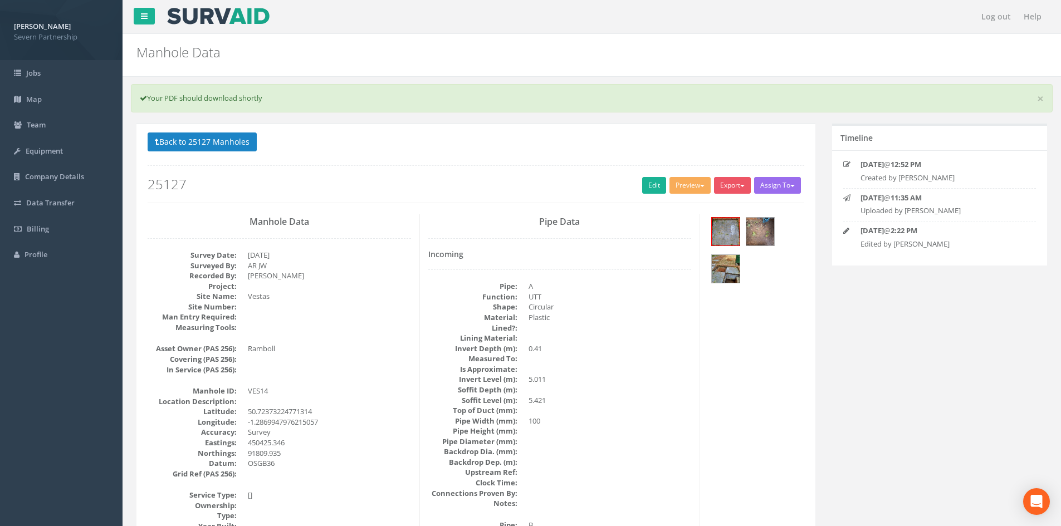
click at [261, 149] on p "Back to 25127 Manholes Back to Map" at bounding box center [476, 144] width 656 height 22
click at [254, 145] on button "Back to 25127 Manholes" at bounding box center [202, 142] width 109 height 19
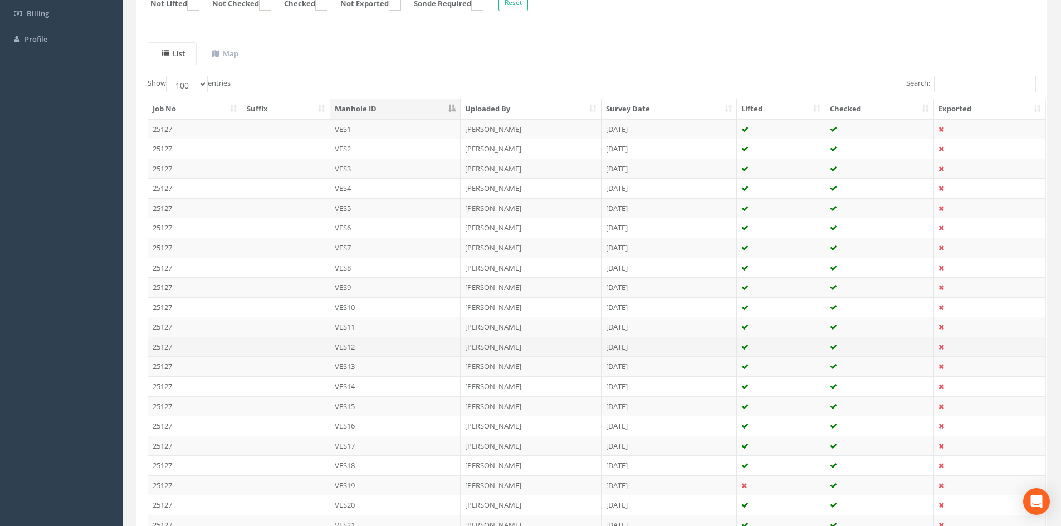
scroll to position [223, 0]
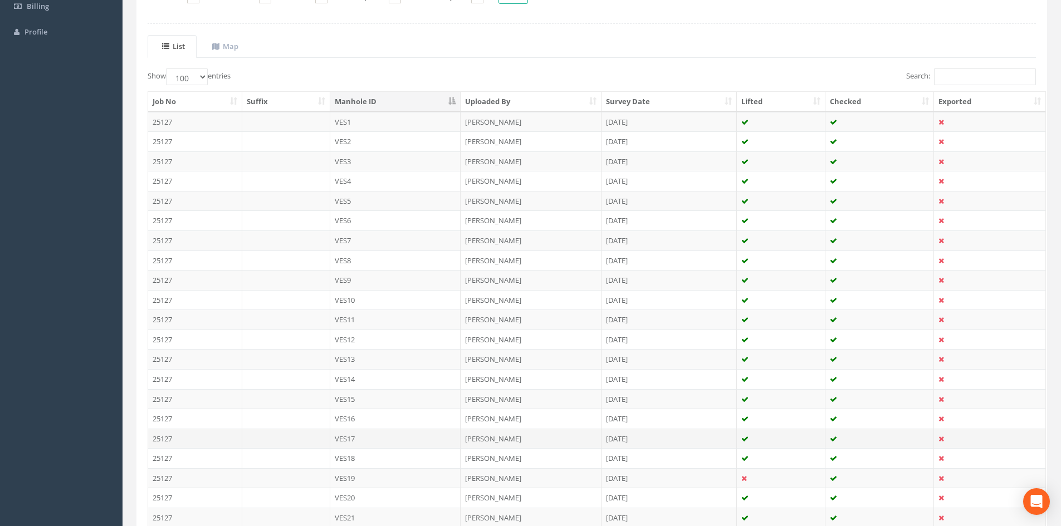
click at [370, 440] on td "VES17" at bounding box center [395, 439] width 131 height 20
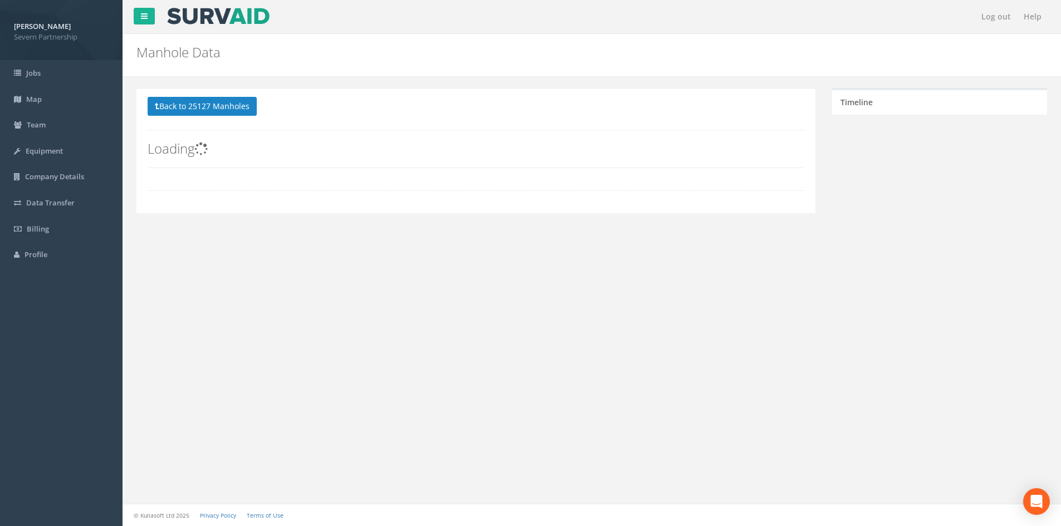
scroll to position [0, 0]
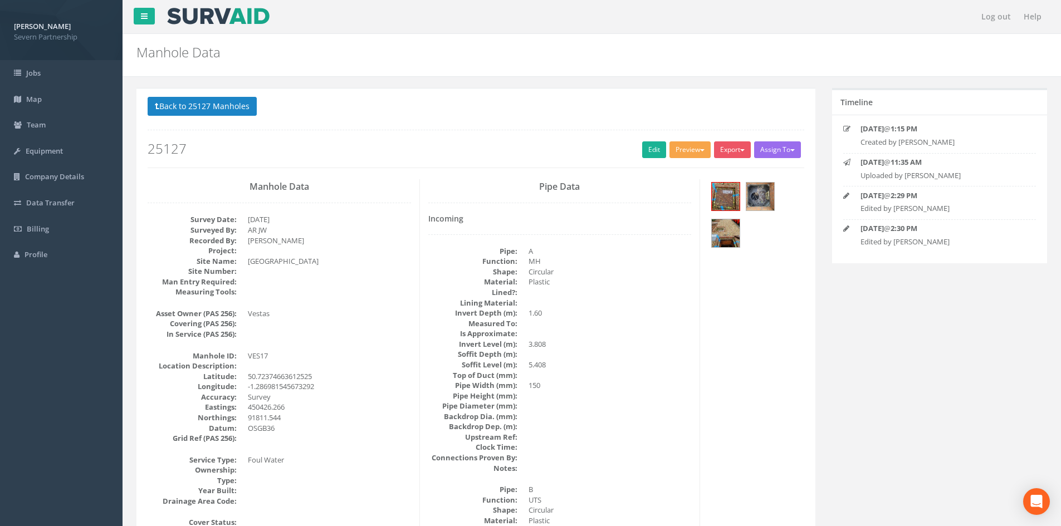
click at [679, 150] on button "Preview" at bounding box center [689, 149] width 41 height 17
click at [675, 168] on link "SP Manhole" at bounding box center [669, 172] width 85 height 17
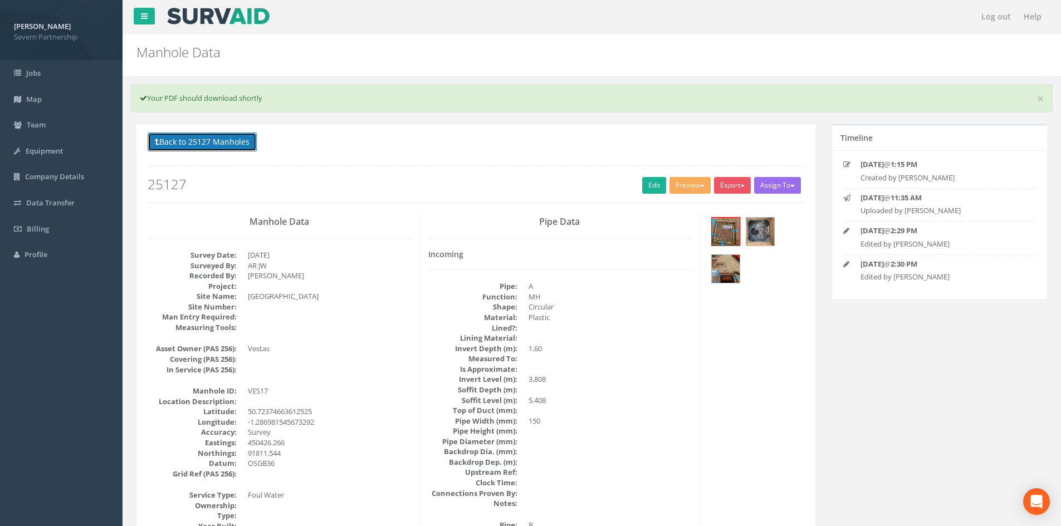
click at [197, 145] on button "Back to 25127 Manholes" at bounding box center [202, 142] width 109 height 19
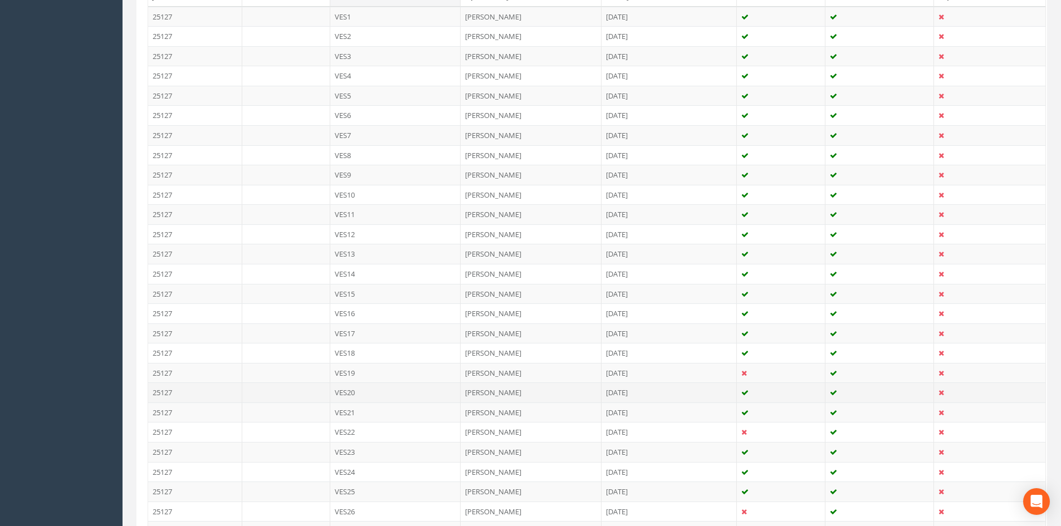
scroll to position [334, 0]
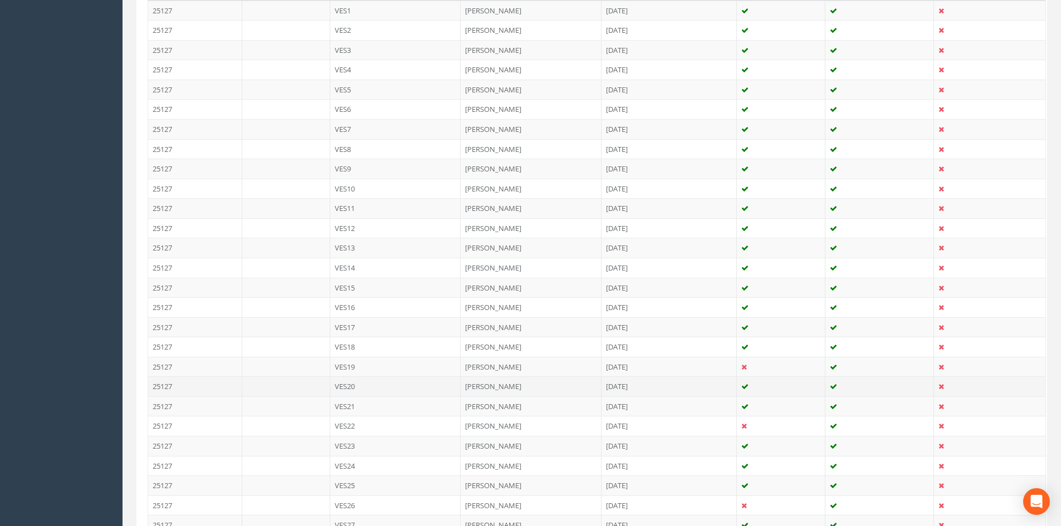
click at [381, 388] on td "VES20" at bounding box center [395, 386] width 131 height 20
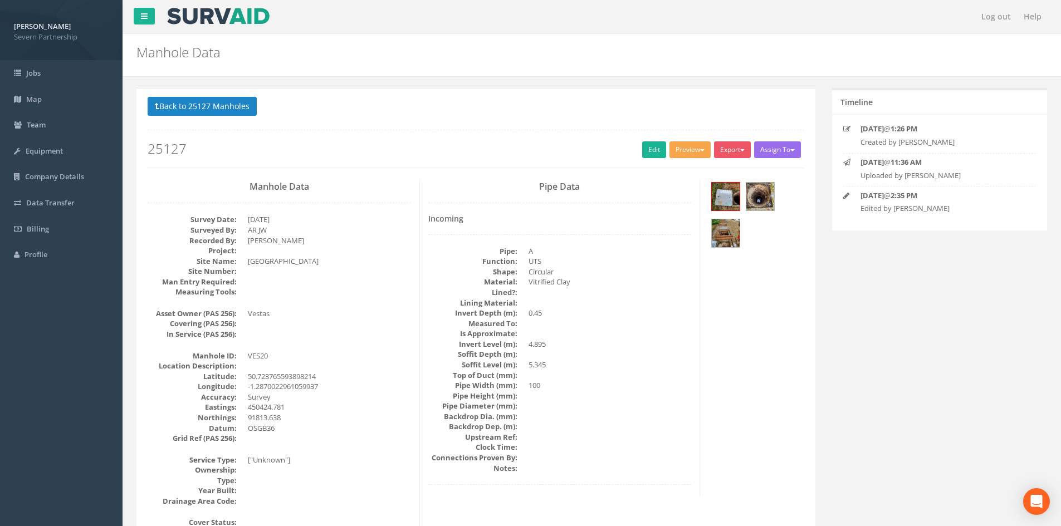
click at [694, 141] on button "Preview" at bounding box center [689, 149] width 41 height 17
click at [663, 174] on link "SP Manhole" at bounding box center [669, 172] width 85 height 17
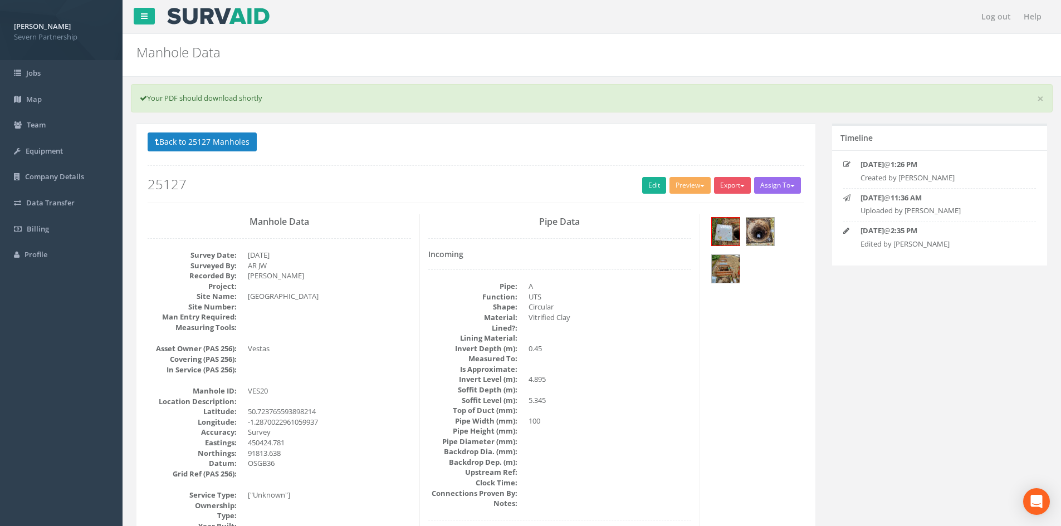
click at [258, 144] on p "Back to 25127 Manholes Back to Map" at bounding box center [476, 144] width 656 height 22
click at [225, 142] on button "Back to 25127 Manholes" at bounding box center [202, 142] width 109 height 19
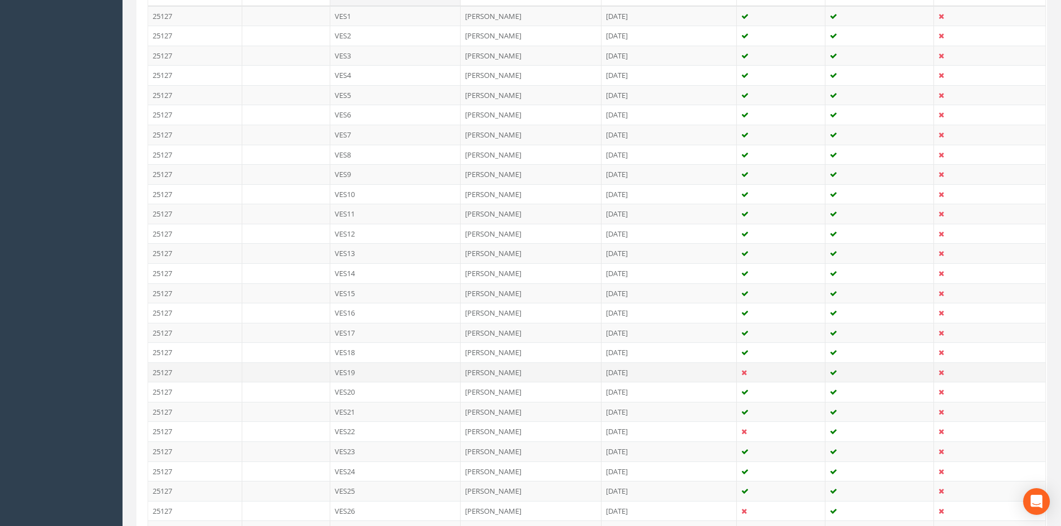
scroll to position [334, 0]
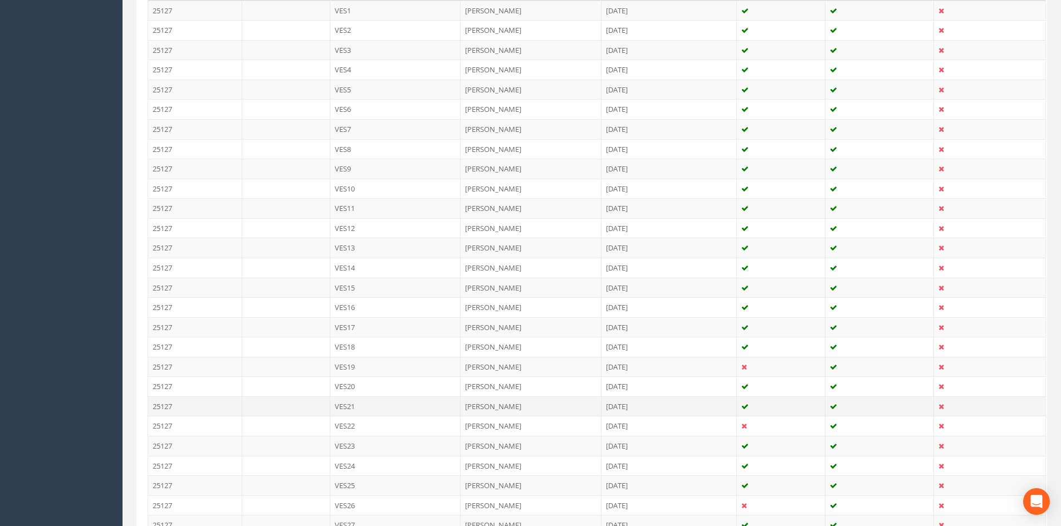
click at [362, 405] on td "VES21" at bounding box center [395, 406] width 131 height 20
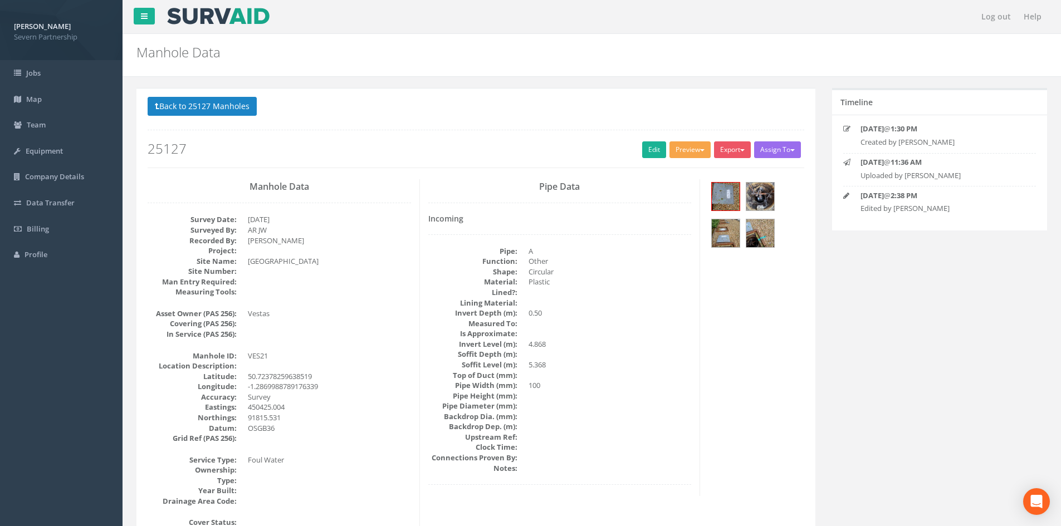
click at [675, 149] on button "Preview" at bounding box center [689, 149] width 41 height 17
click at [671, 166] on link "SP Manhole" at bounding box center [669, 172] width 85 height 17
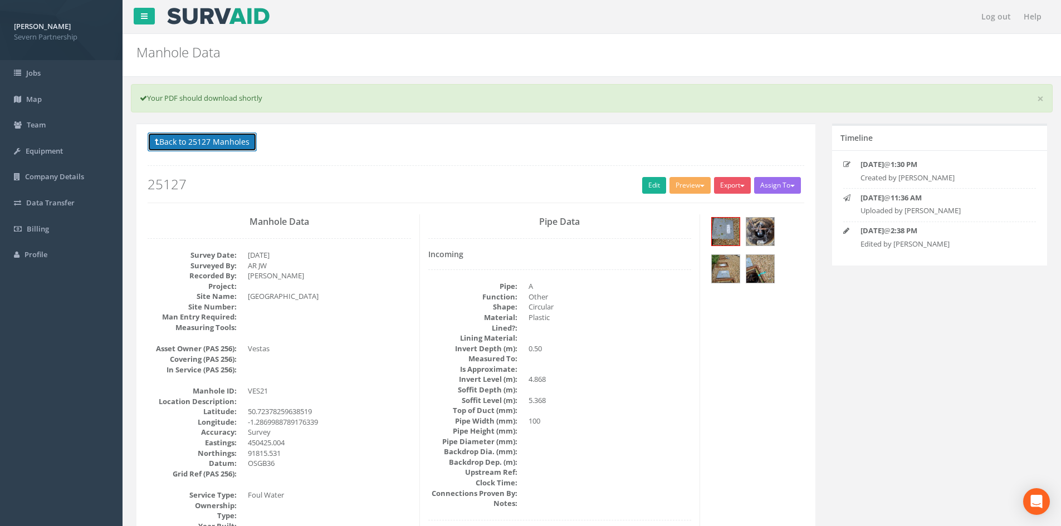
click at [232, 144] on button "Back to 25127 Manholes" at bounding box center [202, 142] width 109 height 19
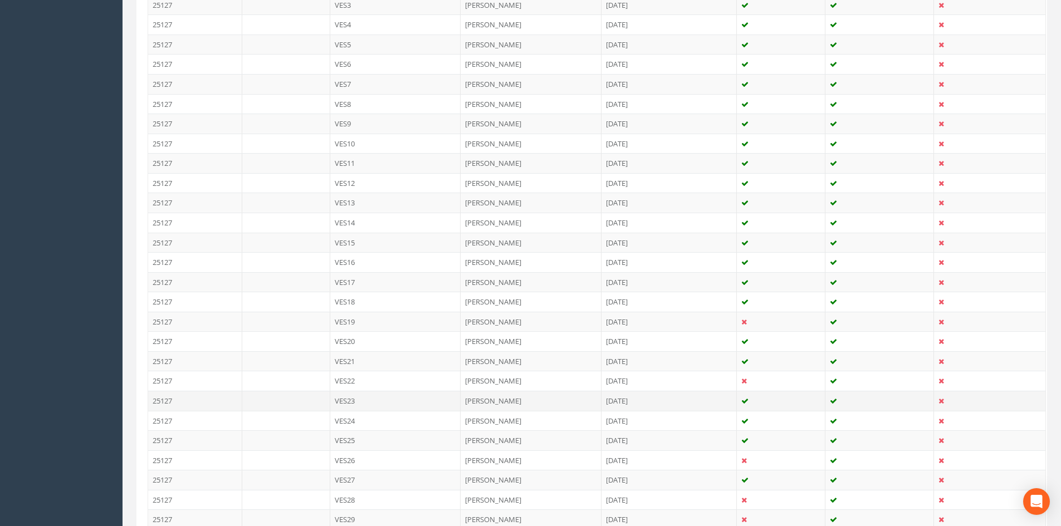
scroll to position [390, 0]
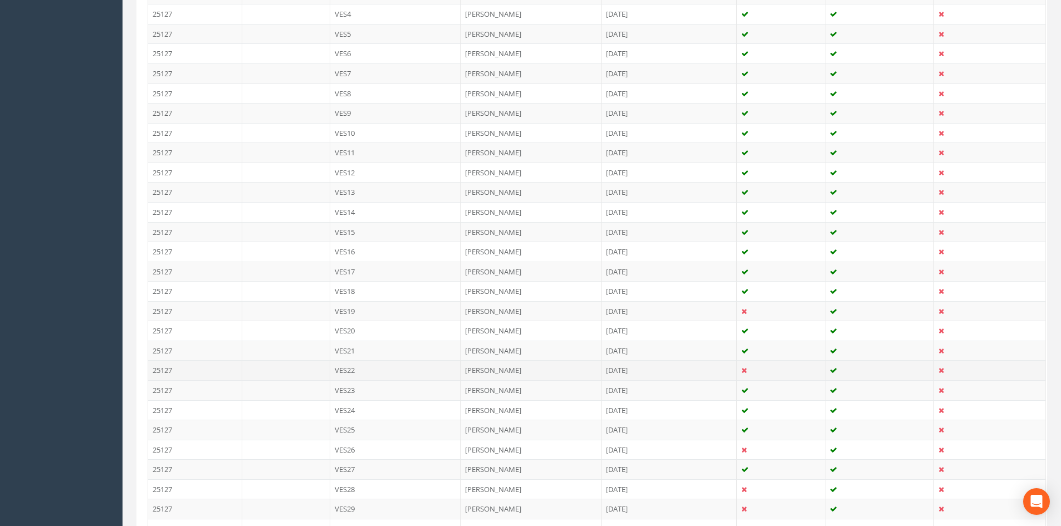
click at [374, 376] on td "VES22" at bounding box center [395, 370] width 131 height 20
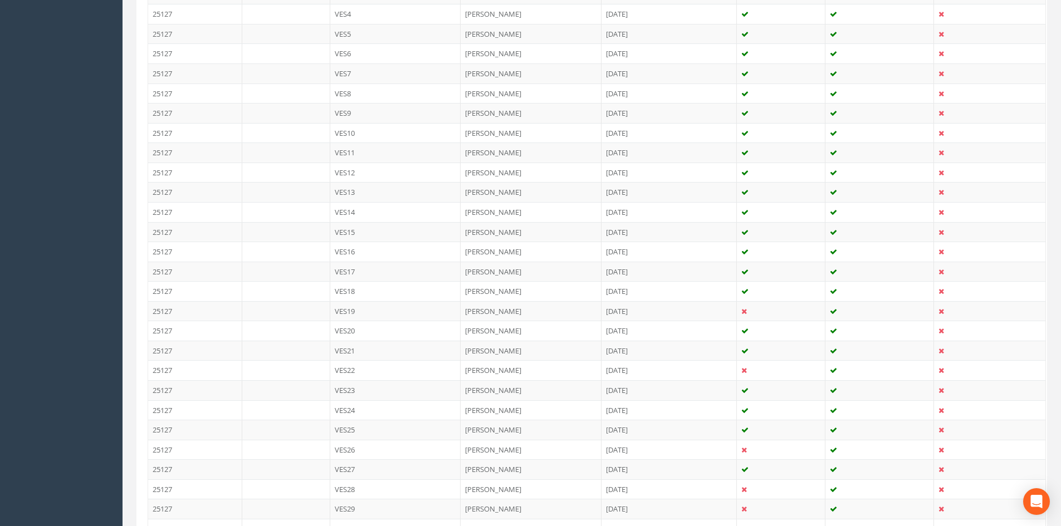
scroll to position [0, 0]
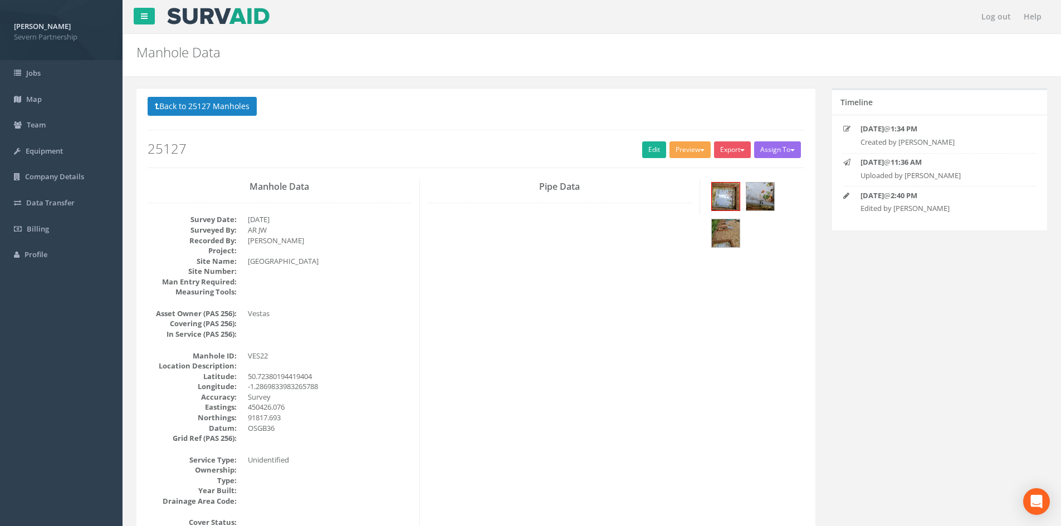
click at [678, 149] on button "Preview" at bounding box center [689, 149] width 41 height 17
click at [670, 171] on link "SP Manhole" at bounding box center [669, 172] width 85 height 17
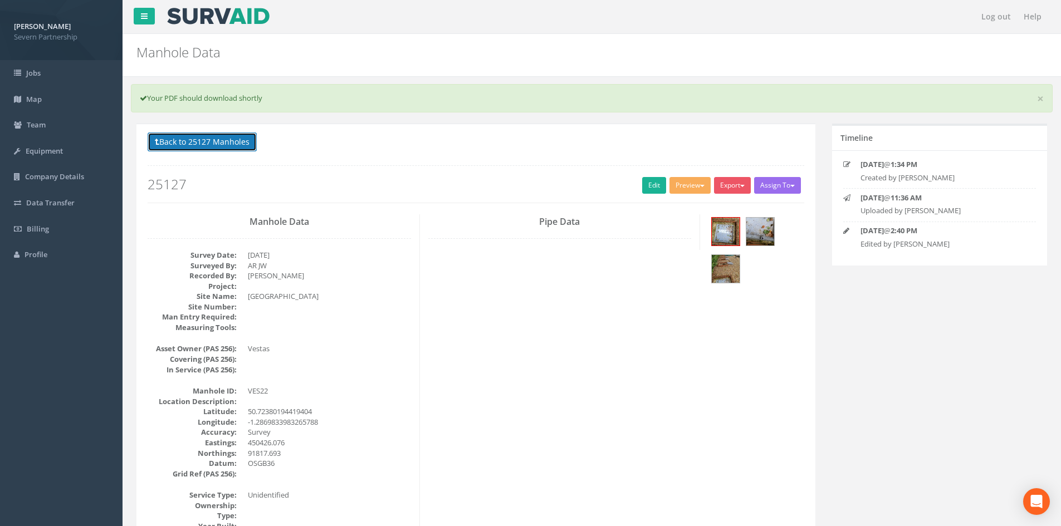
click at [224, 136] on button "Back to 25127 Manholes" at bounding box center [202, 142] width 109 height 19
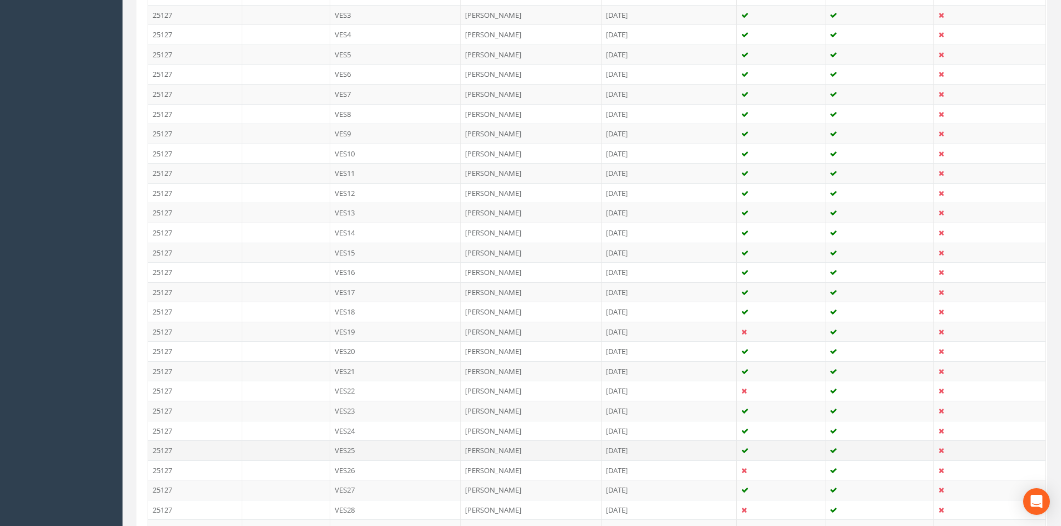
scroll to position [390, 0]
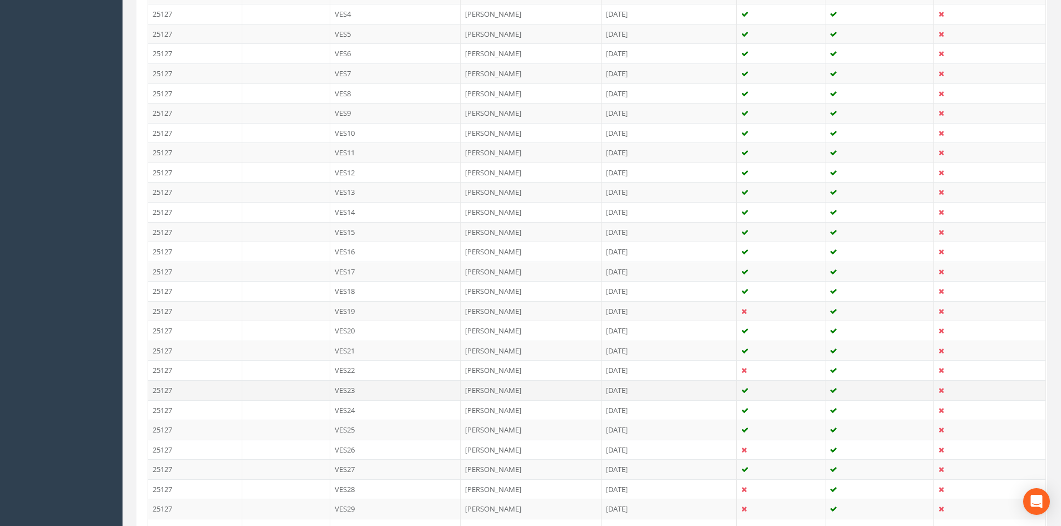
click at [366, 393] on td "VES23" at bounding box center [395, 390] width 131 height 20
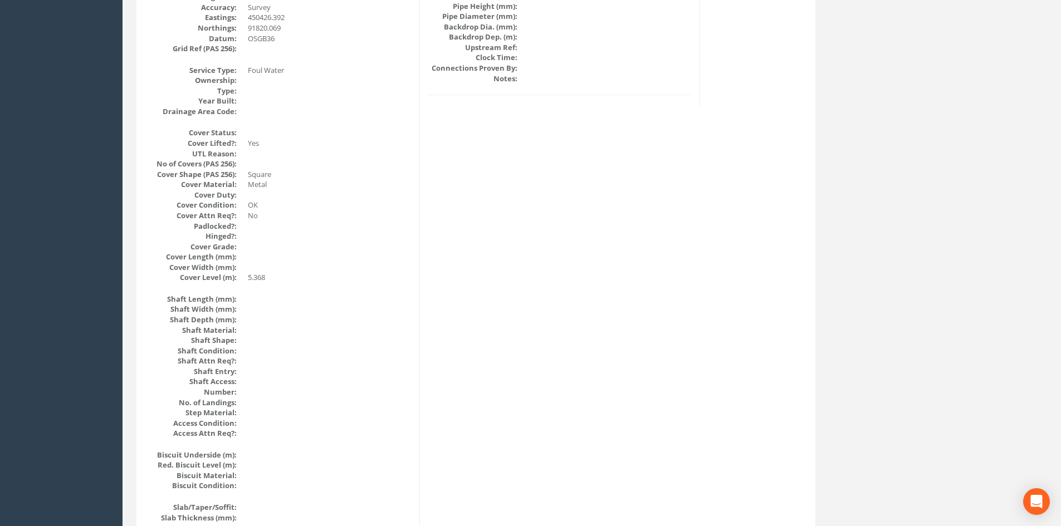
scroll to position [0, 0]
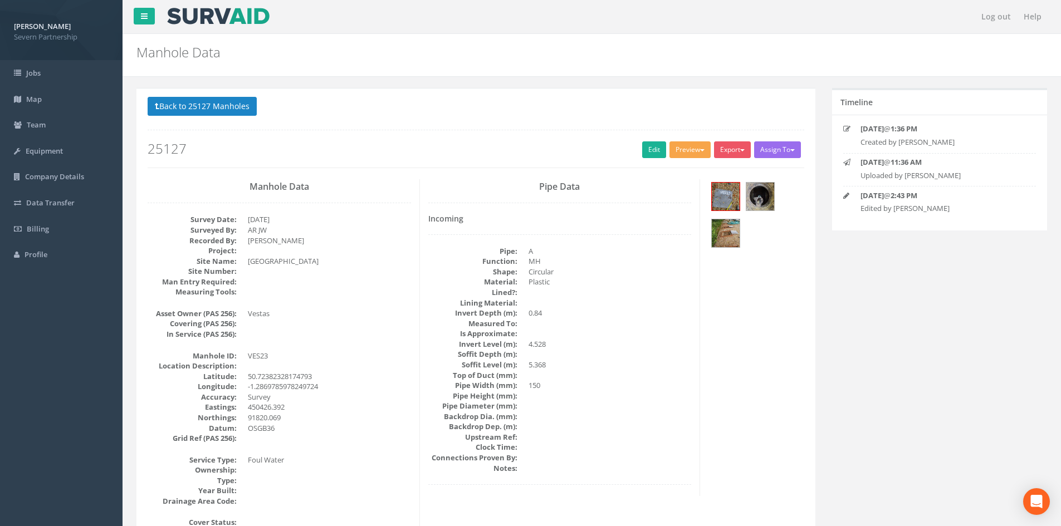
click at [674, 148] on button "Preview" at bounding box center [689, 149] width 41 height 17
click at [673, 165] on link "SP Manhole" at bounding box center [669, 172] width 85 height 17
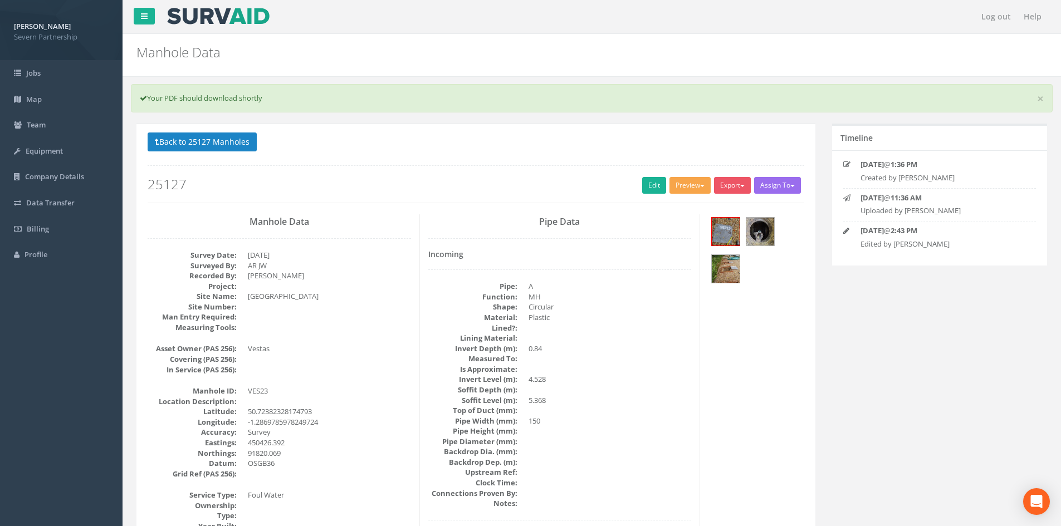
click at [700, 185] on span "button" at bounding box center [702, 186] width 4 height 2
click at [678, 203] on link "SP Manhole" at bounding box center [669, 208] width 85 height 17
click at [228, 143] on button "Back to 25127 Manholes" at bounding box center [202, 142] width 109 height 19
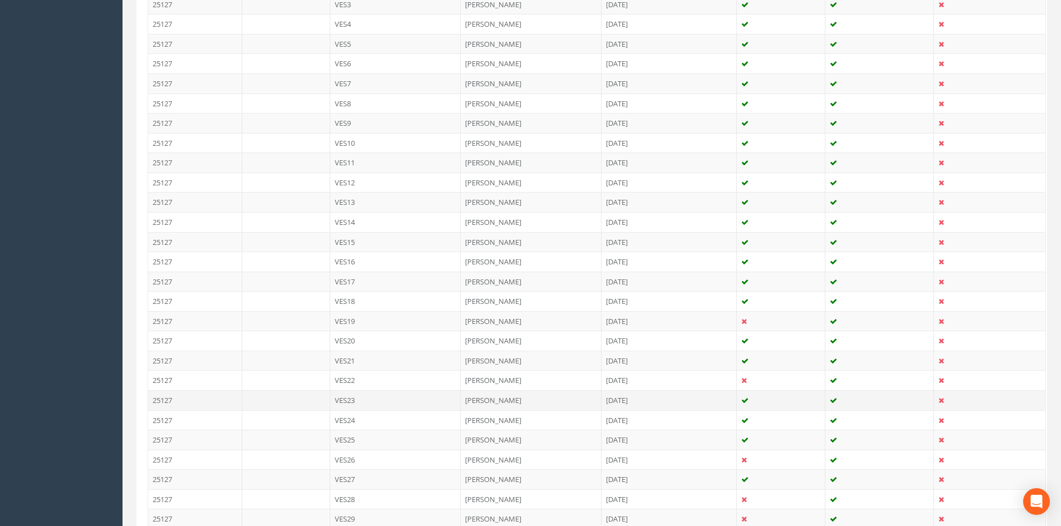
scroll to position [390, 0]
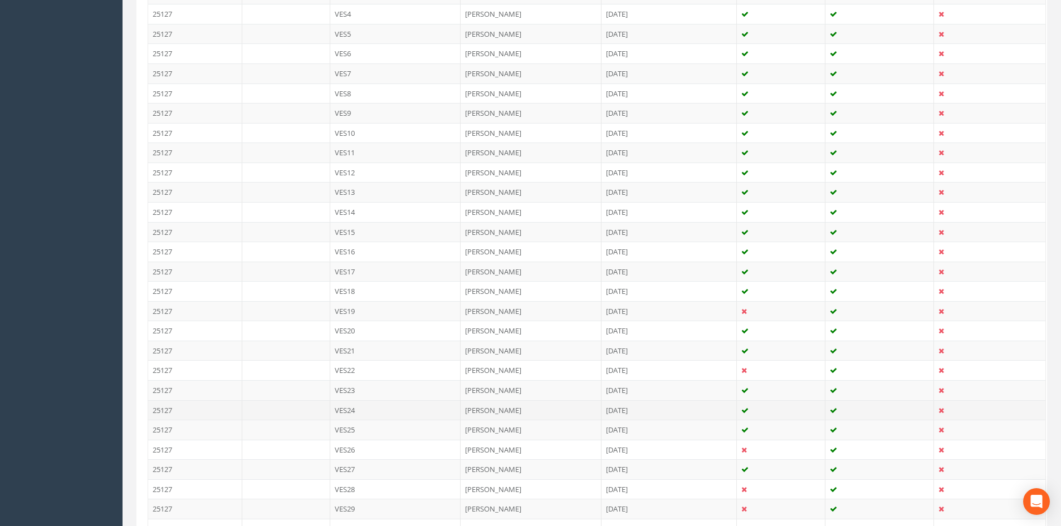
click at [370, 405] on td "VES24" at bounding box center [395, 410] width 131 height 20
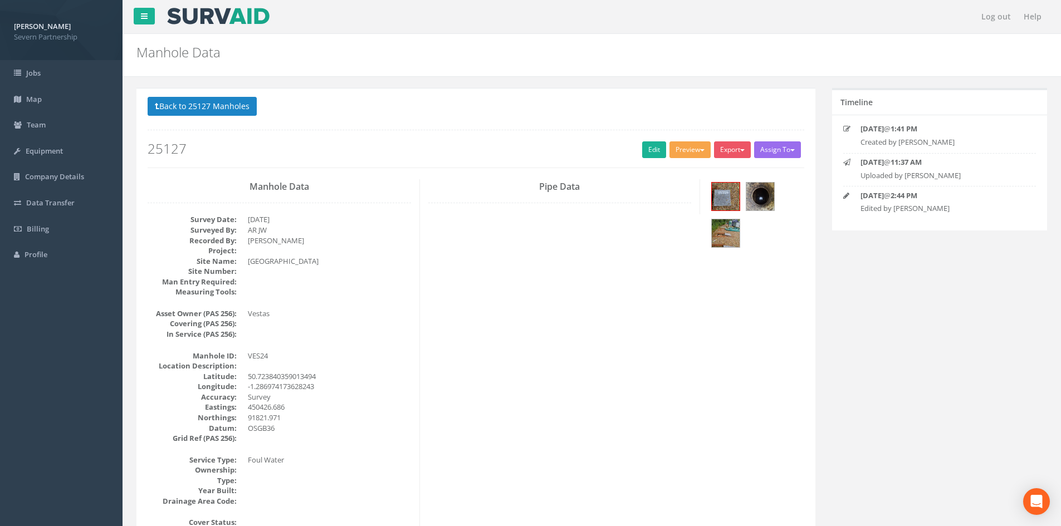
drag, startPoint x: 673, startPoint y: 154, endPoint x: 671, endPoint y: 163, distance: 8.5
click at [673, 154] on button "Preview" at bounding box center [689, 149] width 41 height 17
click at [668, 170] on link "SP Manhole" at bounding box center [669, 172] width 85 height 17
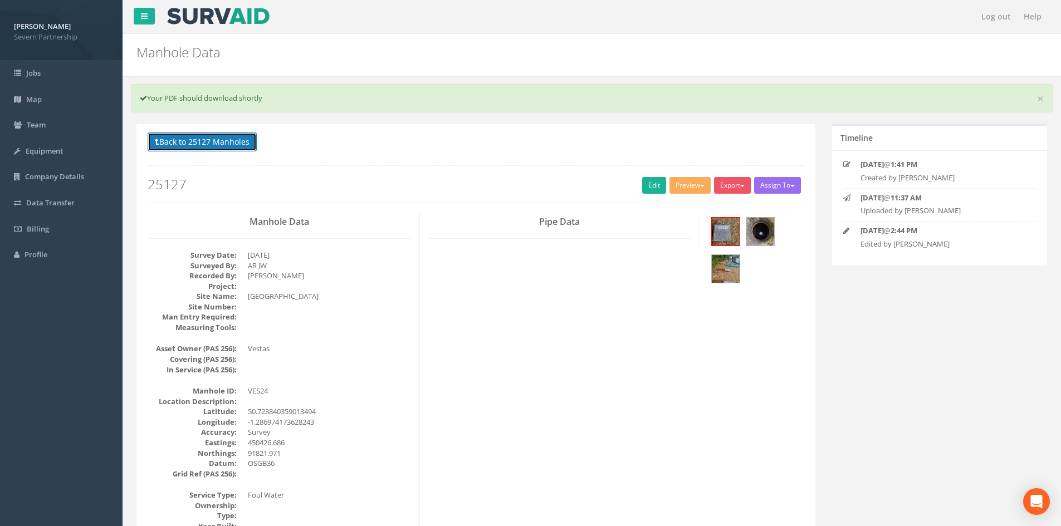
click at [209, 139] on button "Back to 25127 Manholes" at bounding box center [202, 142] width 109 height 19
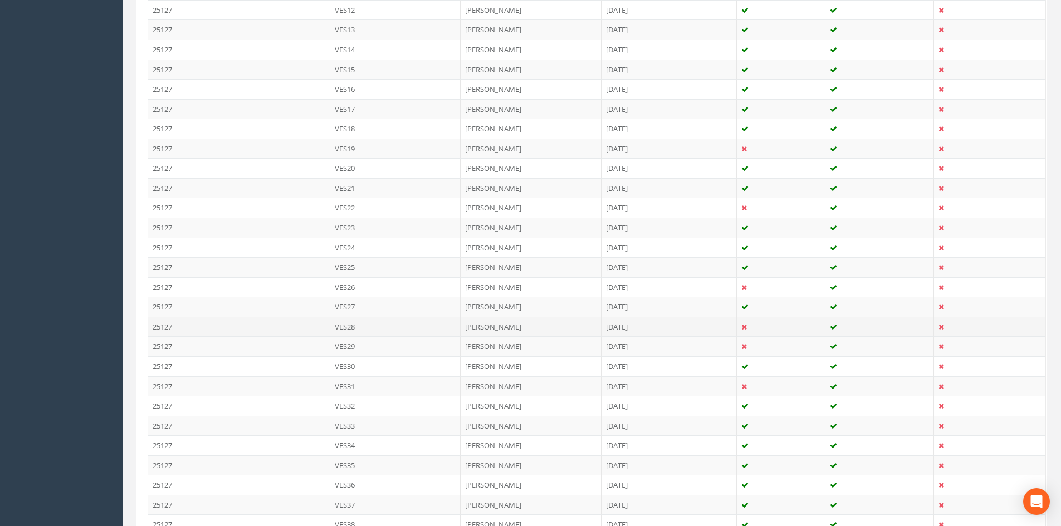
scroll to position [557, 0]
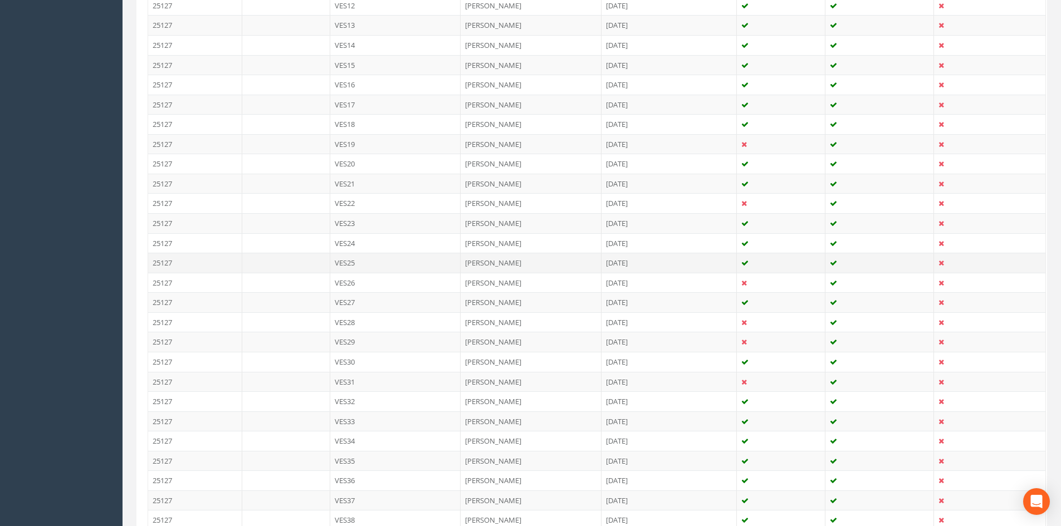
click at [394, 266] on td "VES25" at bounding box center [395, 263] width 131 height 20
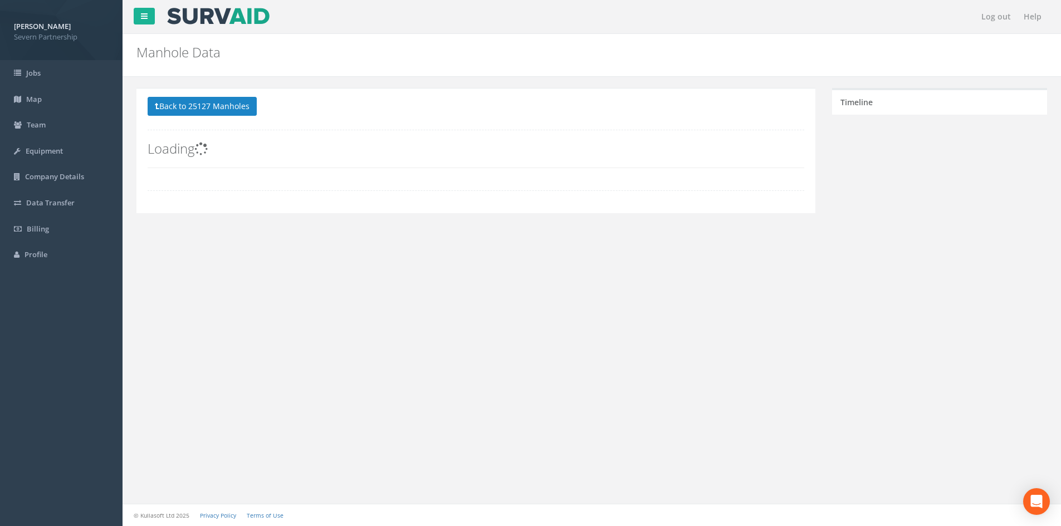
scroll to position [0, 0]
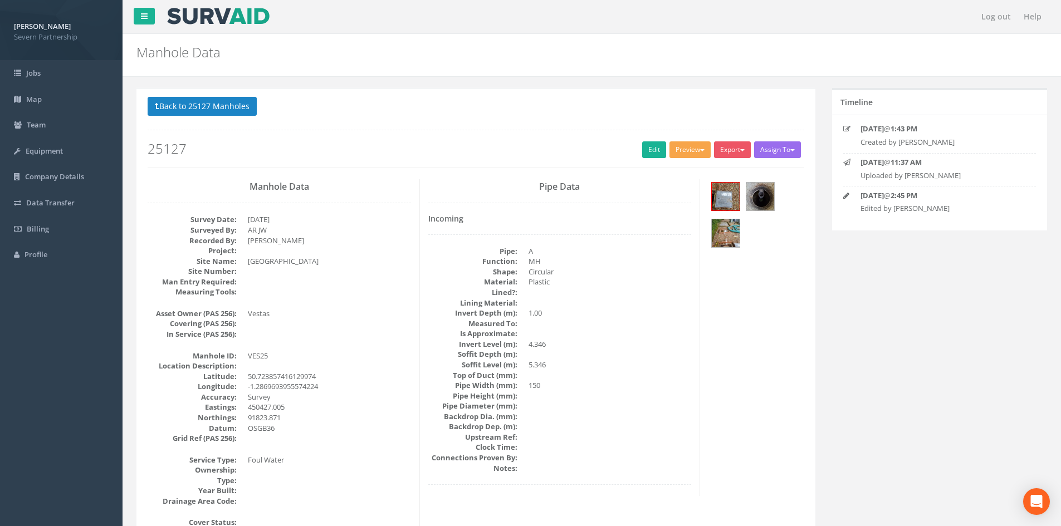
click at [695, 154] on button "Preview" at bounding box center [689, 149] width 41 height 17
click at [686, 166] on link "SP Manhole" at bounding box center [669, 172] width 85 height 17
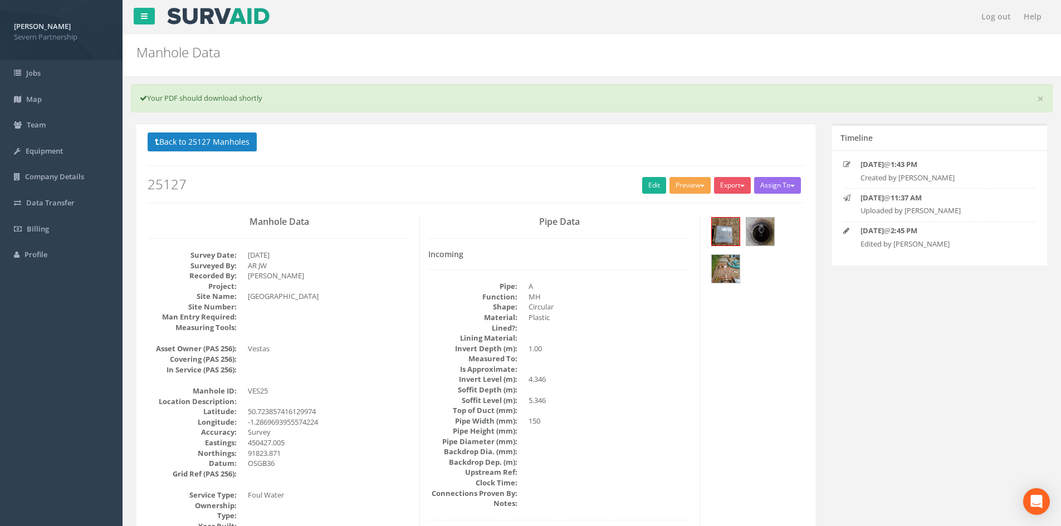
click at [673, 183] on button "Preview" at bounding box center [689, 185] width 41 height 17
click at [668, 203] on link "SP Manhole" at bounding box center [669, 208] width 85 height 17
click at [689, 184] on button "Preview" at bounding box center [689, 185] width 41 height 17
click at [681, 205] on link "SP Manhole" at bounding box center [669, 208] width 85 height 17
click at [234, 140] on button "Back to 25127 Manholes" at bounding box center [202, 142] width 109 height 19
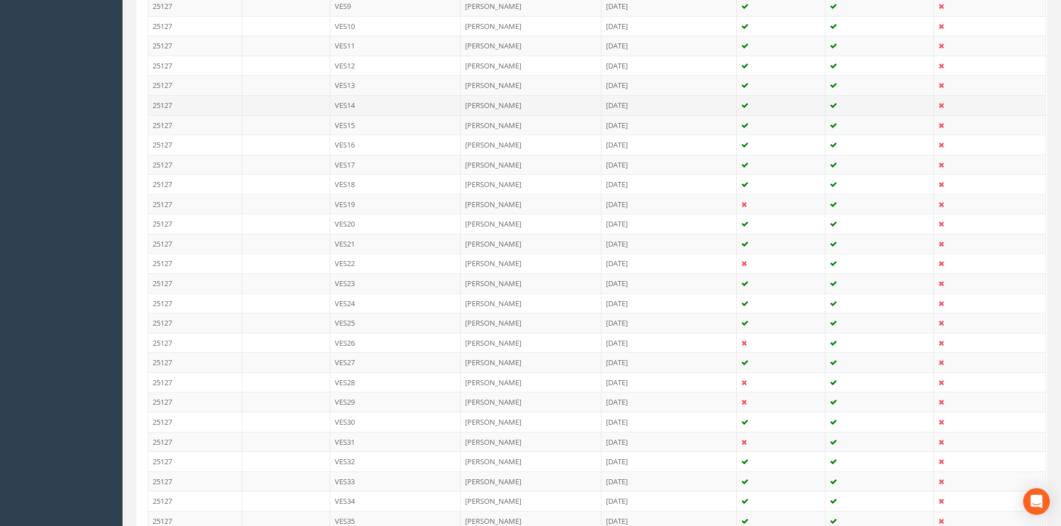
scroll to position [501, 0]
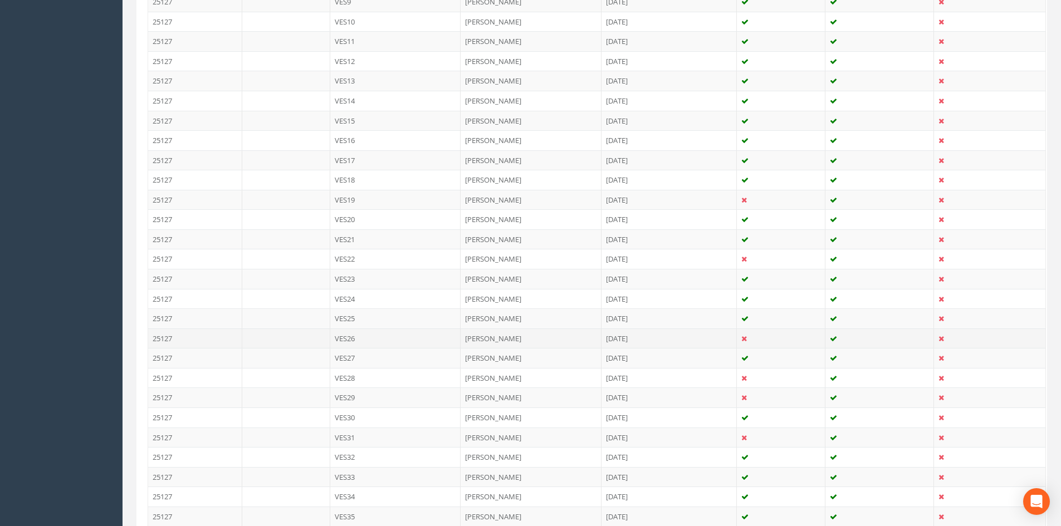
click at [364, 341] on td "VES26" at bounding box center [395, 339] width 131 height 20
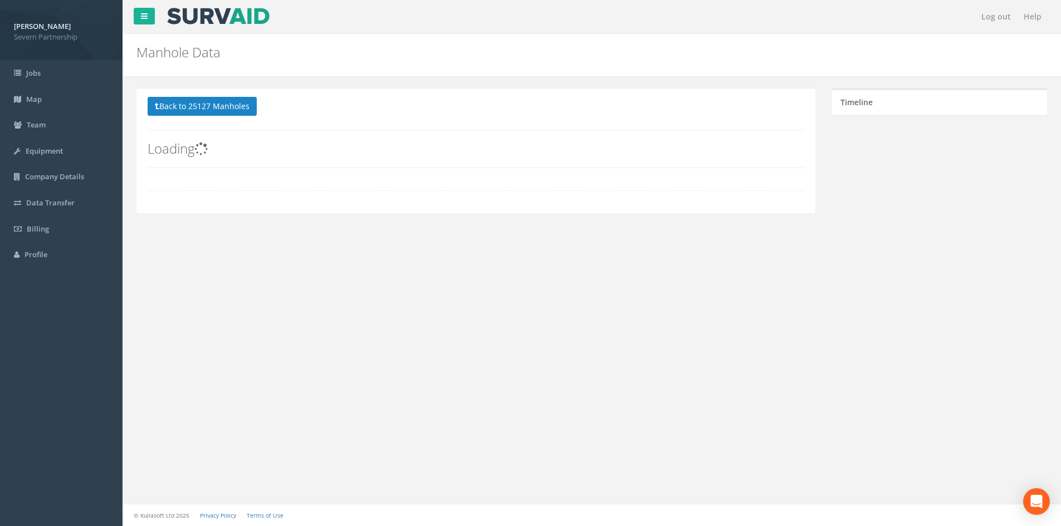
scroll to position [0, 0]
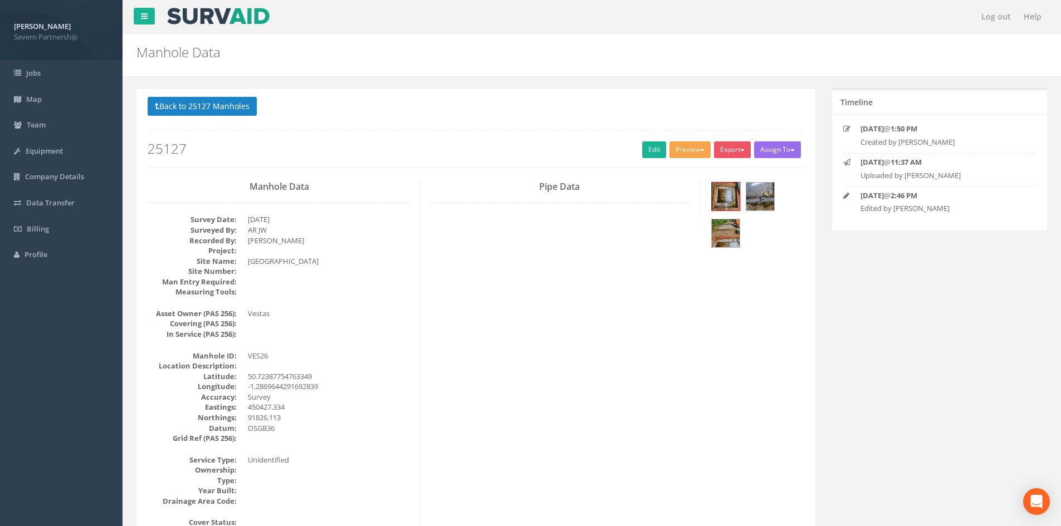
click at [689, 146] on button "Preview" at bounding box center [689, 149] width 41 height 17
click at [681, 168] on link "SP Manhole" at bounding box center [669, 172] width 85 height 17
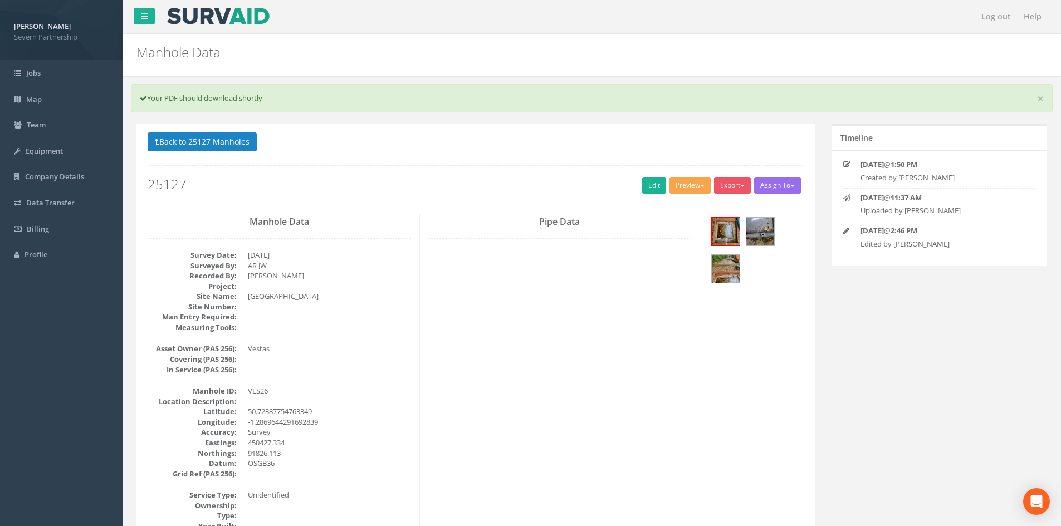
click at [676, 181] on button "Preview" at bounding box center [689, 185] width 41 height 17
click at [674, 200] on link "SP Manhole" at bounding box center [669, 208] width 85 height 17
drag, startPoint x: 234, startPoint y: 159, endPoint x: 233, endPoint y: 152, distance: 6.7
click at [234, 158] on div "Back to 25127 Manholes Back to Map Assign To No Companies Added Export SP Manho…" at bounding box center [476, 168] width 656 height 71
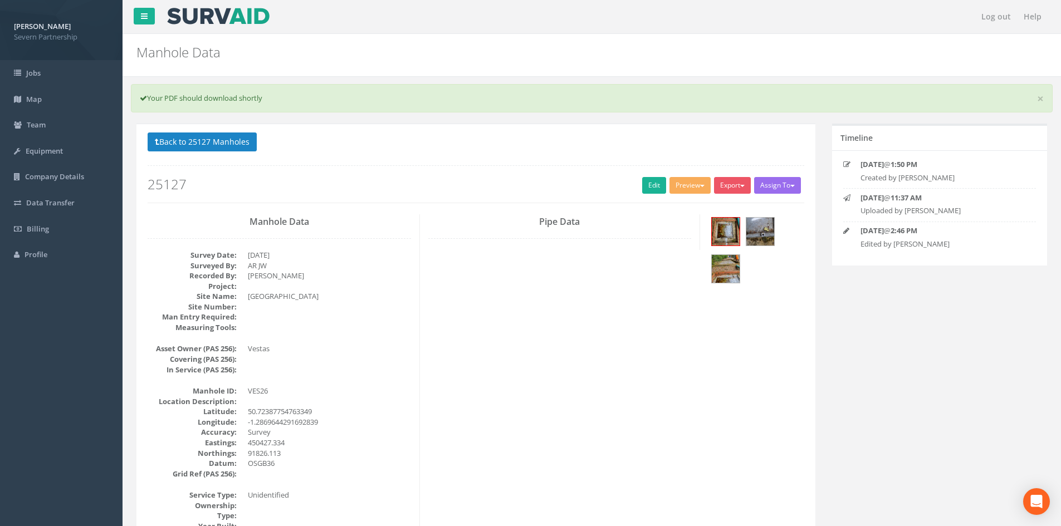
click at [233, 151] on p "Back to 25127 Manholes Back to Map" at bounding box center [476, 144] width 656 height 22
click at [233, 144] on button "Back to 25127 Manholes" at bounding box center [202, 142] width 109 height 19
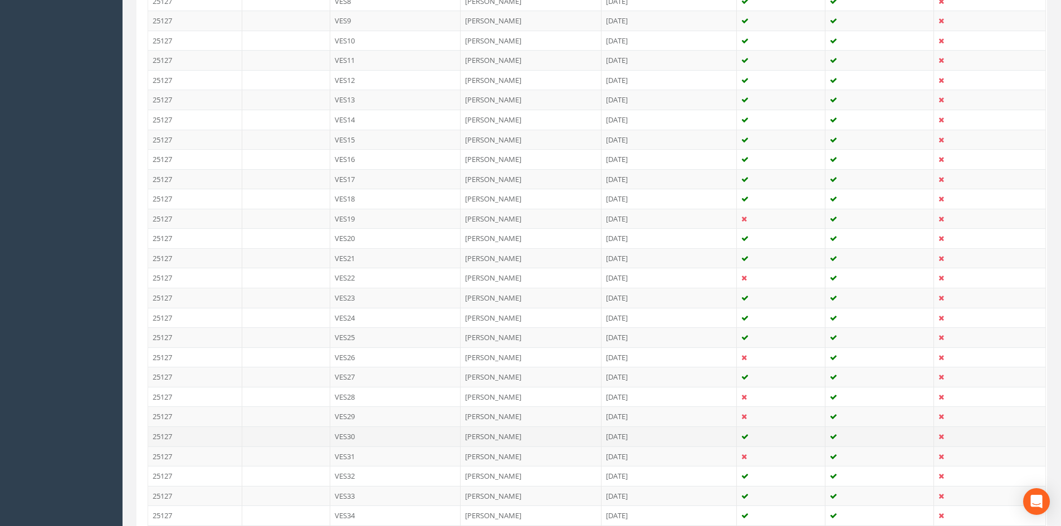
scroll to position [501, 0]
click at [369, 418] on td "VES30" at bounding box center [395, 418] width 131 height 20
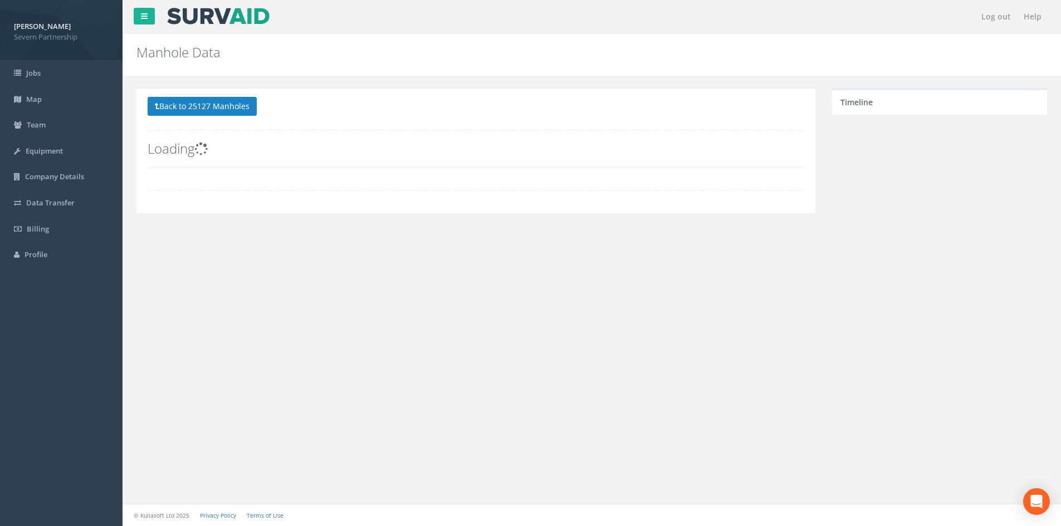
scroll to position [0, 0]
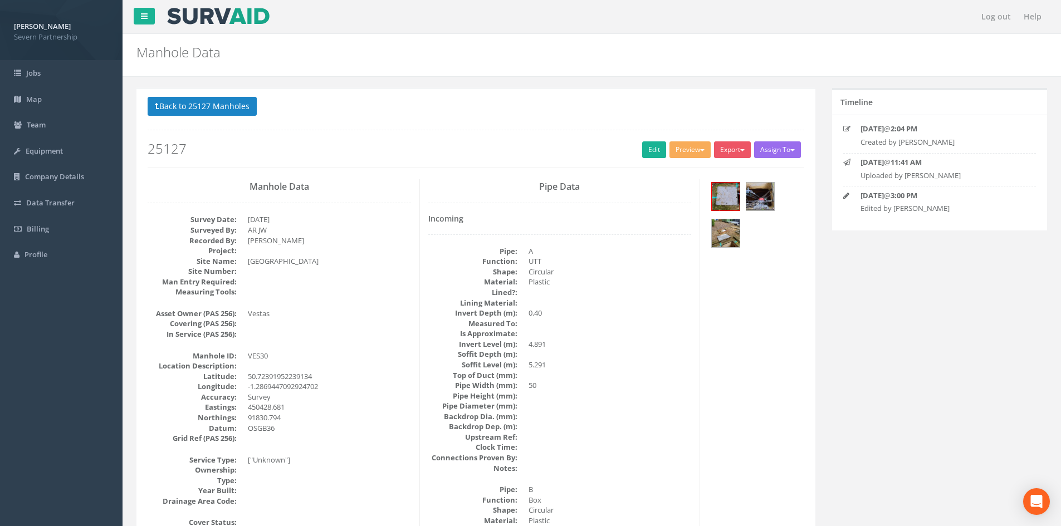
click at [685, 160] on div "Preview SP Manhole SP Omni Heathrow United Utilities SurvAid IC SurvAid Manhole" at bounding box center [691, 150] width 45 height 19
click at [685, 154] on button "Preview" at bounding box center [689, 149] width 41 height 17
click at [684, 171] on link "SP Manhole" at bounding box center [669, 172] width 85 height 17
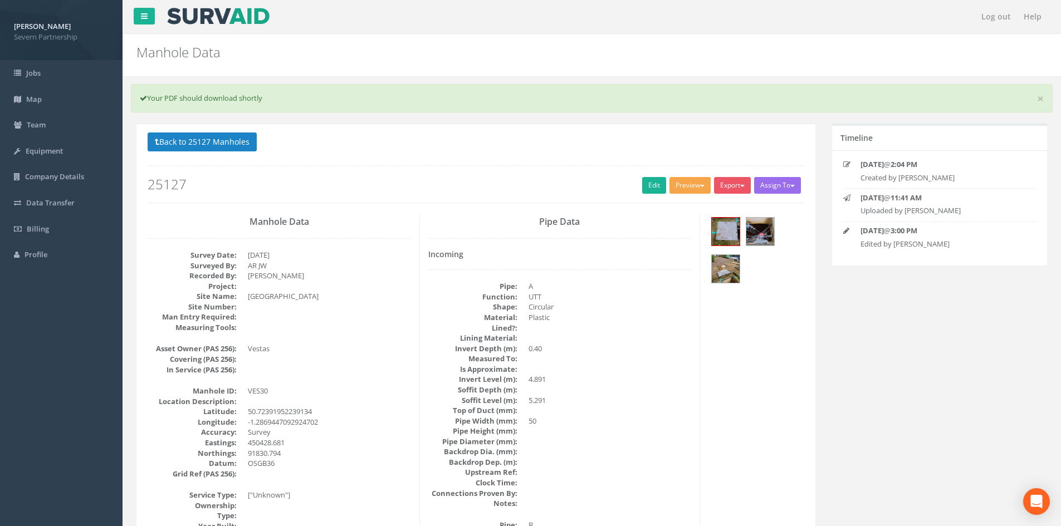
click at [669, 186] on button "Preview" at bounding box center [689, 185] width 41 height 17
click at [663, 203] on link "SP Manhole" at bounding box center [669, 208] width 85 height 17
click at [212, 140] on button "Back to 25127 Manholes" at bounding box center [202, 142] width 109 height 19
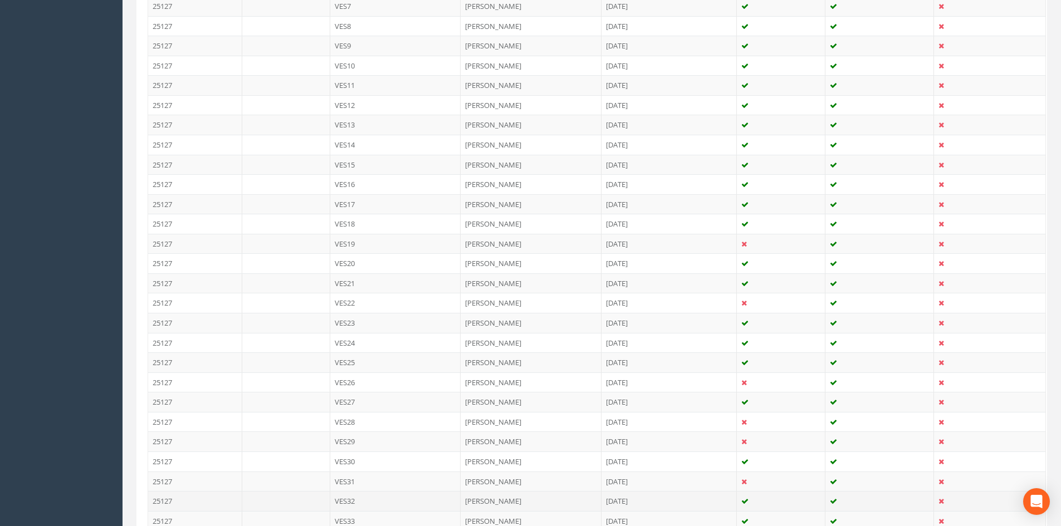
scroll to position [612, 0]
click at [359, 331] on td "VES31" at bounding box center [395, 326] width 131 height 20
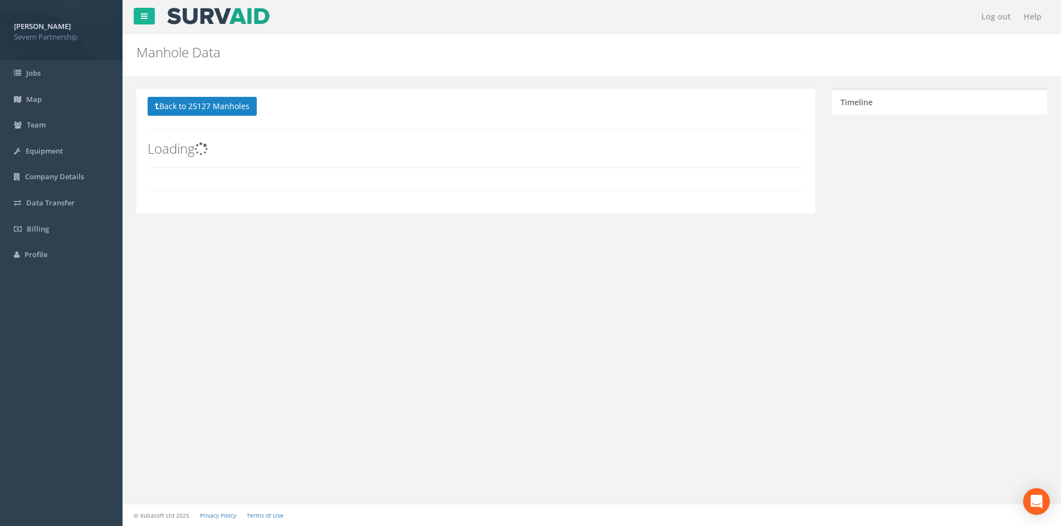
scroll to position [0, 0]
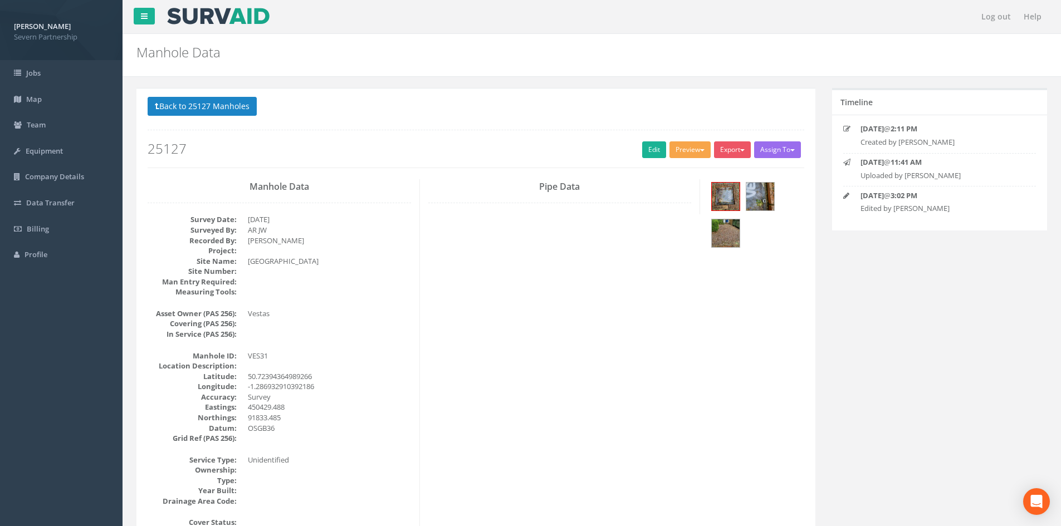
click at [673, 156] on button "Preview" at bounding box center [689, 149] width 41 height 17
click at [668, 168] on link "SP Manhole" at bounding box center [669, 172] width 85 height 17
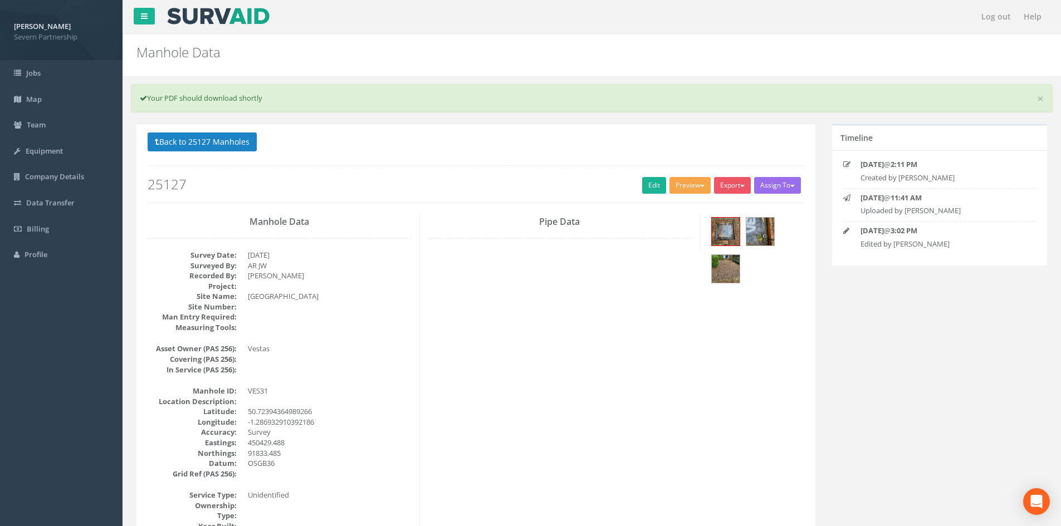
click at [690, 185] on button "Preview" at bounding box center [689, 185] width 41 height 17
click at [692, 201] on link "SP Manhole" at bounding box center [669, 208] width 85 height 17
click at [229, 133] on button "Back to 25127 Manholes" at bounding box center [202, 142] width 109 height 19
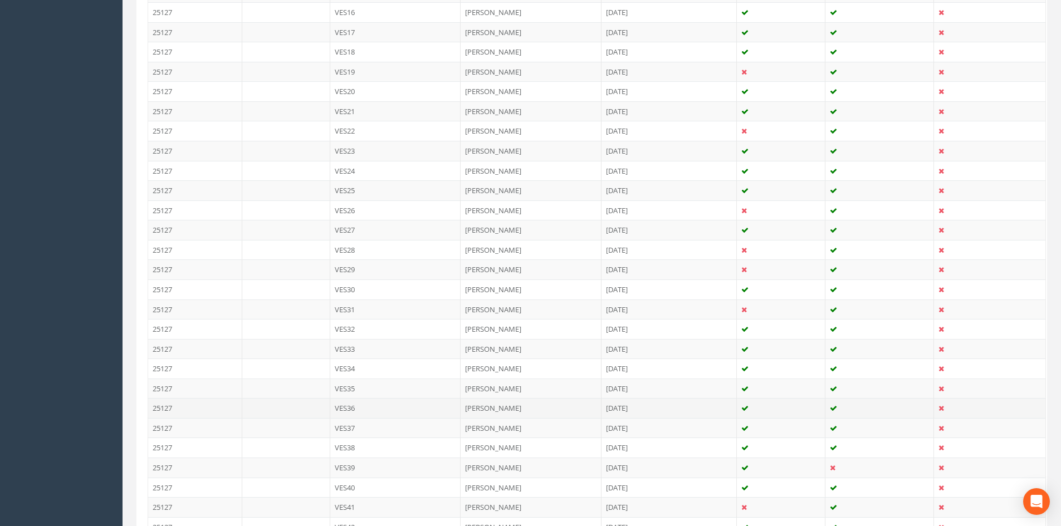
scroll to position [668, 0]
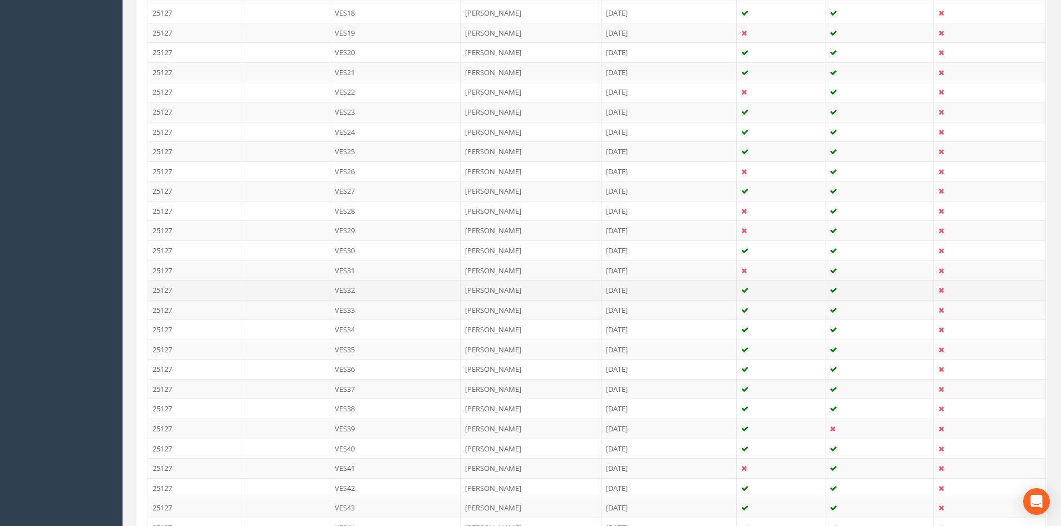
click at [374, 285] on td "VES32" at bounding box center [395, 290] width 131 height 20
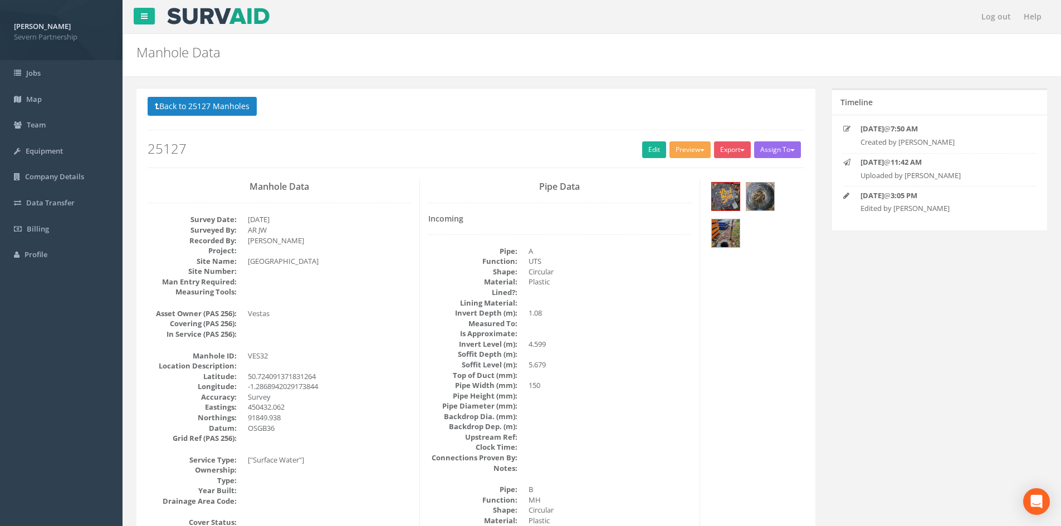
click at [677, 145] on button "Preview" at bounding box center [689, 149] width 41 height 17
click at [667, 169] on link "SP Manhole" at bounding box center [669, 172] width 85 height 17
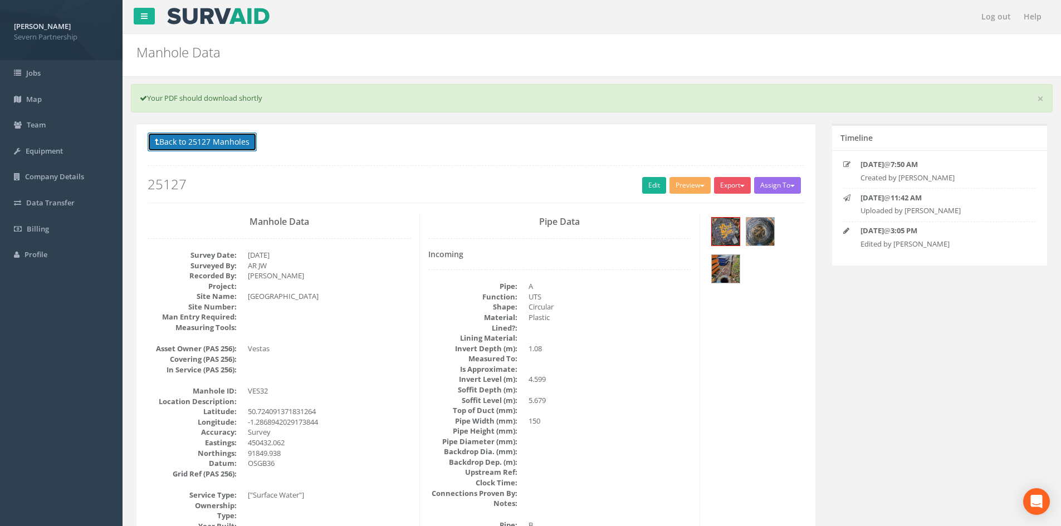
click at [231, 135] on button "Back to 25127 Manholes" at bounding box center [202, 142] width 109 height 19
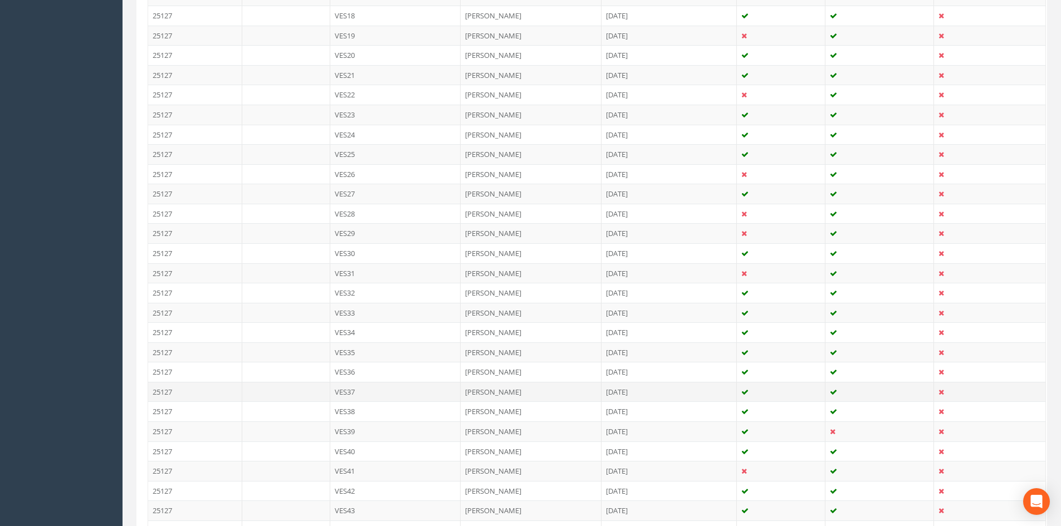
scroll to position [724, 0]
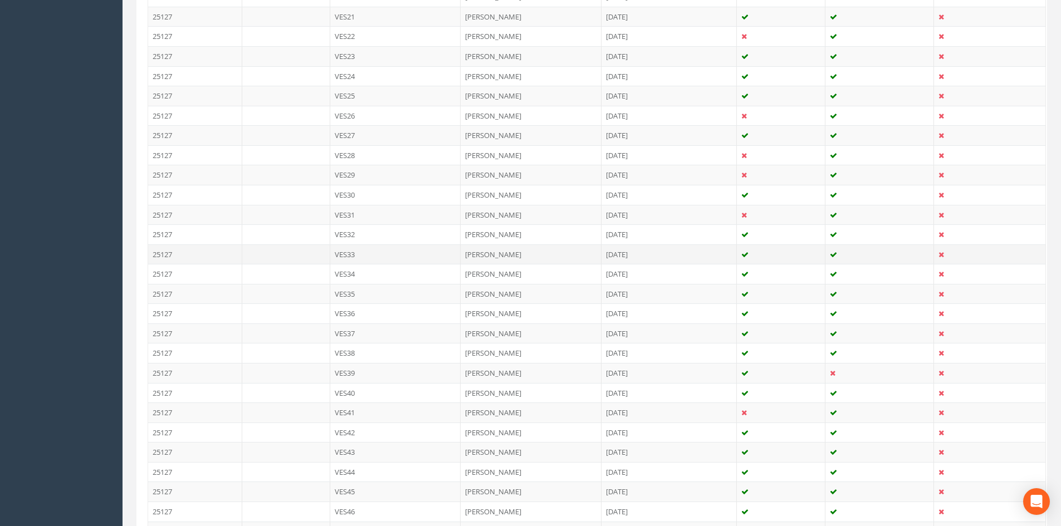
click at [365, 251] on td "VES33" at bounding box center [395, 254] width 131 height 20
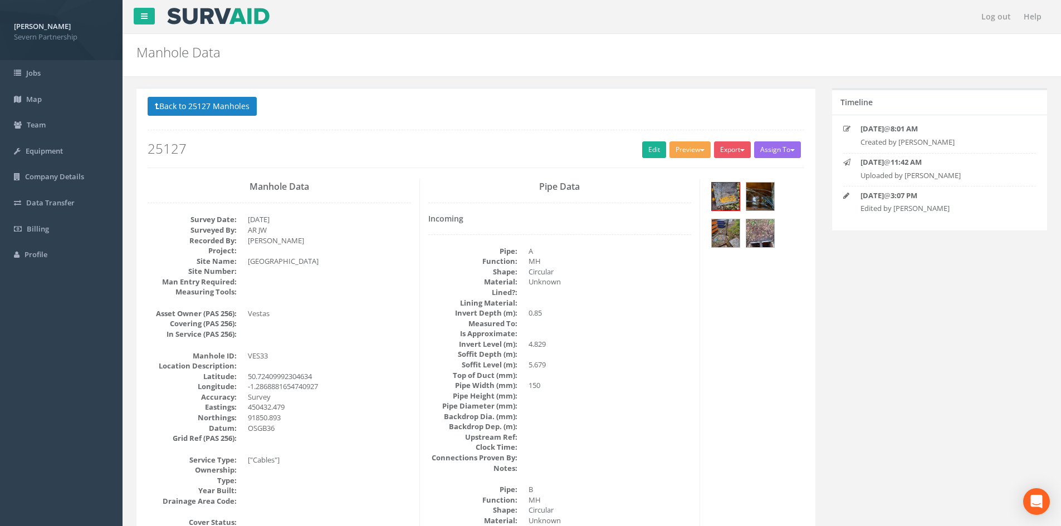
click at [688, 156] on button "Preview" at bounding box center [689, 149] width 41 height 17
click at [681, 171] on link "SP Manhole" at bounding box center [669, 172] width 85 height 17
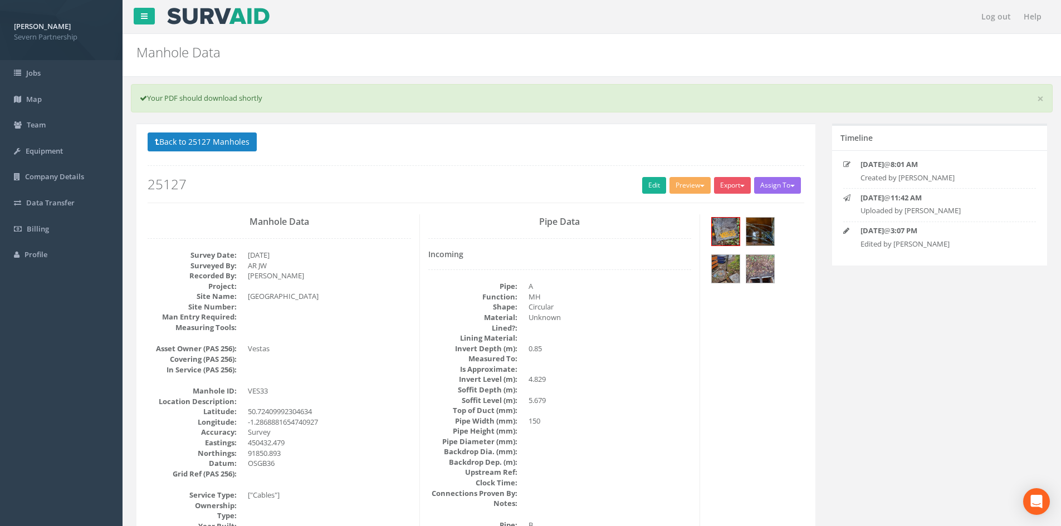
click at [240, 135] on button "Back to 25127 Manholes" at bounding box center [202, 142] width 109 height 19
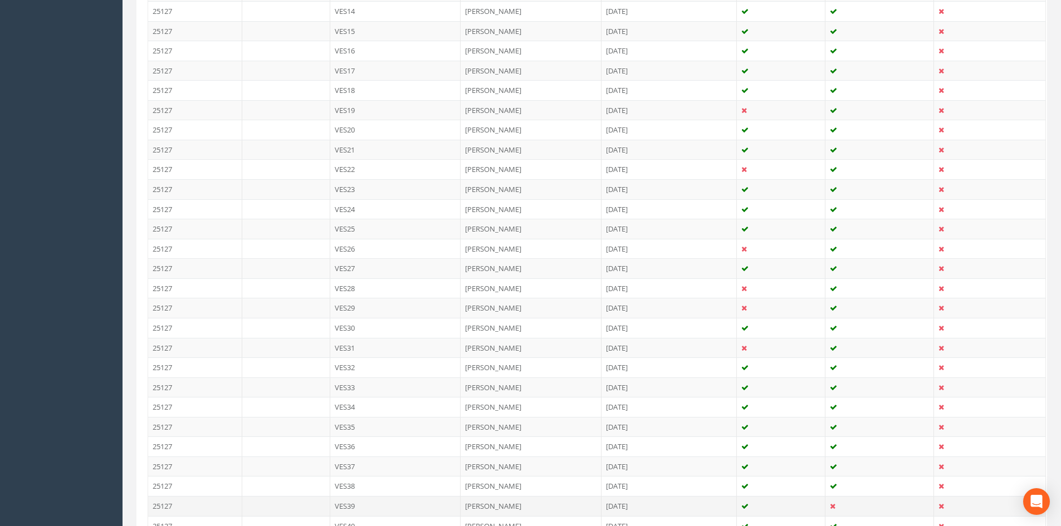
scroll to position [724, 0]
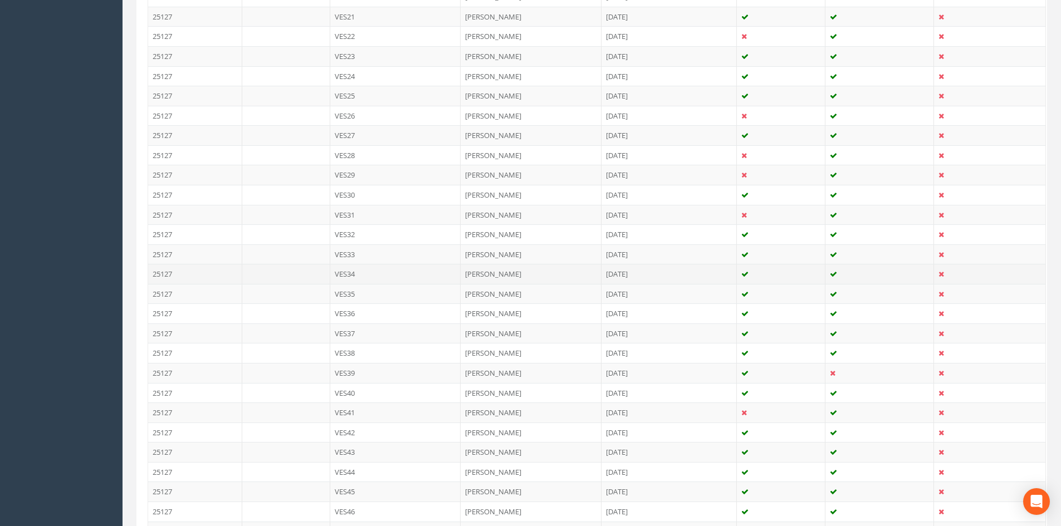
click at [371, 277] on td "VES34" at bounding box center [395, 274] width 131 height 20
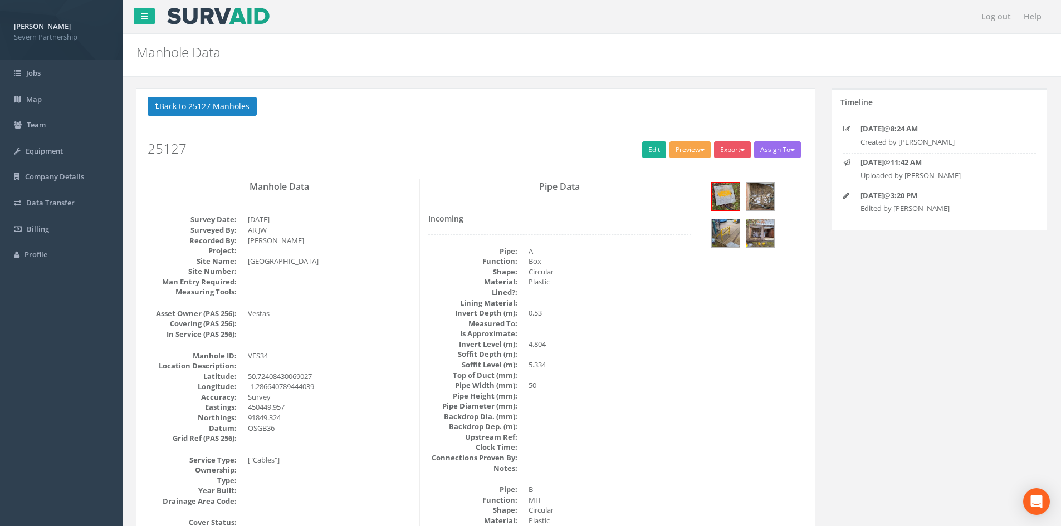
click at [680, 149] on button "Preview" at bounding box center [689, 149] width 41 height 17
click at [676, 165] on link "SP Manhole" at bounding box center [669, 172] width 85 height 17
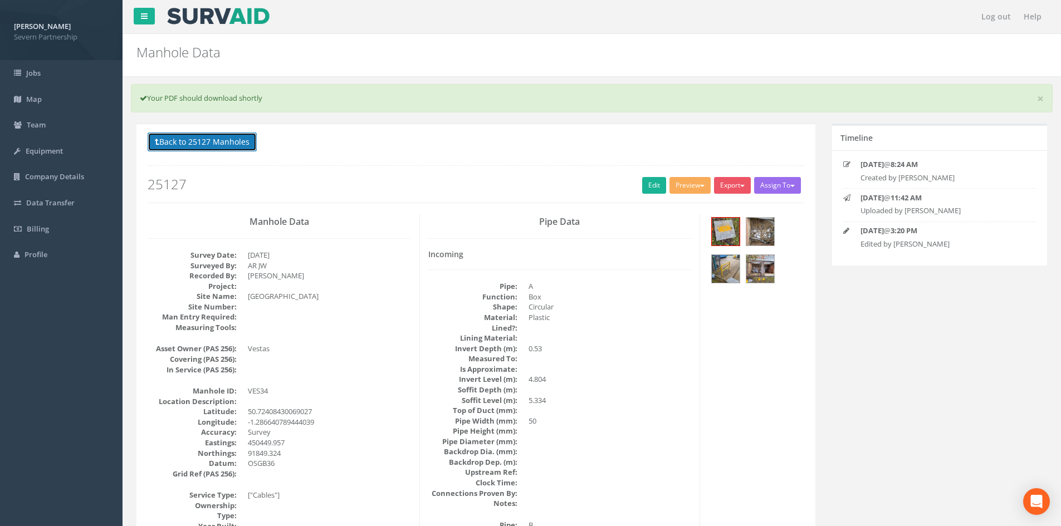
click at [182, 148] on button "Back to 25127 Manholes" at bounding box center [202, 142] width 109 height 19
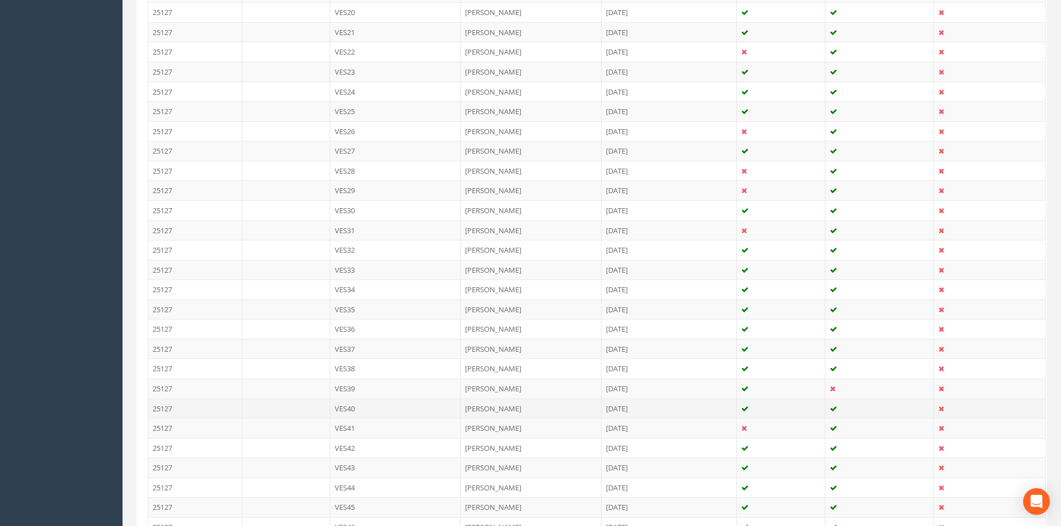
scroll to position [724, 0]
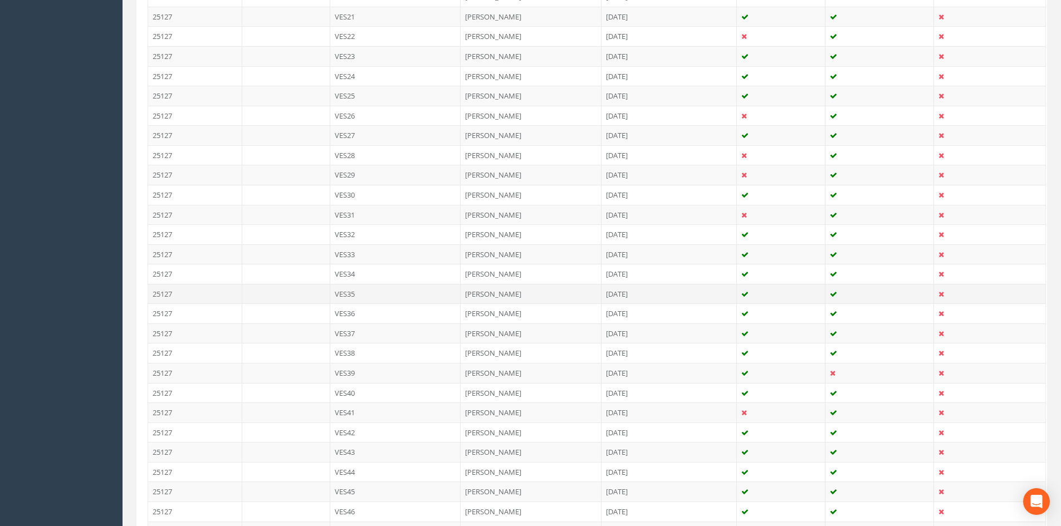
click at [377, 297] on td "VES35" at bounding box center [395, 294] width 131 height 20
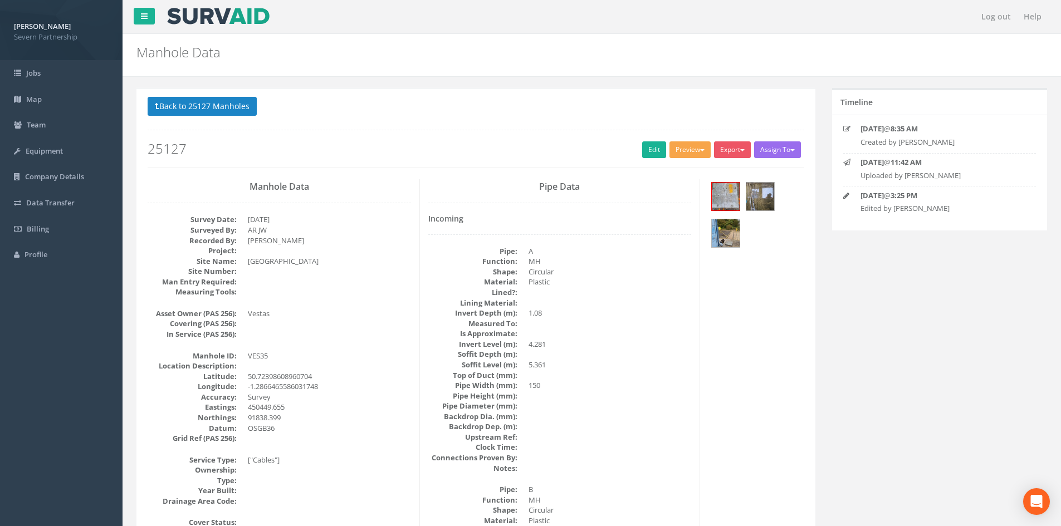
click at [693, 148] on button "Preview" at bounding box center [689, 149] width 41 height 17
click at [671, 168] on link "SP Manhole" at bounding box center [669, 172] width 85 height 17
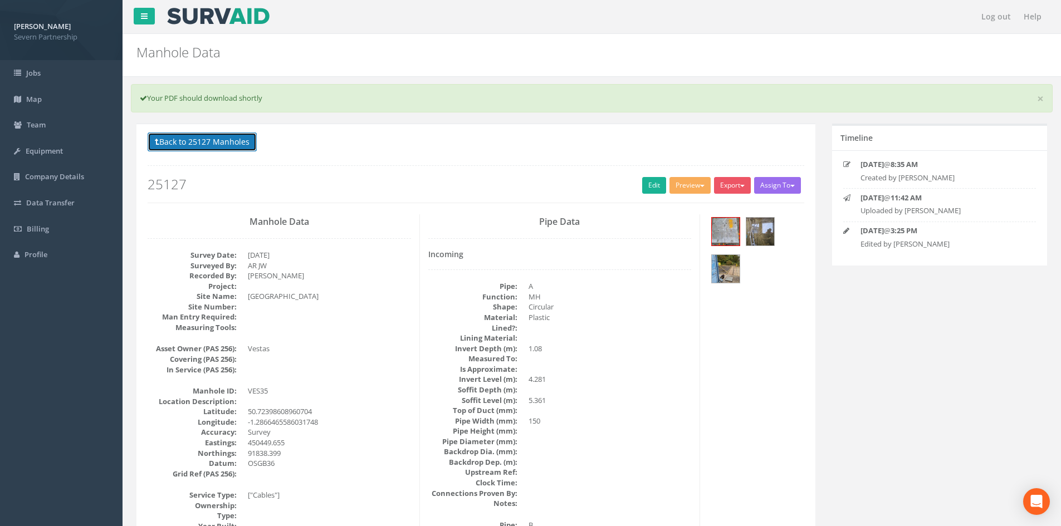
click at [231, 135] on button "Back to 25127 Manholes" at bounding box center [202, 142] width 109 height 19
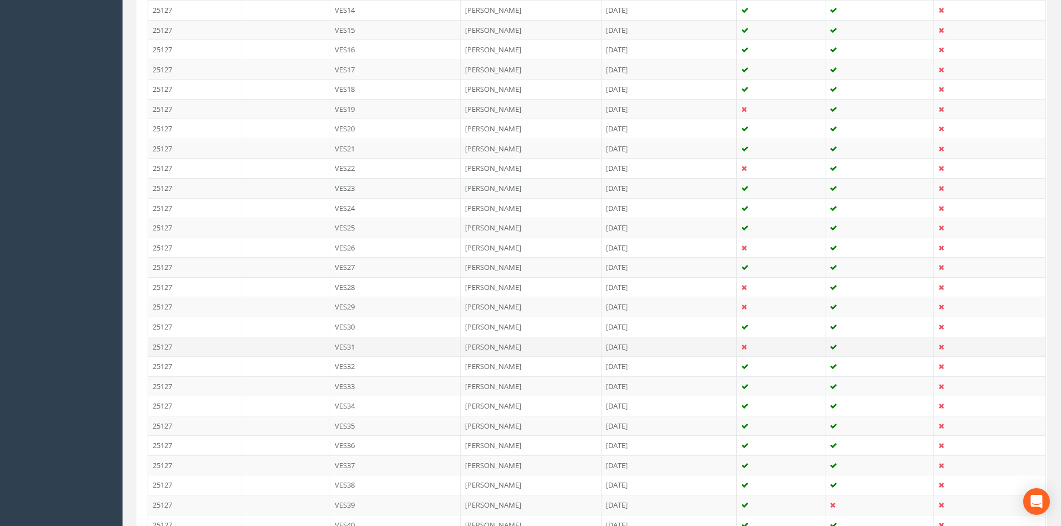
scroll to position [724, 0]
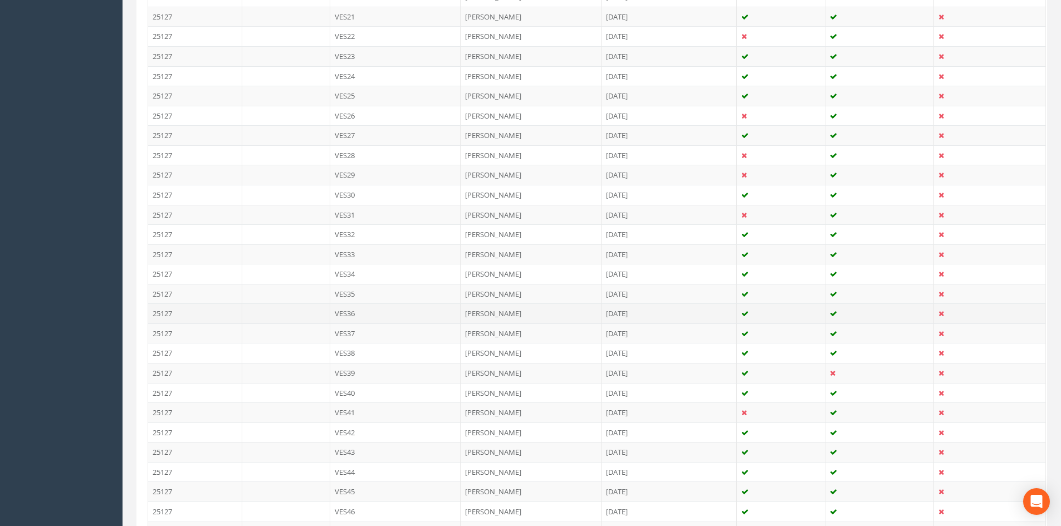
click at [361, 313] on td "VES36" at bounding box center [395, 313] width 131 height 20
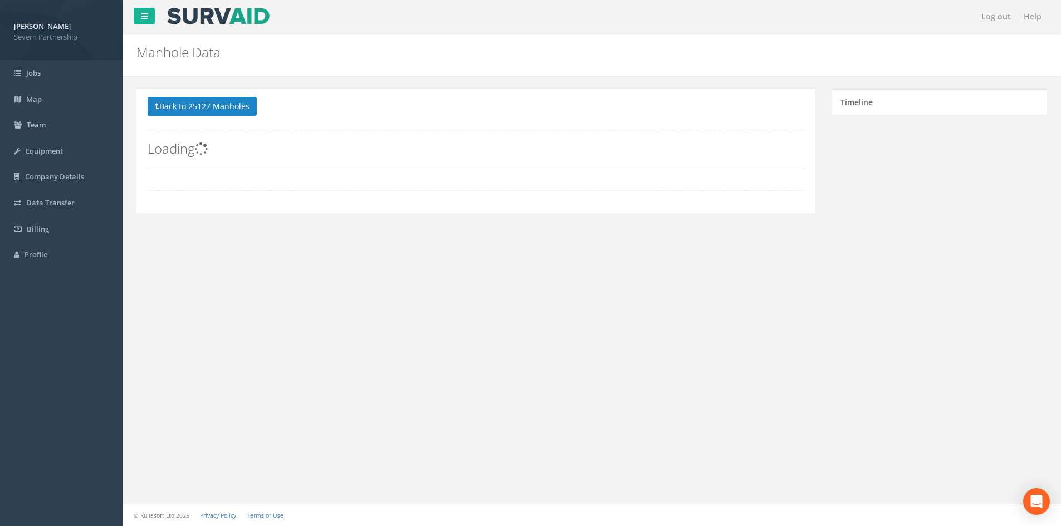
scroll to position [0, 0]
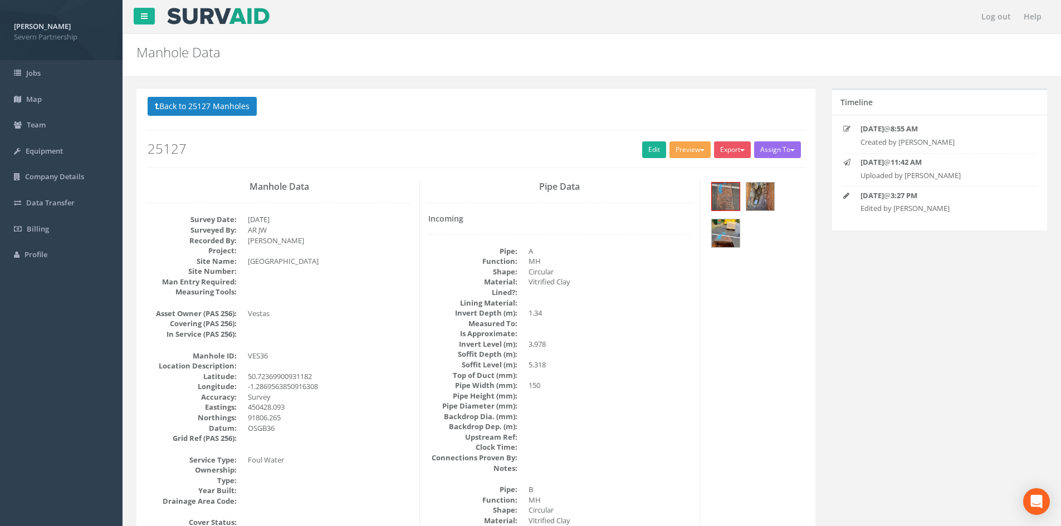
click at [671, 151] on button "Preview" at bounding box center [689, 149] width 41 height 17
click at [673, 168] on link "SP Manhole" at bounding box center [669, 172] width 85 height 17
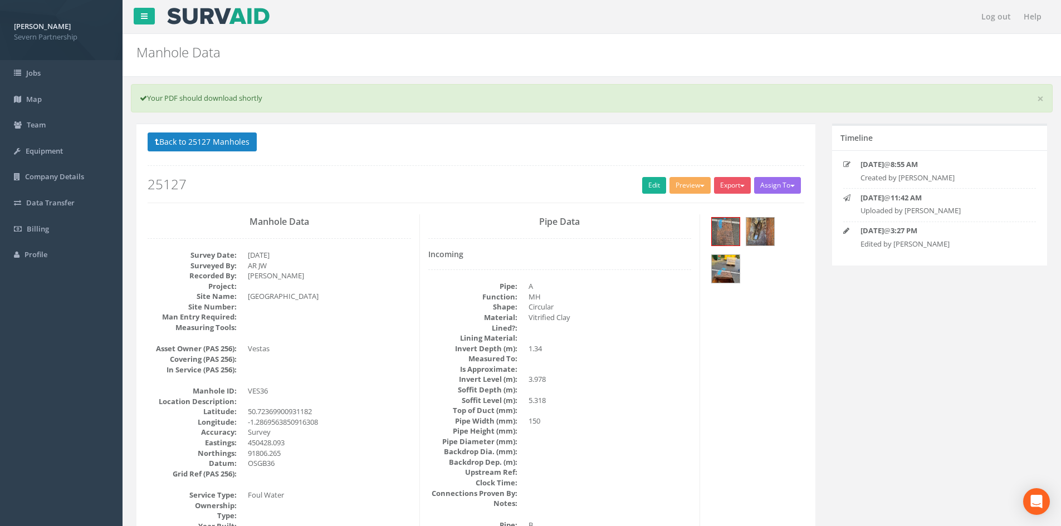
click at [229, 154] on p "Back to 25127 Manholes Back to Map" at bounding box center [476, 144] width 656 height 22
click at [230, 149] on button "Back to 25127 Manholes" at bounding box center [202, 142] width 109 height 19
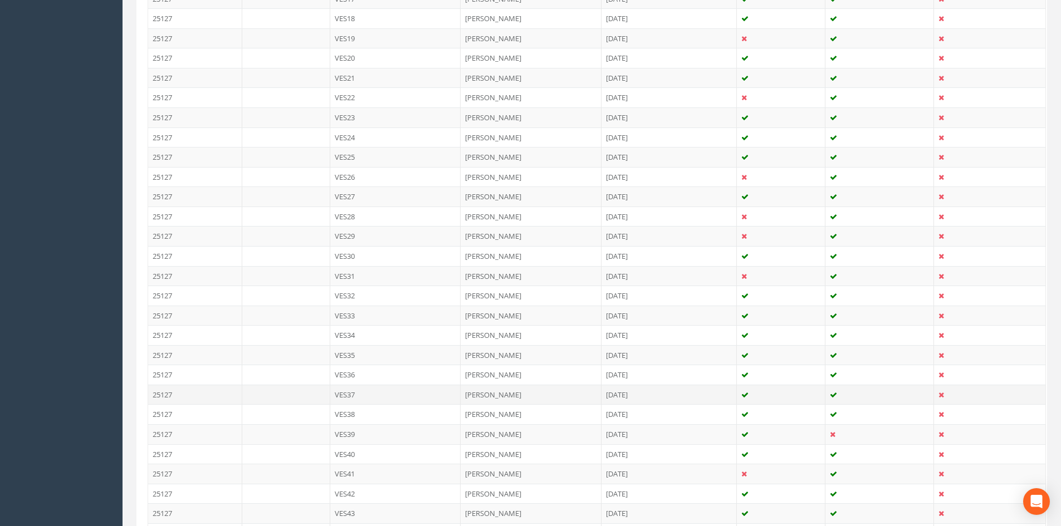
scroll to position [668, 0]
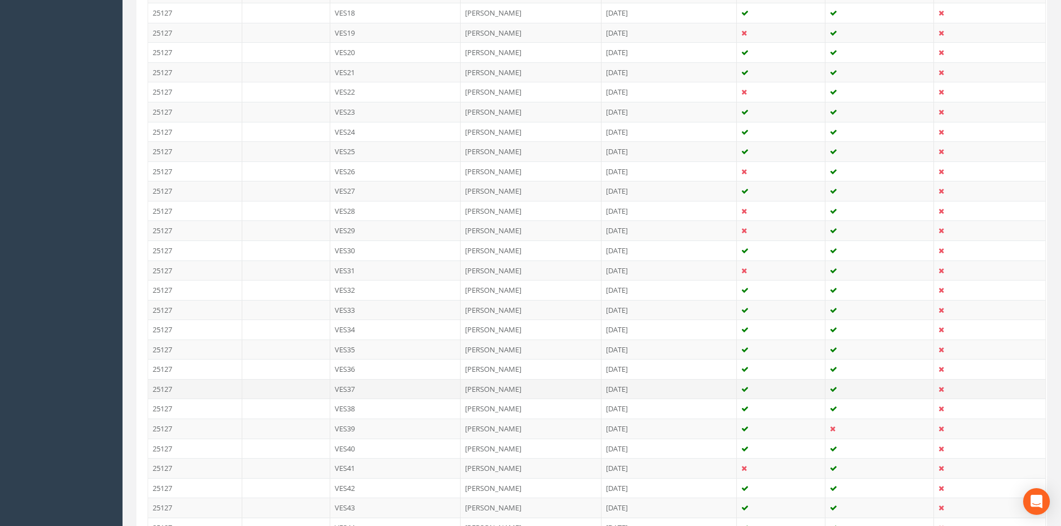
click at [374, 393] on td "VES37" at bounding box center [395, 389] width 131 height 20
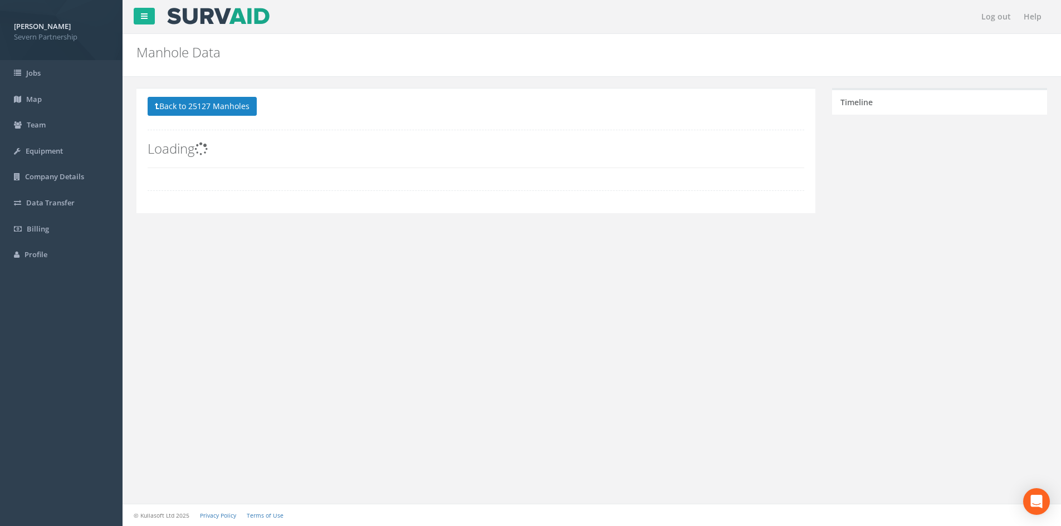
scroll to position [0, 0]
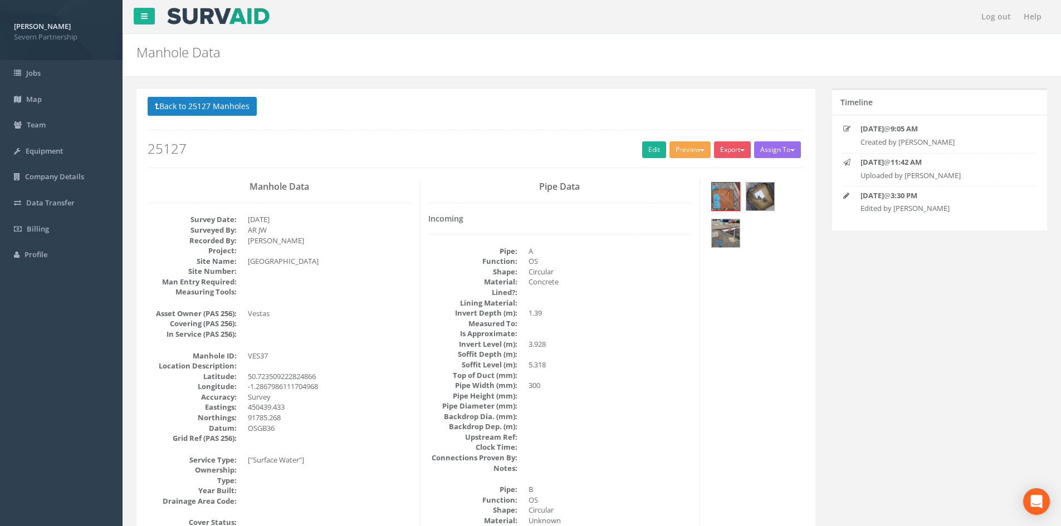
click at [694, 156] on button "Preview" at bounding box center [689, 149] width 41 height 17
click at [678, 167] on link "SP Manhole" at bounding box center [669, 172] width 85 height 17
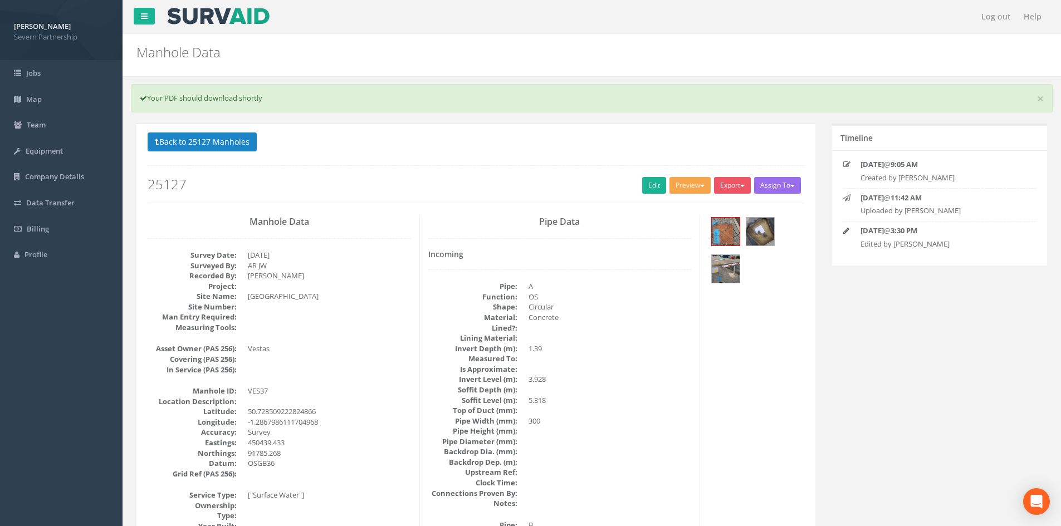
click at [697, 183] on button "Preview" at bounding box center [689, 185] width 41 height 17
click at [689, 202] on link "SP Manhole" at bounding box center [669, 208] width 85 height 17
click at [700, 191] on button "Preview" at bounding box center [689, 185] width 41 height 17
click at [690, 202] on link "SP Manhole" at bounding box center [669, 208] width 85 height 17
click at [235, 137] on button "Back to 25127 Manholes" at bounding box center [202, 142] width 109 height 19
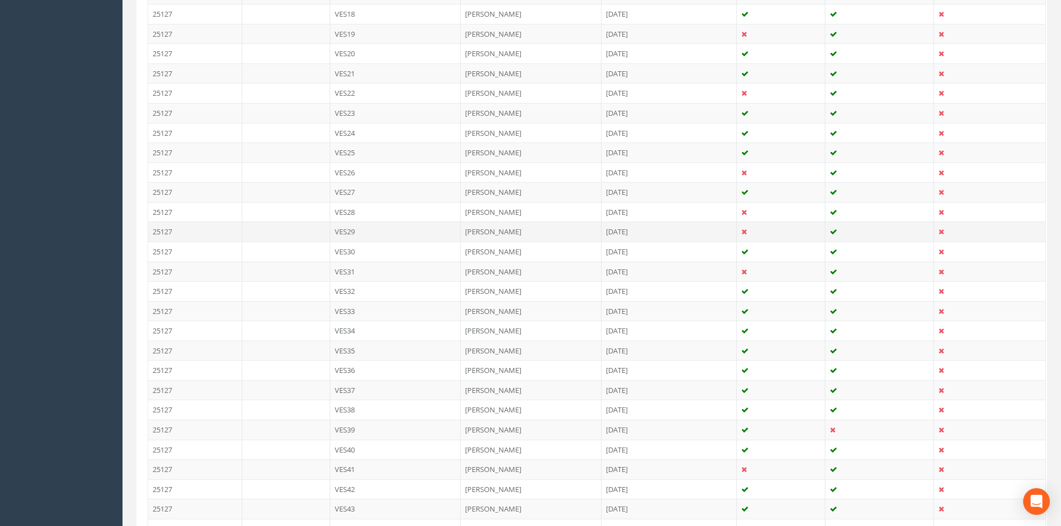
scroll to position [668, 0]
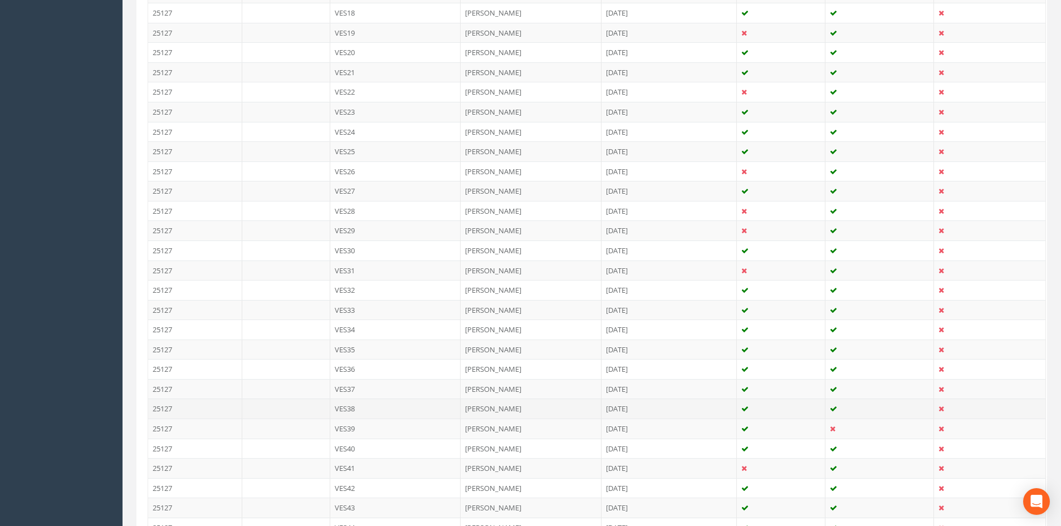
click at [370, 406] on td "VES38" at bounding box center [395, 409] width 131 height 20
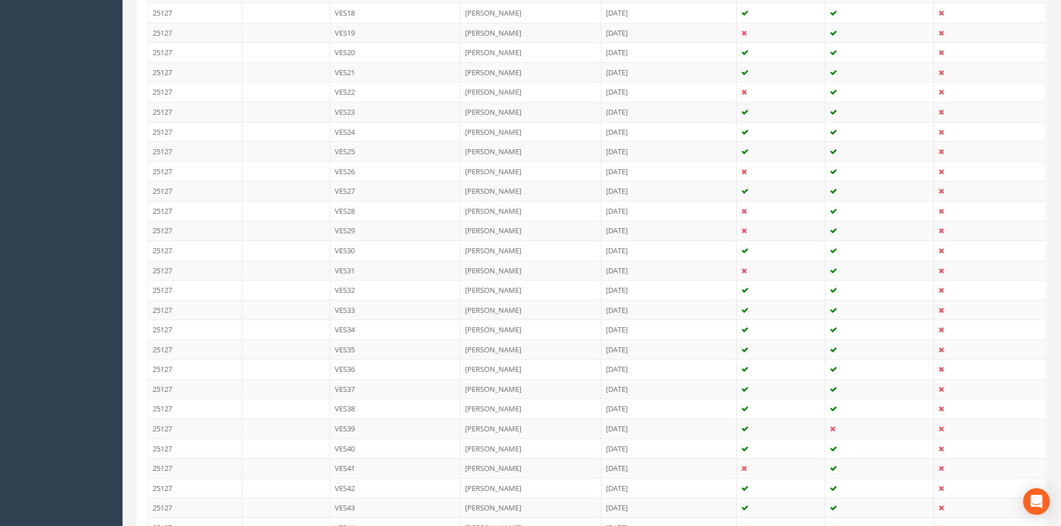
scroll to position [0, 0]
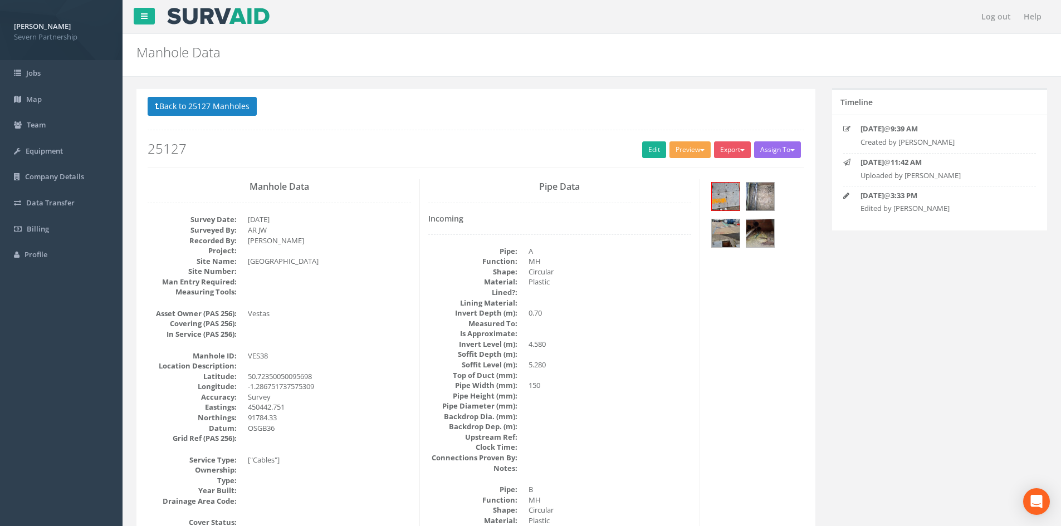
click at [678, 146] on button "Preview" at bounding box center [689, 149] width 41 height 17
click at [666, 166] on link "SP Manhole" at bounding box center [669, 172] width 85 height 17
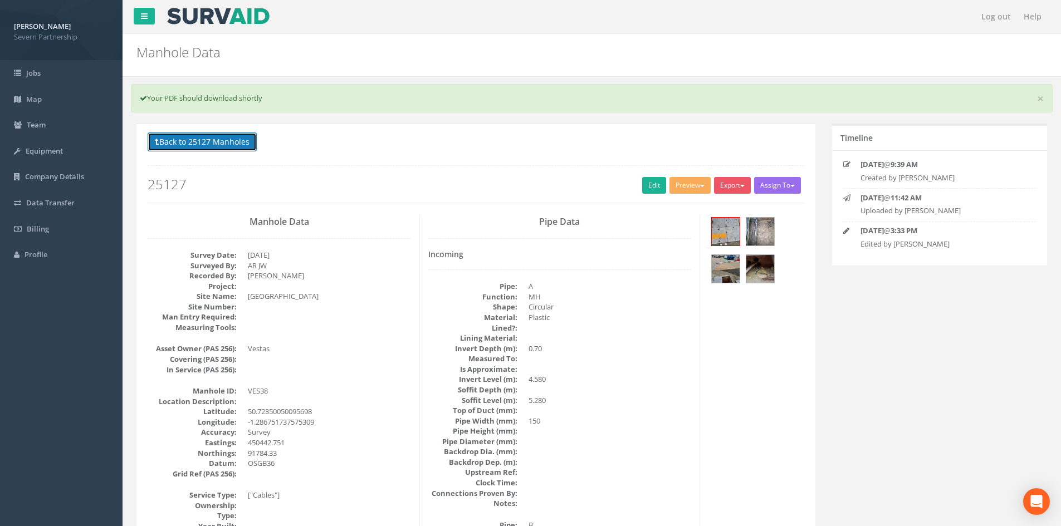
click at [191, 148] on button "Back to 25127 Manholes" at bounding box center [202, 142] width 109 height 19
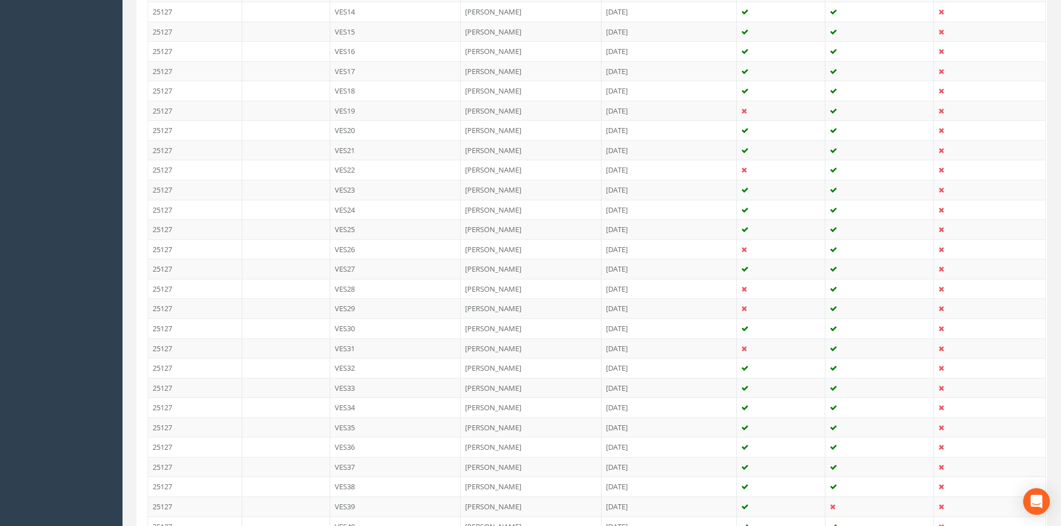
scroll to position [780, 0]
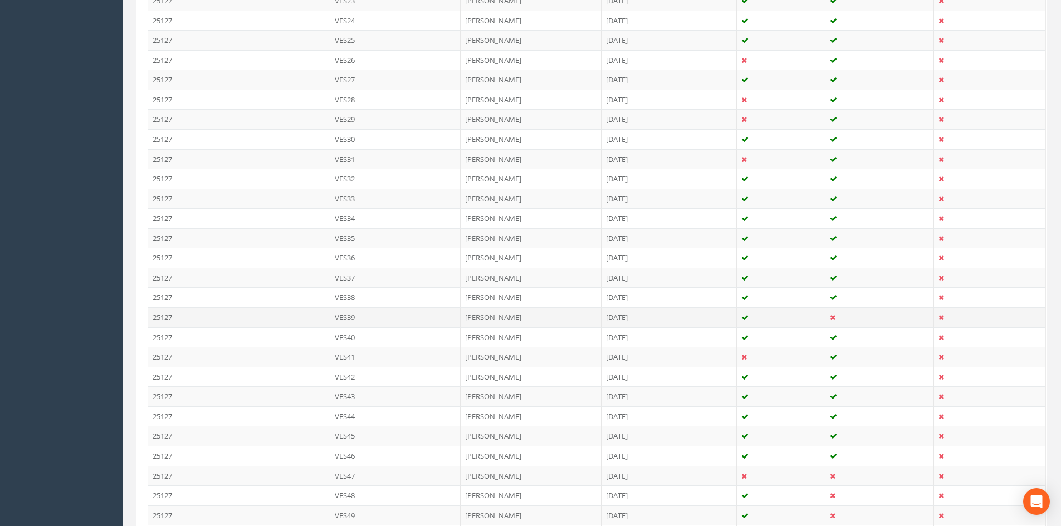
click at [366, 321] on td "VES39" at bounding box center [395, 317] width 131 height 20
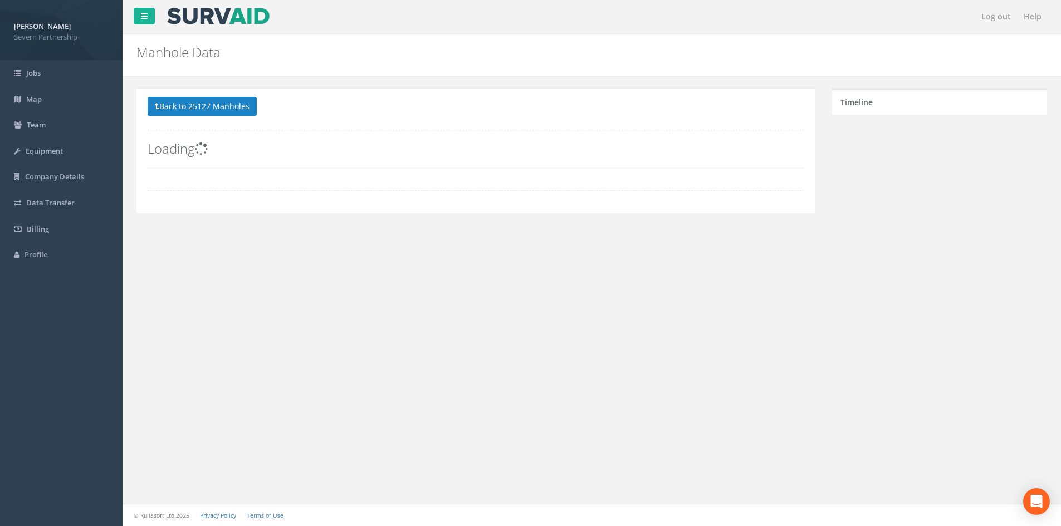
scroll to position [0, 0]
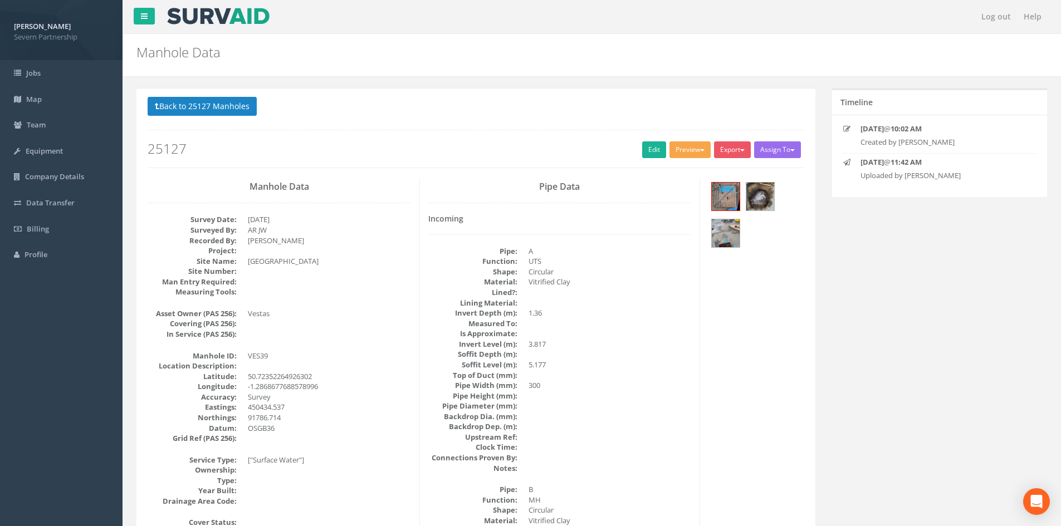
click at [695, 150] on button "Preview" at bounding box center [689, 149] width 41 height 17
click at [684, 169] on link "SP Manhole" at bounding box center [669, 172] width 85 height 17
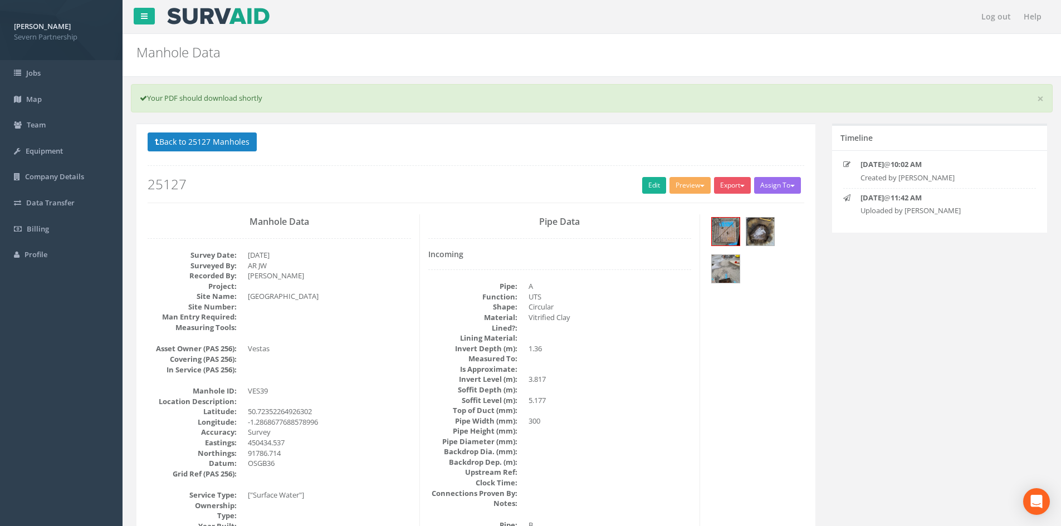
click at [675, 175] on div "Back to 25127 Manholes Back to Map Assign To No Companies Added Export SP Manho…" at bounding box center [476, 168] width 656 height 71
click at [675, 182] on button "Preview" at bounding box center [689, 185] width 41 height 17
click at [670, 203] on link "SP Manhole" at bounding box center [669, 208] width 85 height 17
click at [199, 140] on button "Back to 25127 Manholes" at bounding box center [202, 142] width 109 height 19
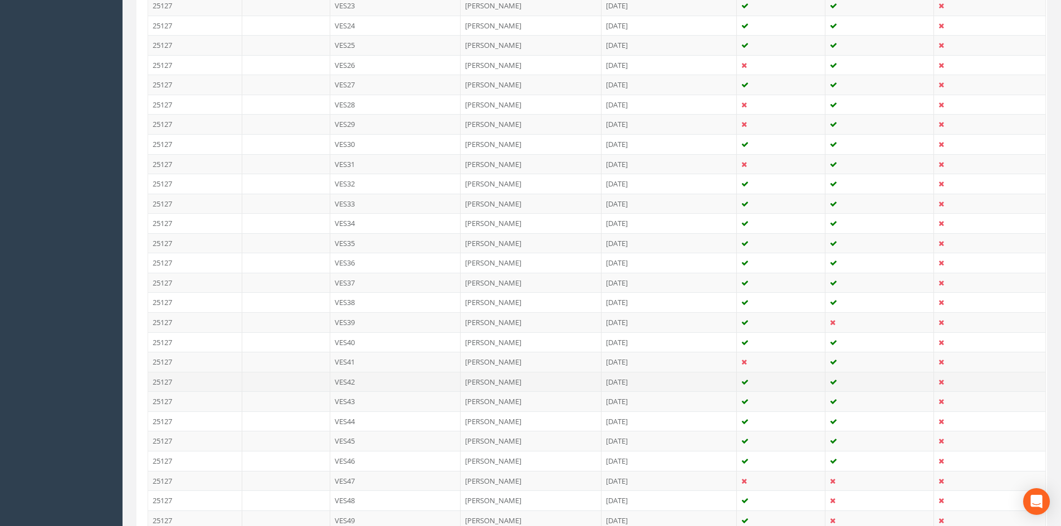
scroll to position [780, 0]
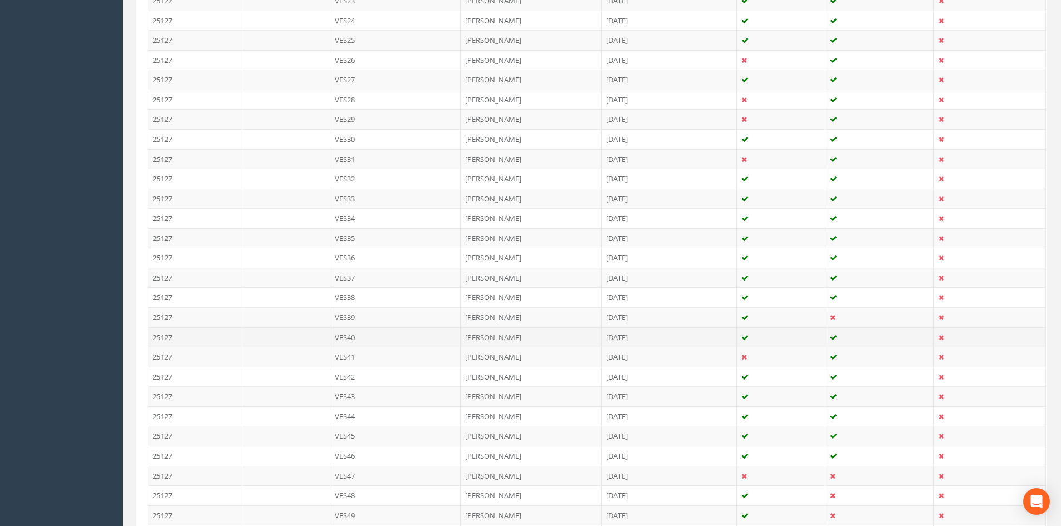
click at [361, 341] on td "VES40" at bounding box center [395, 337] width 131 height 20
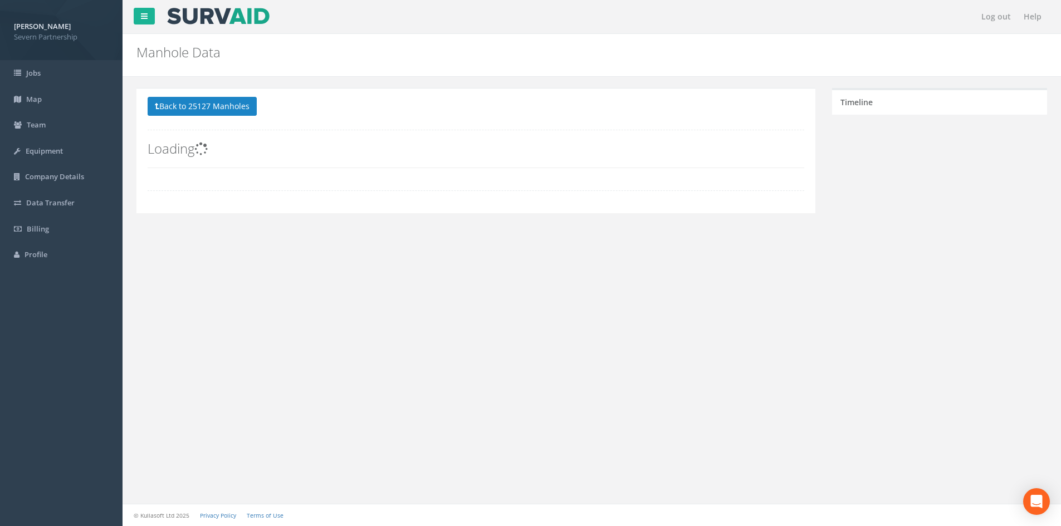
scroll to position [0, 0]
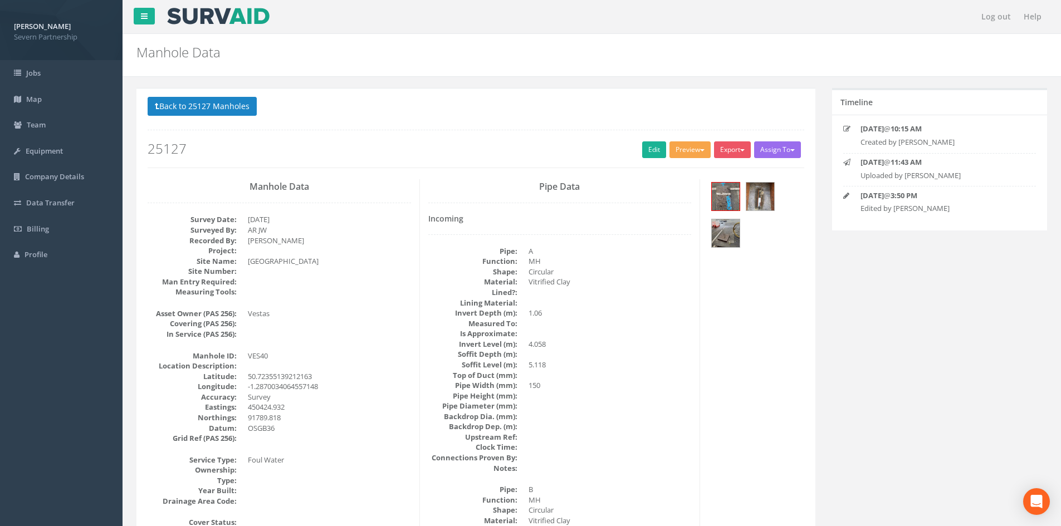
click at [704, 157] on button "Preview" at bounding box center [689, 149] width 41 height 17
click at [692, 169] on link "SP Manhole" at bounding box center [669, 172] width 85 height 17
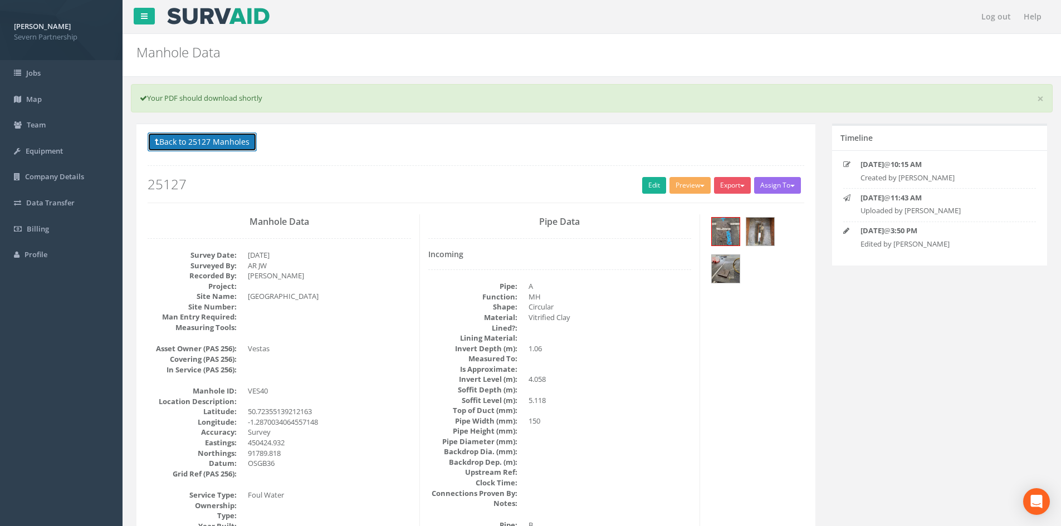
click at [198, 139] on button "Back to 25127 Manholes" at bounding box center [202, 142] width 109 height 19
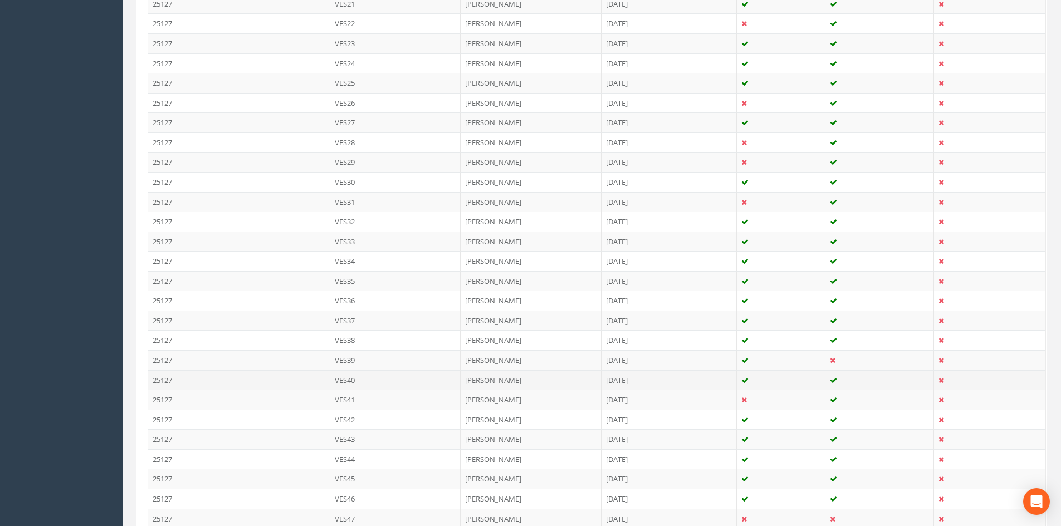
scroll to position [780, 0]
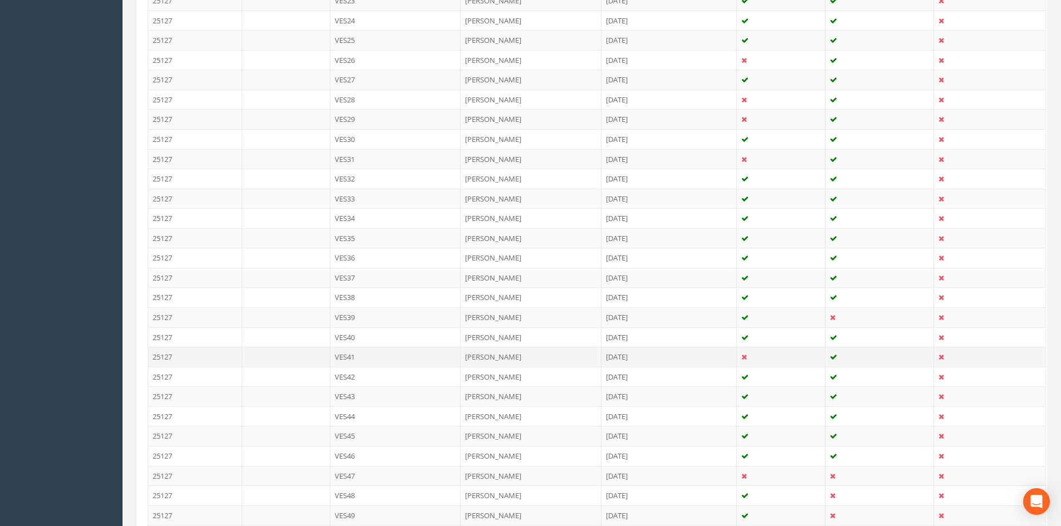
click at [370, 354] on td "VES41" at bounding box center [395, 357] width 131 height 20
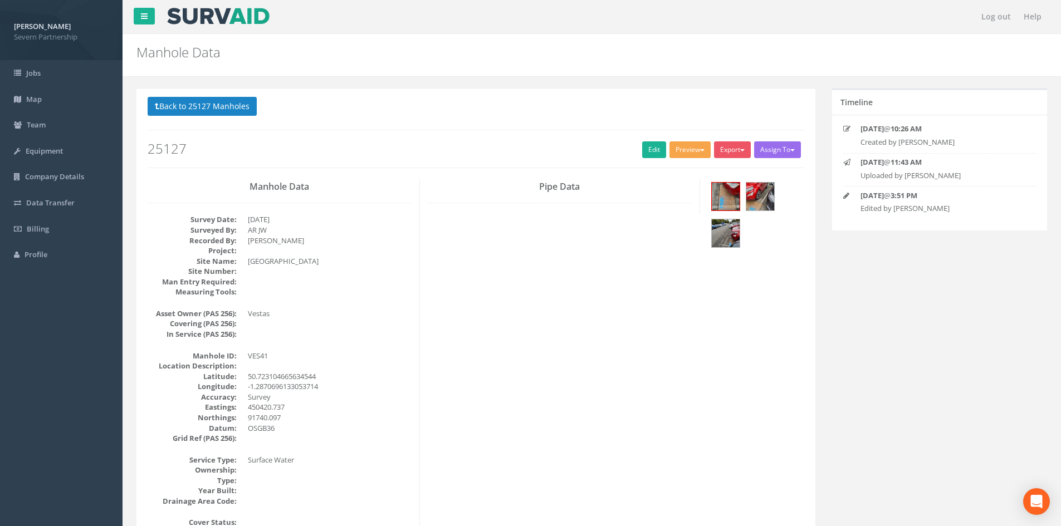
click at [695, 150] on button "Preview" at bounding box center [689, 149] width 41 height 17
click at [600, 139] on div "Back to 25127 Manholes Back to Map Assign To No Companies Added Export SP Manho…" at bounding box center [476, 132] width 656 height 71
drag, startPoint x: 235, startPoint y: 101, endPoint x: 14, endPoint y: 177, distance: 233.3
click at [235, 101] on button "Back to 25127 Manholes" at bounding box center [202, 106] width 109 height 19
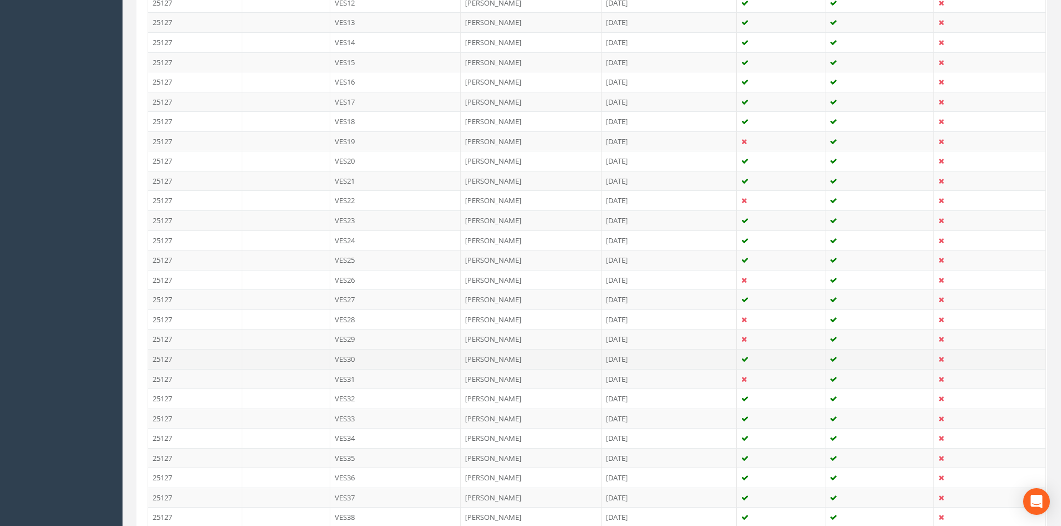
scroll to position [724, 0]
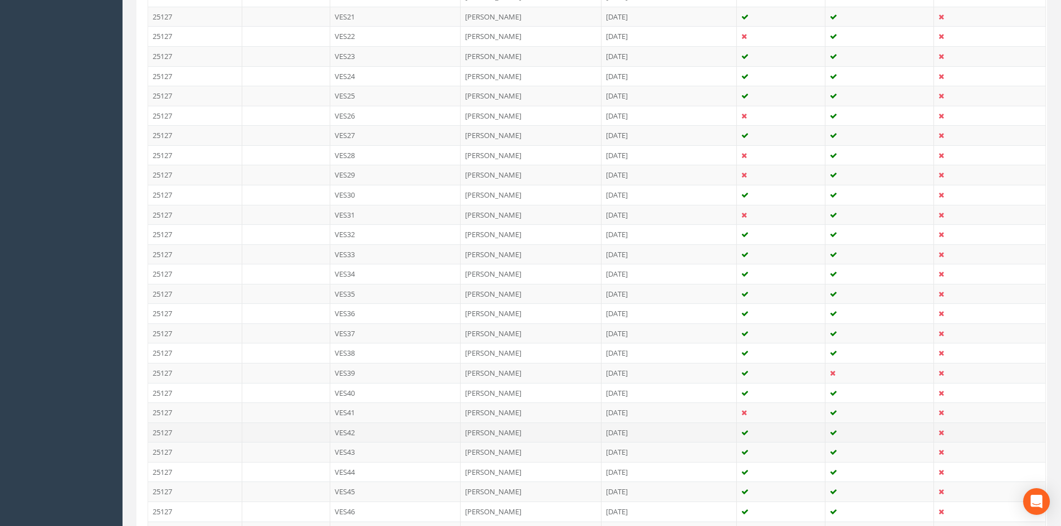
click at [372, 431] on td "VES42" at bounding box center [395, 433] width 131 height 20
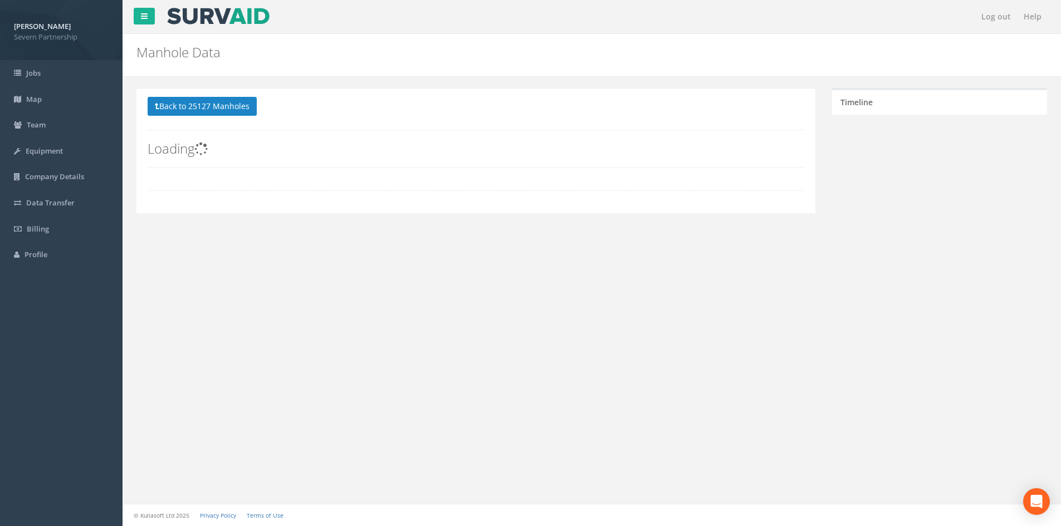
scroll to position [0, 0]
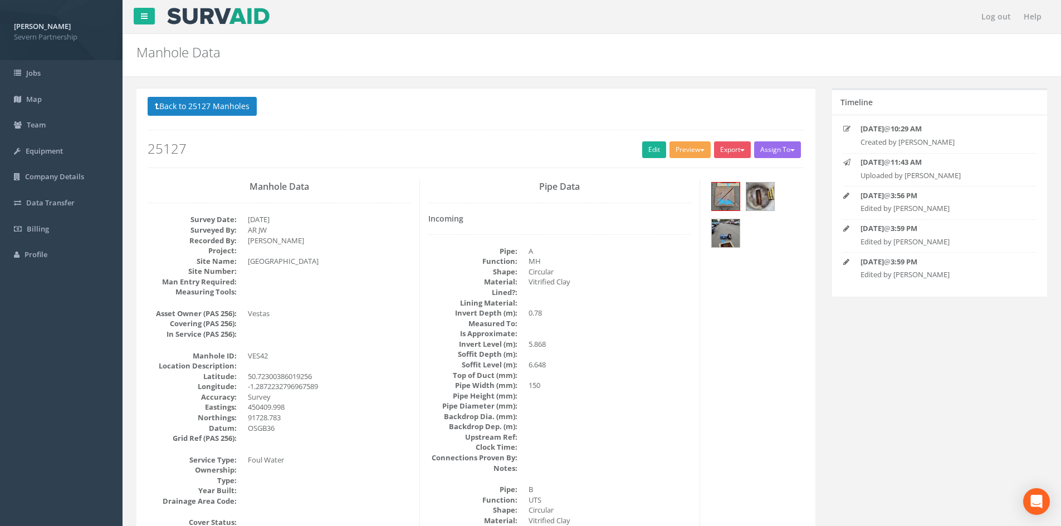
click at [678, 148] on button "Preview" at bounding box center [689, 149] width 41 height 17
click at [673, 166] on link "SP Manhole" at bounding box center [669, 172] width 85 height 17
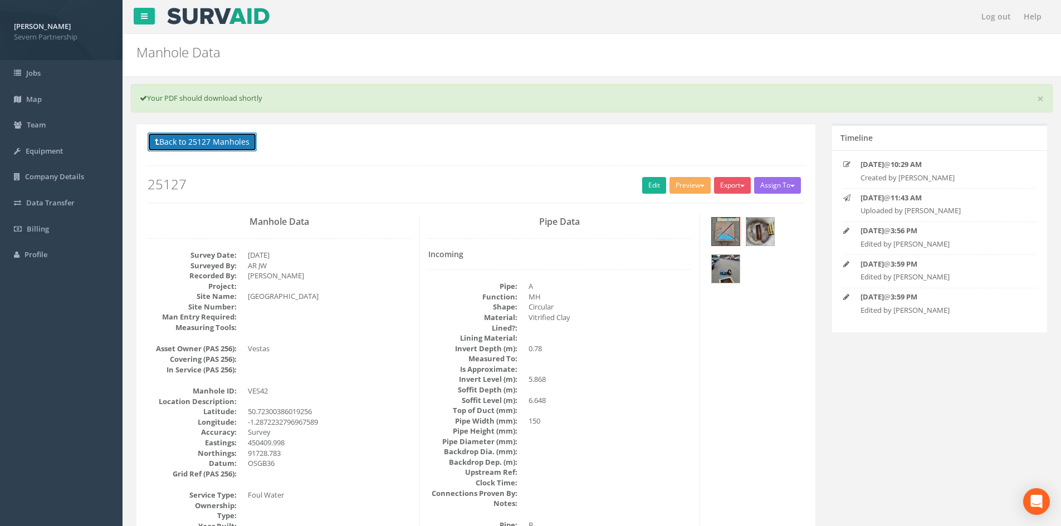
click at [250, 144] on button "Back to 25127 Manholes" at bounding box center [202, 142] width 109 height 19
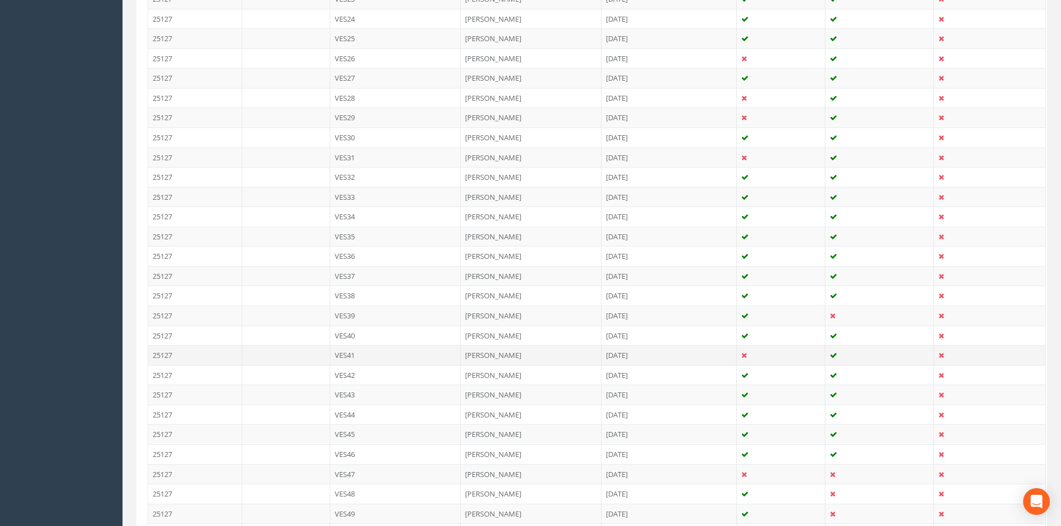
scroll to position [835, 0]
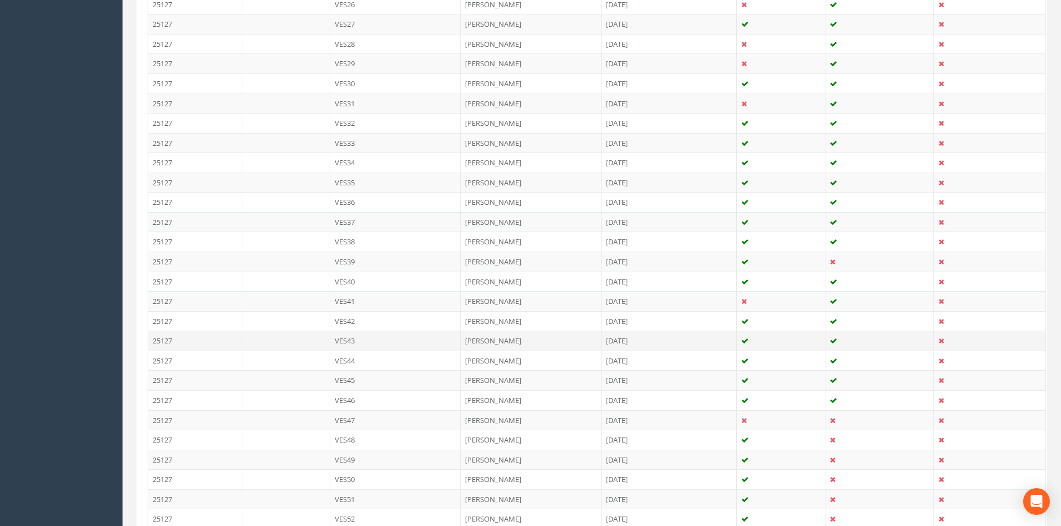
click at [371, 336] on td "VES43" at bounding box center [395, 341] width 131 height 20
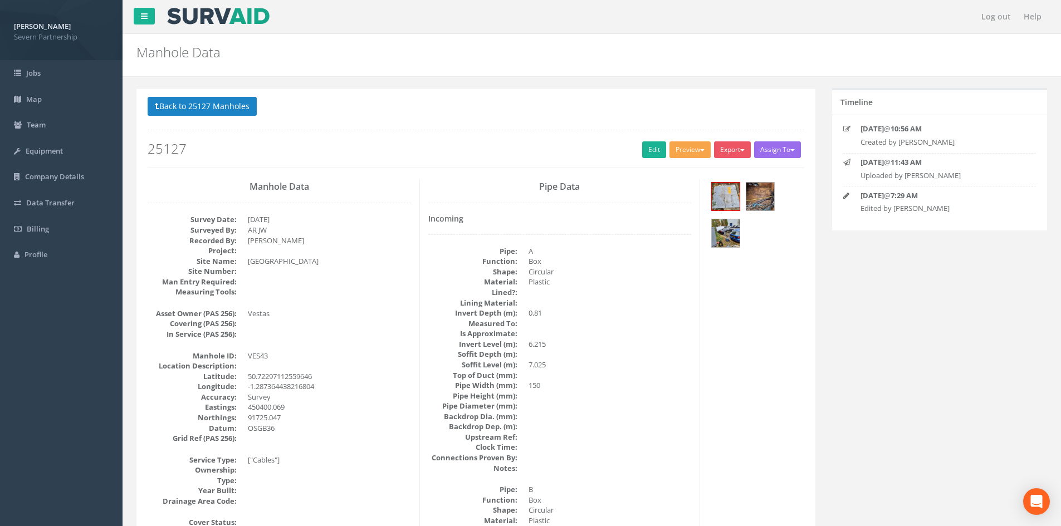
click at [697, 146] on button "Preview" at bounding box center [689, 149] width 41 height 17
click at [696, 169] on link "SP Manhole" at bounding box center [669, 172] width 85 height 17
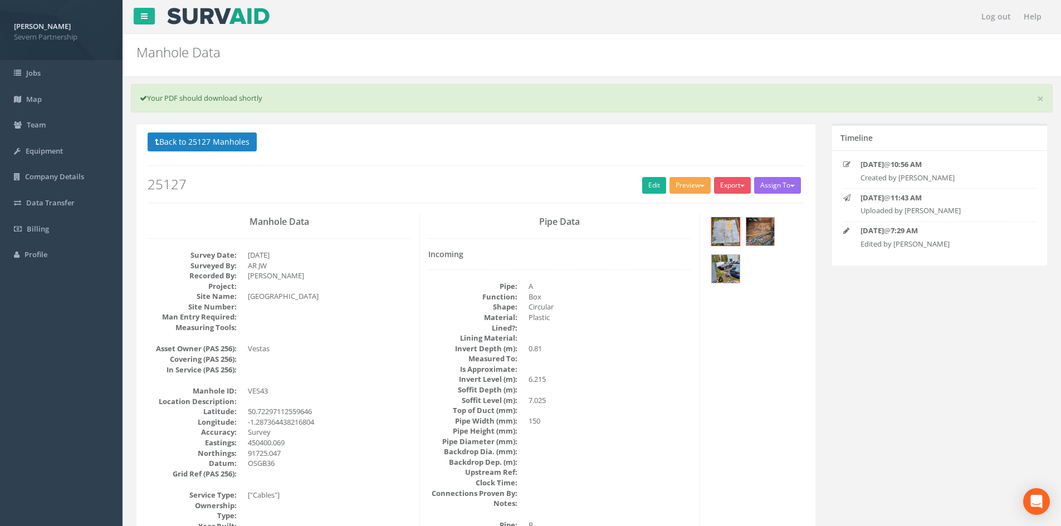
click at [678, 187] on button "Preview" at bounding box center [689, 185] width 41 height 17
click at [680, 200] on link "SP Manhole" at bounding box center [669, 208] width 85 height 17
click at [260, 141] on p "Back to 25127 Manholes Back to Map" at bounding box center [476, 144] width 656 height 22
click at [251, 142] on button "Back to 25127 Manholes" at bounding box center [202, 142] width 109 height 19
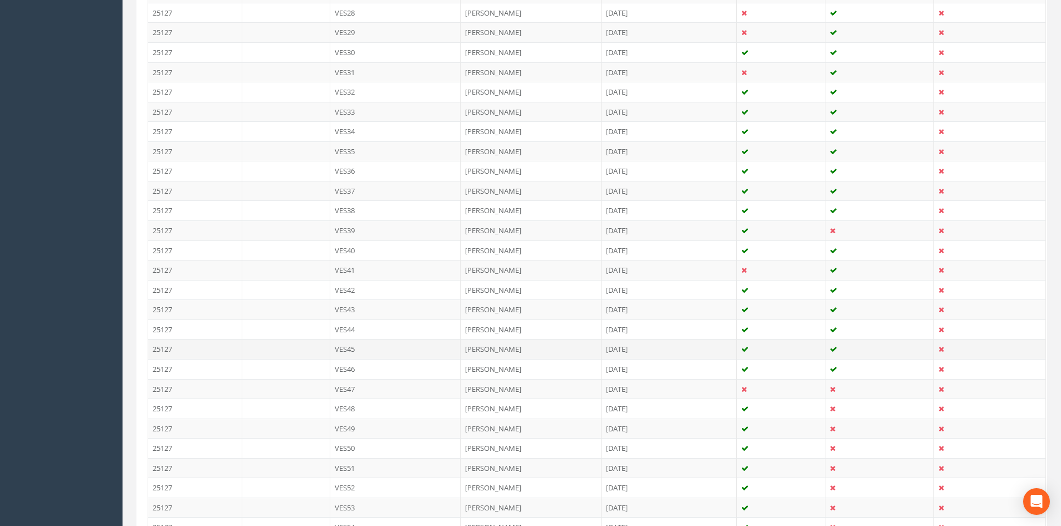
scroll to position [891, 0]
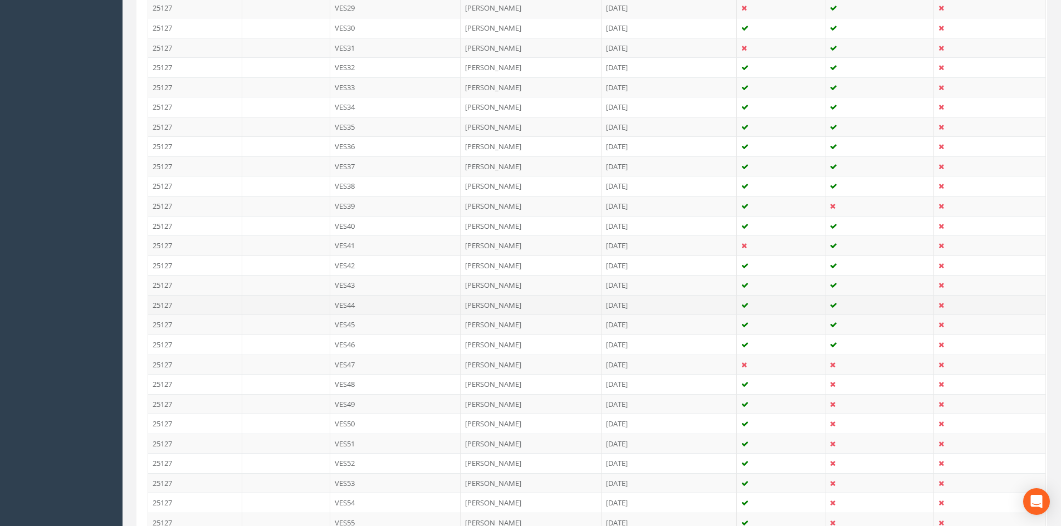
click at [380, 308] on td "VES44" at bounding box center [395, 305] width 131 height 20
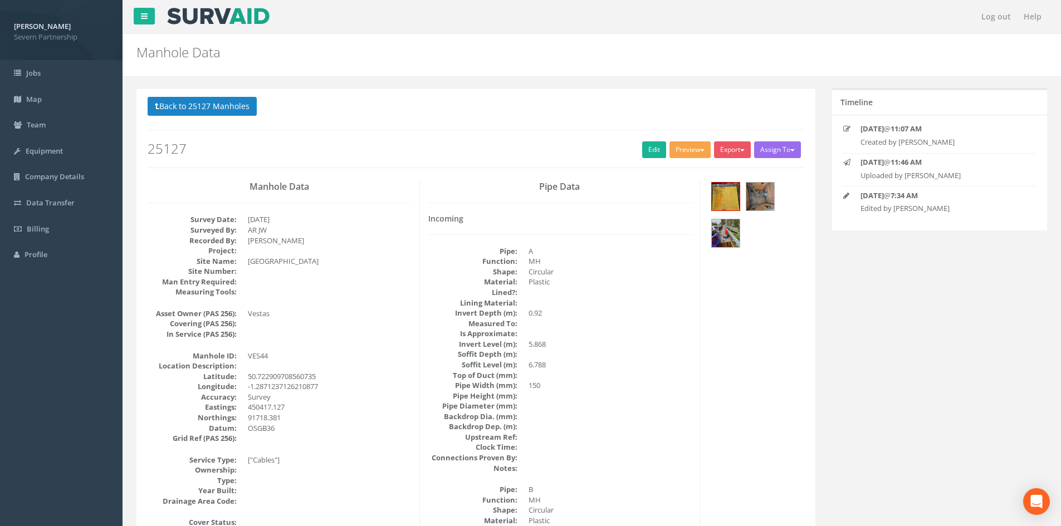
click at [690, 153] on button "Preview" at bounding box center [689, 149] width 41 height 17
click at [679, 169] on link "SP Manhole" at bounding box center [669, 172] width 85 height 17
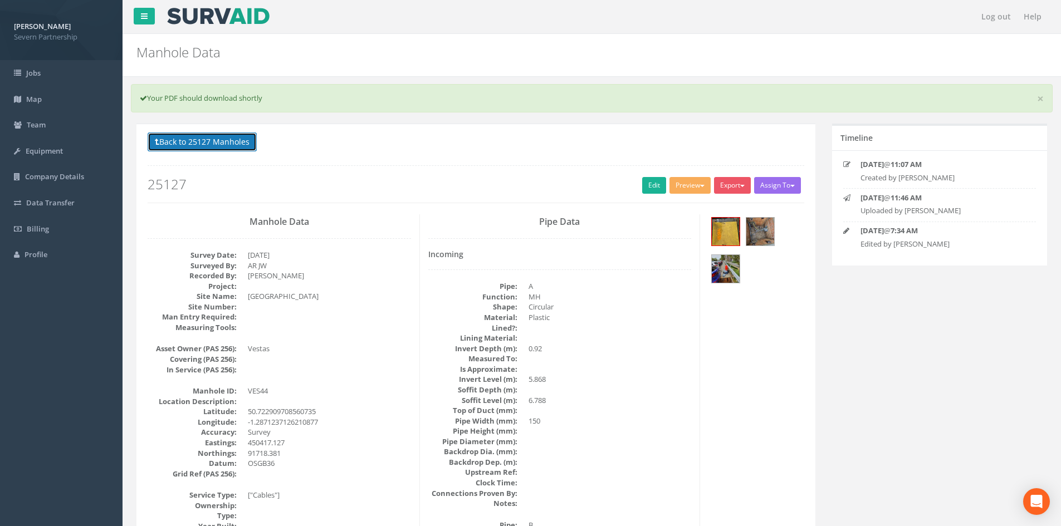
click at [234, 141] on button "Back to 25127 Manholes" at bounding box center [202, 142] width 109 height 19
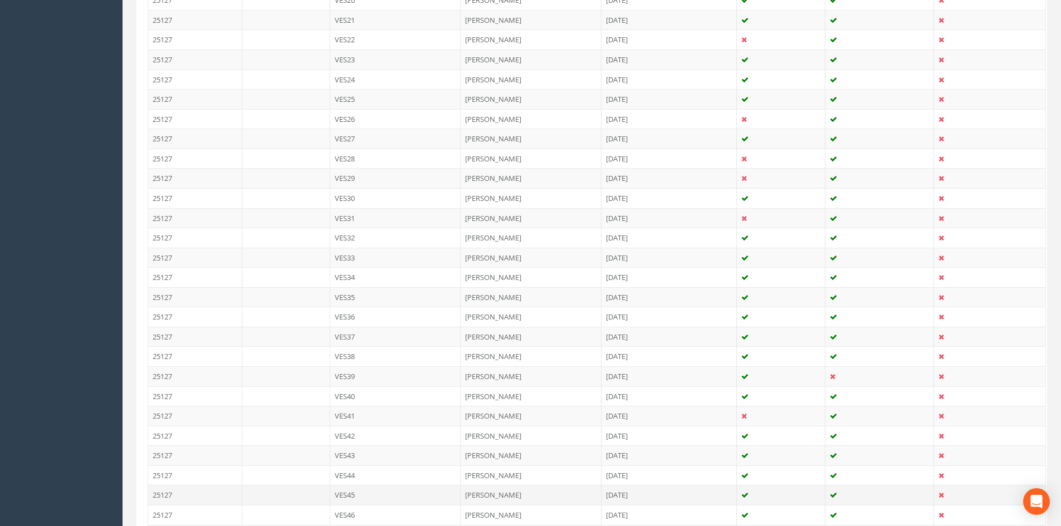
scroll to position [891, 0]
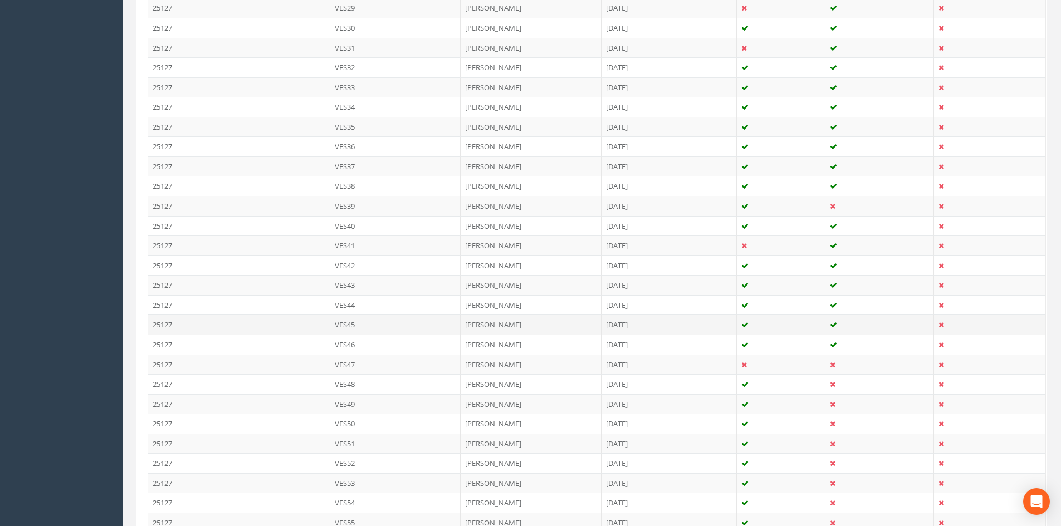
click at [373, 320] on td "VES45" at bounding box center [395, 325] width 131 height 20
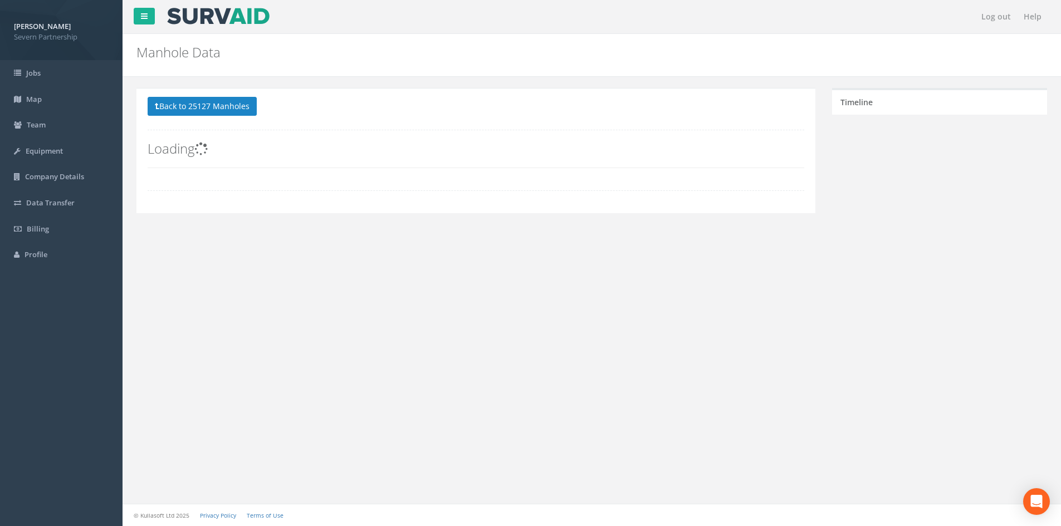
scroll to position [0, 0]
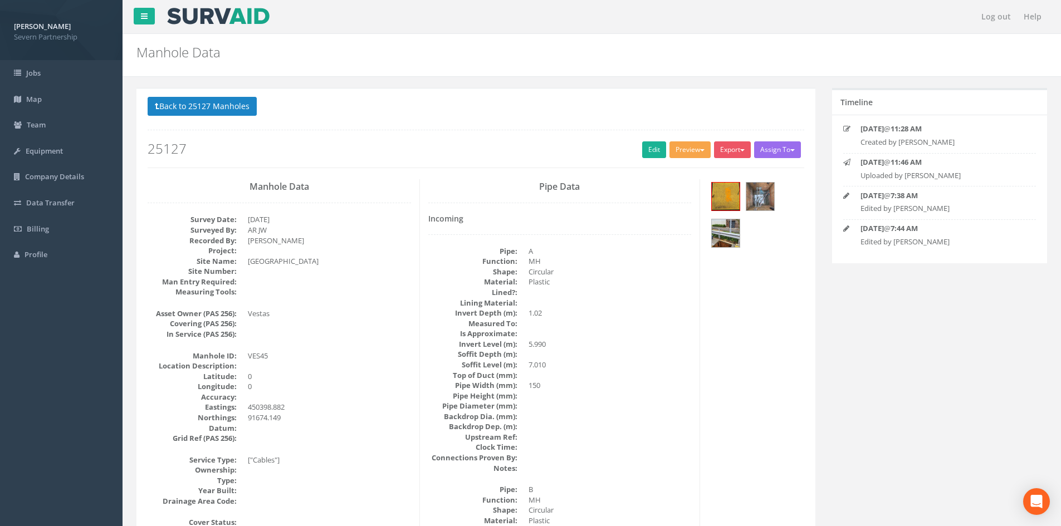
click at [683, 149] on button "Preview" at bounding box center [689, 149] width 41 height 17
click at [673, 169] on link "SP Manhole" at bounding box center [669, 172] width 85 height 17
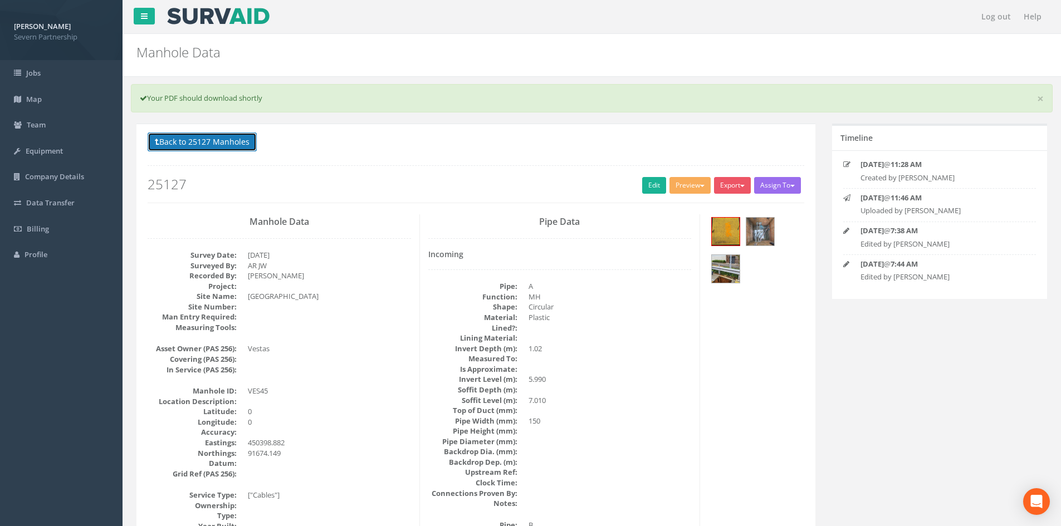
click at [246, 146] on button "Back to 25127 Manholes" at bounding box center [202, 142] width 109 height 19
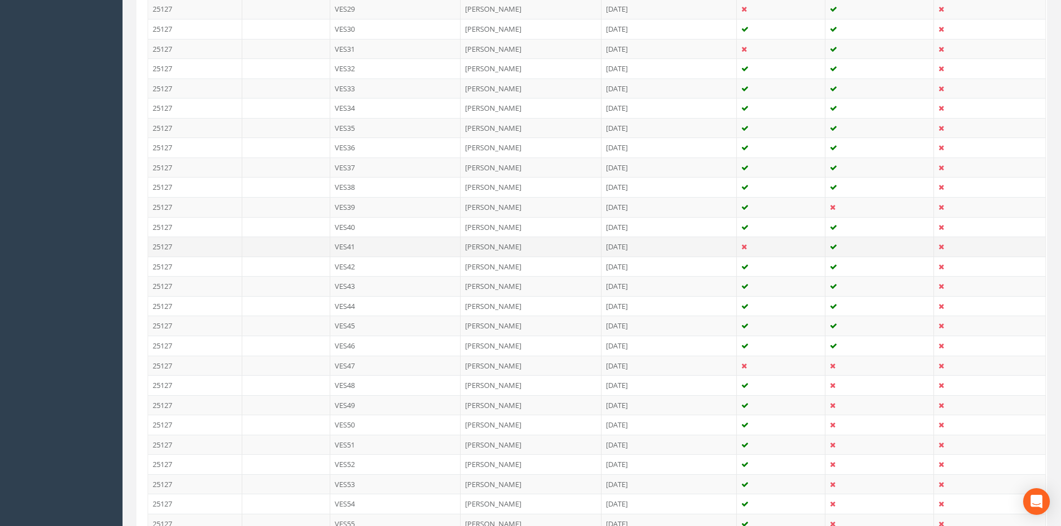
scroll to position [1002, 0]
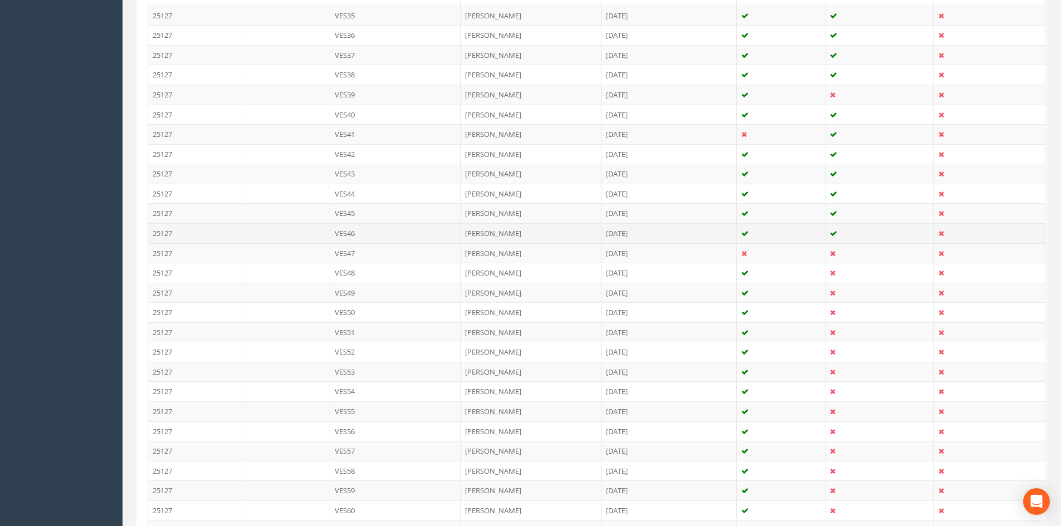
click at [400, 234] on td "VES46" at bounding box center [395, 233] width 131 height 20
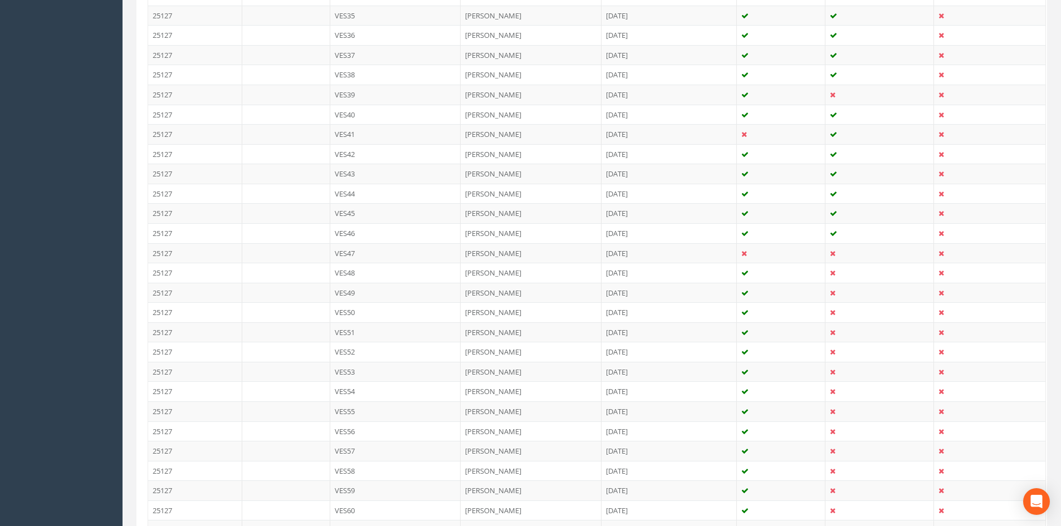
scroll to position [0, 0]
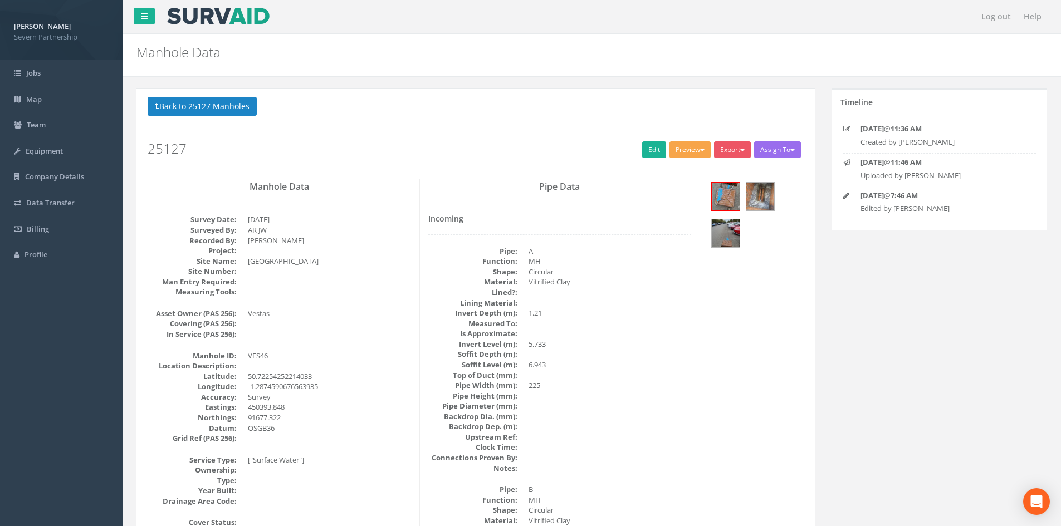
click at [699, 146] on button "Preview" at bounding box center [689, 149] width 41 height 17
click at [693, 167] on link "SP Manhole" at bounding box center [669, 172] width 85 height 17
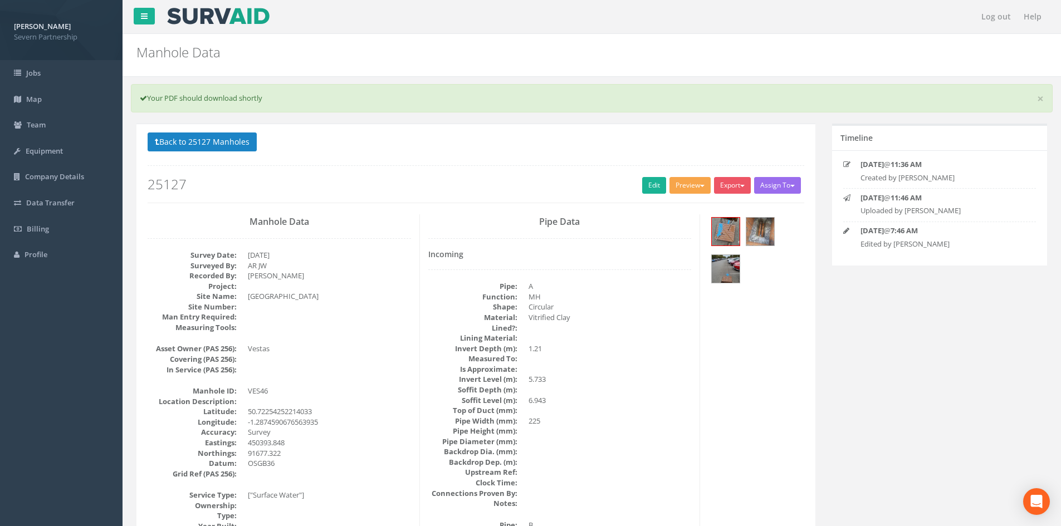
click at [697, 180] on button "Preview" at bounding box center [689, 185] width 41 height 17
click at [689, 200] on link "SP Manhole" at bounding box center [669, 208] width 85 height 17
drag, startPoint x: 222, startPoint y: 127, endPoint x: 221, endPoint y: 133, distance: 5.6
click at [221, 134] on button "Back to 25127 Manholes" at bounding box center [202, 142] width 109 height 19
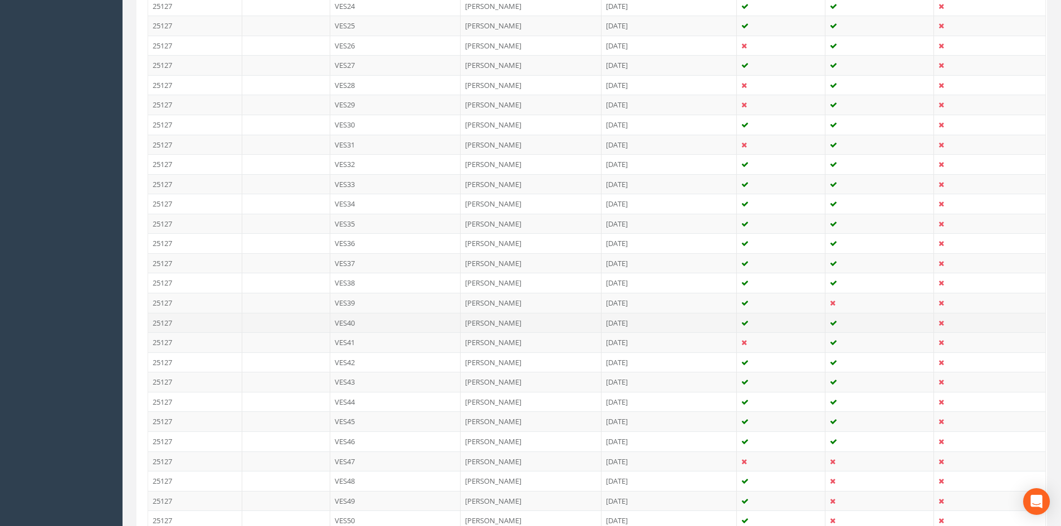
scroll to position [835, 0]
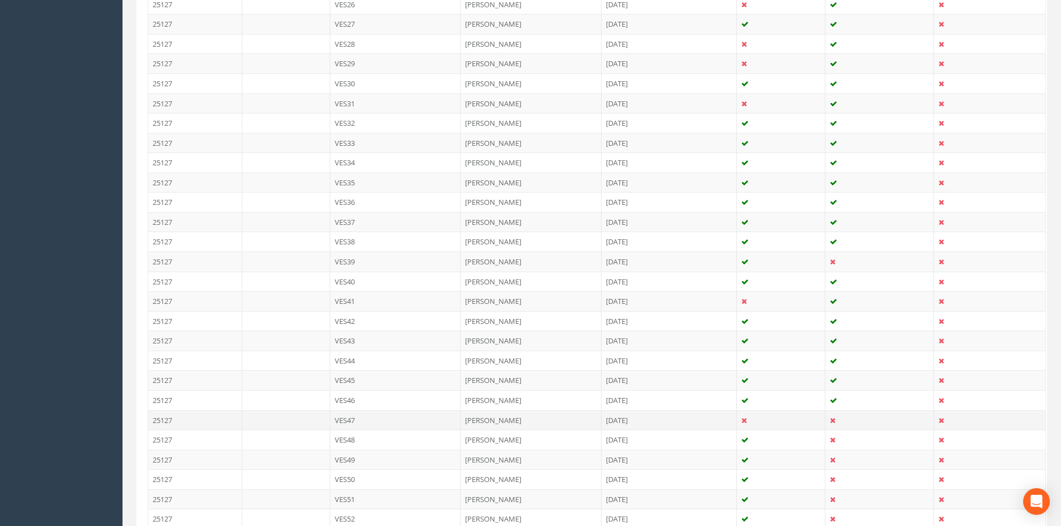
click at [414, 426] on td "VES47" at bounding box center [395, 420] width 131 height 20
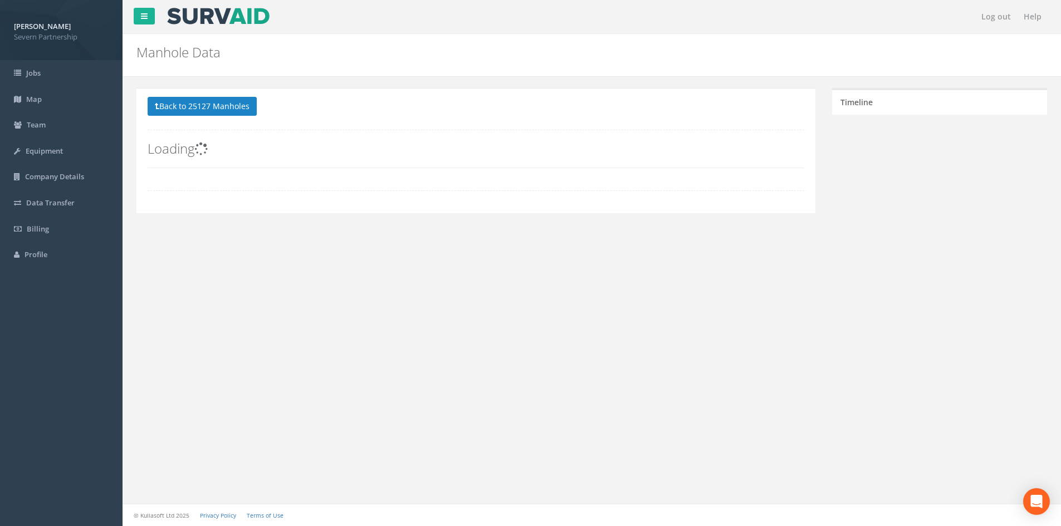
scroll to position [0, 0]
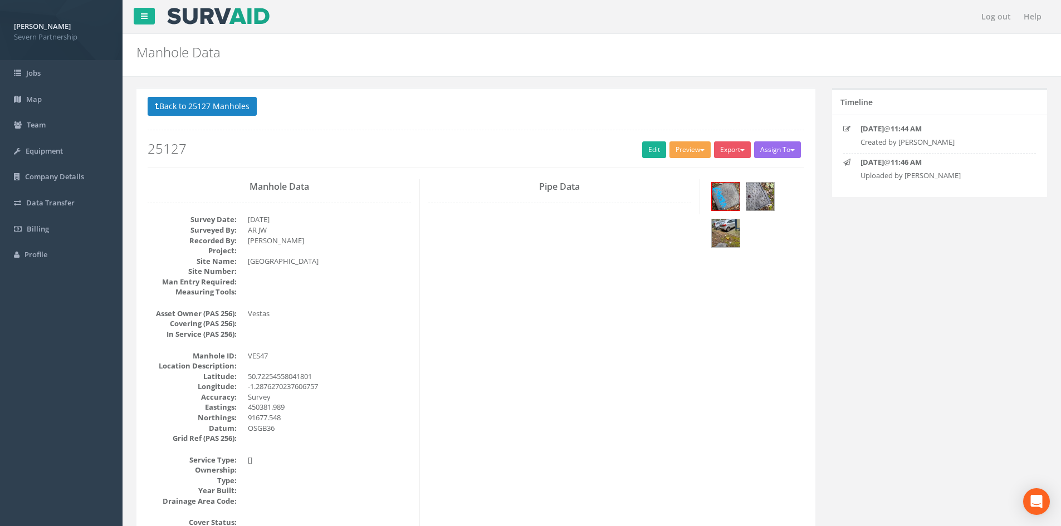
click at [679, 151] on button "Preview" at bounding box center [689, 149] width 41 height 17
click at [673, 170] on link "SP Manhole" at bounding box center [669, 172] width 85 height 17
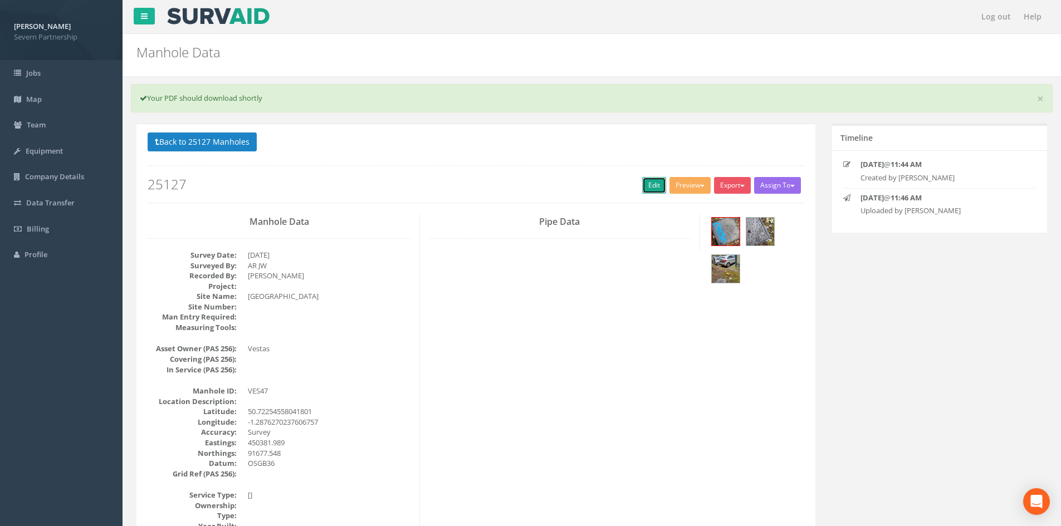
click at [646, 184] on link "Edit" at bounding box center [654, 185] width 24 height 17
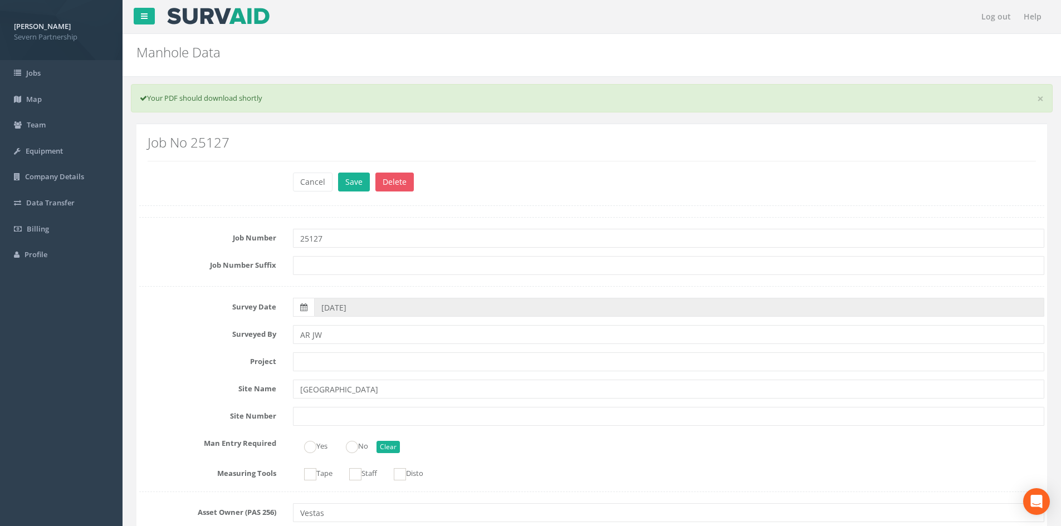
scroll to position [724, 0]
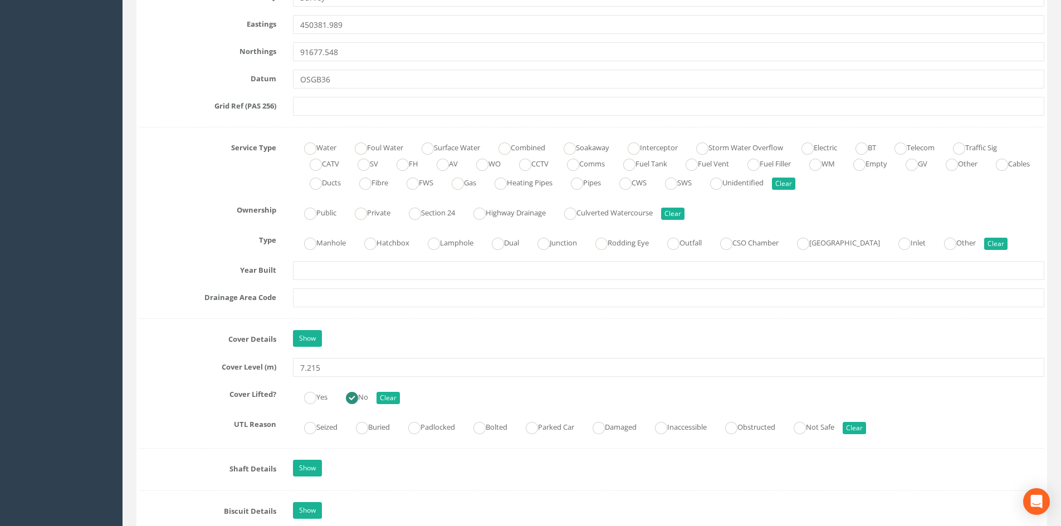
click at [802, 195] on div "Job Number 25127 Job Number Suffix Survey Date [DATE] Surveyed By AR JW Project…" at bounding box center [591, 364] width 905 height 1743
click at [763, 189] on label "Unidentified" at bounding box center [731, 182] width 65 height 16
radio input "true"
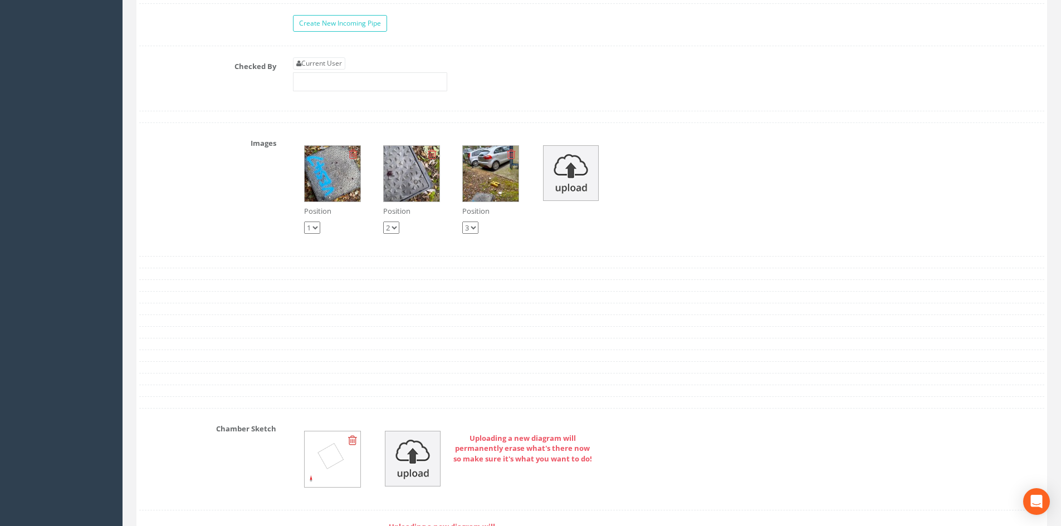
scroll to position [1726, 0]
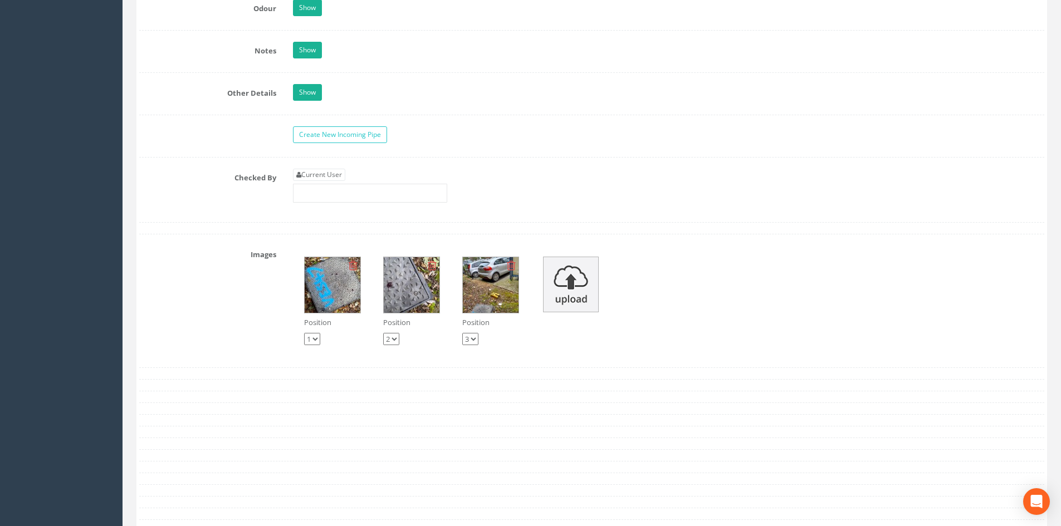
click at [312, 170] on link "Current User" at bounding box center [319, 175] width 52 height 12
type input "[PERSON_NAME]"
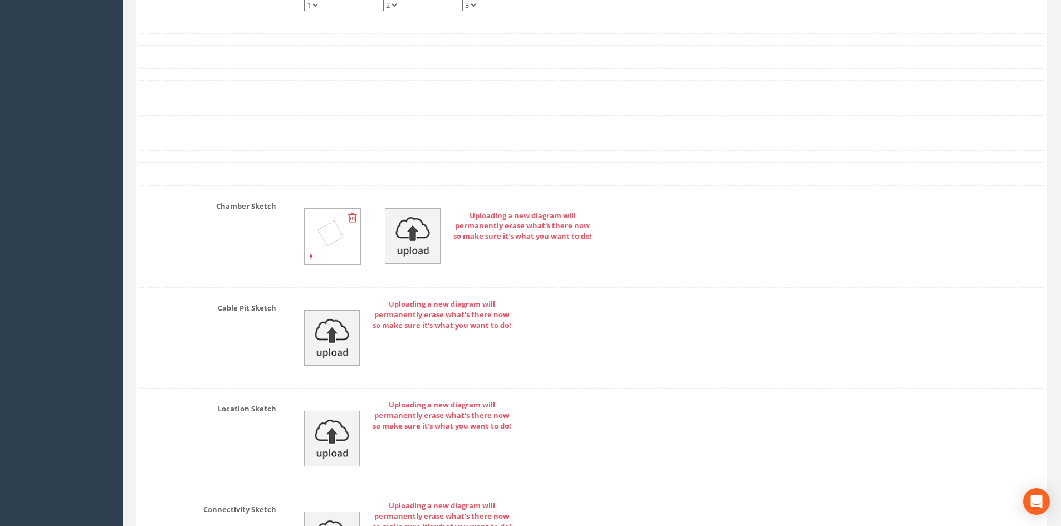
scroll to position [2313, 0]
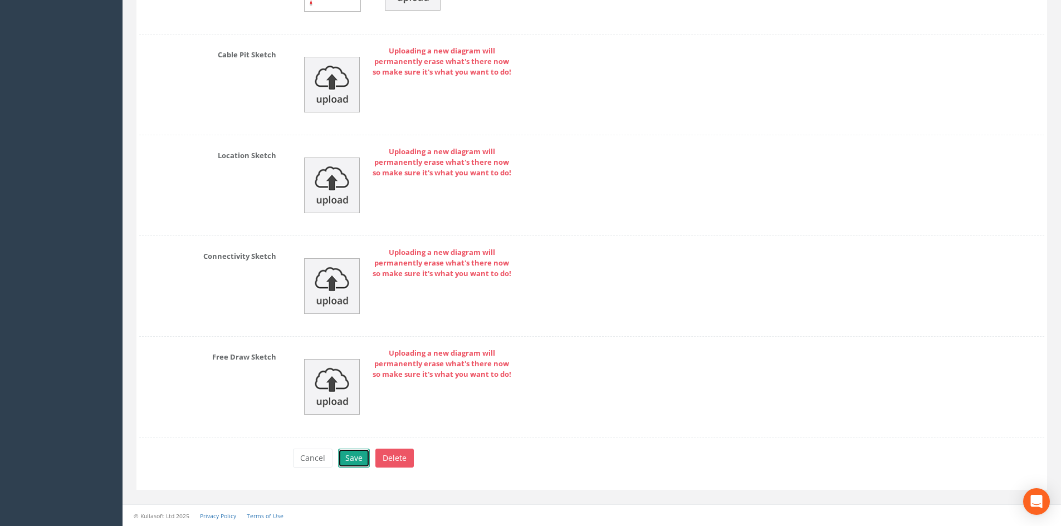
click at [357, 451] on button "Save" at bounding box center [354, 458] width 32 height 19
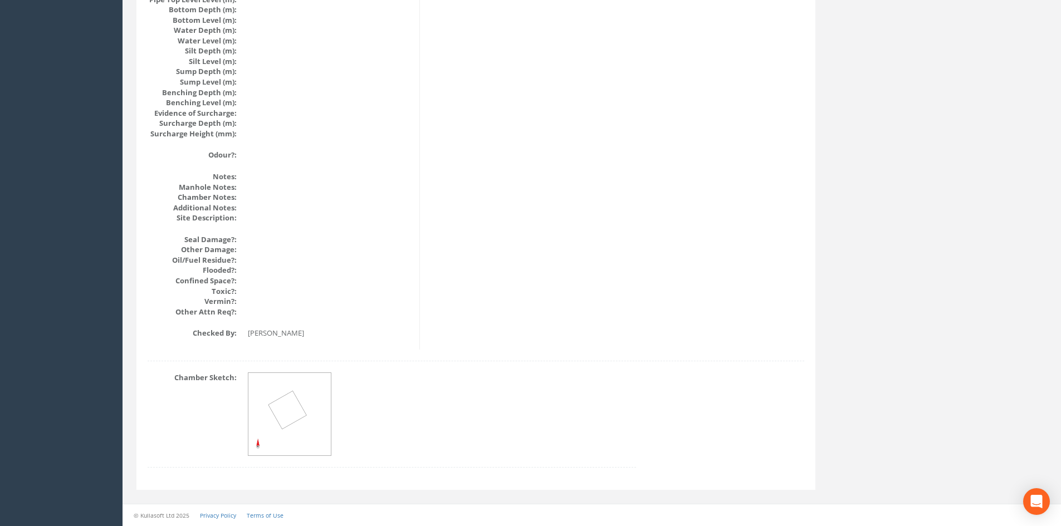
drag, startPoint x: 386, startPoint y: 390, endPoint x: 369, endPoint y: 306, distance: 85.8
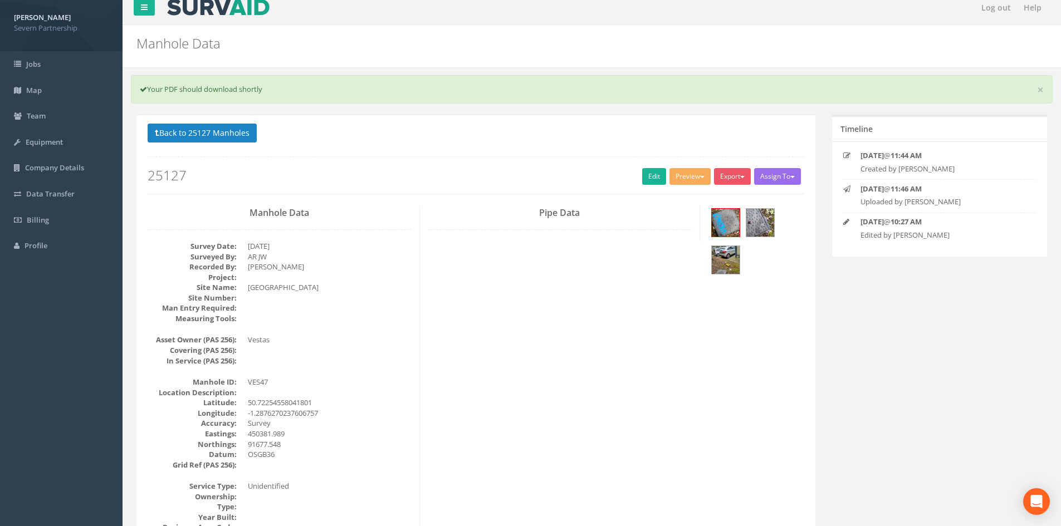
scroll to position [0, 0]
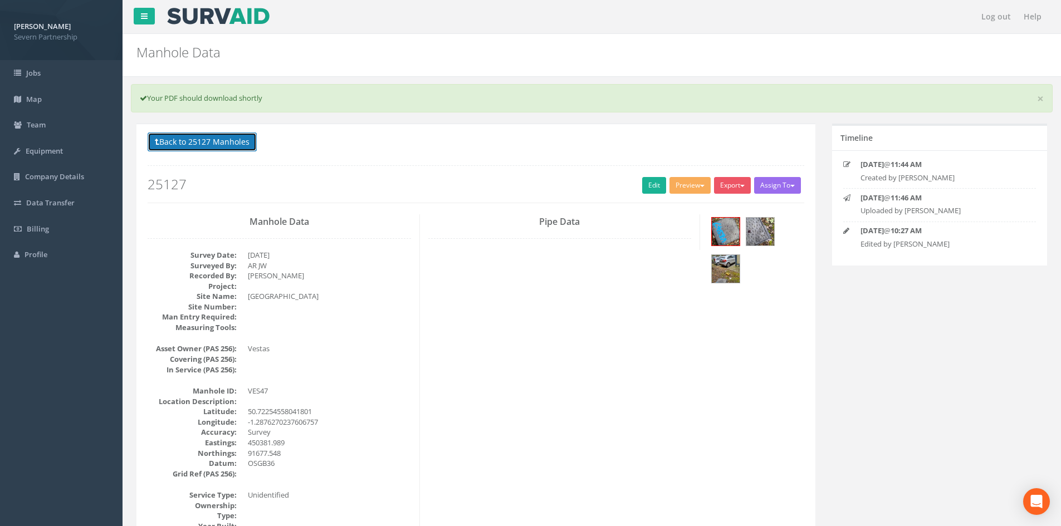
click at [219, 139] on button "Back to 25127 Manholes" at bounding box center [202, 142] width 109 height 19
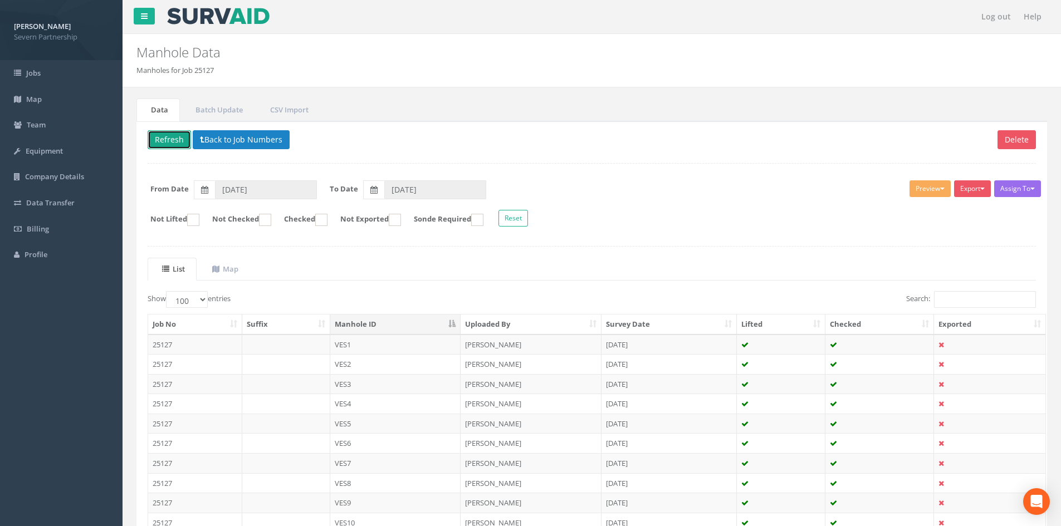
click at [165, 143] on button "Refresh" at bounding box center [169, 139] width 43 height 19
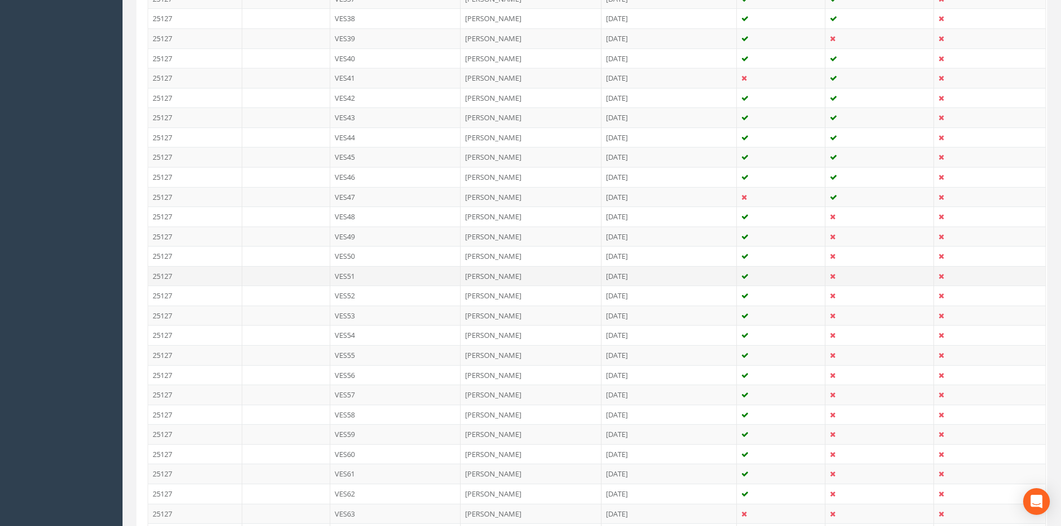
scroll to position [1058, 0]
click at [409, 221] on td "VES48" at bounding box center [395, 217] width 131 height 20
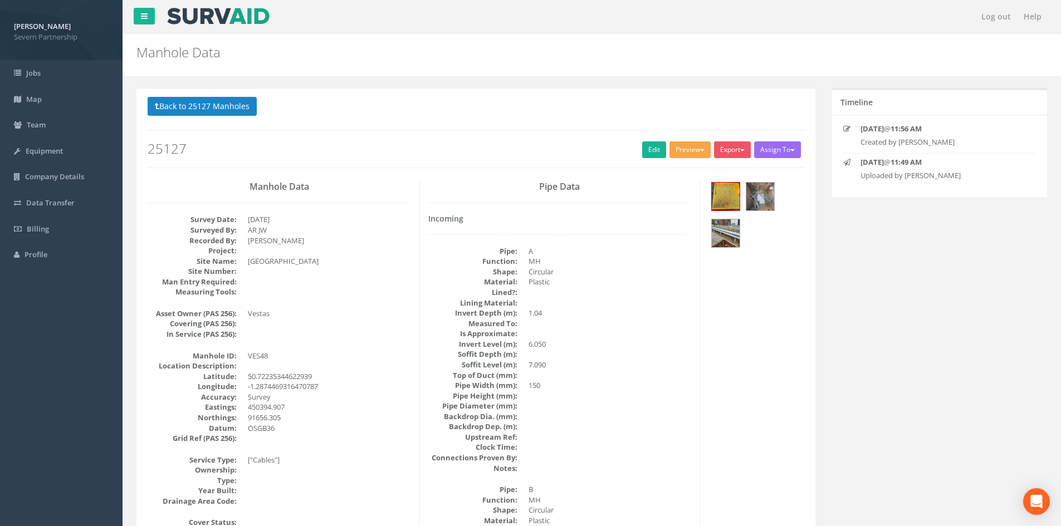
click at [695, 148] on button "Preview" at bounding box center [689, 149] width 41 height 17
click at [683, 164] on ul "SP Manhole SP Omni Heathrow United Utilities SurvAid IC SurvAid Manhole" at bounding box center [669, 230] width 89 height 136
click at [683, 151] on button "Preview" at bounding box center [689, 149] width 41 height 17
click at [678, 163] on ul "SP Manhole SP Omni Heathrow United Utilities SurvAid IC SurvAid Manhole" at bounding box center [669, 230] width 89 height 136
click at [679, 154] on button "Preview" at bounding box center [689, 149] width 41 height 17
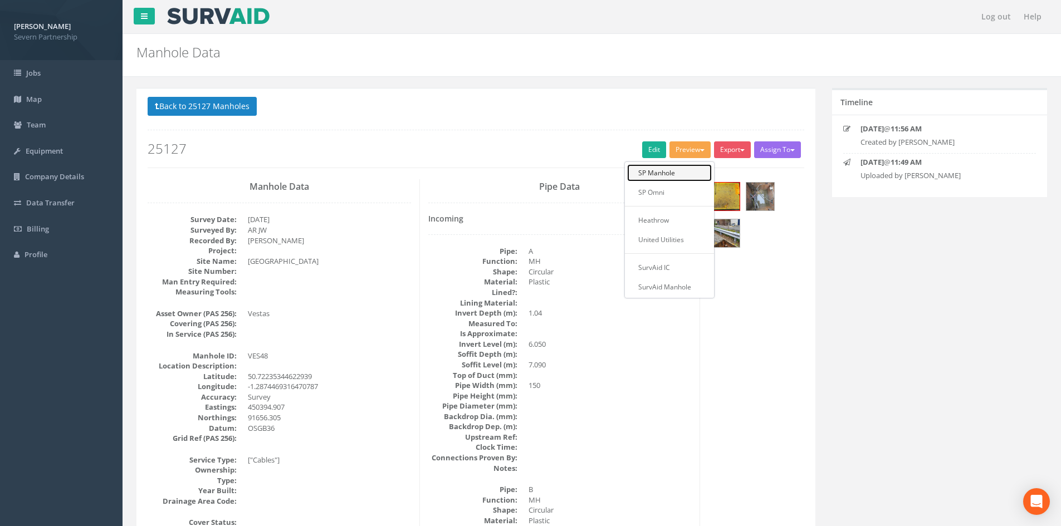
click at [674, 169] on link "SP Manhole" at bounding box center [669, 172] width 85 height 17
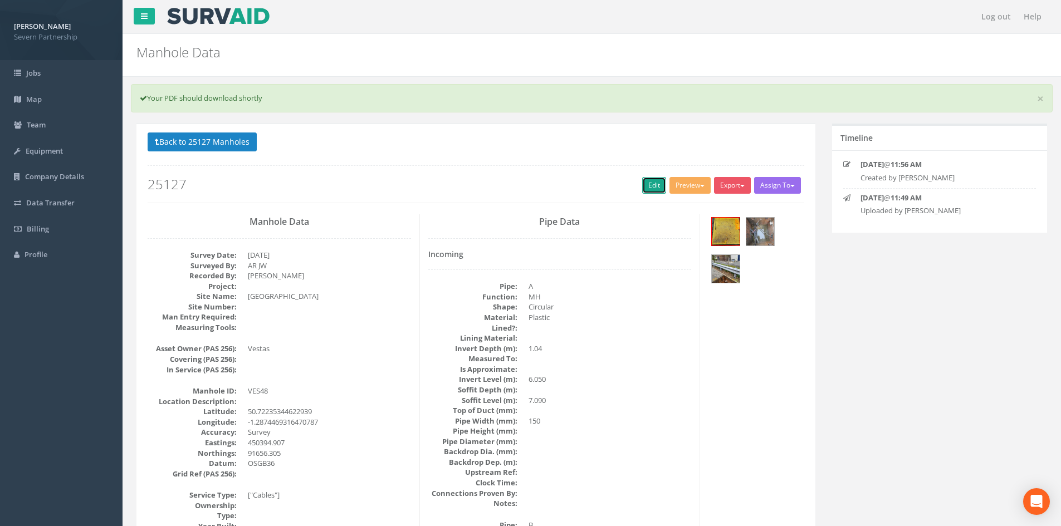
click at [650, 178] on link "Edit" at bounding box center [654, 185] width 24 height 17
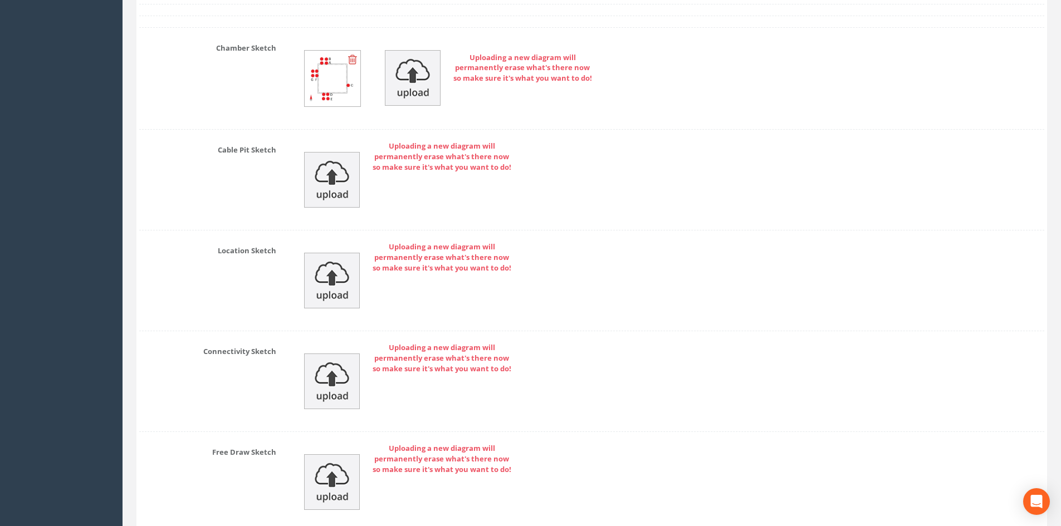
scroll to position [2868, 0]
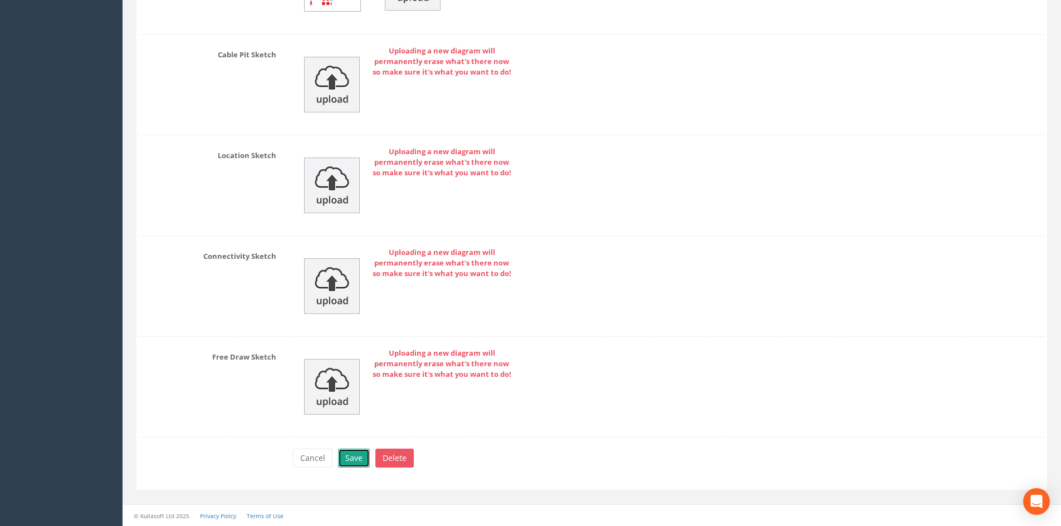
click at [362, 454] on button "Save" at bounding box center [354, 458] width 32 height 19
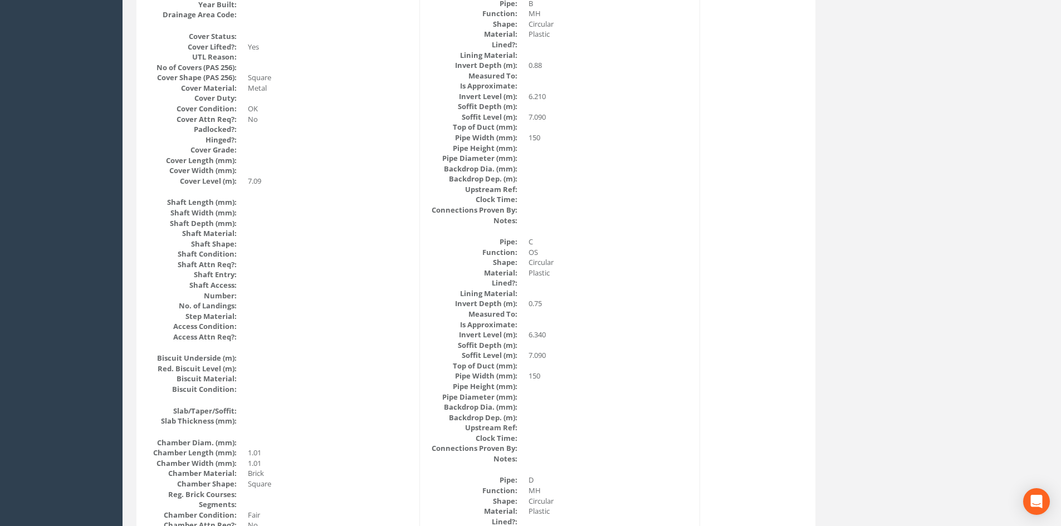
scroll to position [0, 0]
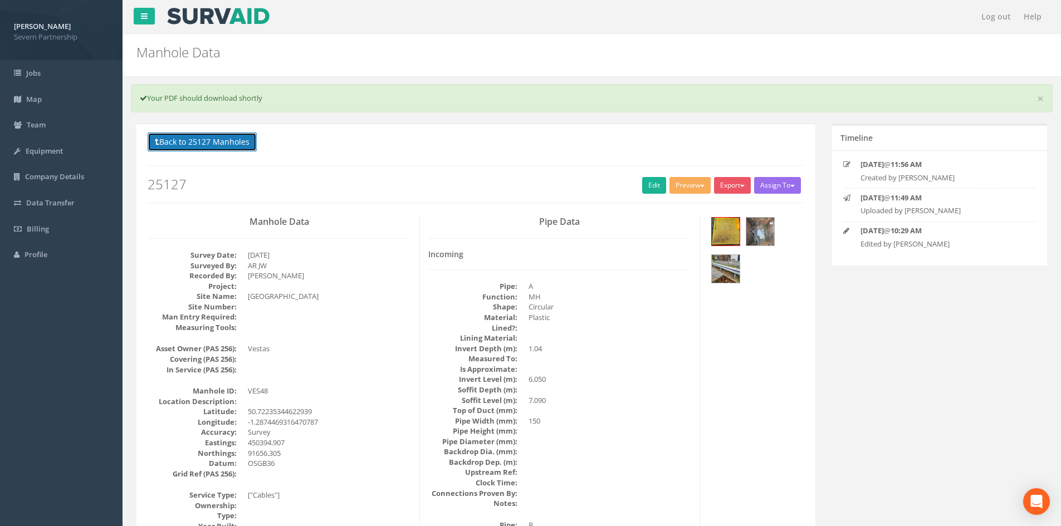
click at [241, 135] on button "Back to 25127 Manholes" at bounding box center [202, 142] width 109 height 19
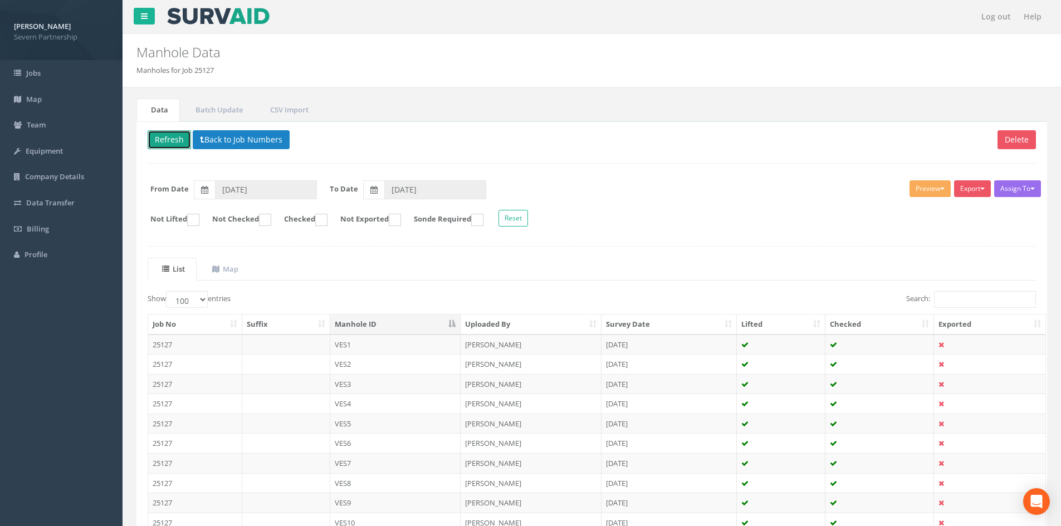
click at [174, 140] on button "Refresh" at bounding box center [169, 139] width 43 height 19
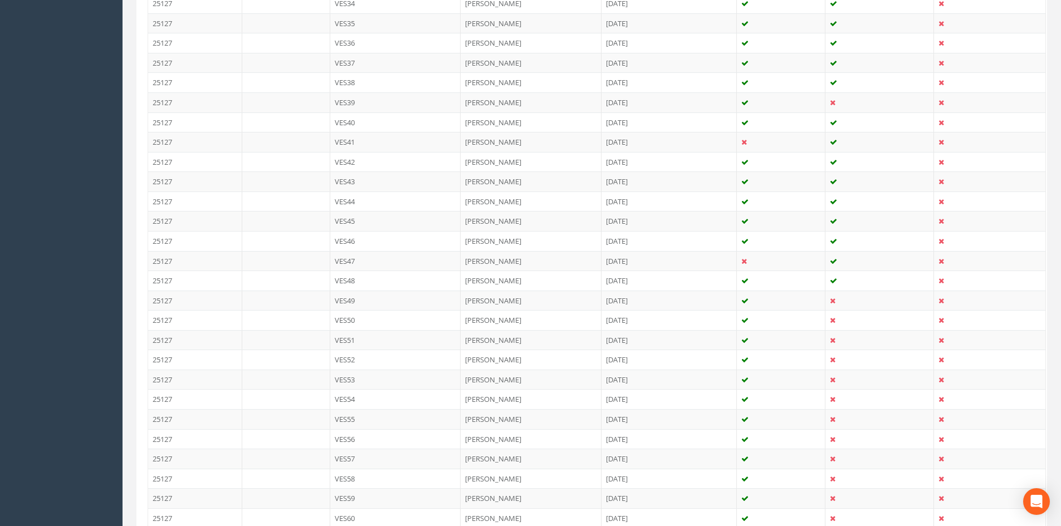
scroll to position [1002, 0]
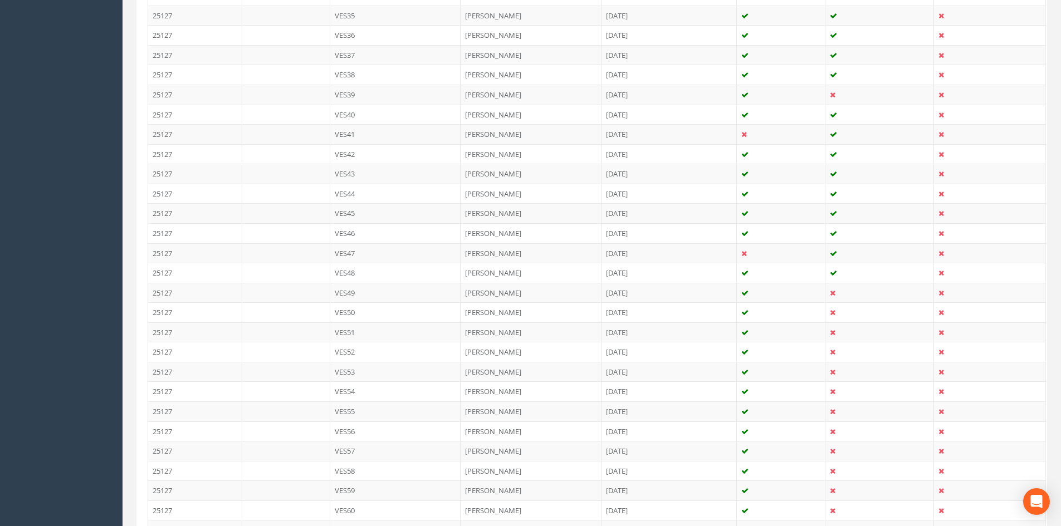
click at [454, 292] on td "VES49" at bounding box center [395, 293] width 131 height 20
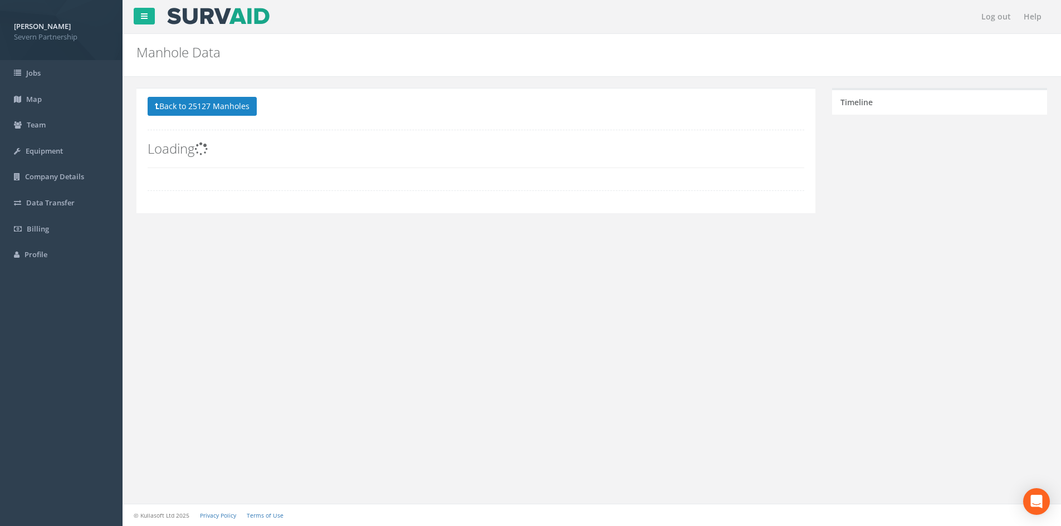
scroll to position [0, 0]
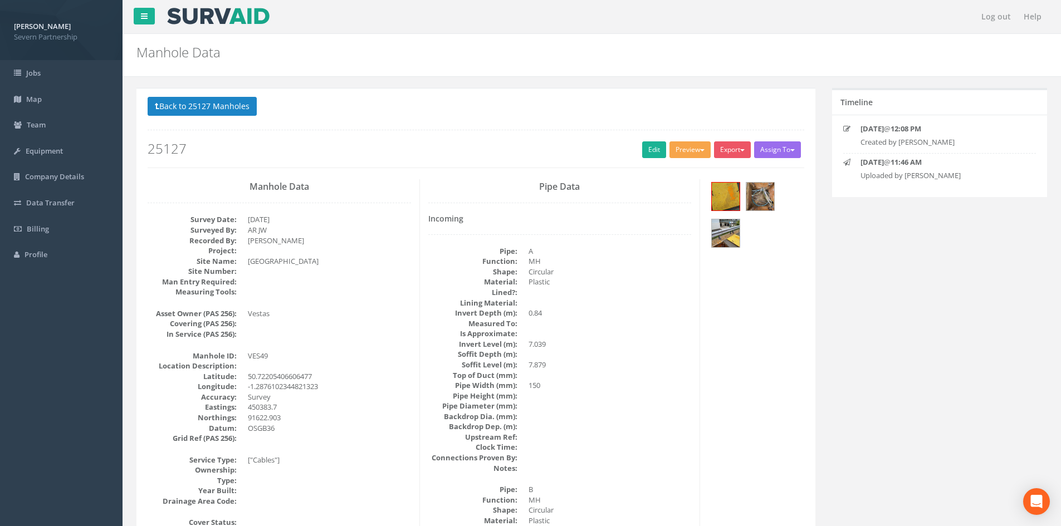
click at [675, 151] on button "Preview" at bounding box center [689, 149] width 41 height 17
click at [669, 173] on link "SP Manhole" at bounding box center [669, 172] width 85 height 17
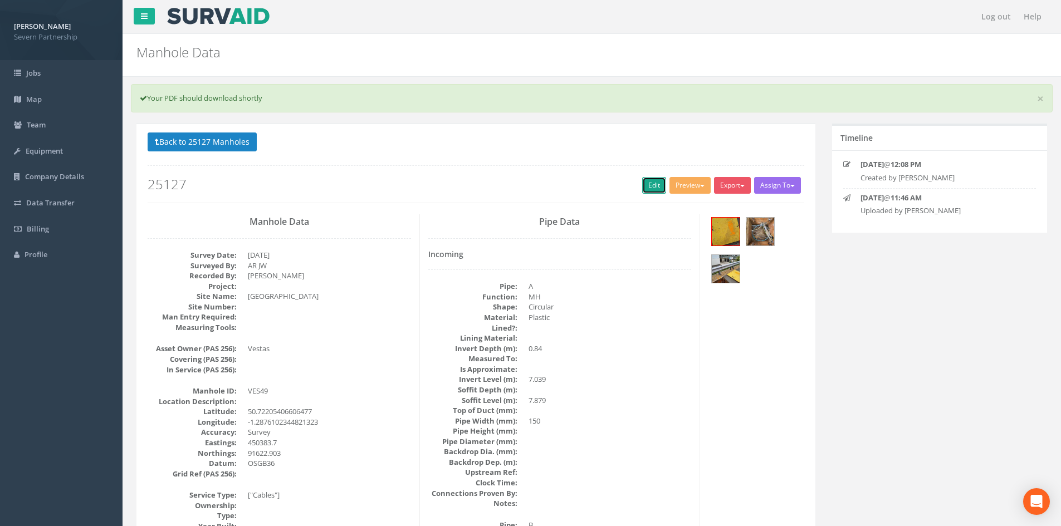
click at [642, 185] on link "Edit" at bounding box center [654, 185] width 24 height 17
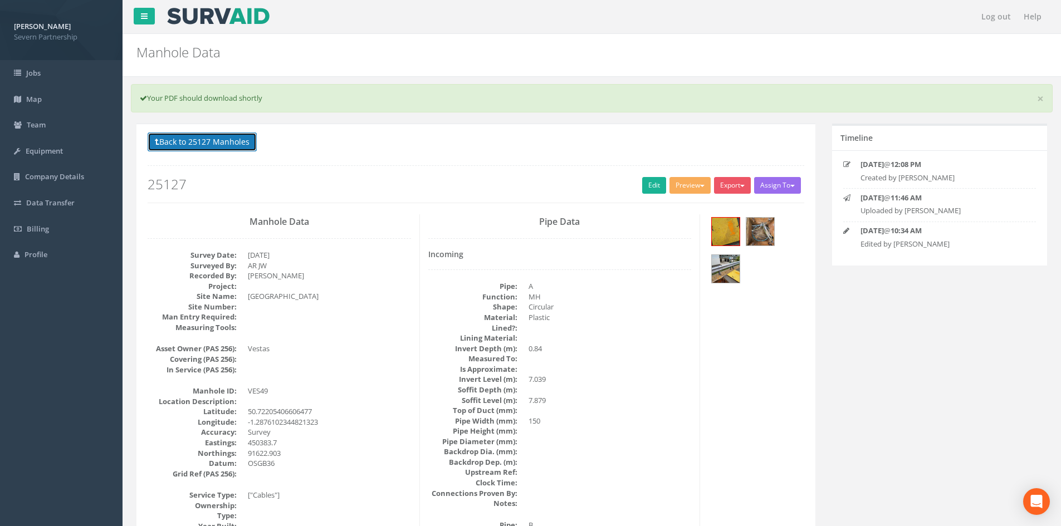
click at [238, 141] on button "Back to 25127 Manholes" at bounding box center [202, 142] width 109 height 19
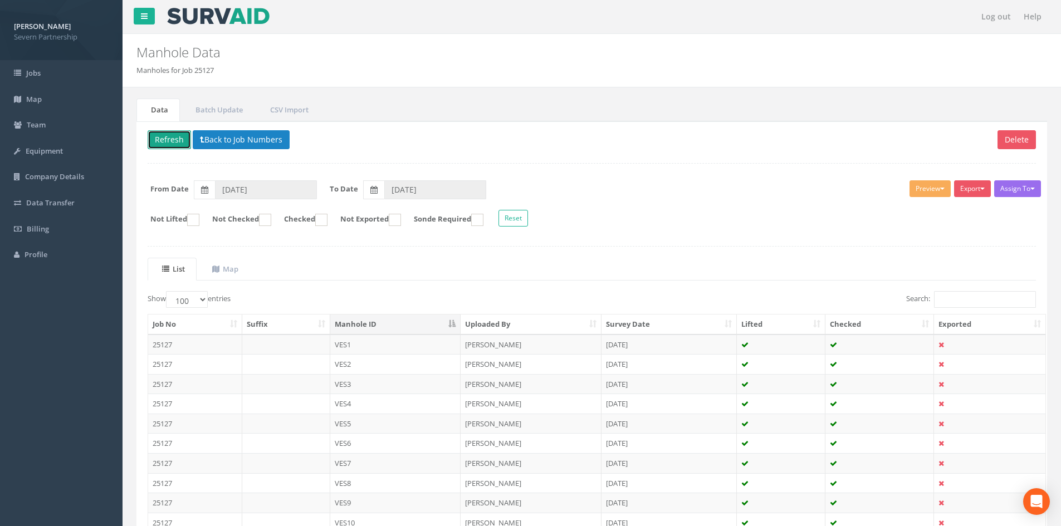
click at [177, 135] on button "Refresh" at bounding box center [169, 139] width 43 height 19
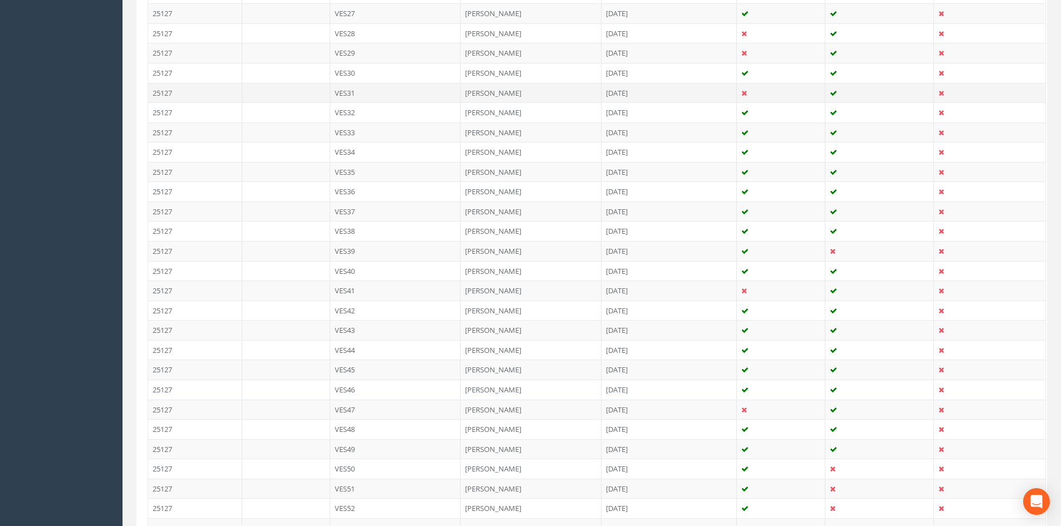
scroll to position [947, 0]
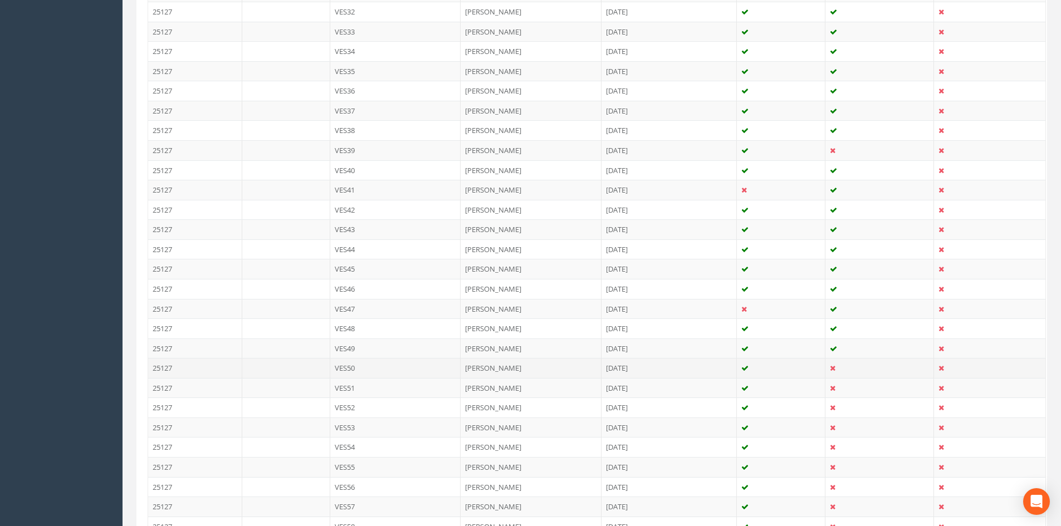
click at [744, 372] on td at bounding box center [781, 368] width 89 height 20
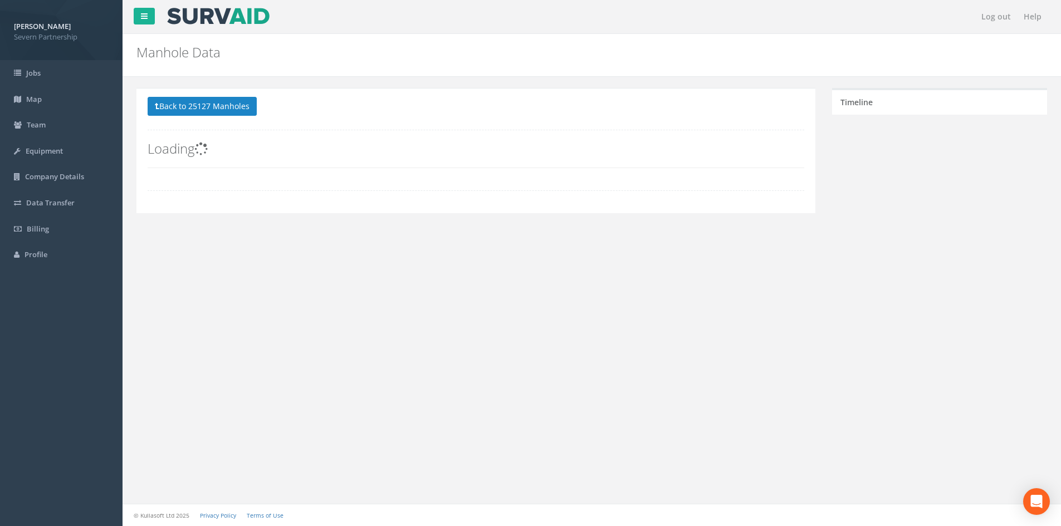
scroll to position [0, 0]
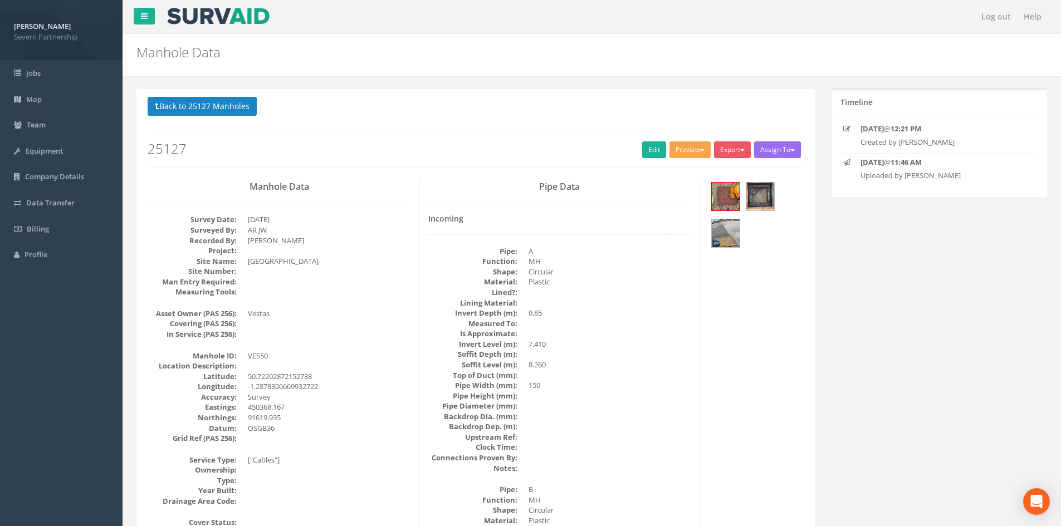
click at [695, 143] on button "Preview" at bounding box center [689, 149] width 41 height 17
click at [674, 168] on link "SP Manhole" at bounding box center [669, 172] width 85 height 17
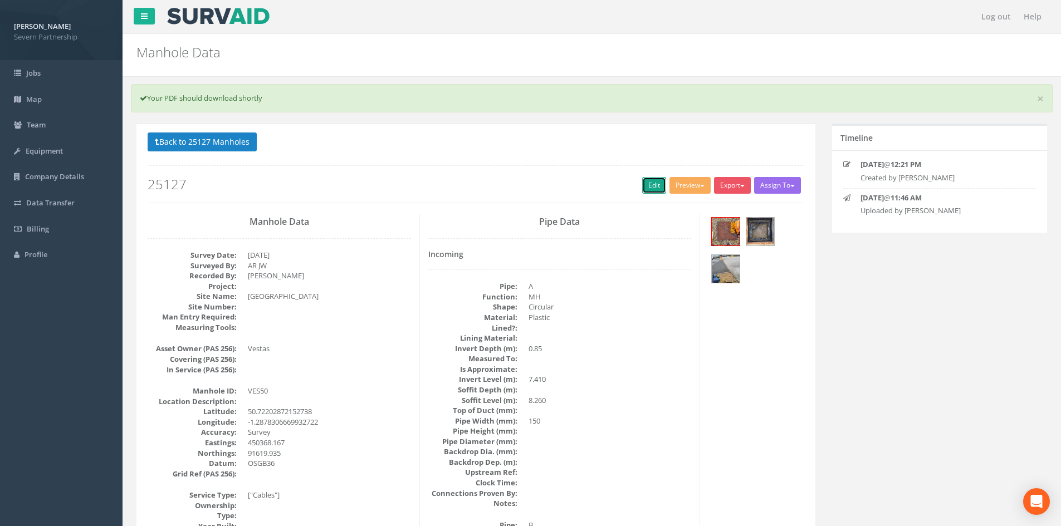
click at [651, 188] on link "Edit" at bounding box center [654, 185] width 24 height 17
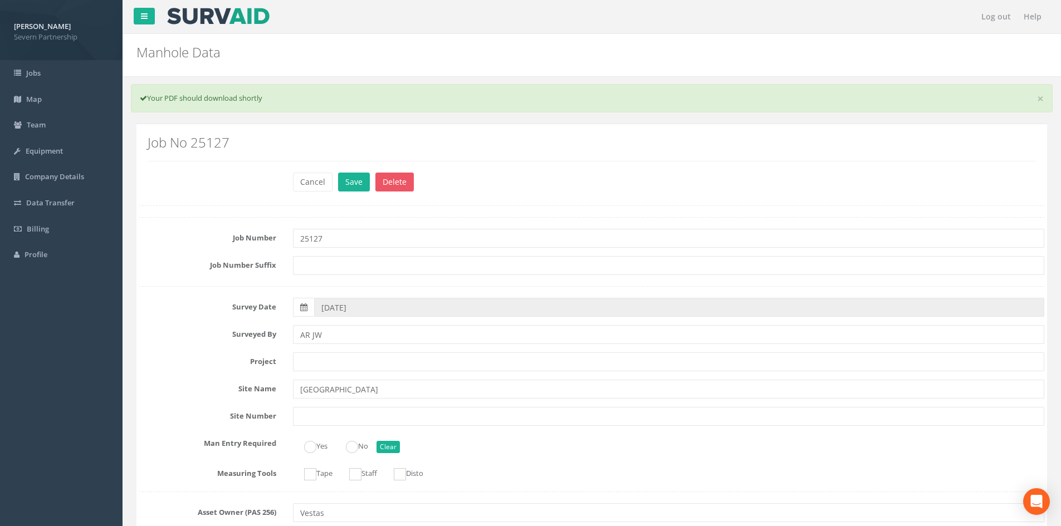
type input "[PERSON_NAME]"
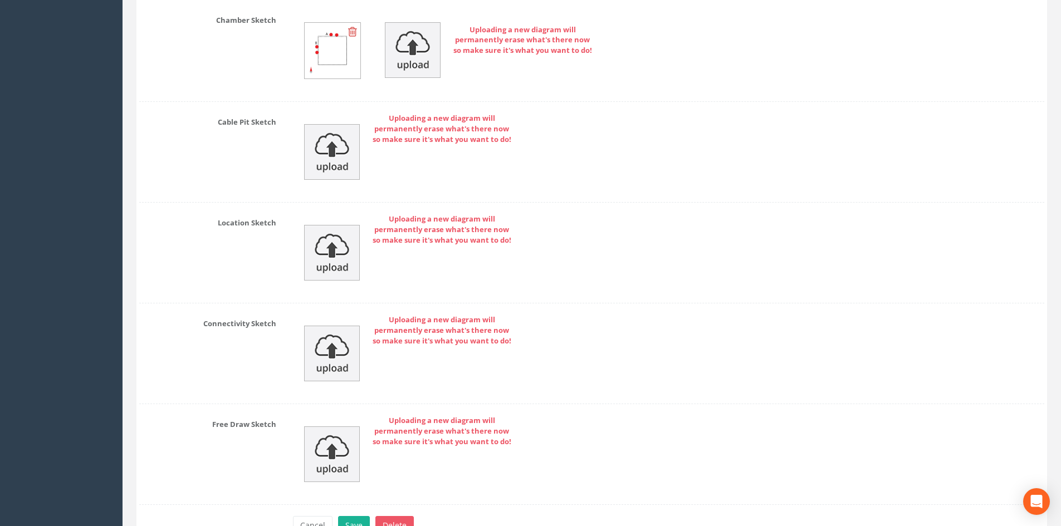
scroll to position [2656, 0]
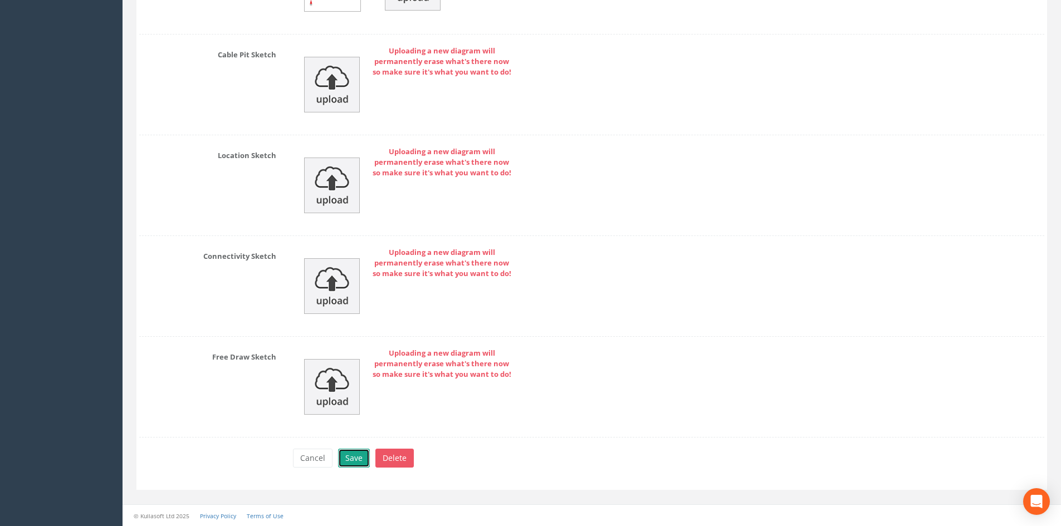
click at [359, 453] on button "Save" at bounding box center [354, 458] width 32 height 19
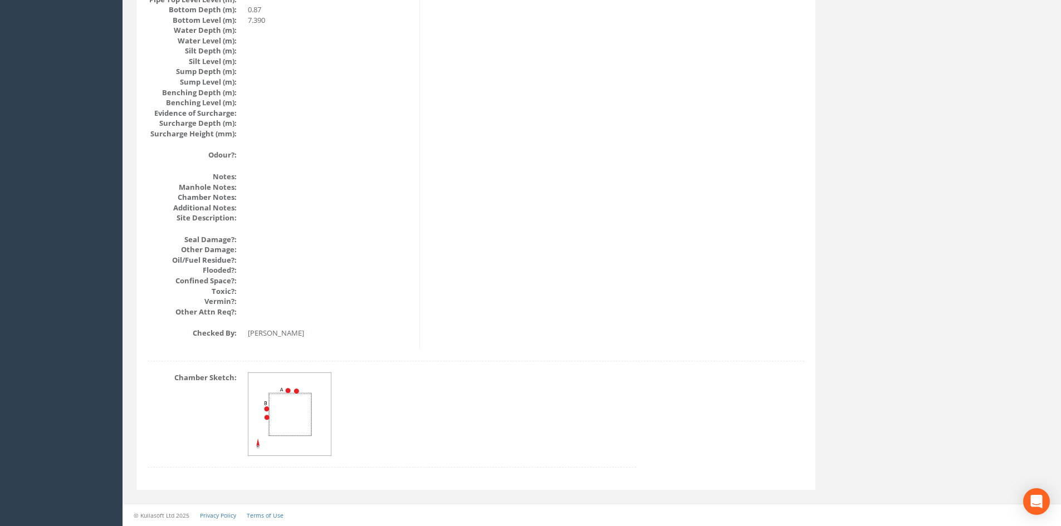
scroll to position [0, 0]
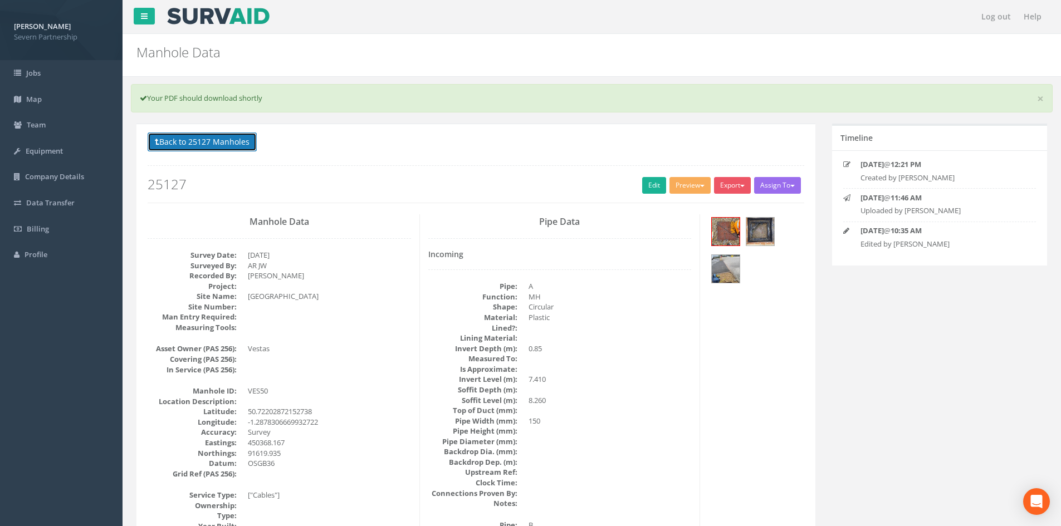
click at [227, 140] on button "Back to 25127 Manholes" at bounding box center [202, 142] width 109 height 19
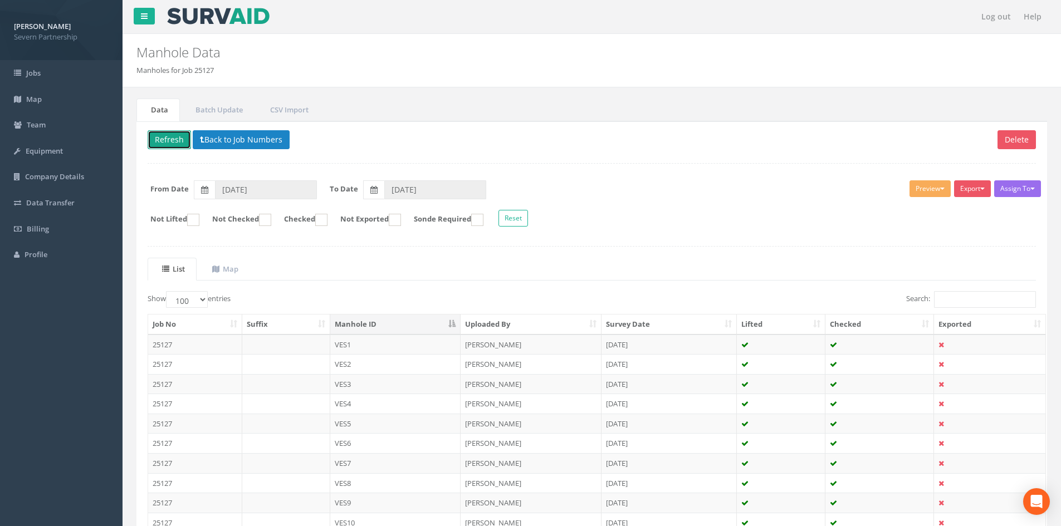
click at [173, 144] on button "Refresh" at bounding box center [169, 139] width 43 height 19
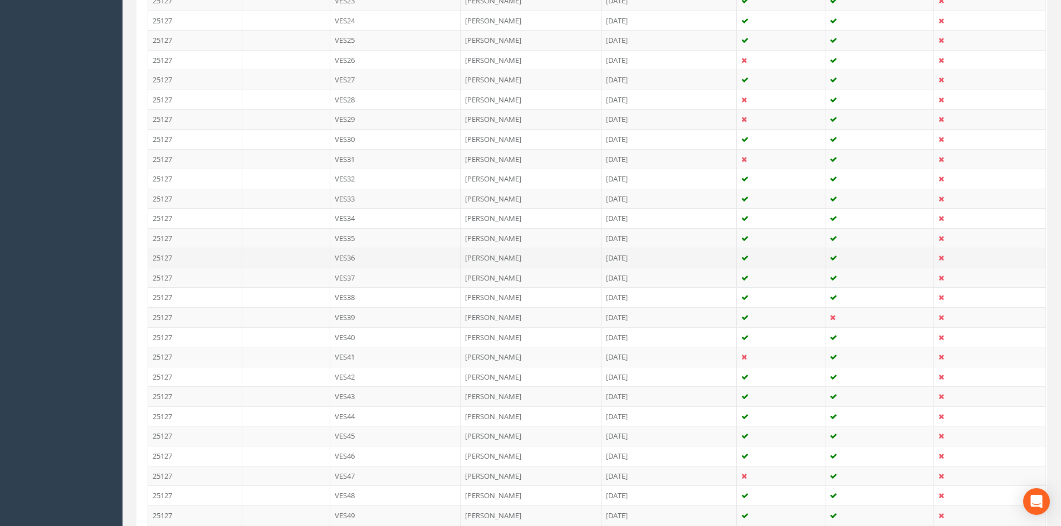
scroll to position [947, 0]
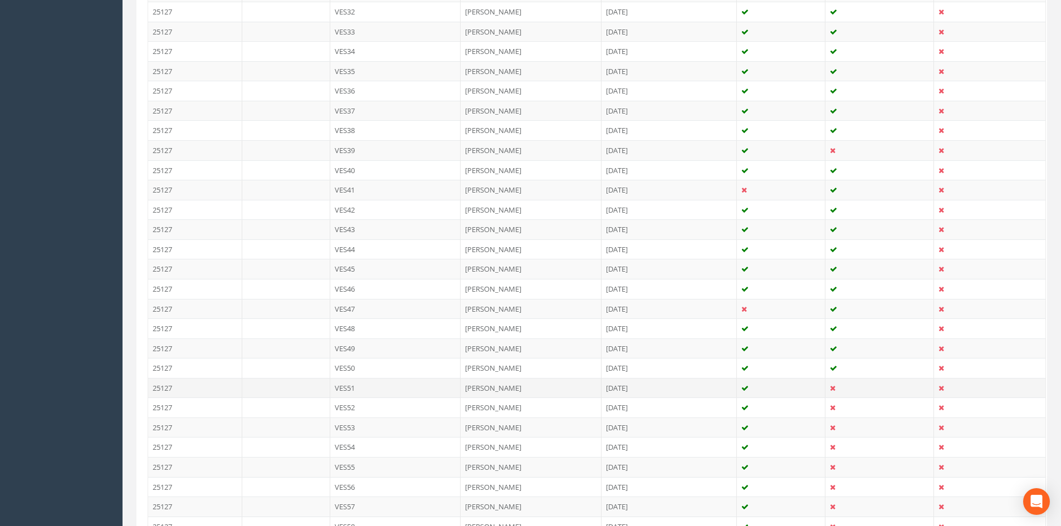
click at [394, 386] on td "VES51" at bounding box center [395, 388] width 131 height 20
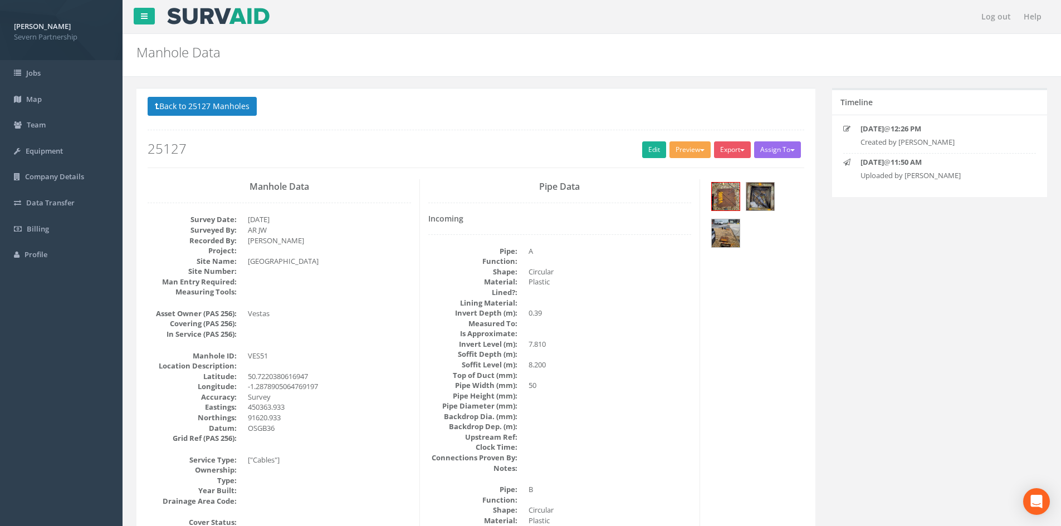
click at [679, 145] on button "Preview" at bounding box center [689, 149] width 41 height 17
click at [671, 168] on link "SP Manhole" at bounding box center [669, 172] width 85 height 17
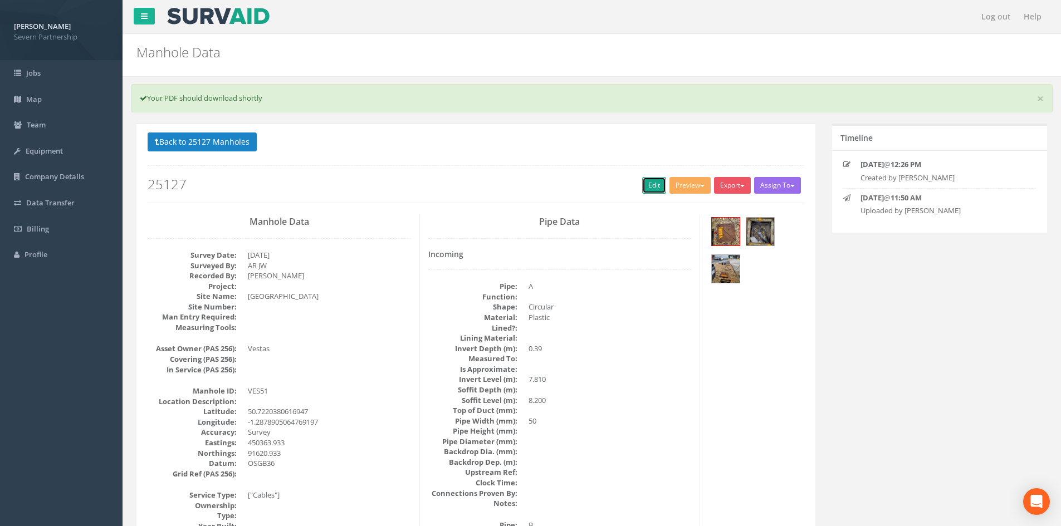
click at [642, 179] on link "Edit" at bounding box center [654, 185] width 24 height 17
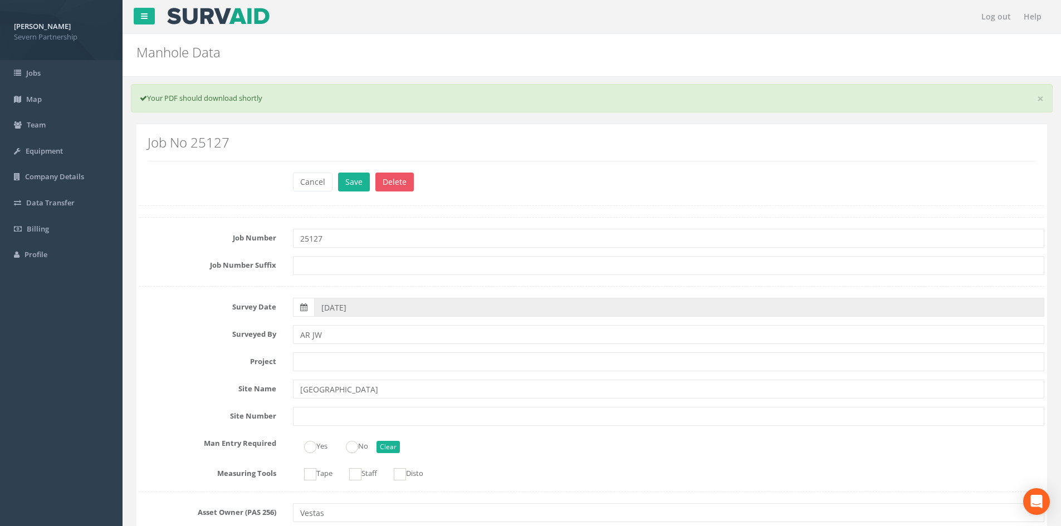
scroll to position [1950, 0]
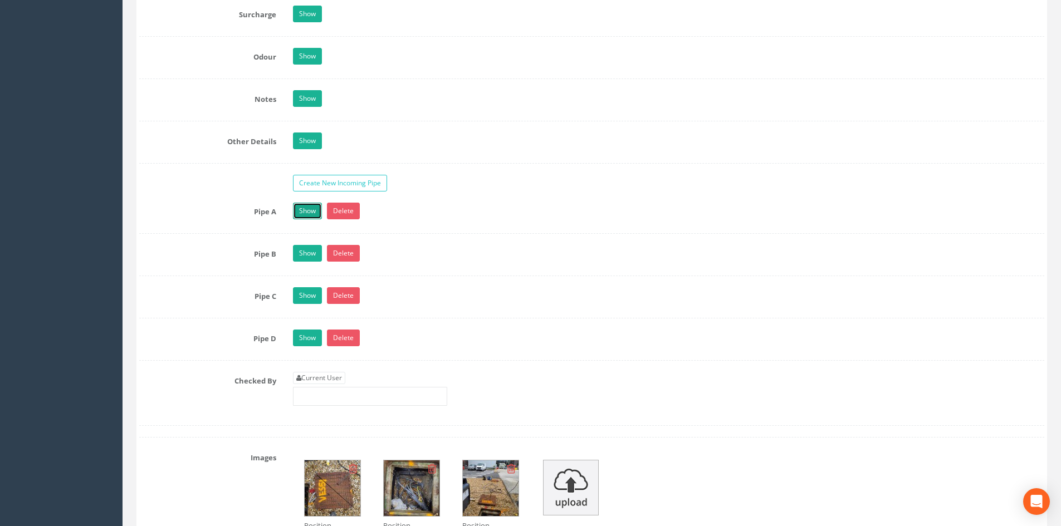
click at [311, 214] on link "Show" at bounding box center [307, 211] width 29 height 17
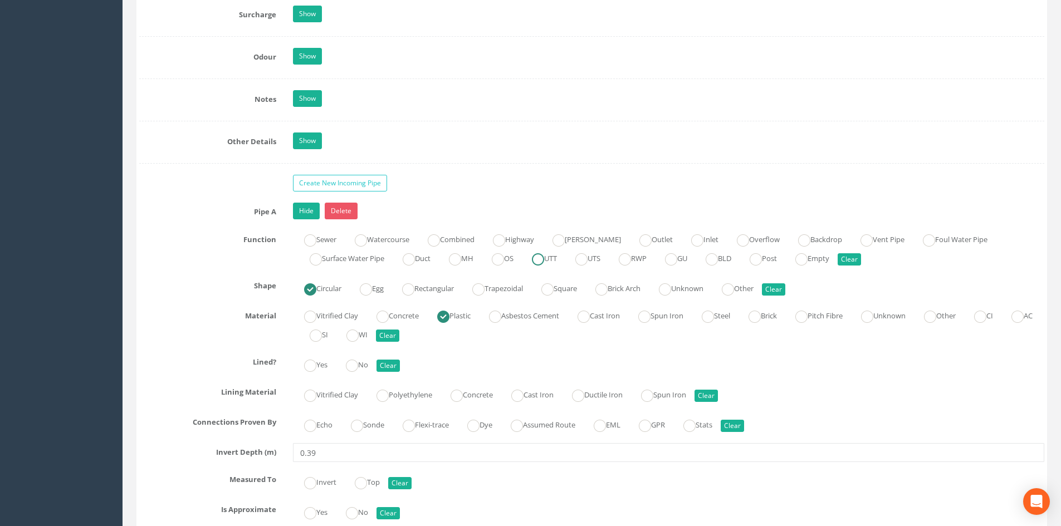
click at [557, 257] on label "UTT" at bounding box center [539, 257] width 36 height 16
radio input "true"
click at [310, 217] on link "Hide" at bounding box center [306, 211] width 27 height 17
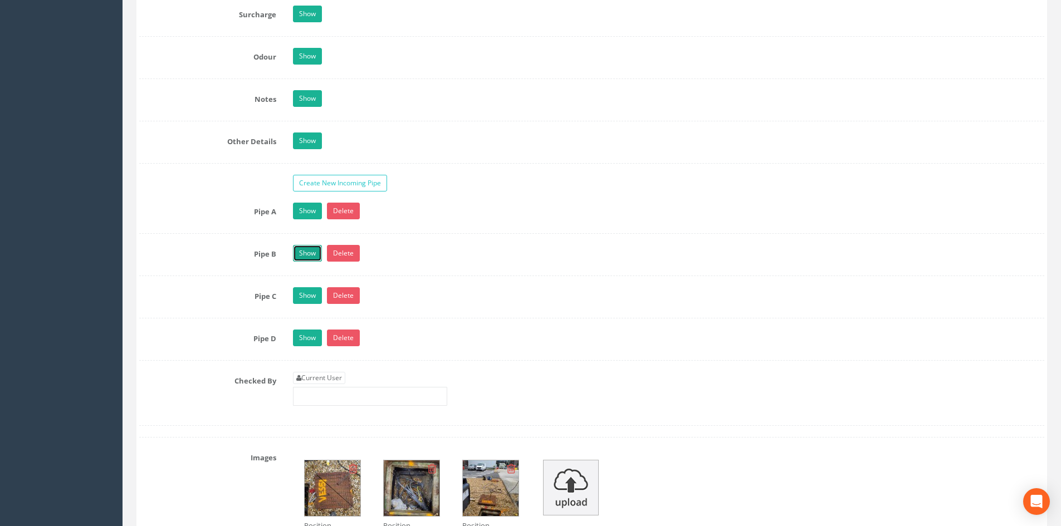
click at [311, 252] on link "Show" at bounding box center [307, 253] width 29 height 17
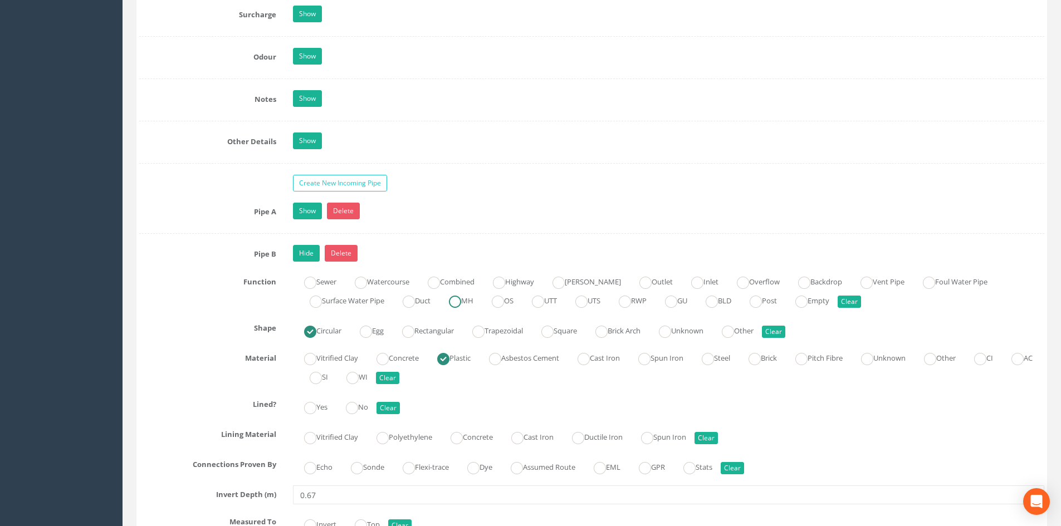
click at [470, 303] on label "MH" at bounding box center [456, 300] width 36 height 16
radio input "true"
click at [311, 260] on link "Hide" at bounding box center [306, 253] width 27 height 17
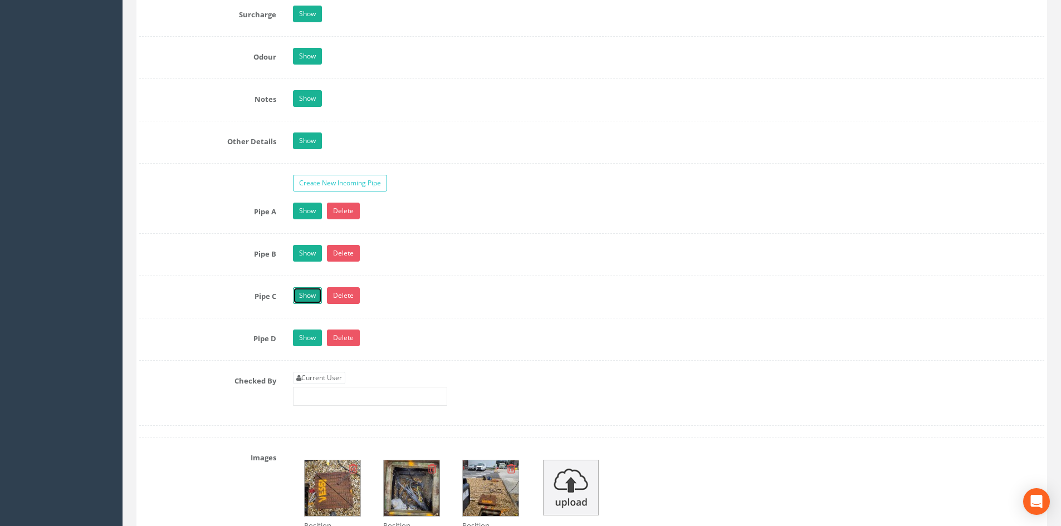
click at [312, 296] on link "Show" at bounding box center [307, 295] width 29 height 17
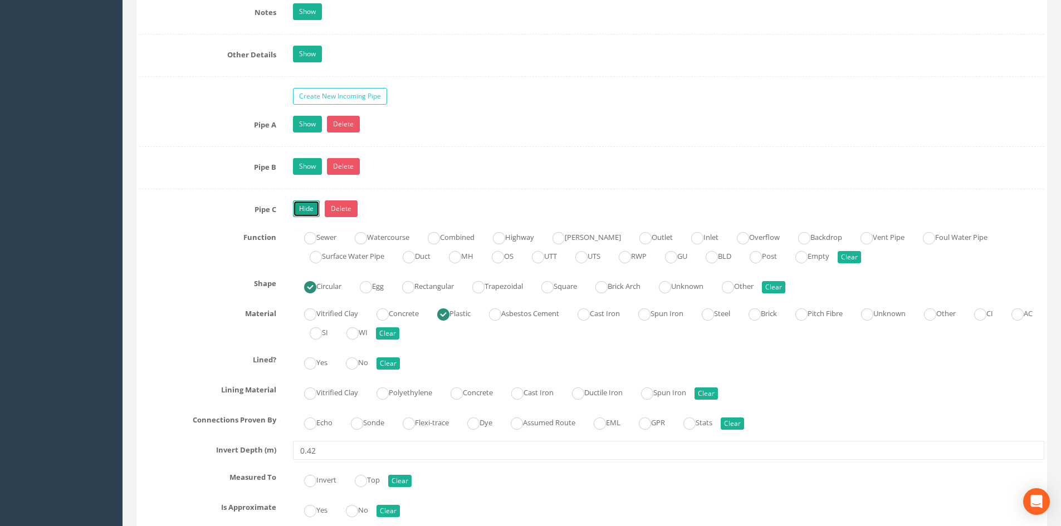
scroll to position [2062, 0]
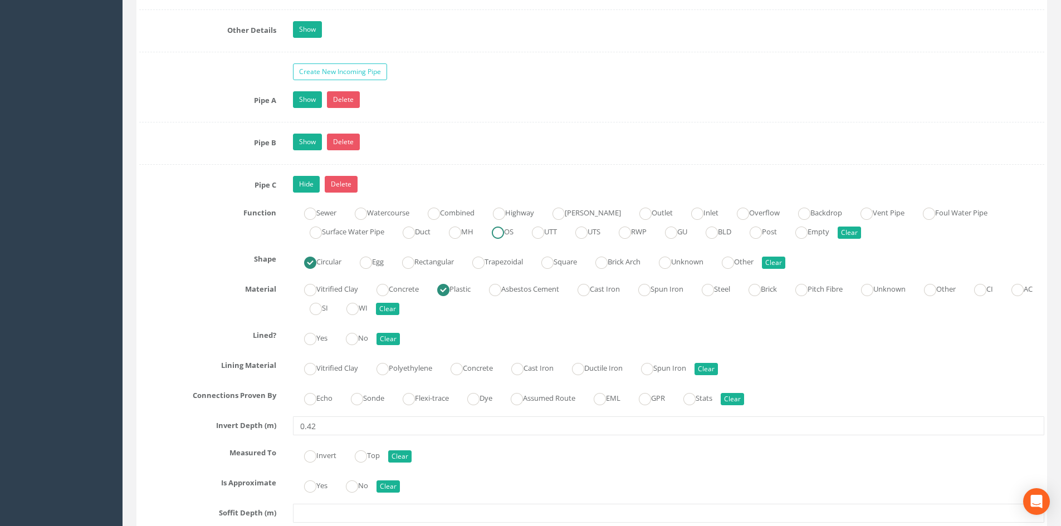
click at [513, 232] on label "OS" at bounding box center [497, 231] width 33 height 16
radio input "true"
click at [301, 186] on link "Hide" at bounding box center [306, 184] width 27 height 17
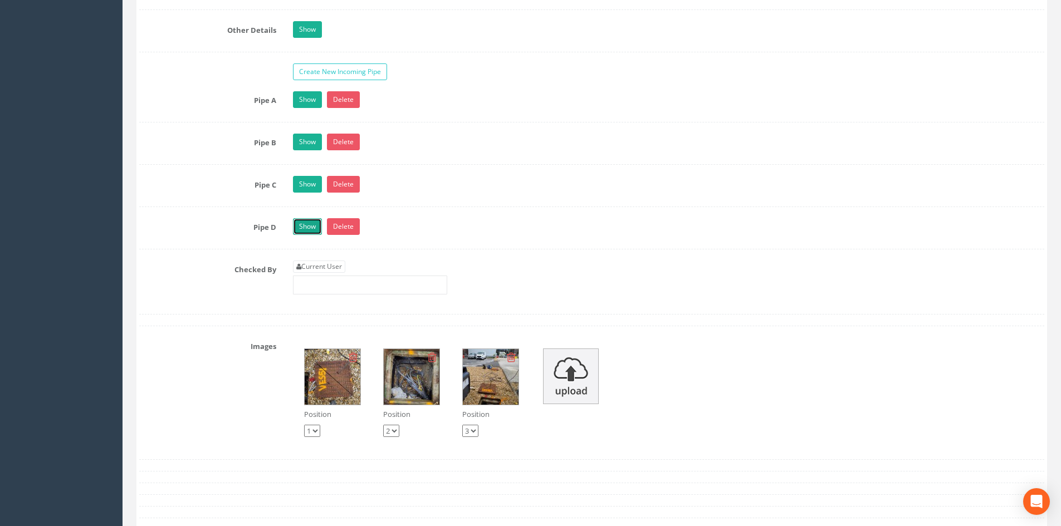
click at [302, 223] on link "Show" at bounding box center [307, 226] width 29 height 17
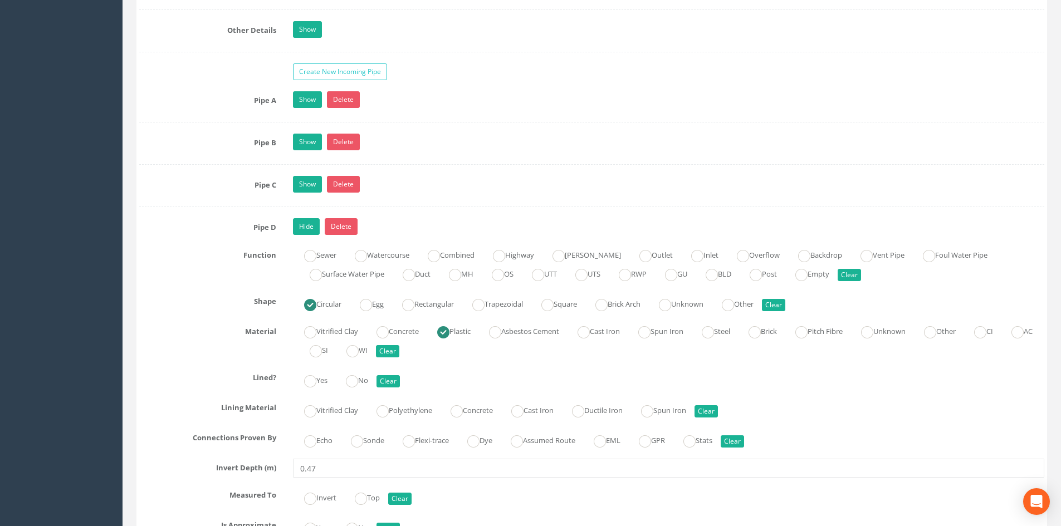
click at [753, 272] on div "Sewer Watercourse Combined Highway [PERSON_NAME] Outlet Inlet Overflow Backdrop…" at bounding box center [669, 265] width 768 height 38
click at [731, 272] on label "BLD" at bounding box center [712, 273] width 37 height 16
radio input "true"
click at [309, 236] on div "Hide Delete" at bounding box center [669, 227] width 768 height 19
click at [310, 229] on link "Hide" at bounding box center [306, 226] width 27 height 17
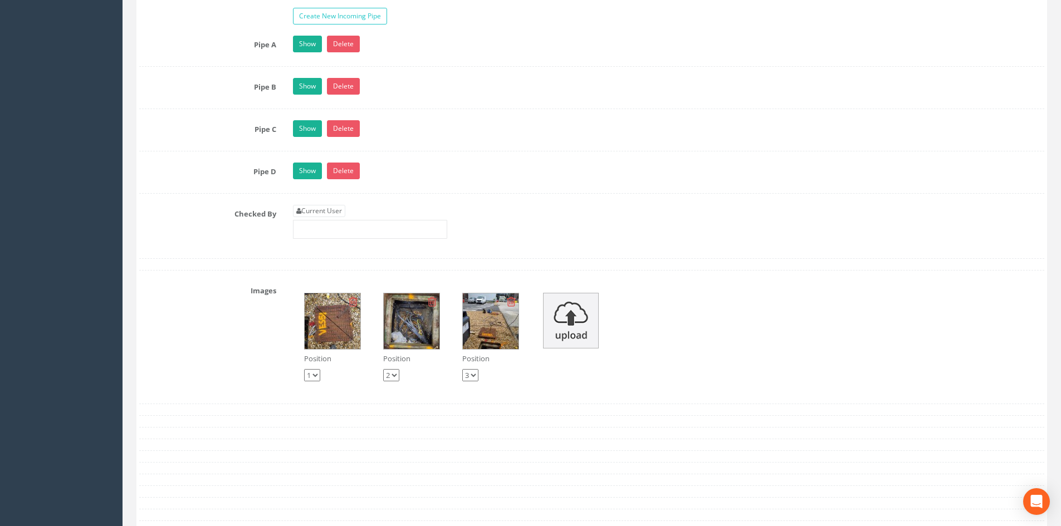
click at [340, 218] on div "Current User" at bounding box center [370, 222] width 154 height 34
click at [341, 216] on link "Current User" at bounding box center [319, 211] width 52 height 12
type input "[PERSON_NAME]"
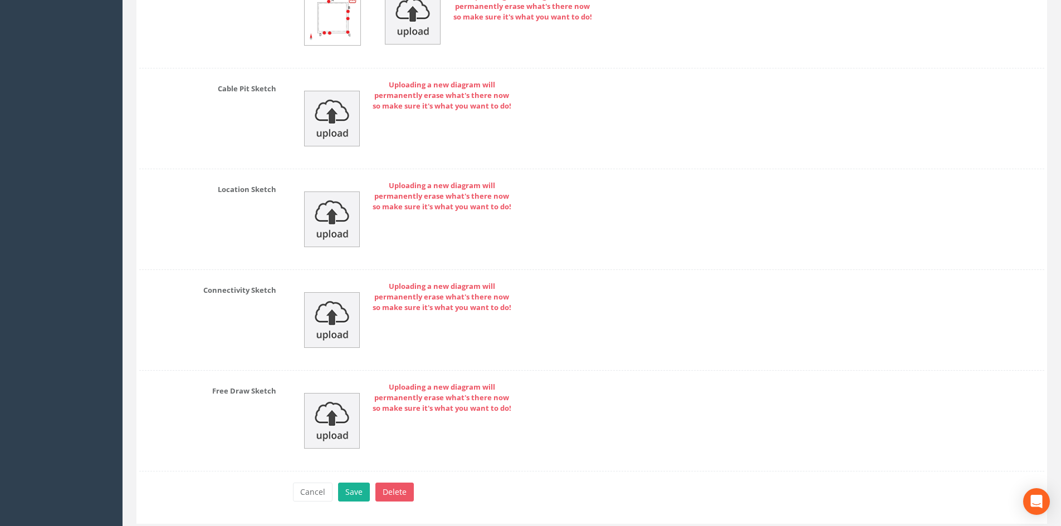
scroll to position [2741, 0]
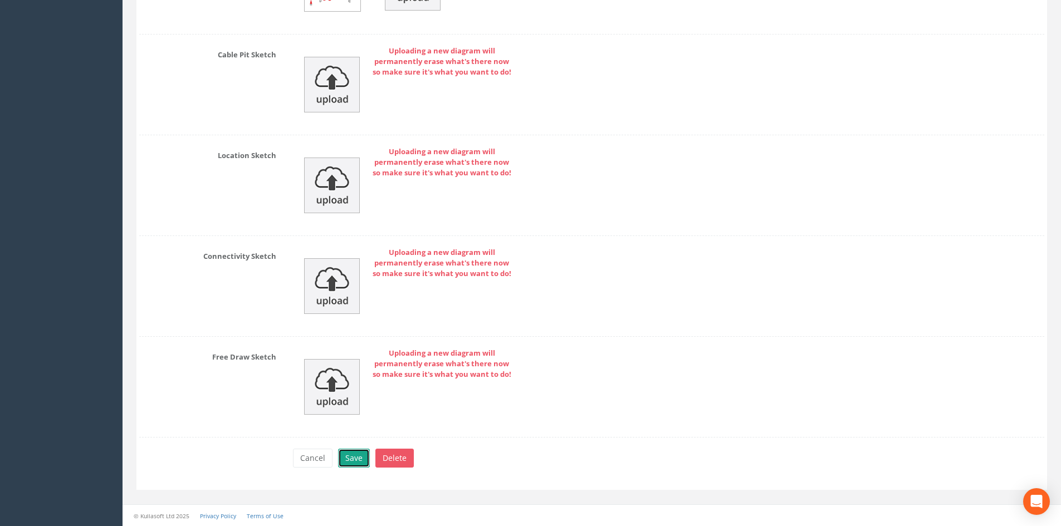
click at [344, 455] on button "Save" at bounding box center [354, 458] width 32 height 19
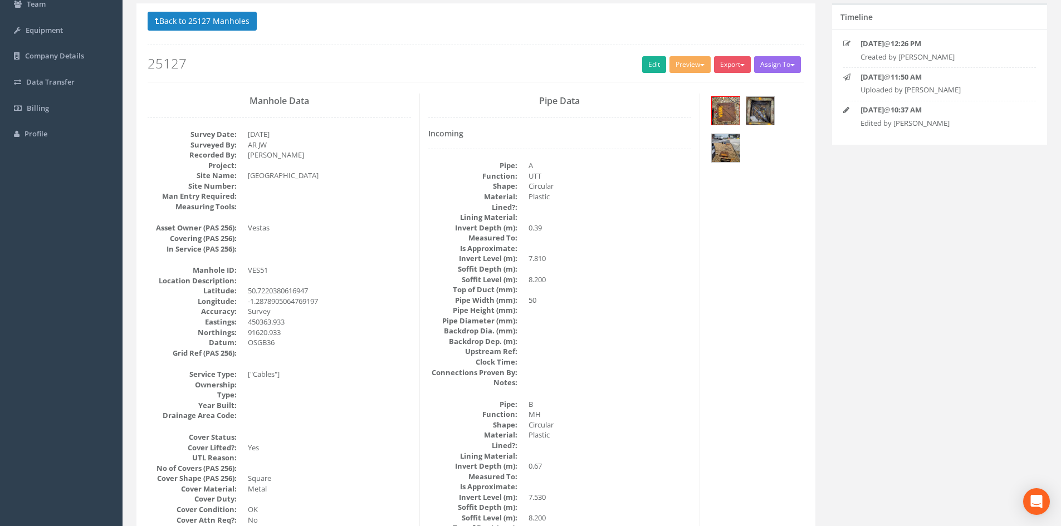
scroll to position [0, 0]
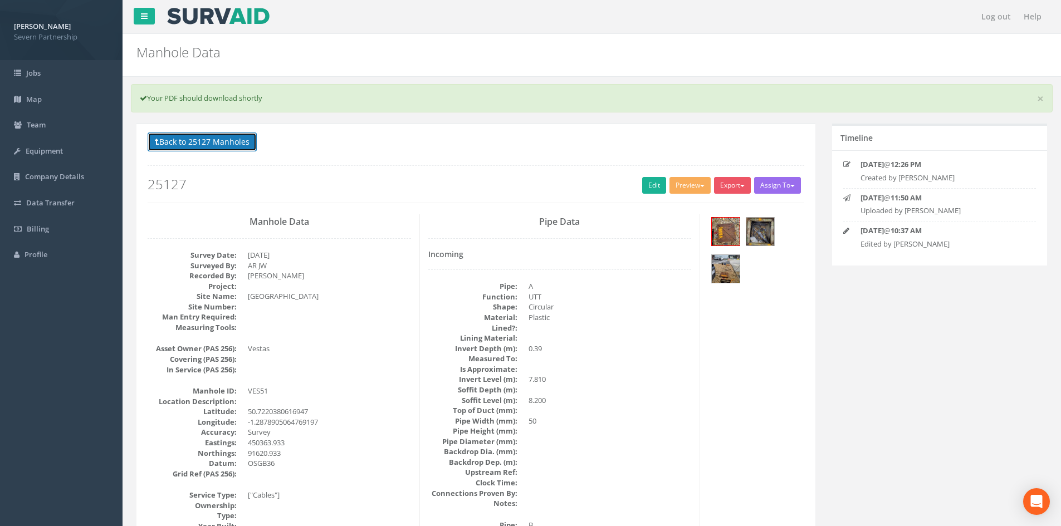
click at [213, 139] on button "Back to 25127 Manholes" at bounding box center [202, 142] width 109 height 19
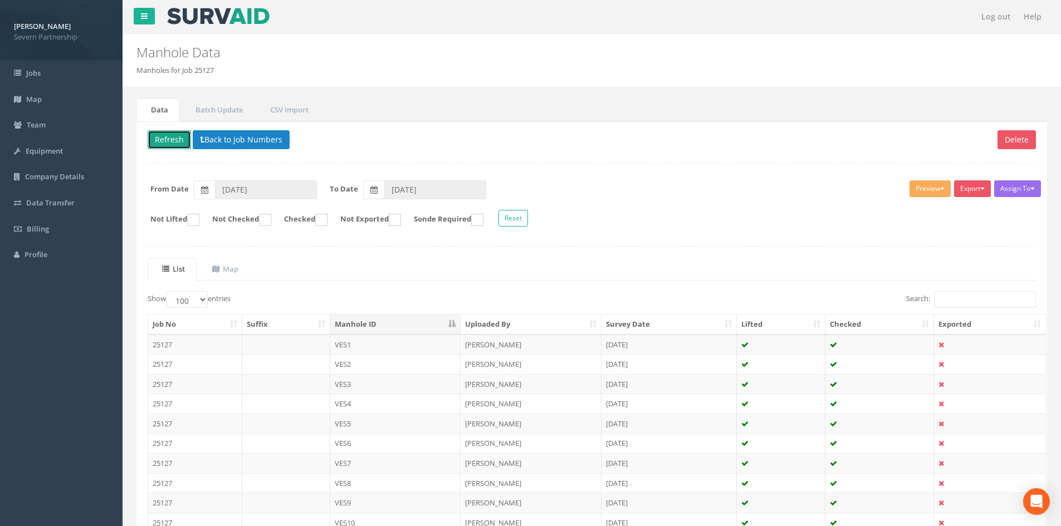
click at [172, 144] on button "Refresh" at bounding box center [169, 139] width 43 height 19
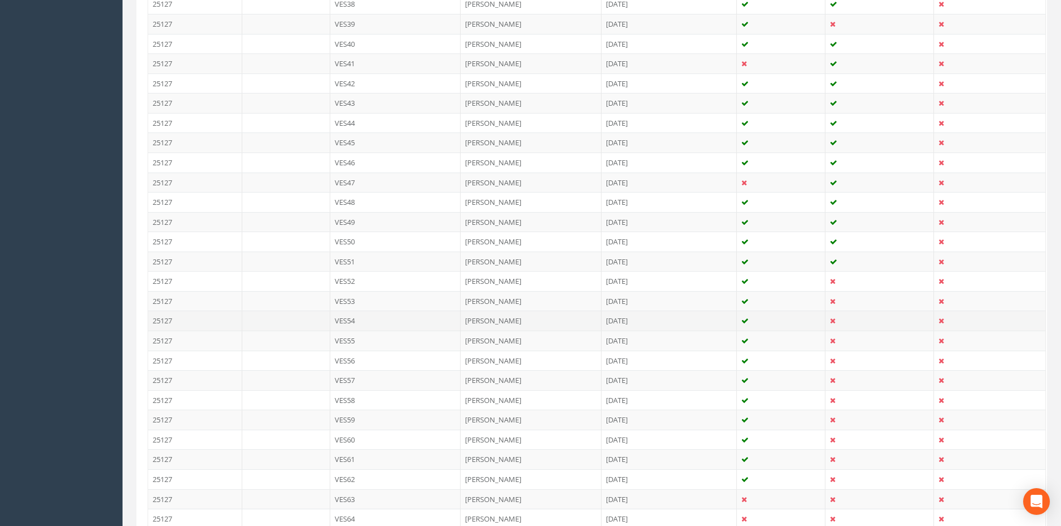
scroll to position [1114, 0]
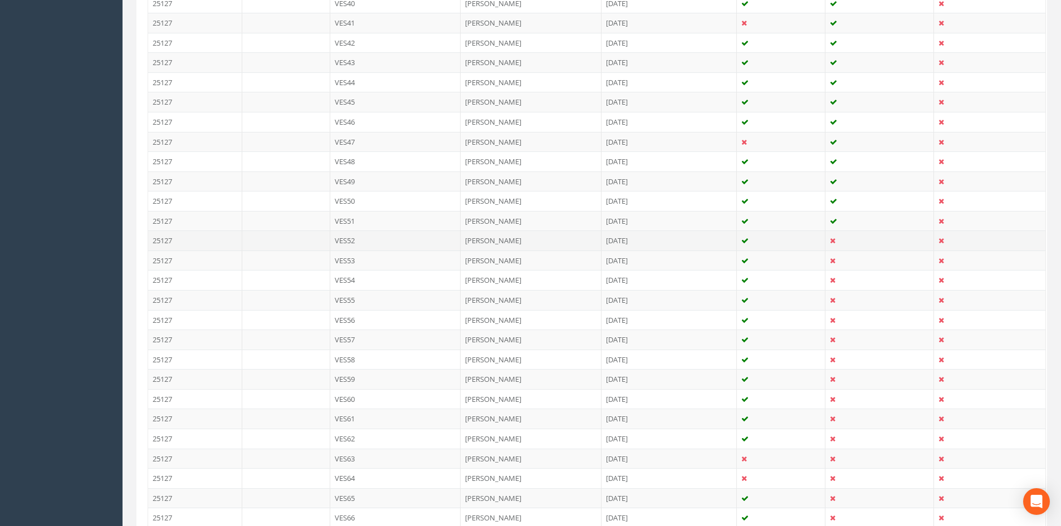
click at [400, 241] on td "VES52" at bounding box center [395, 241] width 131 height 20
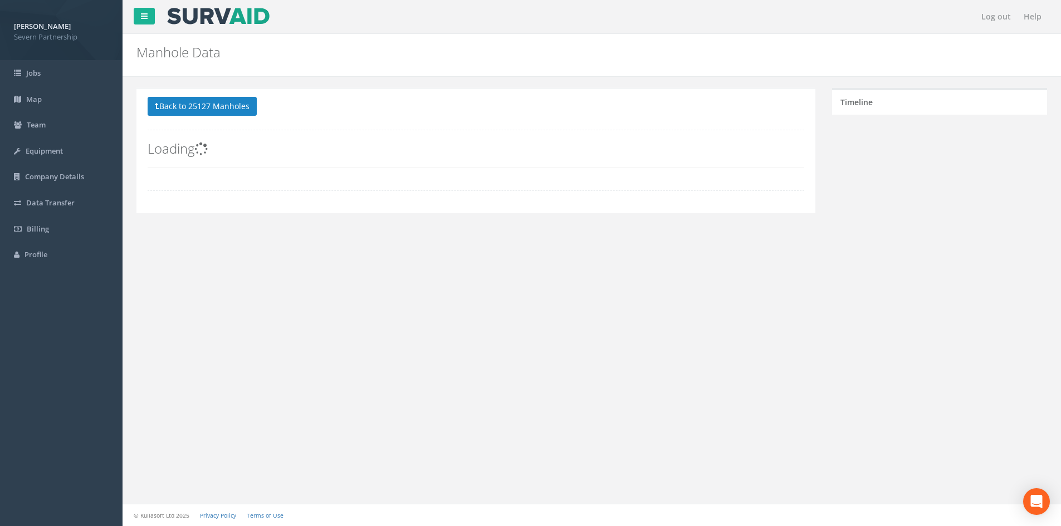
scroll to position [0, 0]
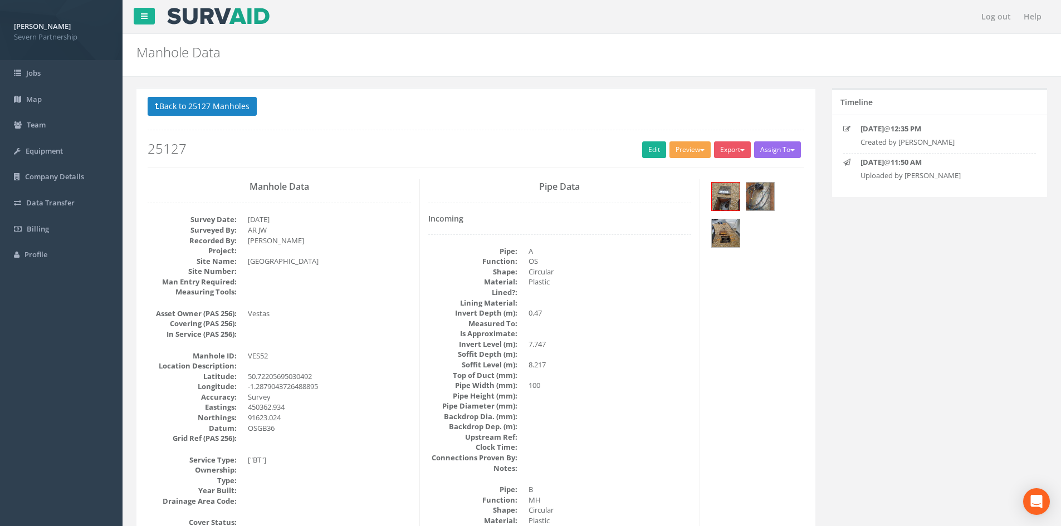
click at [685, 143] on button "Preview" at bounding box center [689, 149] width 41 height 17
click at [668, 169] on link "SP Manhole" at bounding box center [669, 172] width 85 height 17
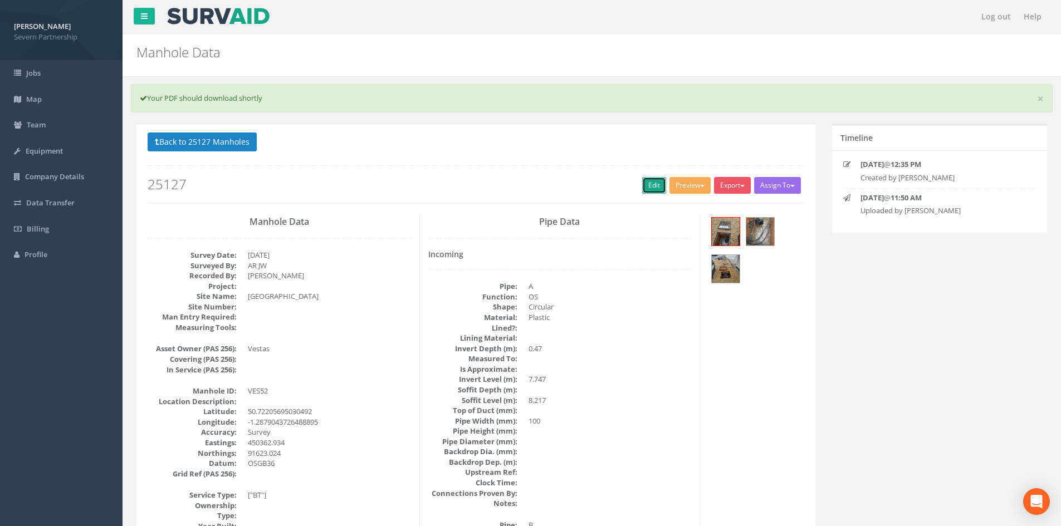
click at [648, 178] on link "Edit" at bounding box center [654, 185] width 24 height 17
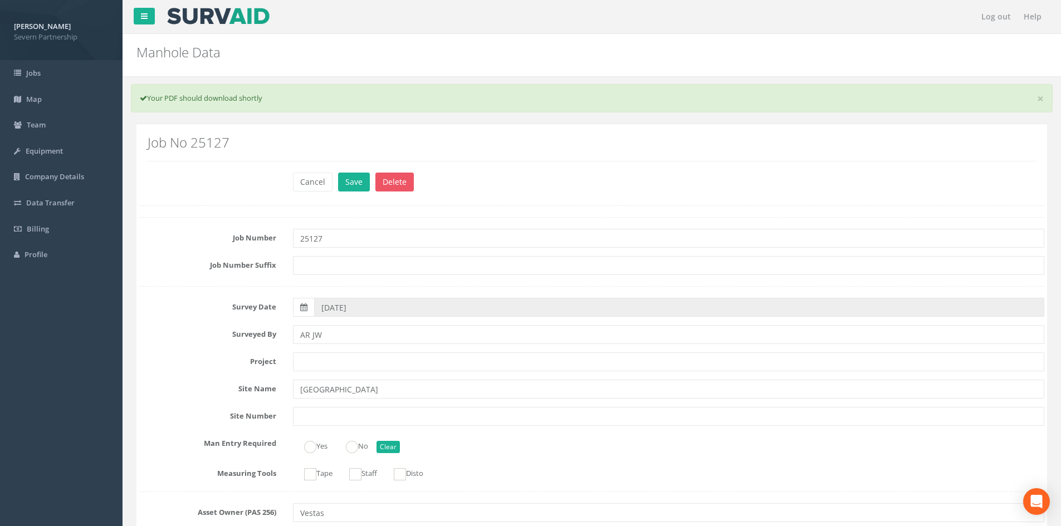
scroll to position [2086, 0]
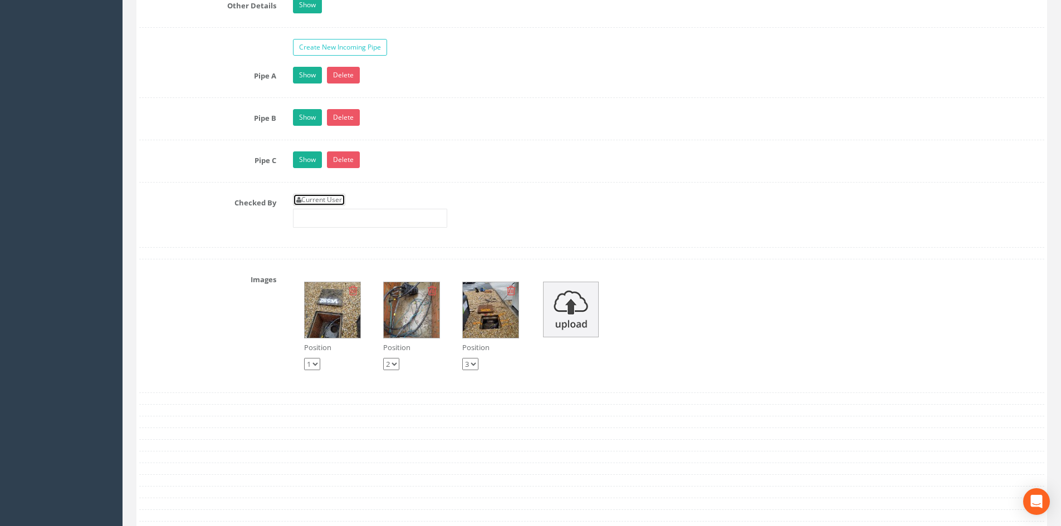
click at [338, 198] on link "Current User" at bounding box center [319, 200] width 52 height 12
type input "[PERSON_NAME]"
drag, startPoint x: 821, startPoint y: 369, endPoint x: 795, endPoint y: 315, distance: 60.3
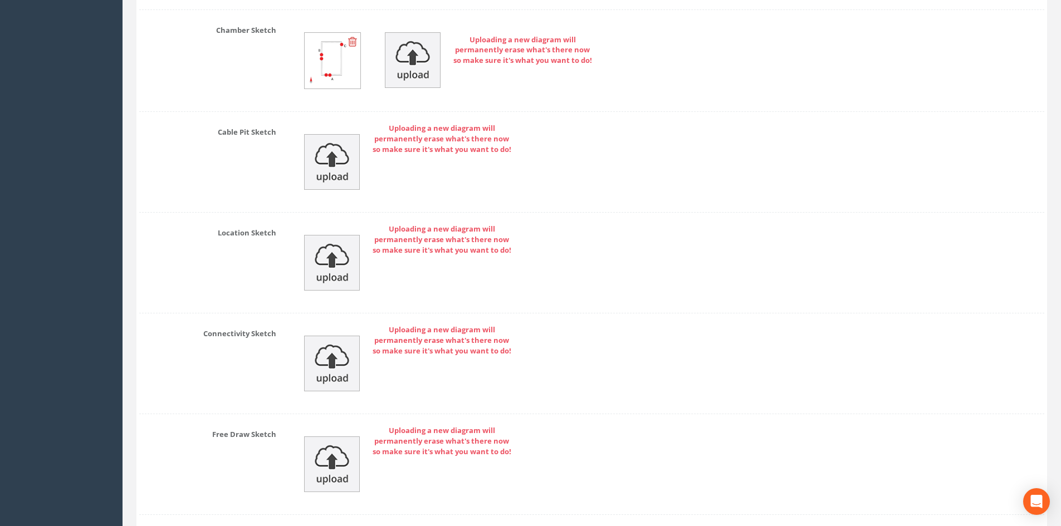
scroll to position [2699, 0]
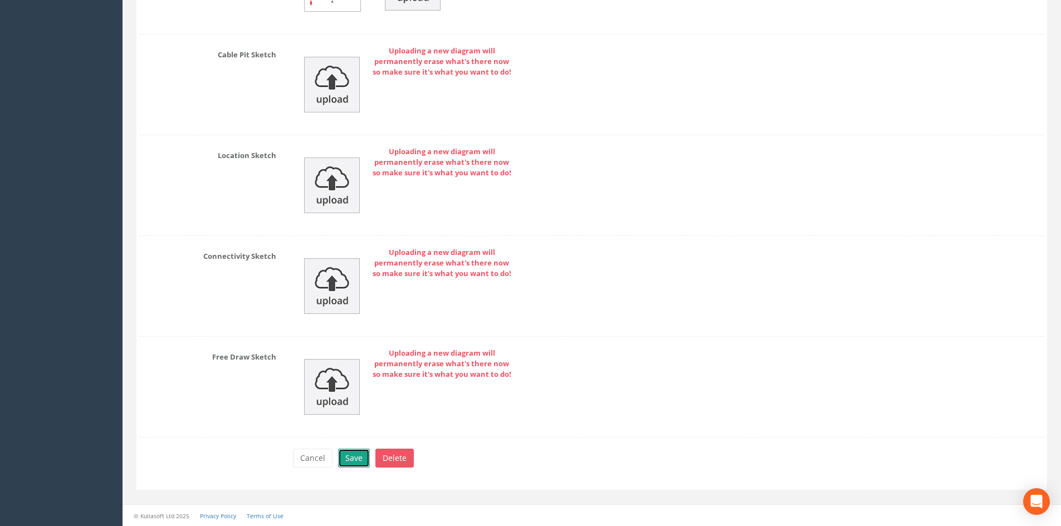
click at [345, 455] on button "Save" at bounding box center [354, 458] width 32 height 19
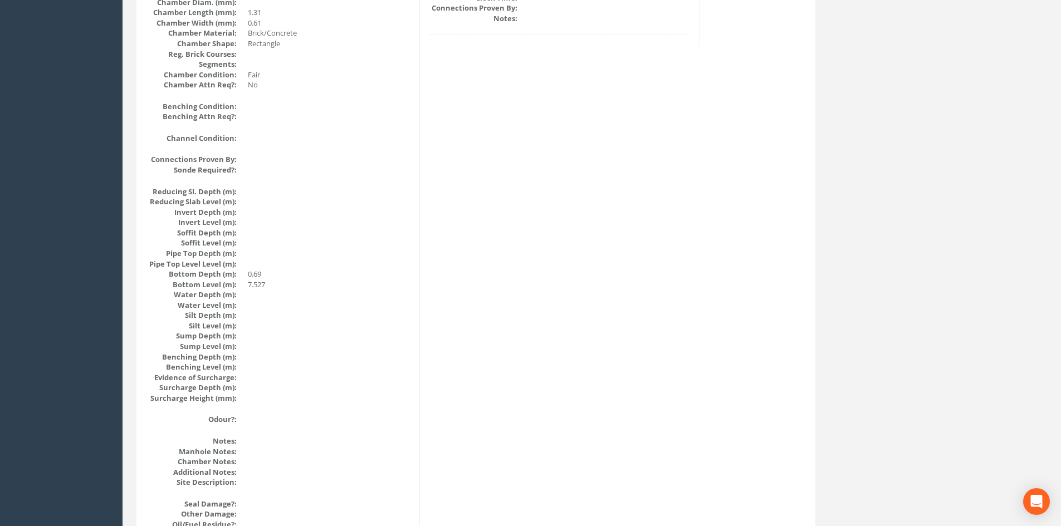
scroll to position [0, 0]
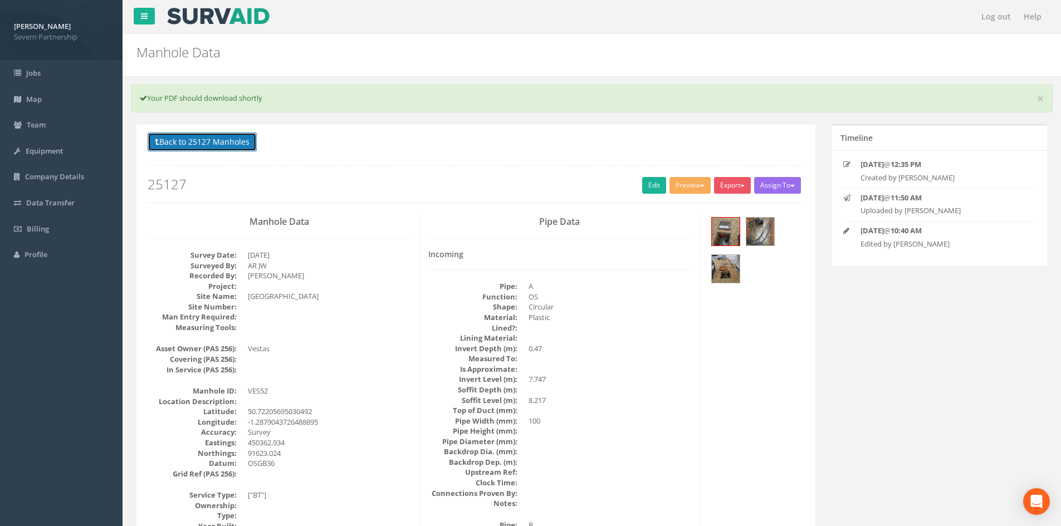
click at [223, 141] on button "Back to 25127 Manholes" at bounding box center [202, 142] width 109 height 19
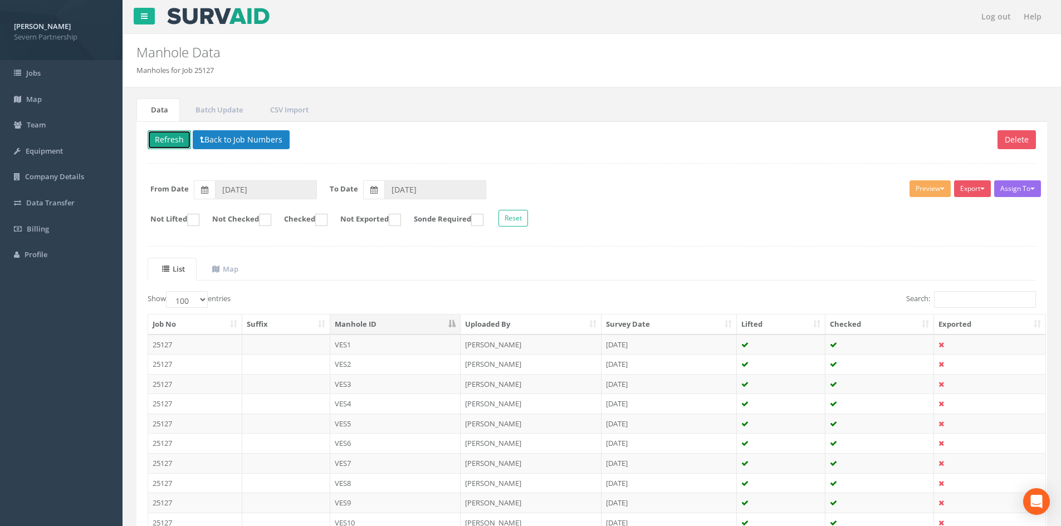
click at [171, 145] on button "Refresh" at bounding box center [169, 139] width 43 height 19
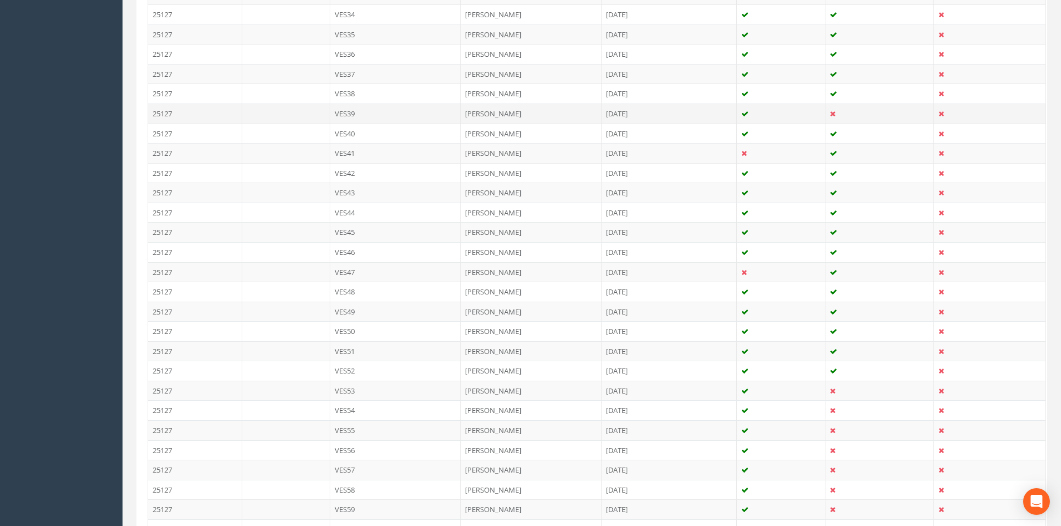
scroll to position [1002, 0]
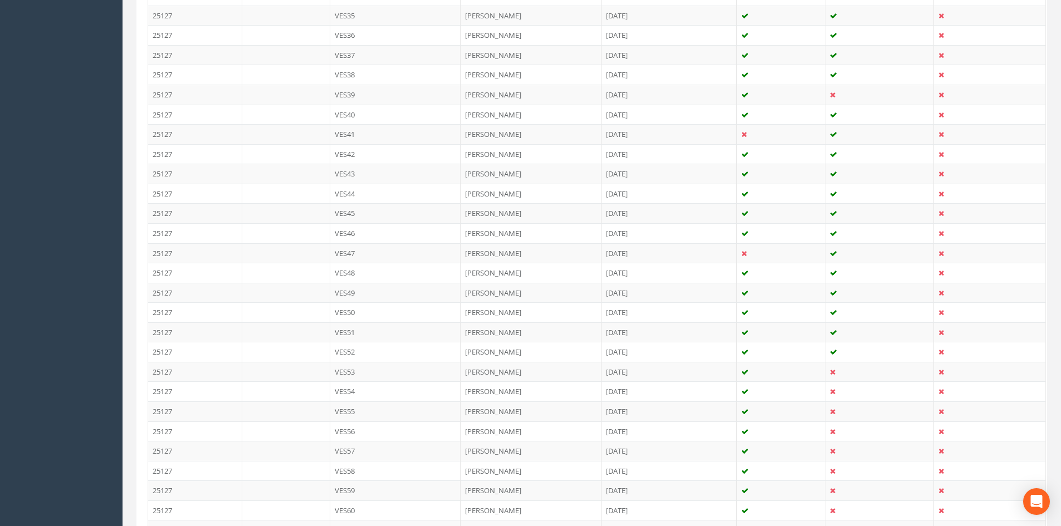
click at [361, 370] on td "VES53" at bounding box center [395, 372] width 131 height 20
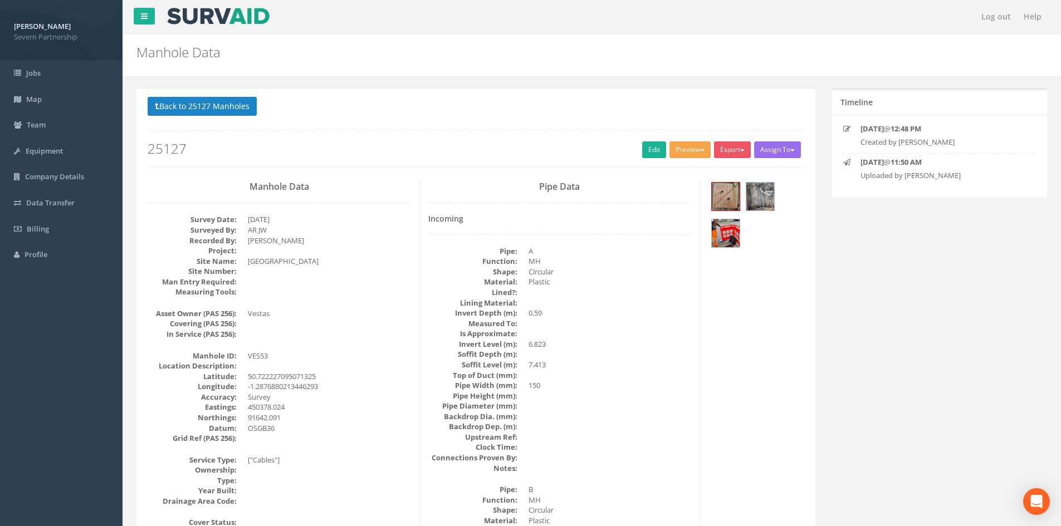
click at [676, 149] on button "Preview" at bounding box center [689, 149] width 41 height 17
click at [665, 169] on link "SP Manhole" at bounding box center [669, 172] width 85 height 17
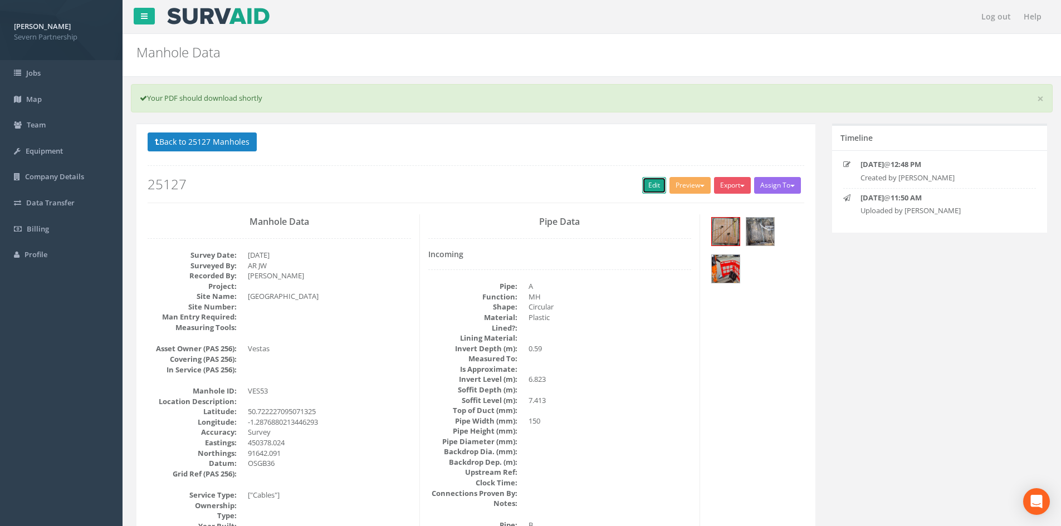
click at [642, 184] on link "Edit" at bounding box center [654, 185] width 24 height 17
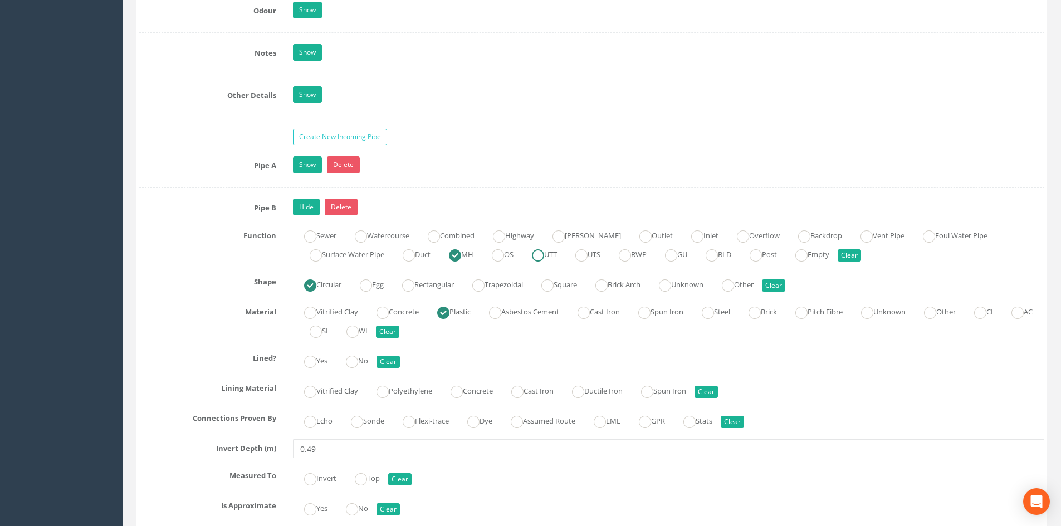
click at [544, 256] on ins at bounding box center [538, 255] width 12 height 12
radio input "false"
radio input "true"
click at [298, 215] on link "Hide" at bounding box center [306, 207] width 27 height 17
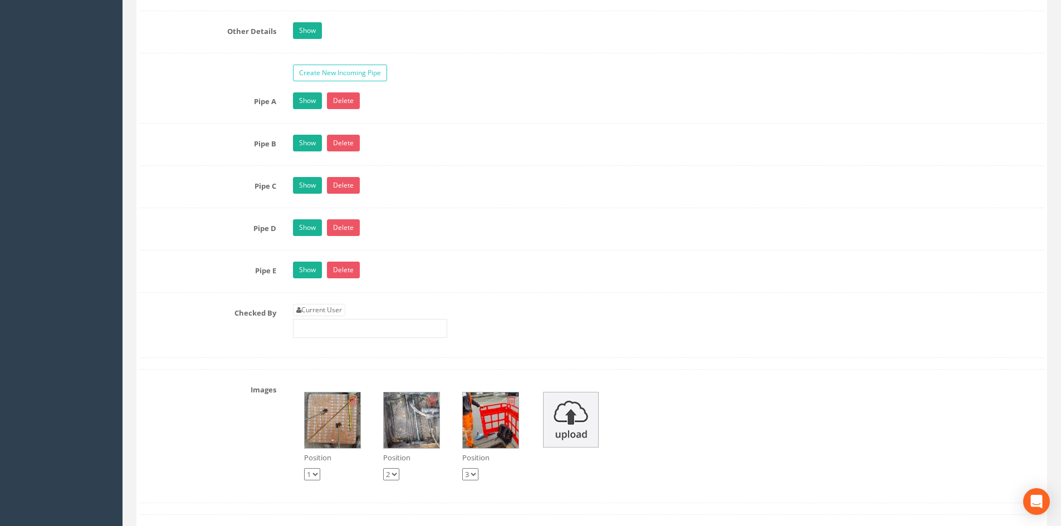
scroll to position [2164, 0]
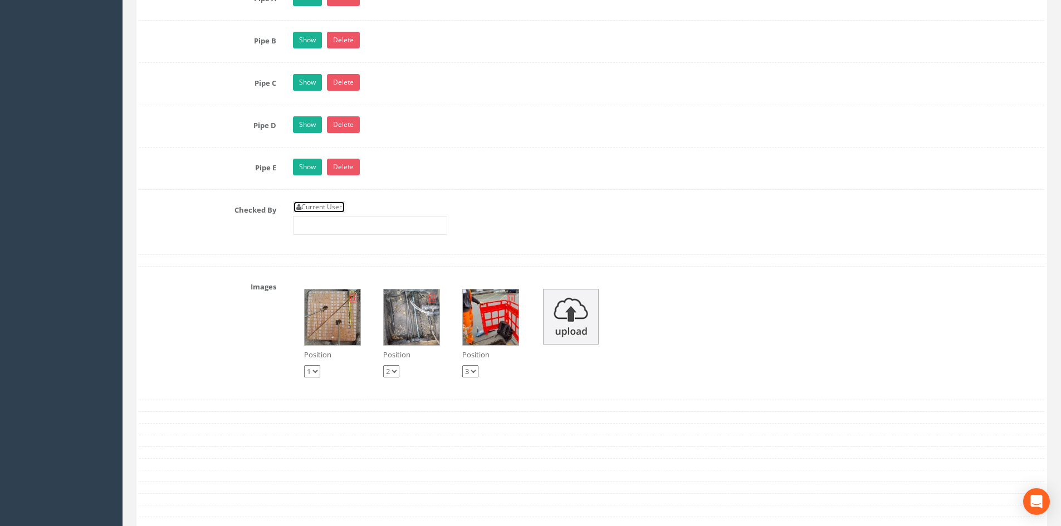
click at [326, 210] on link "Current User" at bounding box center [319, 207] width 52 height 12
type input "[PERSON_NAME]"
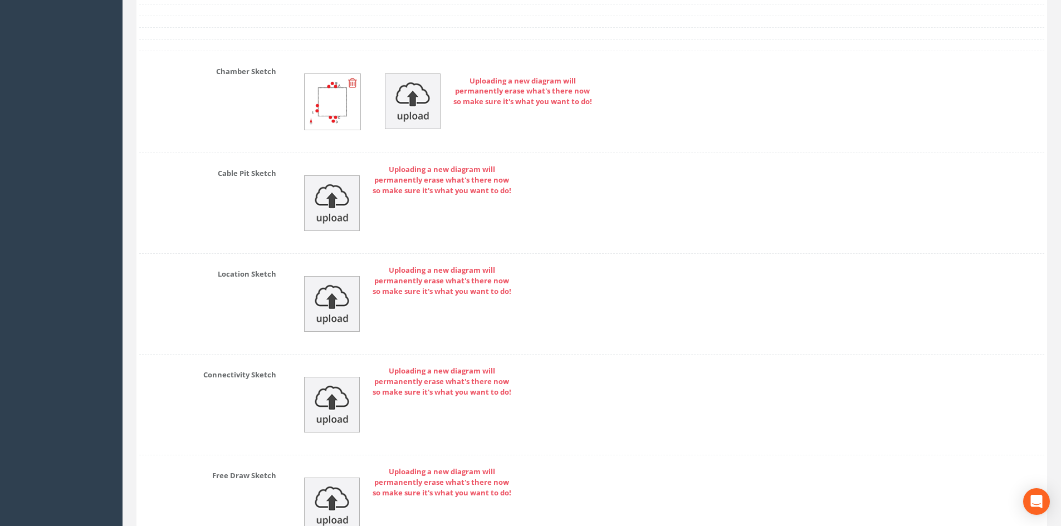
scroll to position [2783, 0]
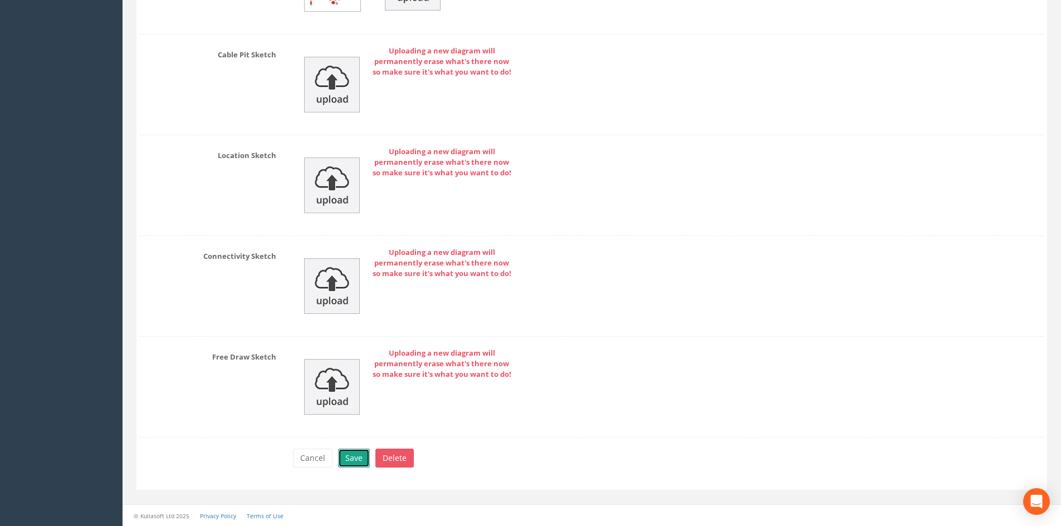
click at [354, 455] on button "Save" at bounding box center [354, 458] width 32 height 19
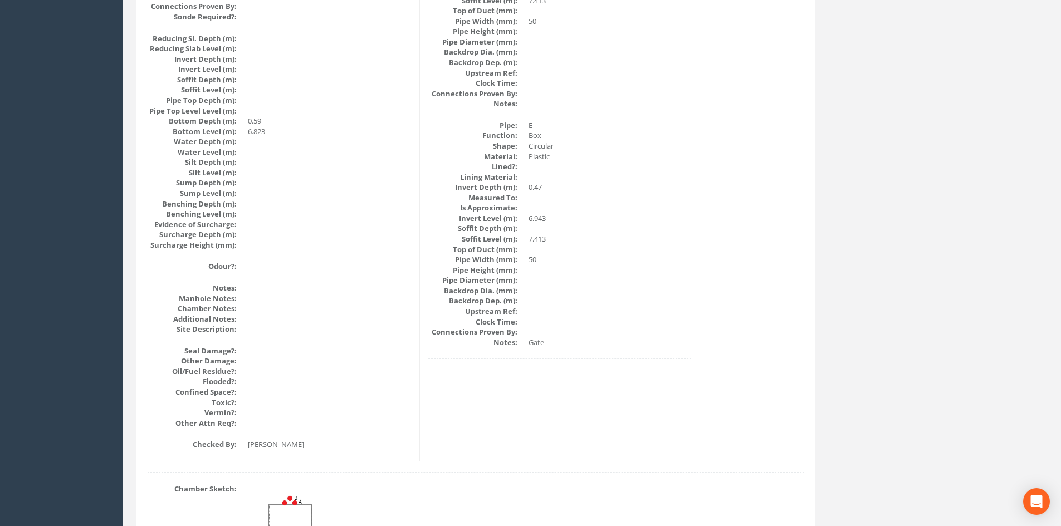
drag, startPoint x: 550, startPoint y: 302, endPoint x: 498, endPoint y: 115, distance: 194.7
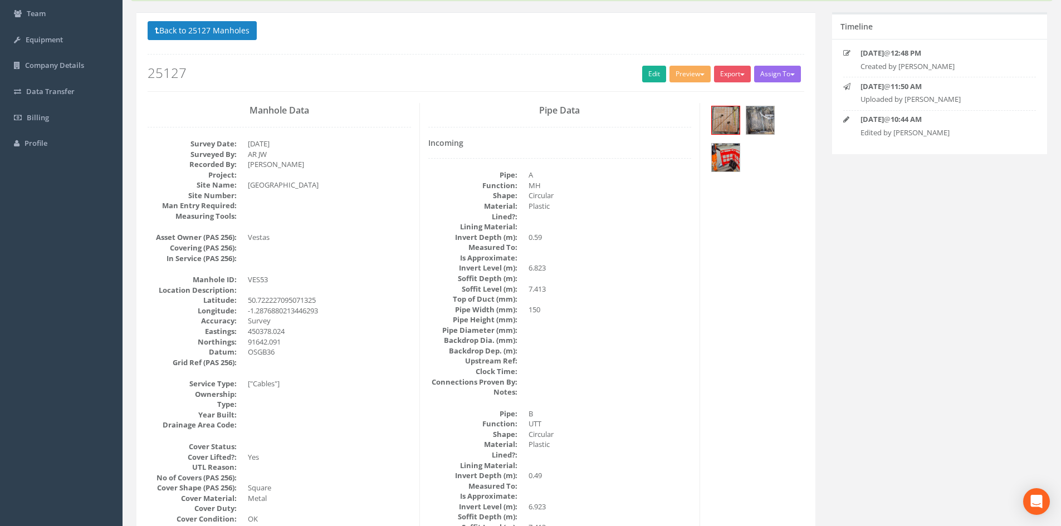
scroll to position [0, 0]
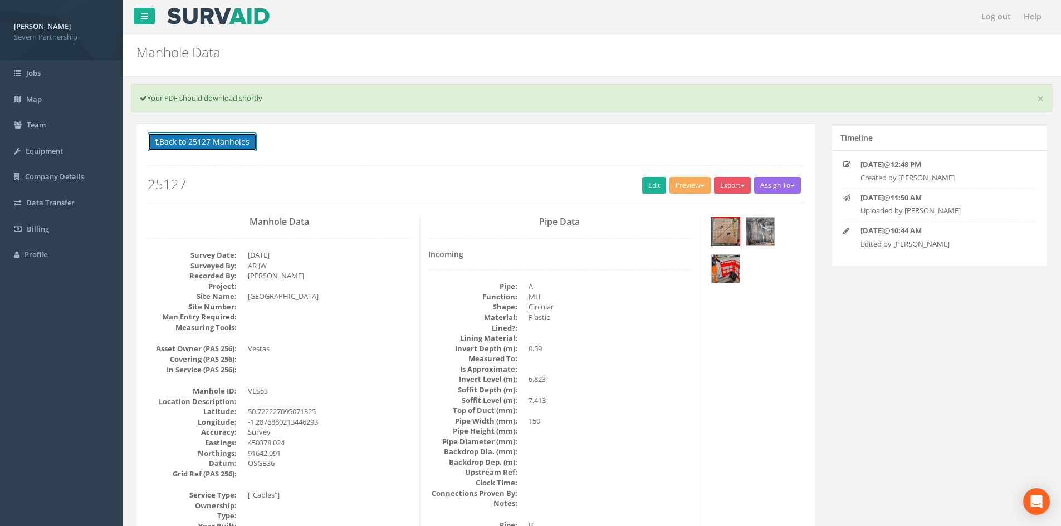
click at [217, 143] on button "Back to 25127 Manholes" at bounding box center [202, 142] width 109 height 19
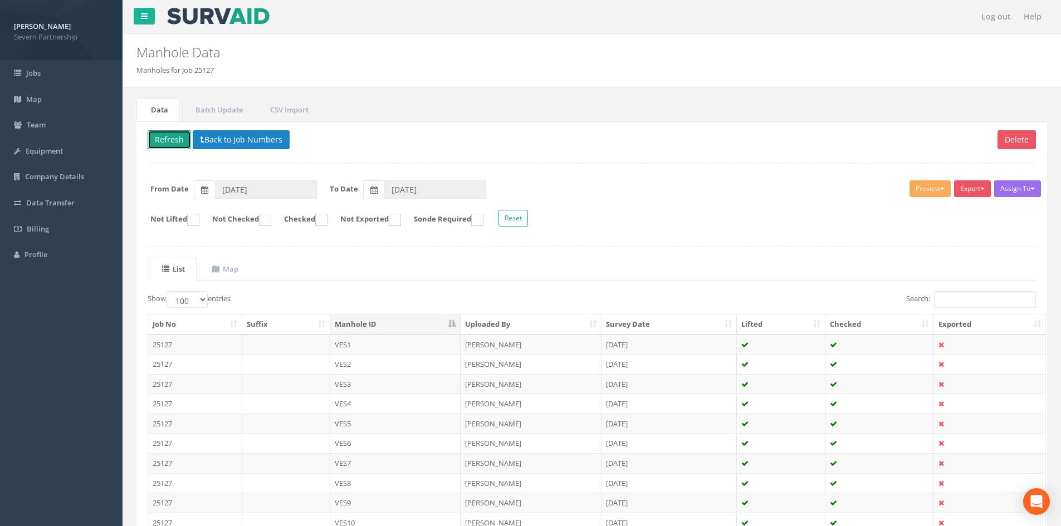
click at [170, 141] on button "Refresh" at bounding box center [169, 139] width 43 height 19
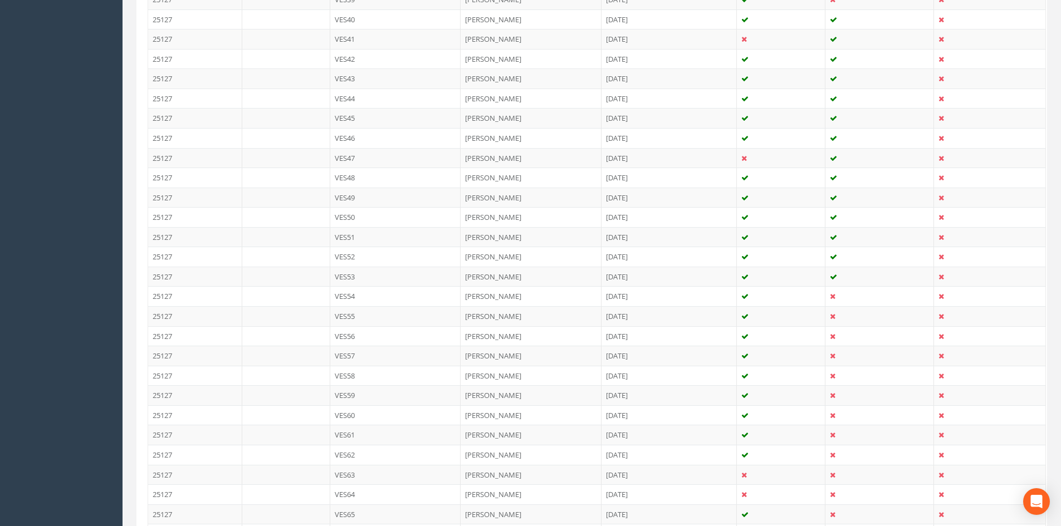
scroll to position [1114, 0]
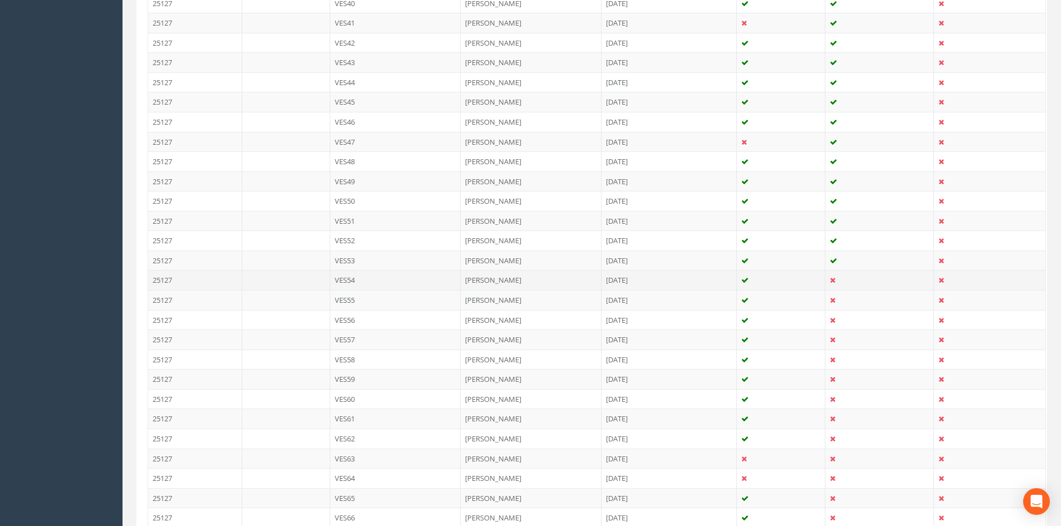
click at [380, 284] on td "VES54" at bounding box center [395, 280] width 131 height 20
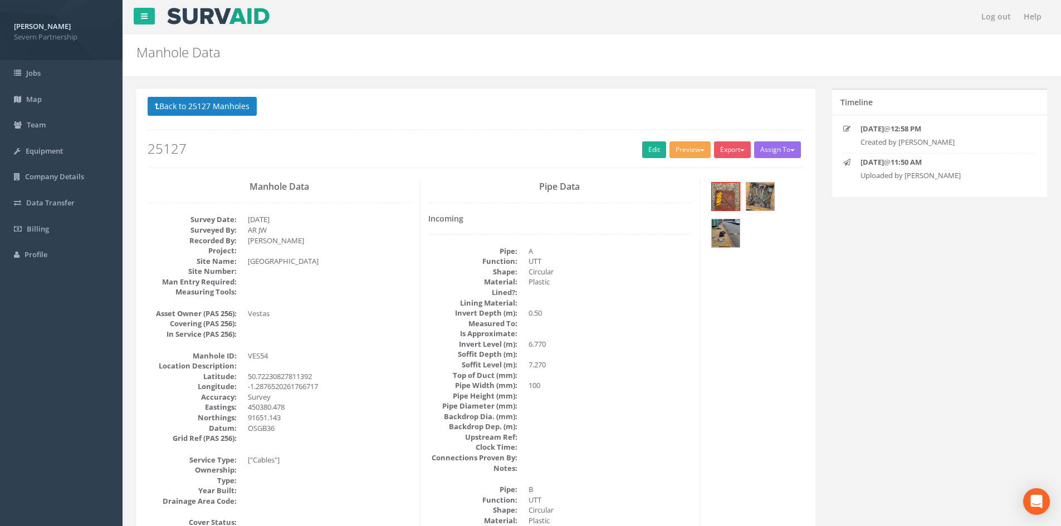
click at [678, 153] on button "Preview" at bounding box center [689, 149] width 41 height 17
click at [683, 168] on link "SP Manhole" at bounding box center [669, 172] width 85 height 17
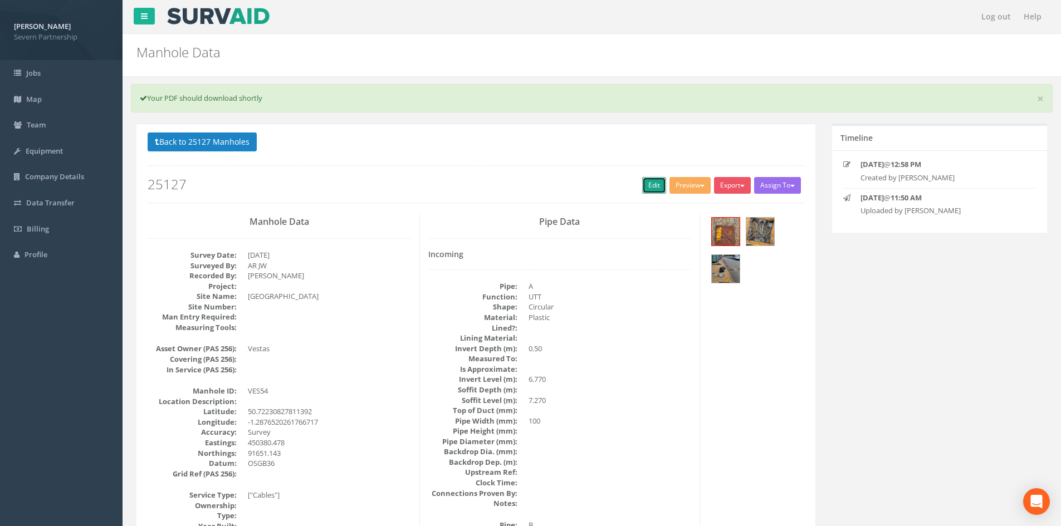
click at [654, 185] on link "Edit" at bounding box center [654, 185] width 24 height 17
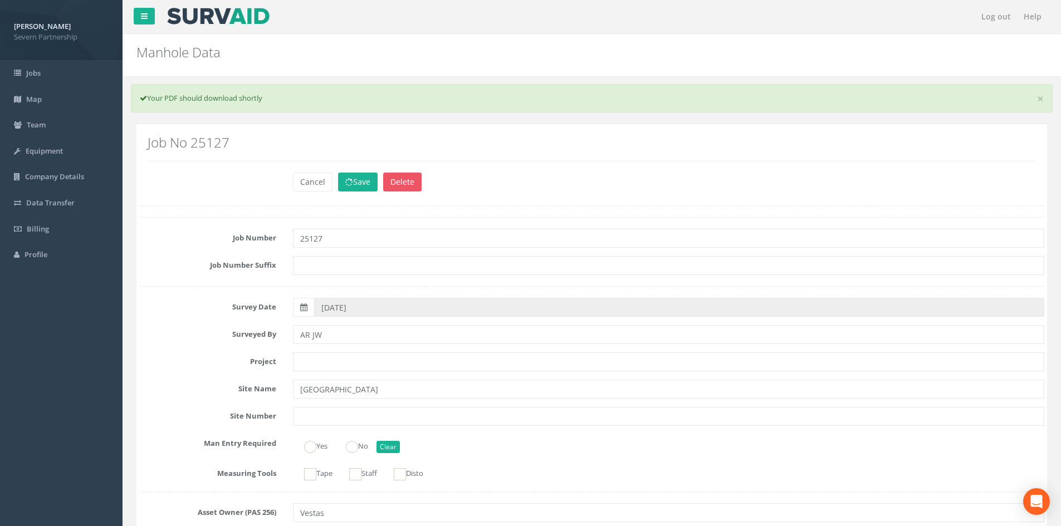
scroll to position [2090, 0]
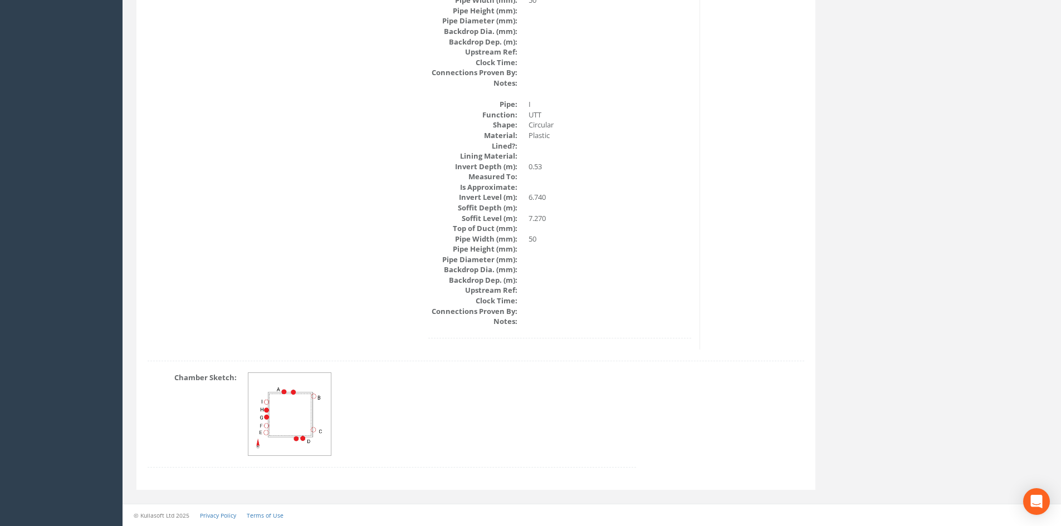
drag, startPoint x: 406, startPoint y: 257, endPoint x: 398, endPoint y: 86, distance: 171.1
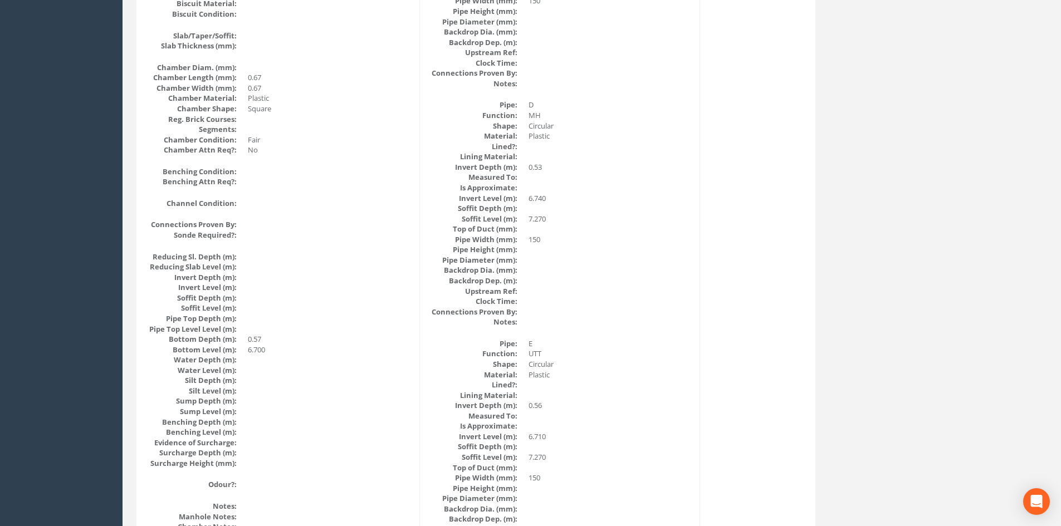
scroll to position [0, 0]
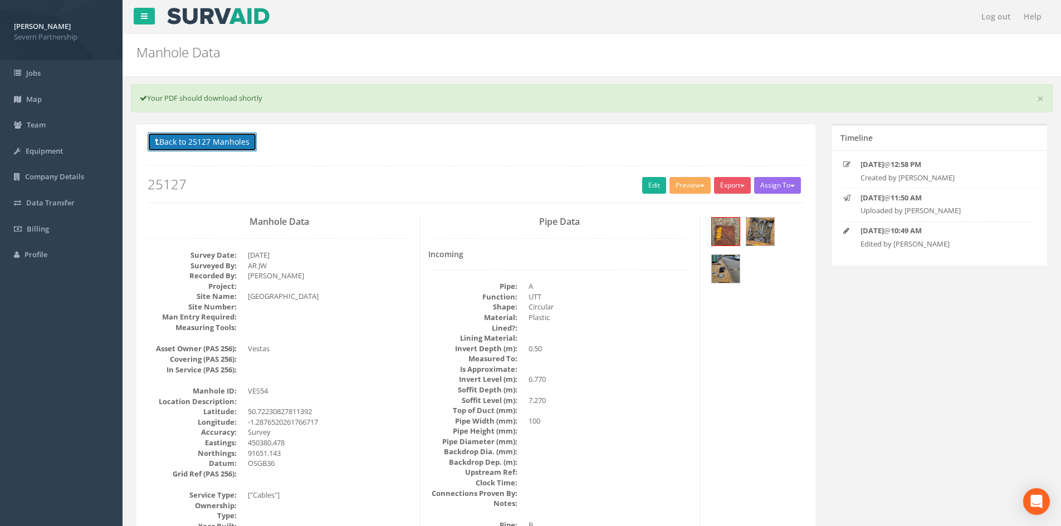
click at [237, 150] on button "Back to 25127 Manholes" at bounding box center [202, 142] width 109 height 19
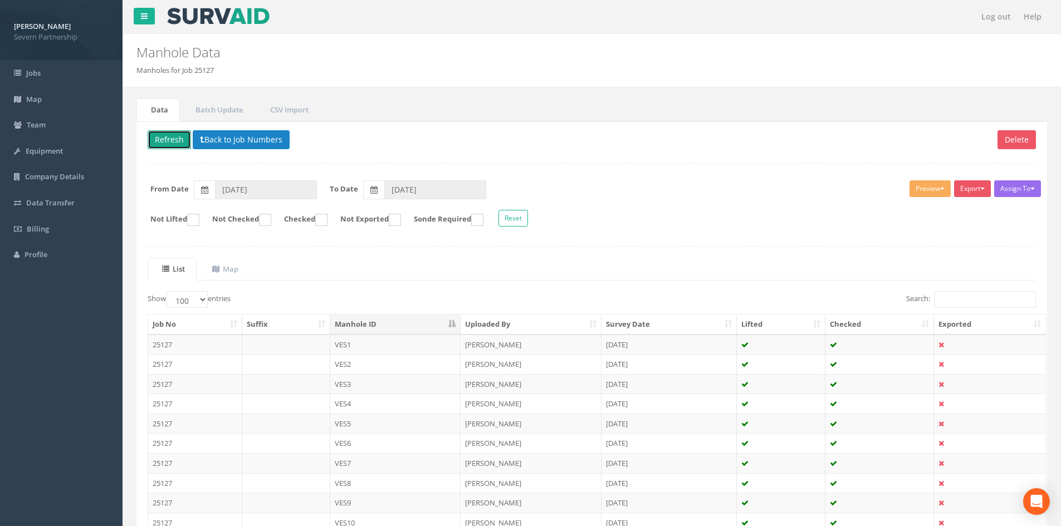
click at [159, 143] on button "Refresh" at bounding box center [169, 139] width 43 height 19
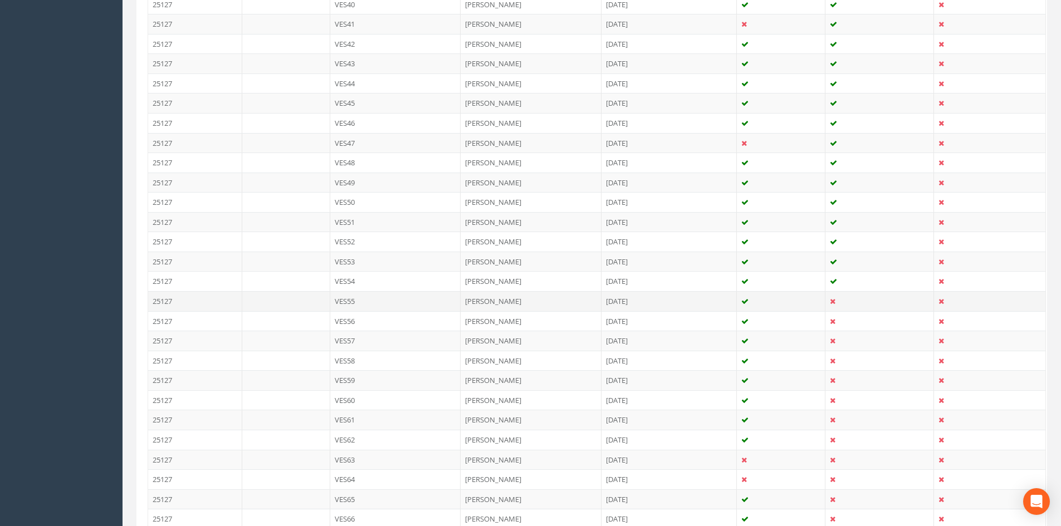
scroll to position [1114, 0]
drag, startPoint x: 388, startPoint y: 303, endPoint x: 399, endPoint y: 289, distance: 17.9
click at [388, 303] on td "VES55" at bounding box center [395, 300] width 131 height 20
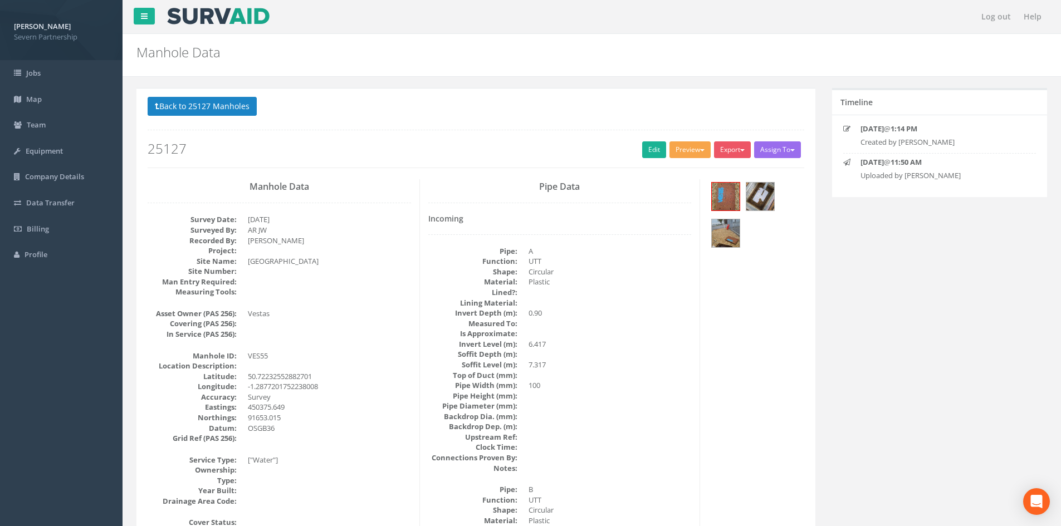
click at [690, 153] on button "Preview" at bounding box center [689, 149] width 41 height 17
click at [689, 172] on link "SP Manhole" at bounding box center [669, 172] width 85 height 17
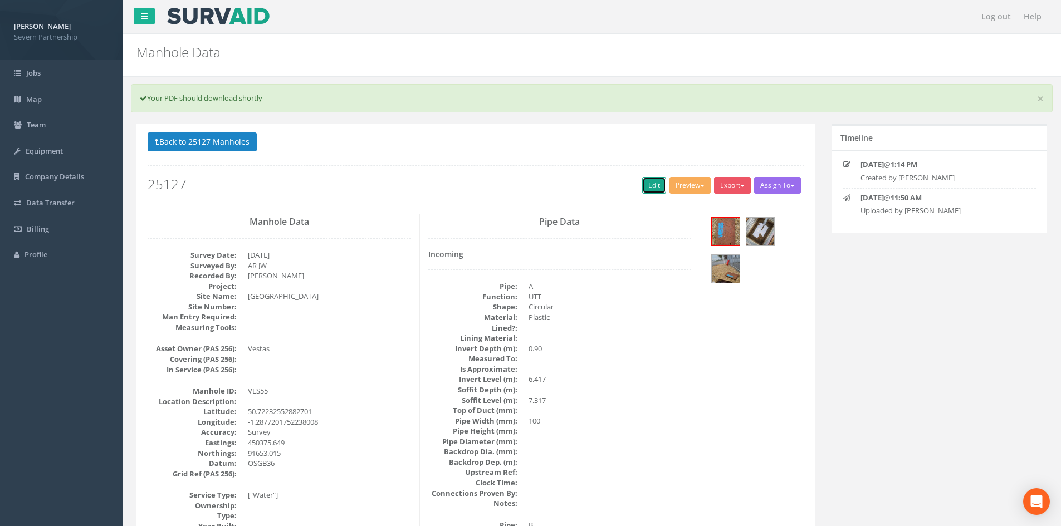
click at [646, 180] on link "Edit" at bounding box center [654, 185] width 24 height 17
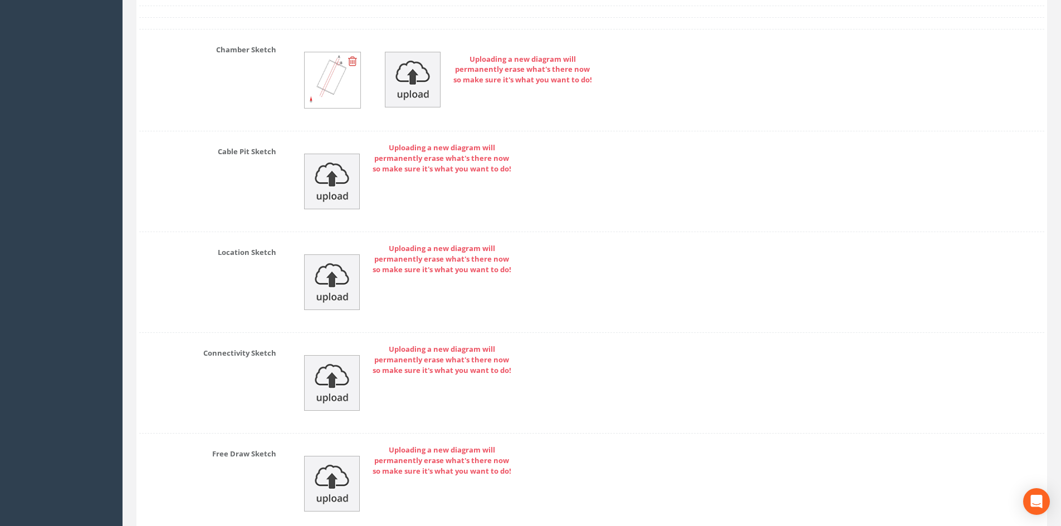
scroll to position [2656, 0]
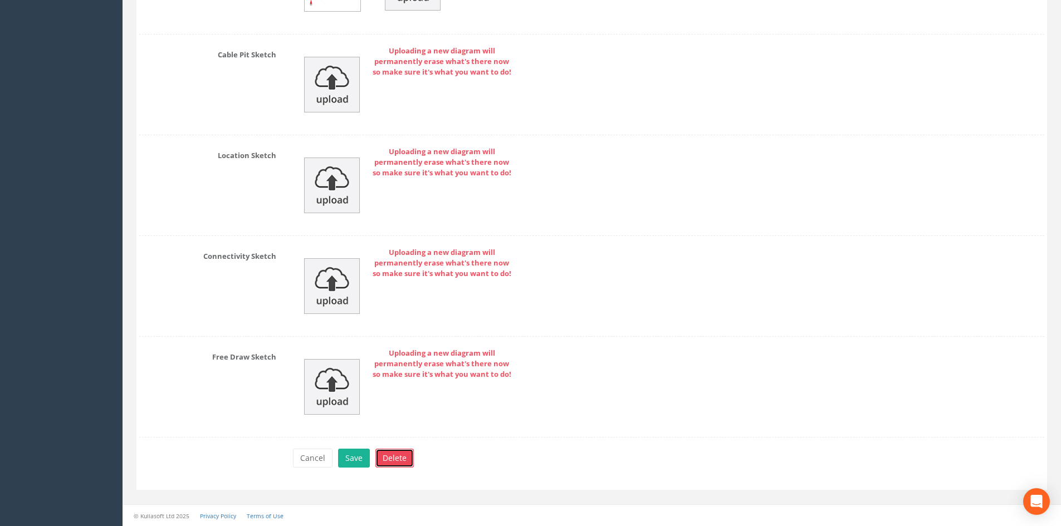
click at [406, 457] on button "Delete" at bounding box center [394, 458] width 38 height 19
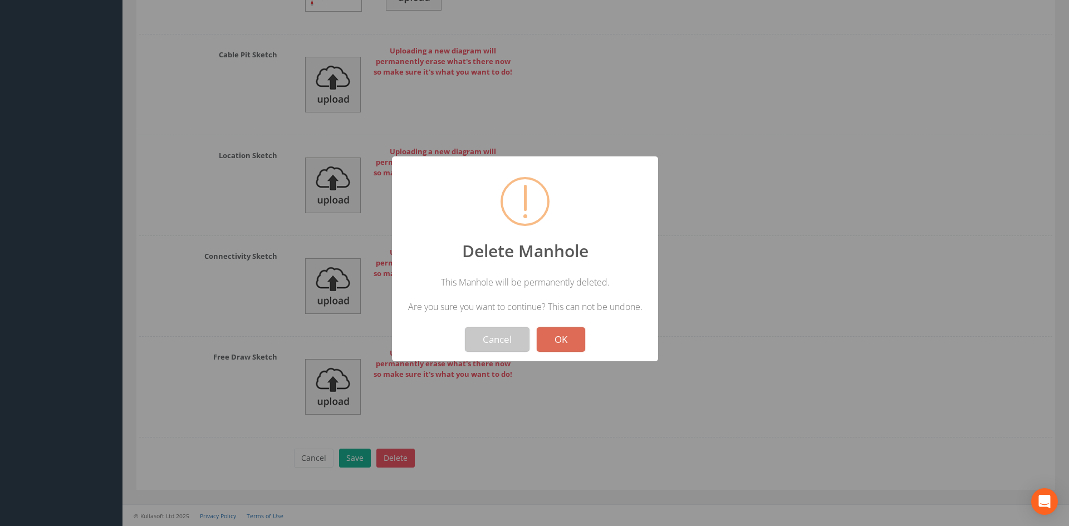
click at [499, 346] on button "Cancel" at bounding box center [497, 339] width 65 height 24
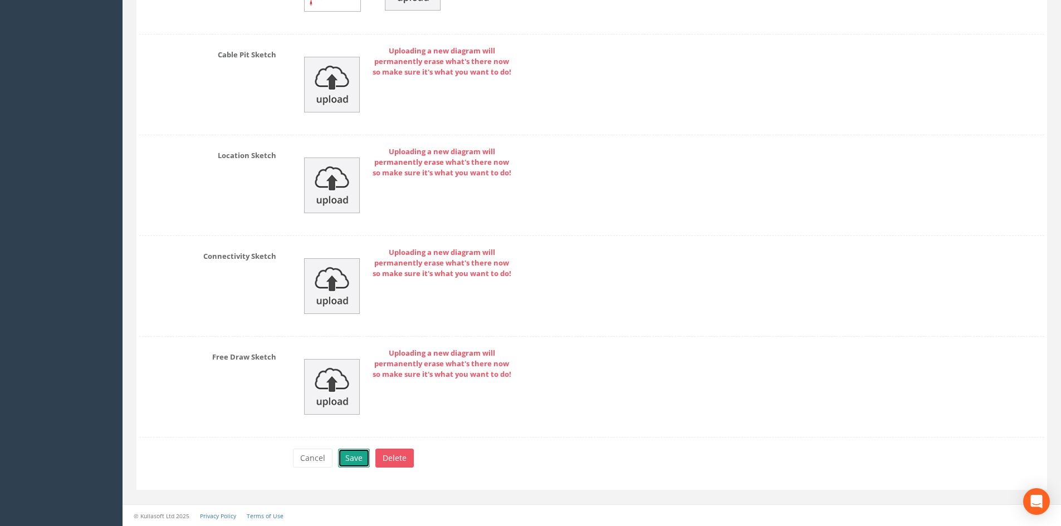
click at [357, 458] on button "Save" at bounding box center [354, 458] width 32 height 19
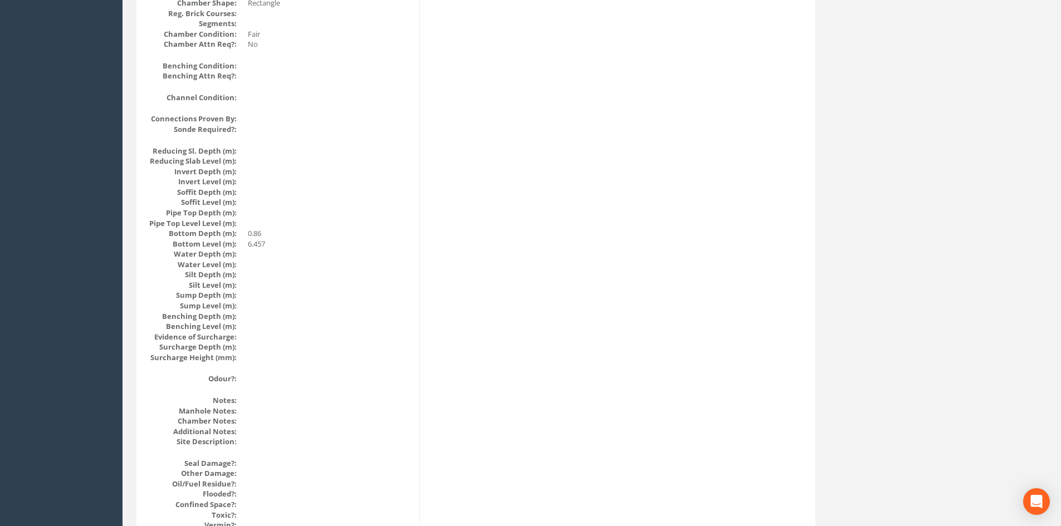
scroll to position [948, 0]
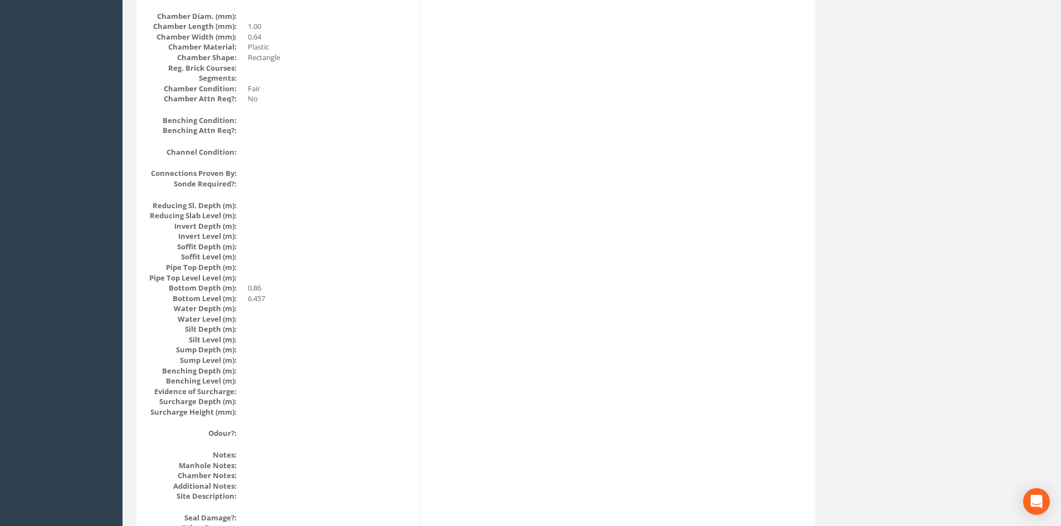
drag, startPoint x: 538, startPoint y: 248, endPoint x: 492, endPoint y: 163, distance: 97.2
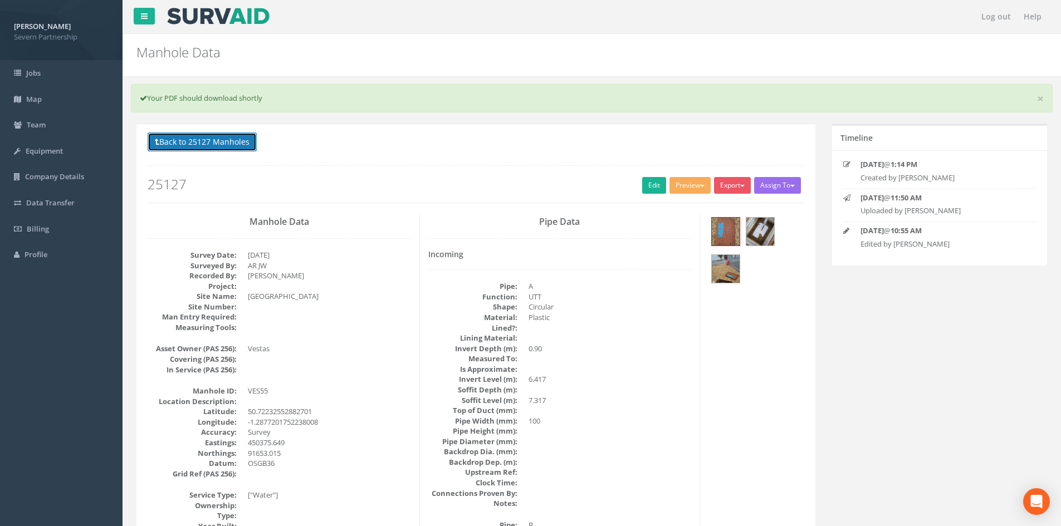
click at [223, 139] on button "Back to 25127 Manholes" at bounding box center [202, 142] width 109 height 19
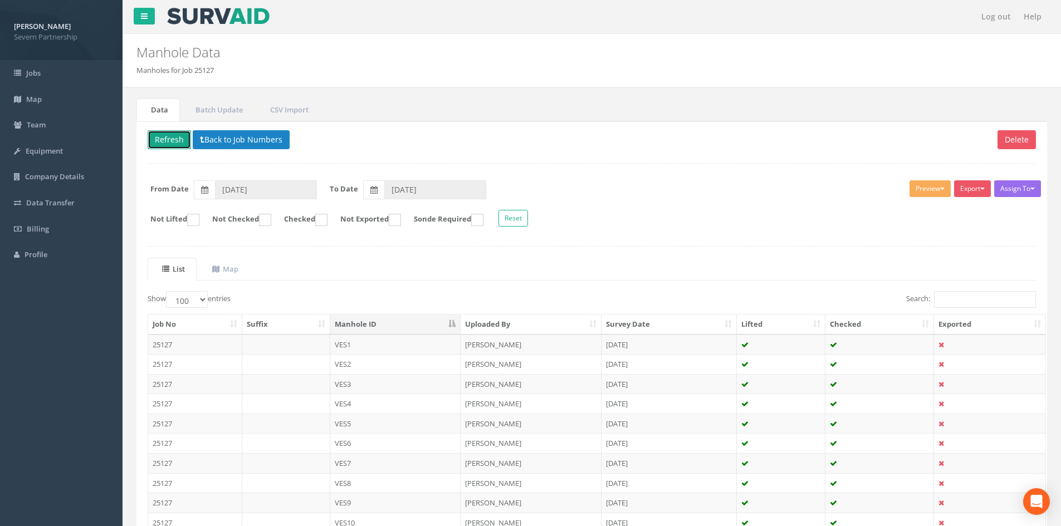
click at [168, 148] on button "Refresh" at bounding box center [169, 139] width 43 height 19
click at [166, 145] on button "Refresh" at bounding box center [169, 139] width 43 height 19
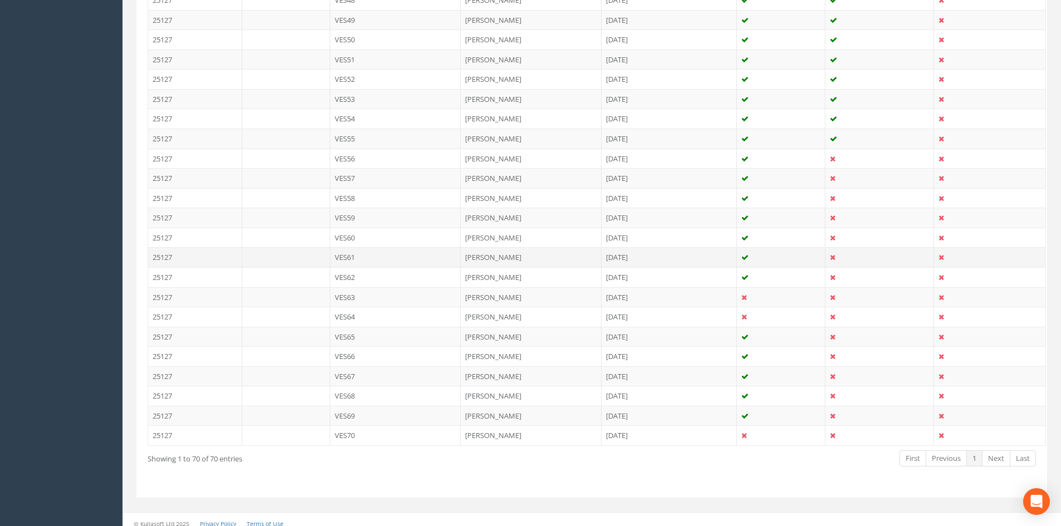
scroll to position [1281, 0]
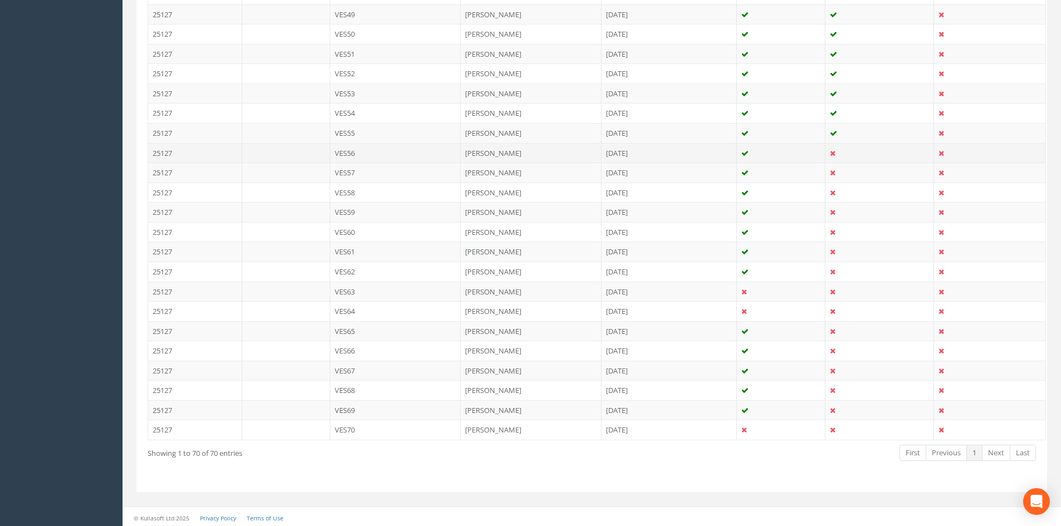
click at [486, 158] on td "[PERSON_NAME]" at bounding box center [530, 153] width 141 height 20
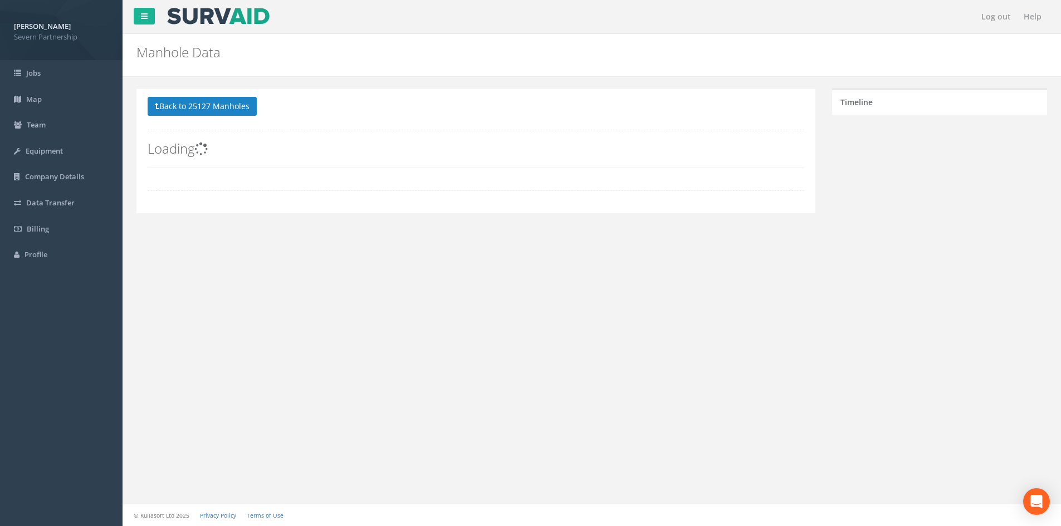
scroll to position [0, 0]
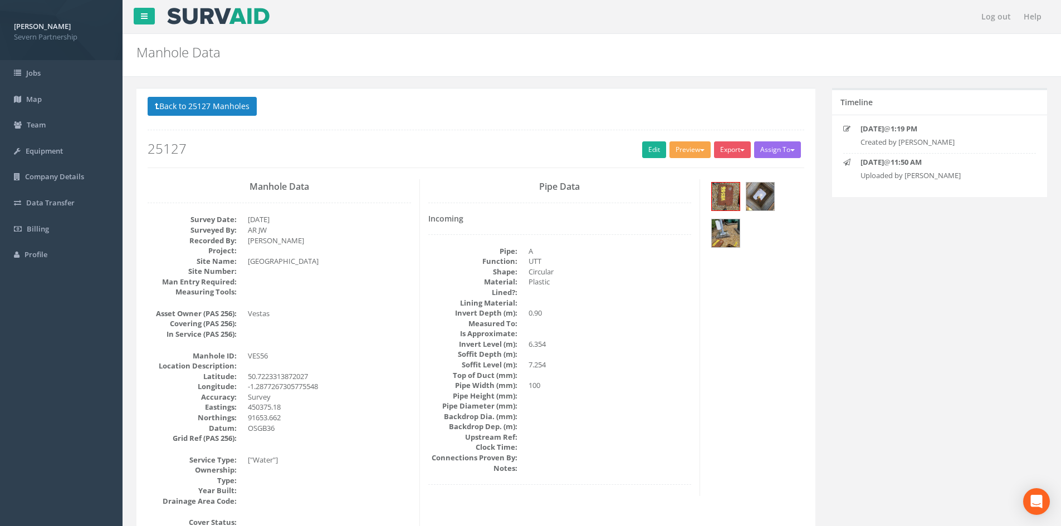
click at [687, 154] on button "Preview" at bounding box center [689, 149] width 41 height 17
click at [683, 167] on link "SP Manhole" at bounding box center [669, 172] width 85 height 17
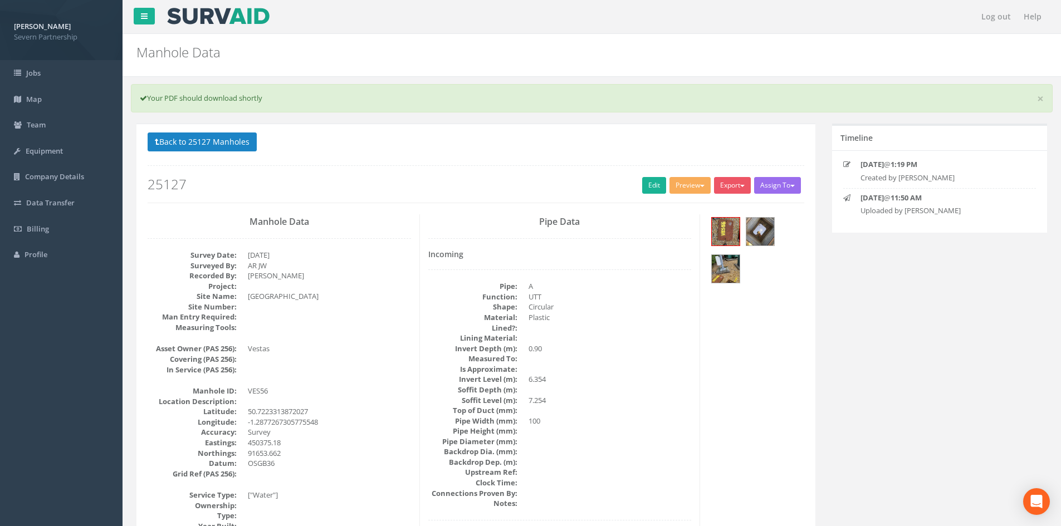
click at [655, 176] on div "Back to 25127 Manholes Back to Map Assign To No Companies Added Export SP Manho…" at bounding box center [476, 168] width 656 height 71
click at [652, 179] on link "Edit" at bounding box center [654, 185] width 24 height 17
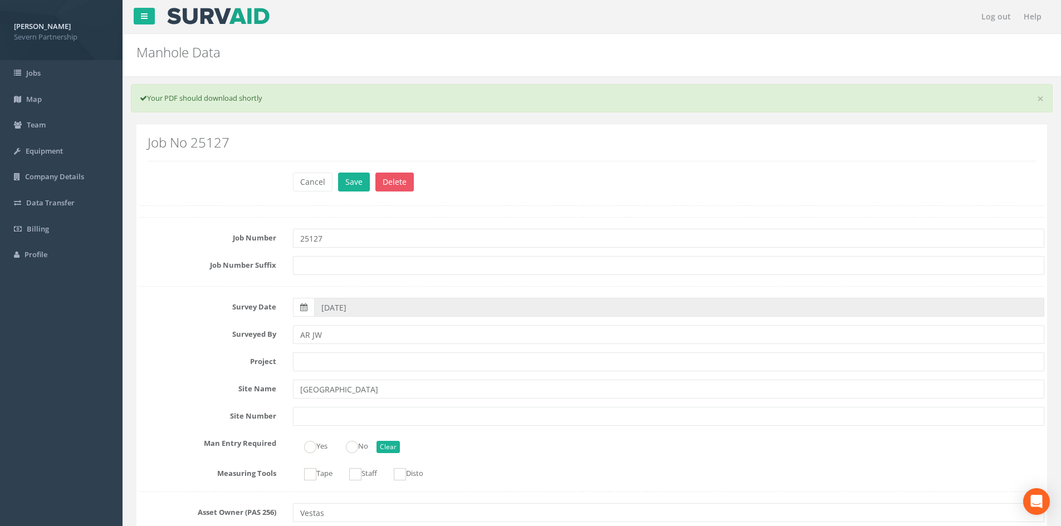
scroll to position [781, 0]
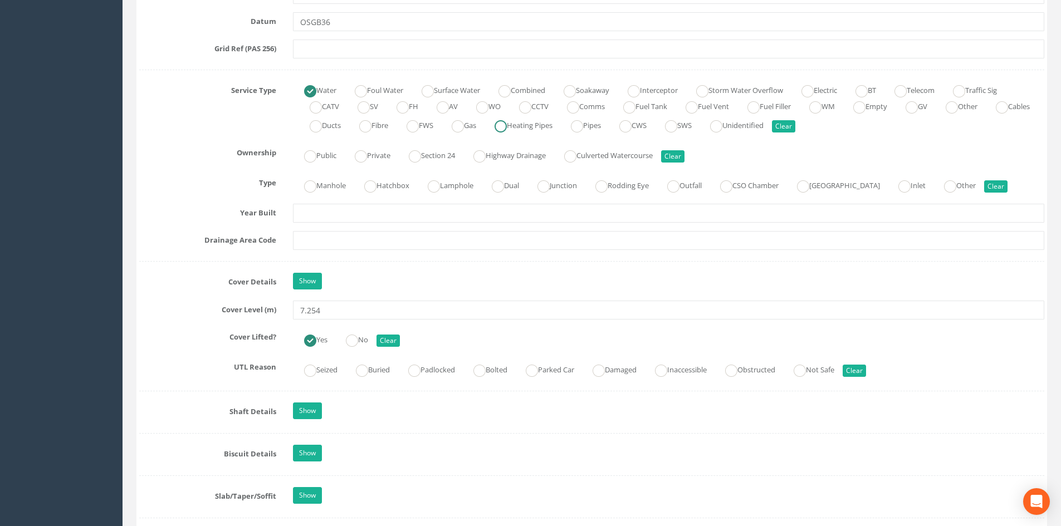
click at [542, 123] on div "Water Foul Water Surface Water Combined Soakaway Interceptor Storm Water Overfl…" at bounding box center [669, 108] width 768 height 54
click at [464, 124] on ins at bounding box center [458, 126] width 12 height 12
radio input "false"
radio input "true"
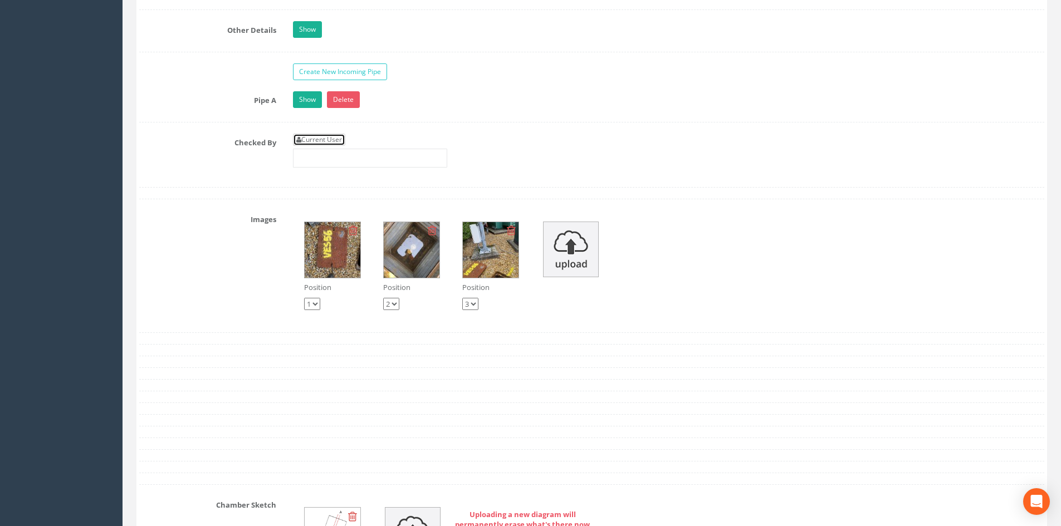
click at [325, 134] on link "Current User" at bounding box center [319, 140] width 52 height 12
type input "[PERSON_NAME]"
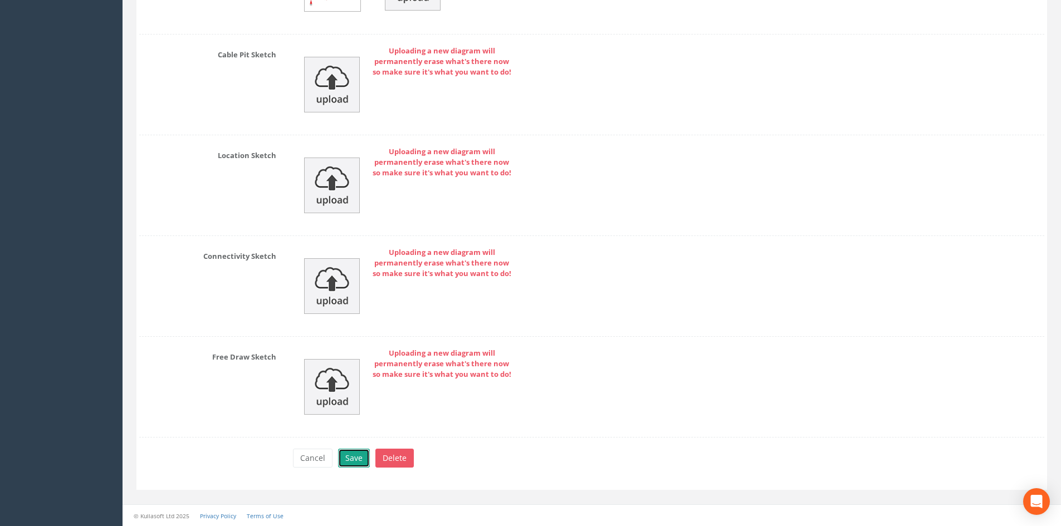
click at [347, 450] on button "Save" at bounding box center [354, 458] width 32 height 19
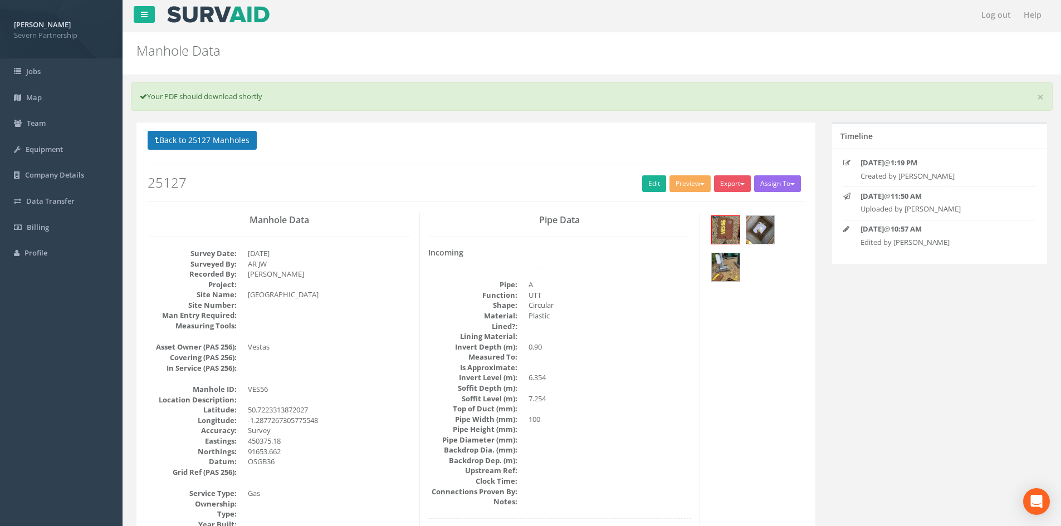
scroll to position [0, 0]
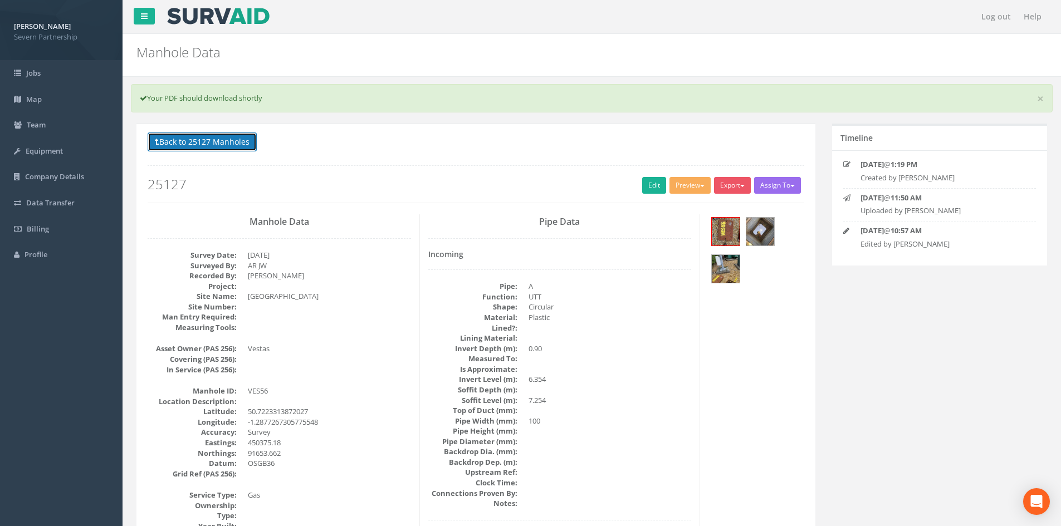
click at [248, 138] on button "Back to 25127 Manholes" at bounding box center [202, 142] width 109 height 19
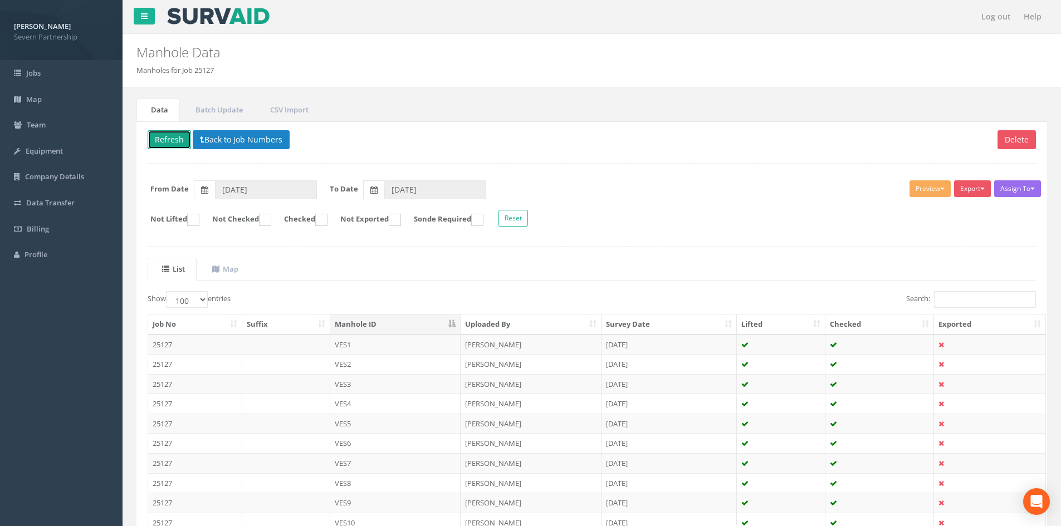
click at [171, 143] on button "Refresh" at bounding box center [169, 139] width 43 height 19
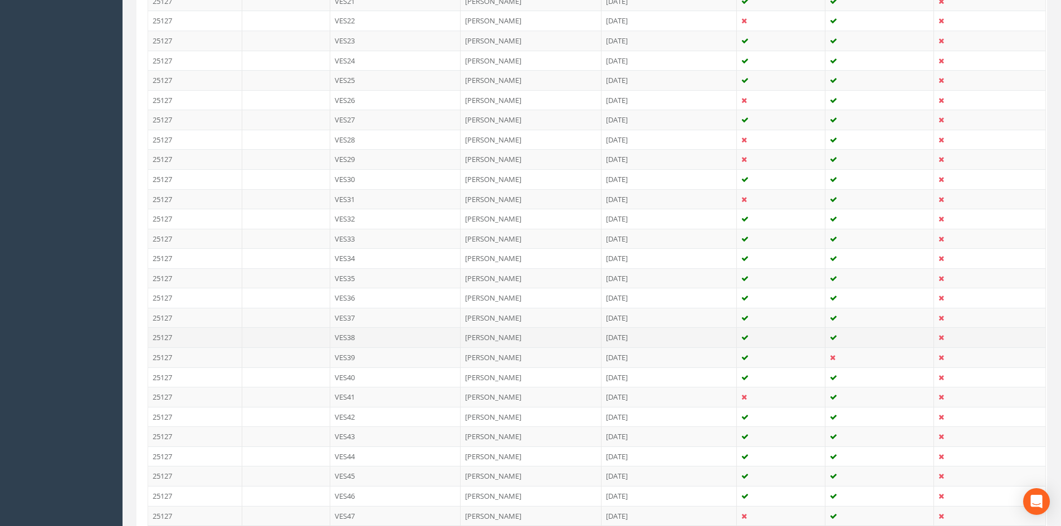
scroll to position [835, 0]
